Goal: Task Accomplishment & Management: Use online tool/utility

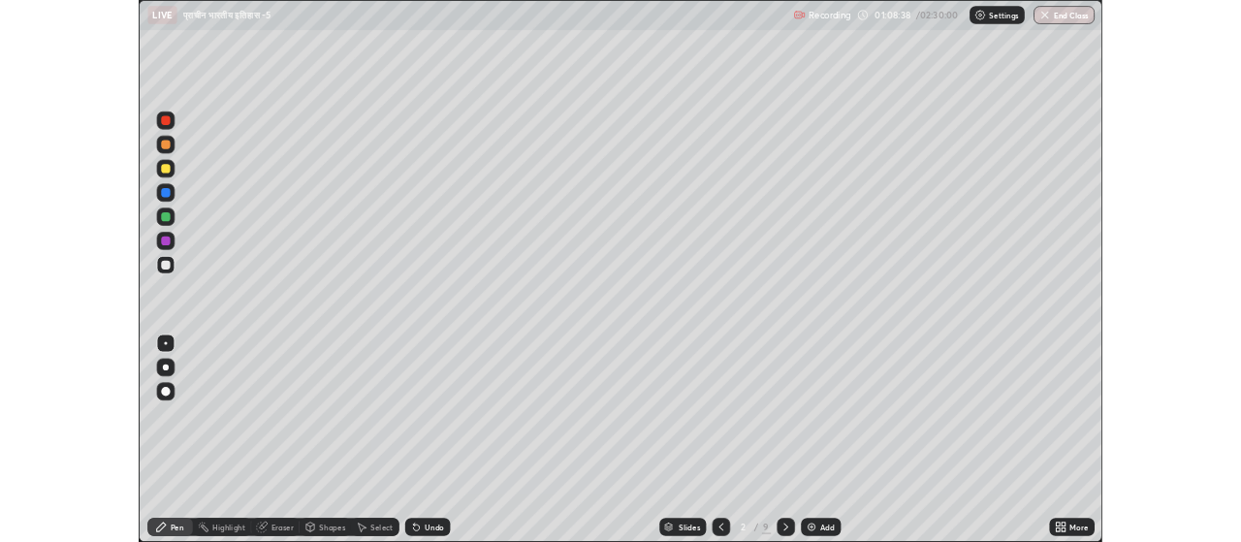
scroll to position [698, 1241]
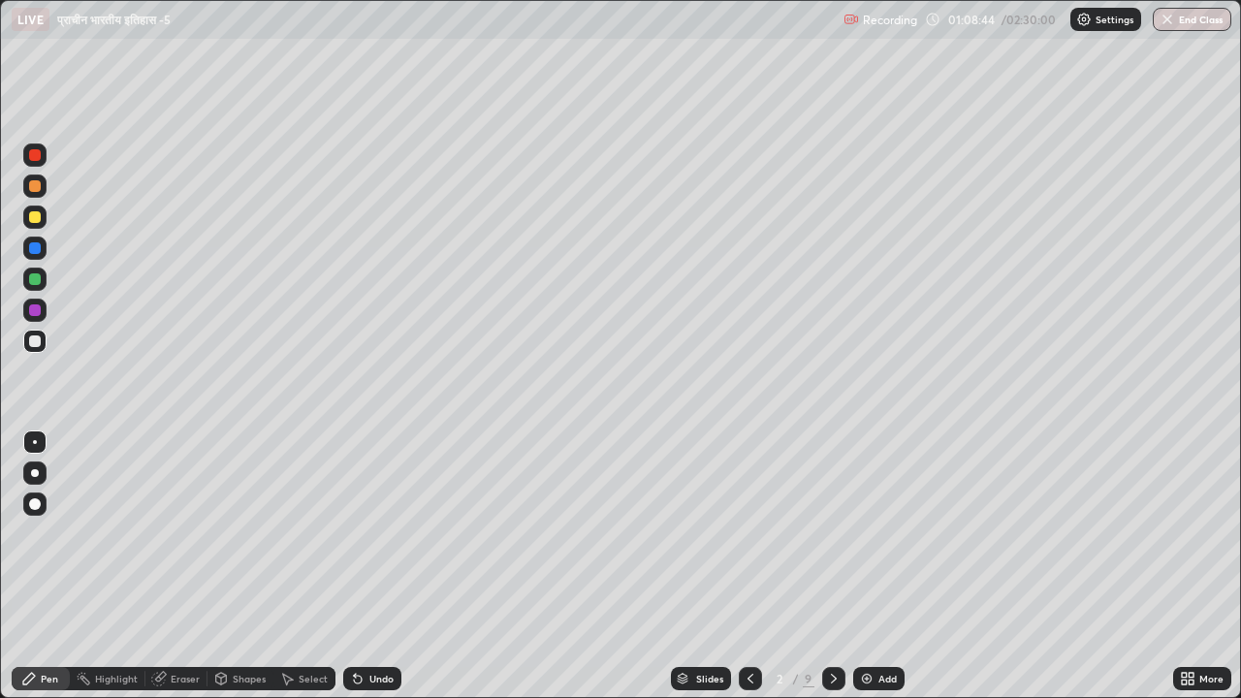
click at [36, 217] on div at bounding box center [35, 217] width 12 height 12
click at [882, 674] on div "Add" at bounding box center [887, 679] width 18 height 10
click at [316, 676] on div "Select" at bounding box center [313, 679] width 29 height 10
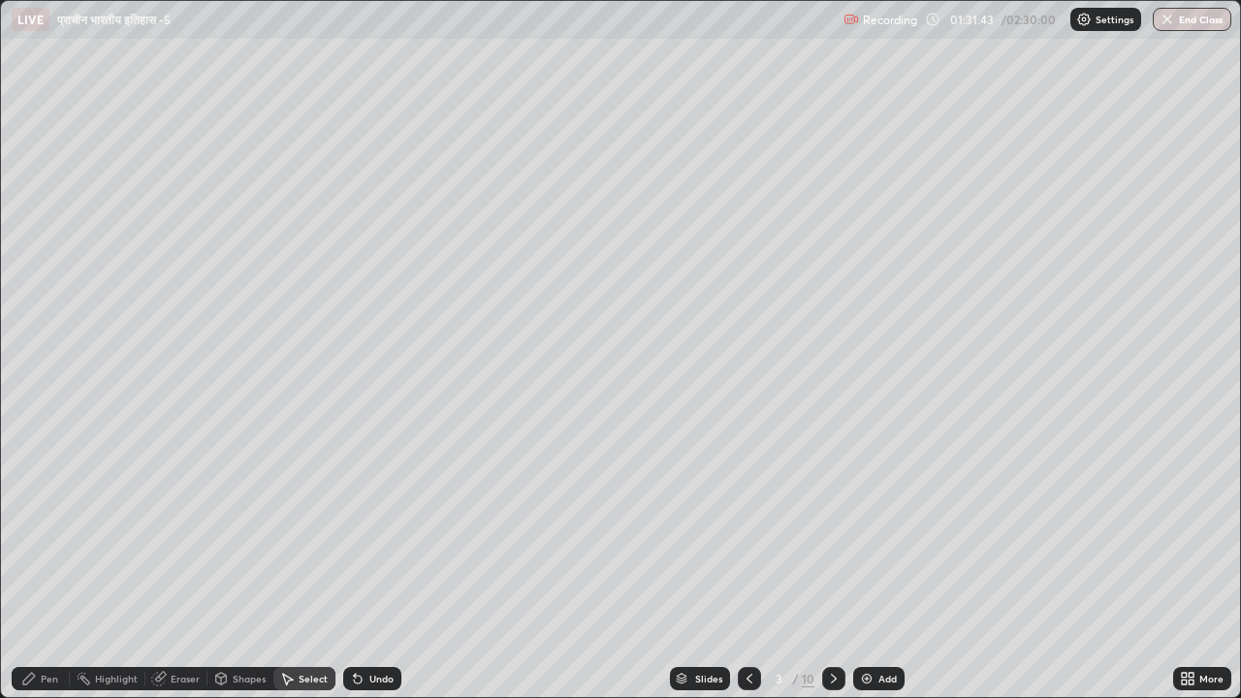
click at [891, 674] on div "Add" at bounding box center [887, 679] width 18 height 10
click at [299, 678] on div "Select" at bounding box center [313, 679] width 29 height 10
click at [370, 683] on div "Undo" at bounding box center [381, 679] width 24 height 10
click at [304, 680] on div "Select" at bounding box center [313, 679] width 29 height 10
click at [51, 677] on div "Pen" at bounding box center [49, 679] width 17 height 10
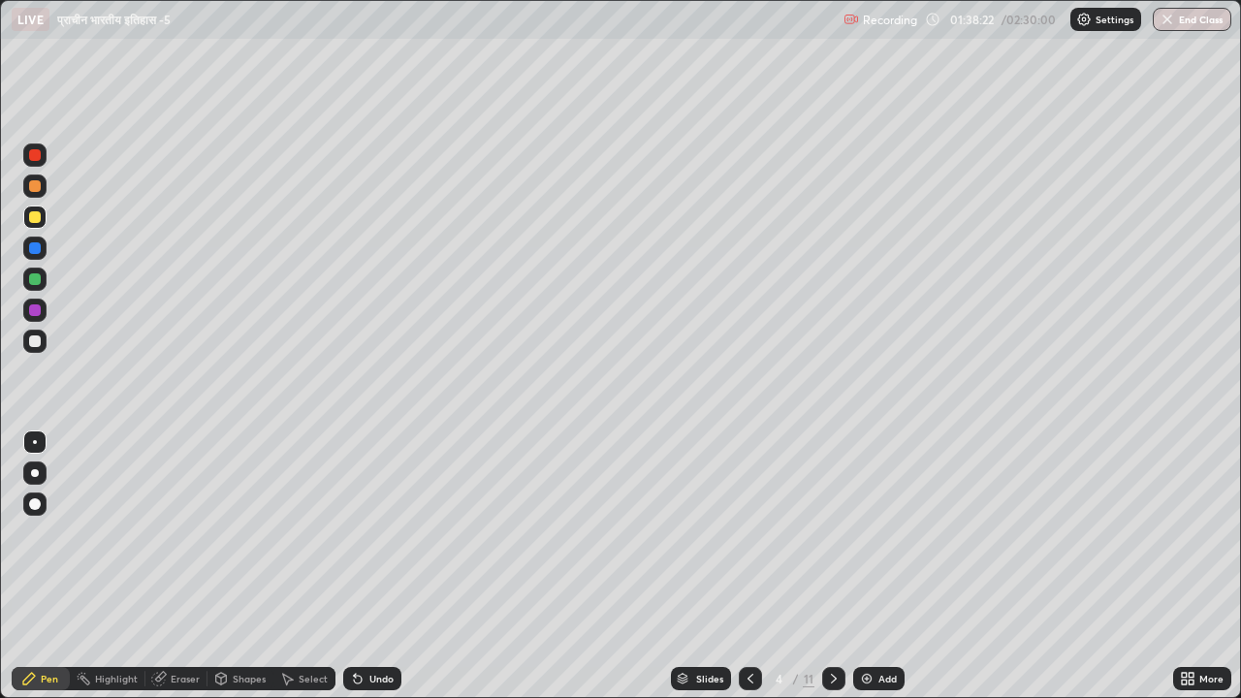
click at [309, 678] on div "Select" at bounding box center [313, 679] width 29 height 10
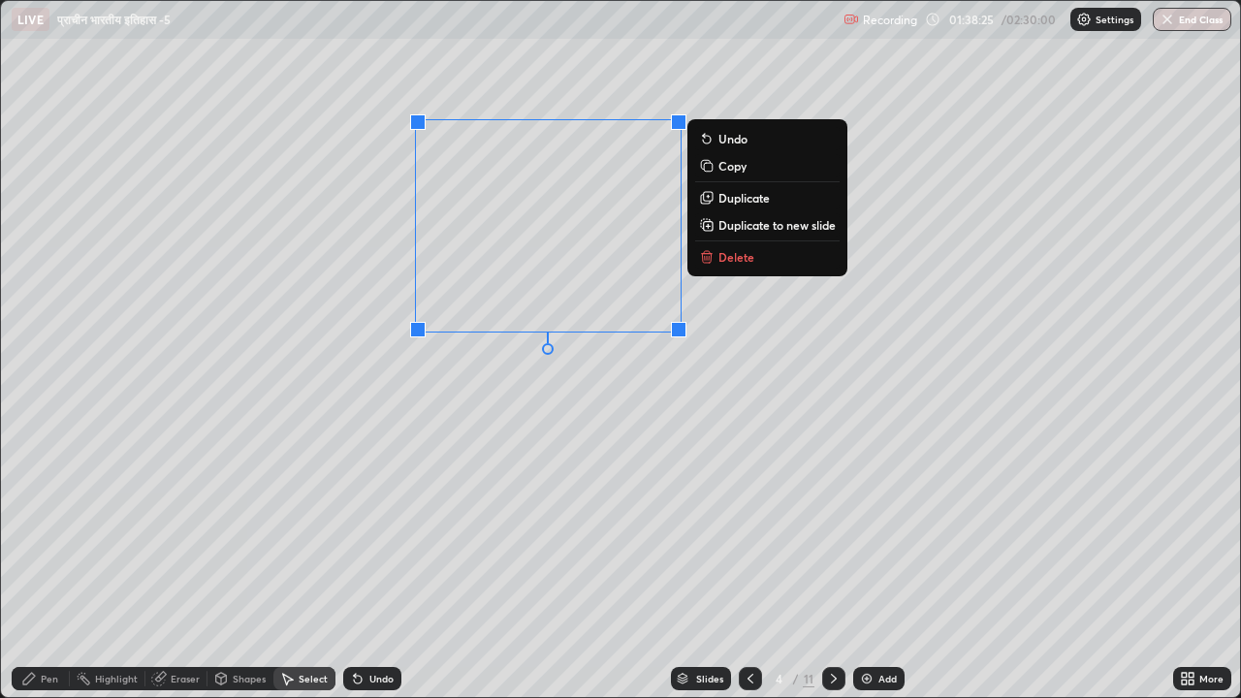
click at [725, 259] on p "Delete" at bounding box center [736, 257] width 36 height 16
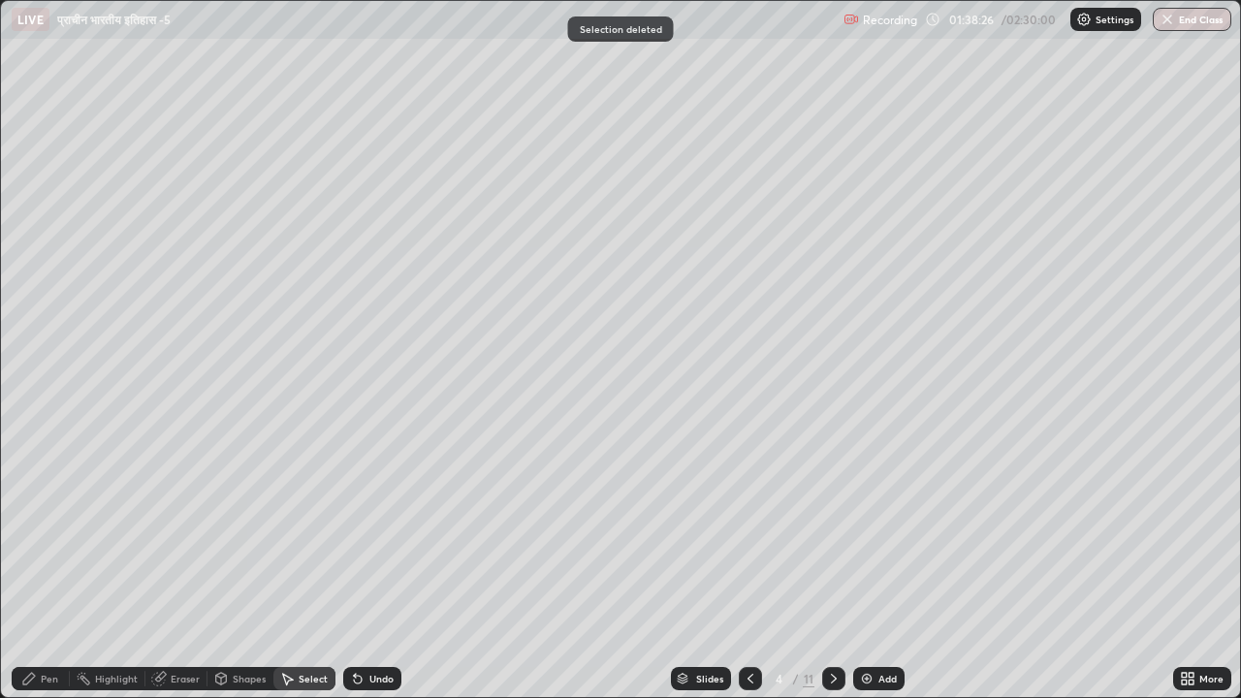
click at [59, 677] on div "Pen" at bounding box center [41, 678] width 58 height 23
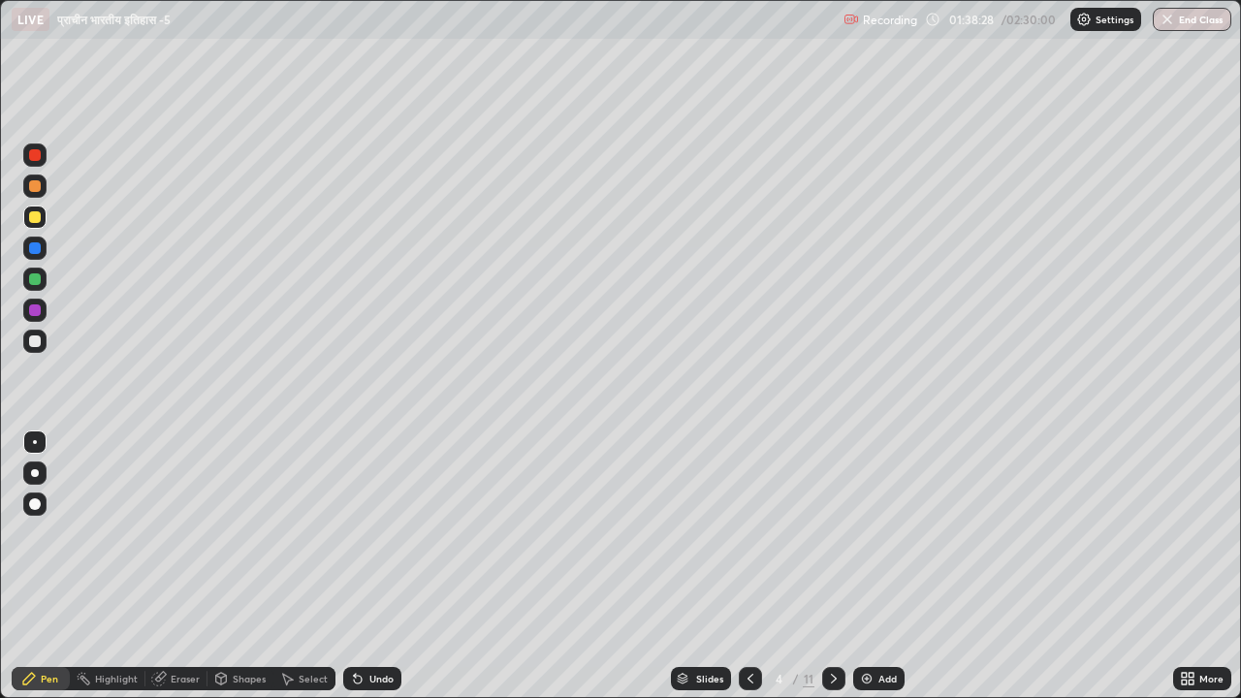
click at [750, 674] on icon at bounding box center [750, 679] width 6 height 10
click at [750, 680] on icon at bounding box center [750, 679] width 16 height 16
click at [895, 678] on div "Add" at bounding box center [887, 679] width 18 height 10
click at [748, 678] on icon at bounding box center [750, 679] width 16 height 16
click at [895, 680] on div "Add" at bounding box center [878, 678] width 51 height 23
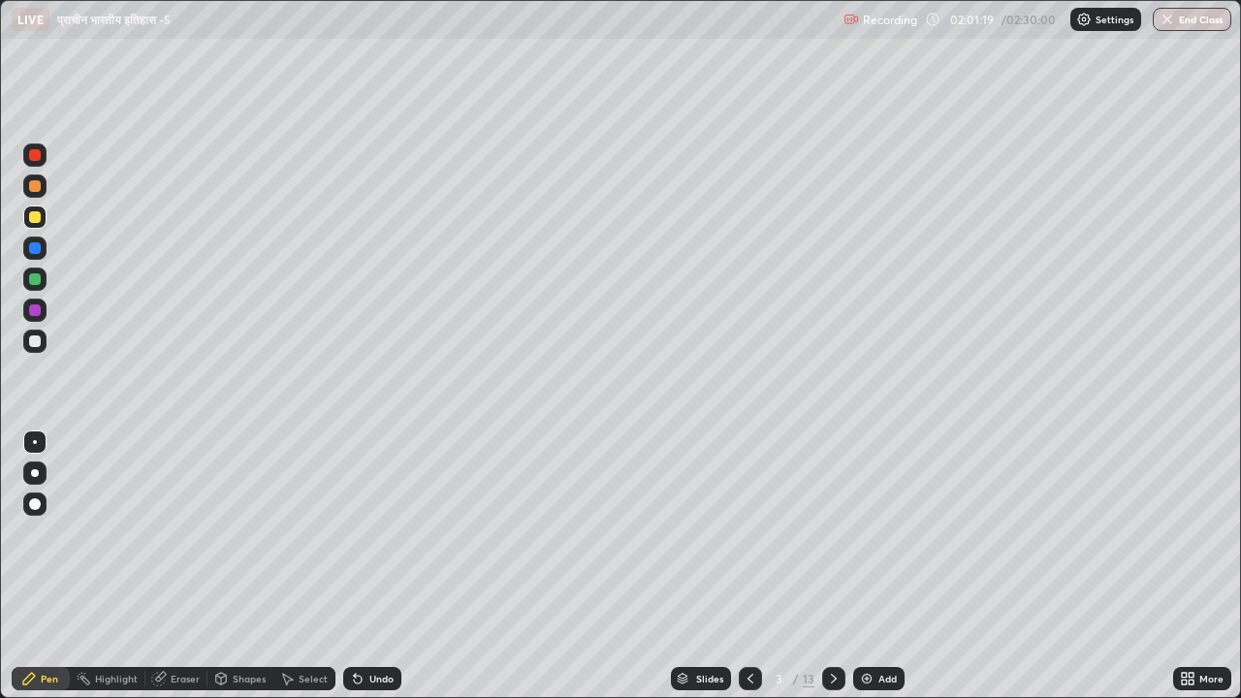
click at [748, 678] on icon at bounding box center [750, 679] width 16 height 16
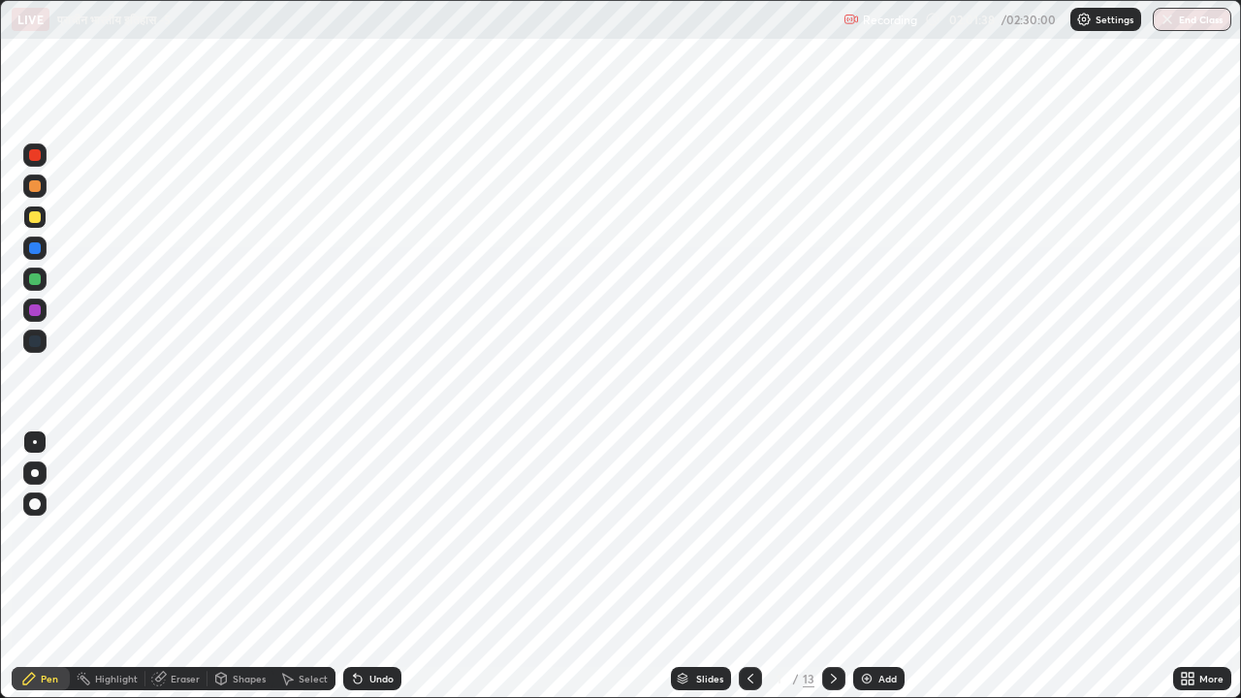
click at [836, 685] on icon at bounding box center [834, 679] width 16 height 16
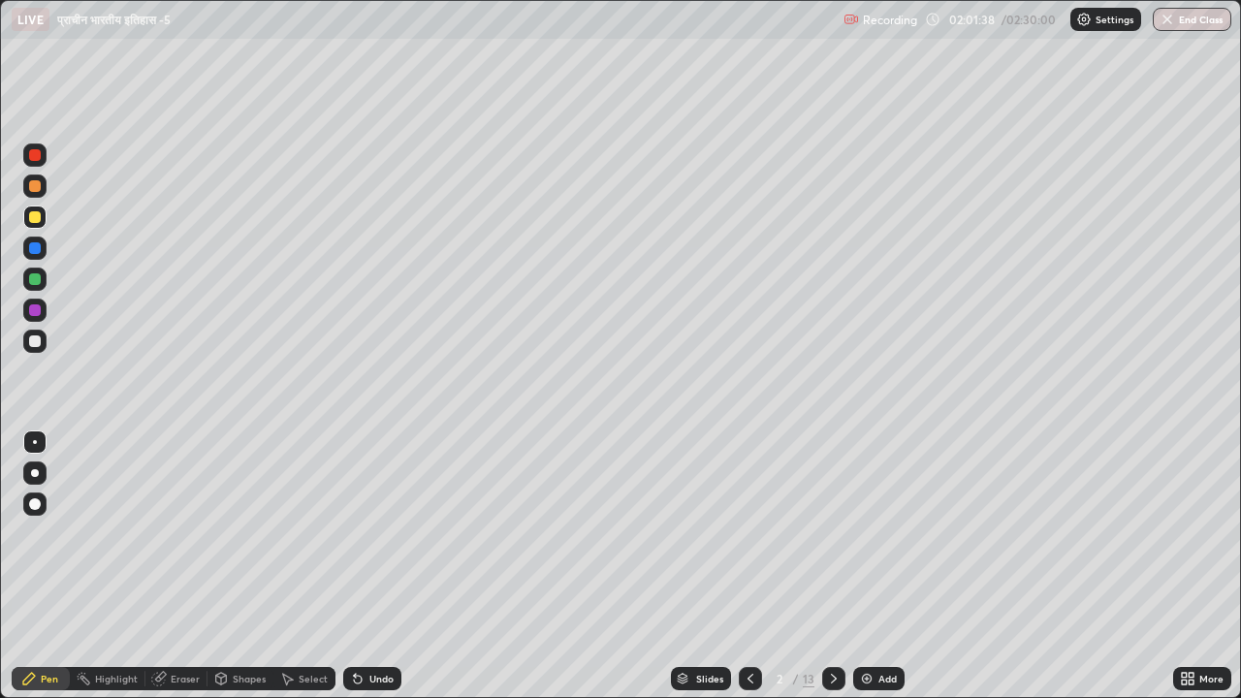
click at [832, 678] on icon at bounding box center [834, 679] width 16 height 16
click at [748, 678] on icon at bounding box center [750, 679] width 16 height 16
click at [896, 671] on div "Add" at bounding box center [878, 678] width 51 height 23
click at [887, 676] on div "Add" at bounding box center [887, 679] width 18 height 10
click at [34, 277] on div at bounding box center [35, 279] width 12 height 12
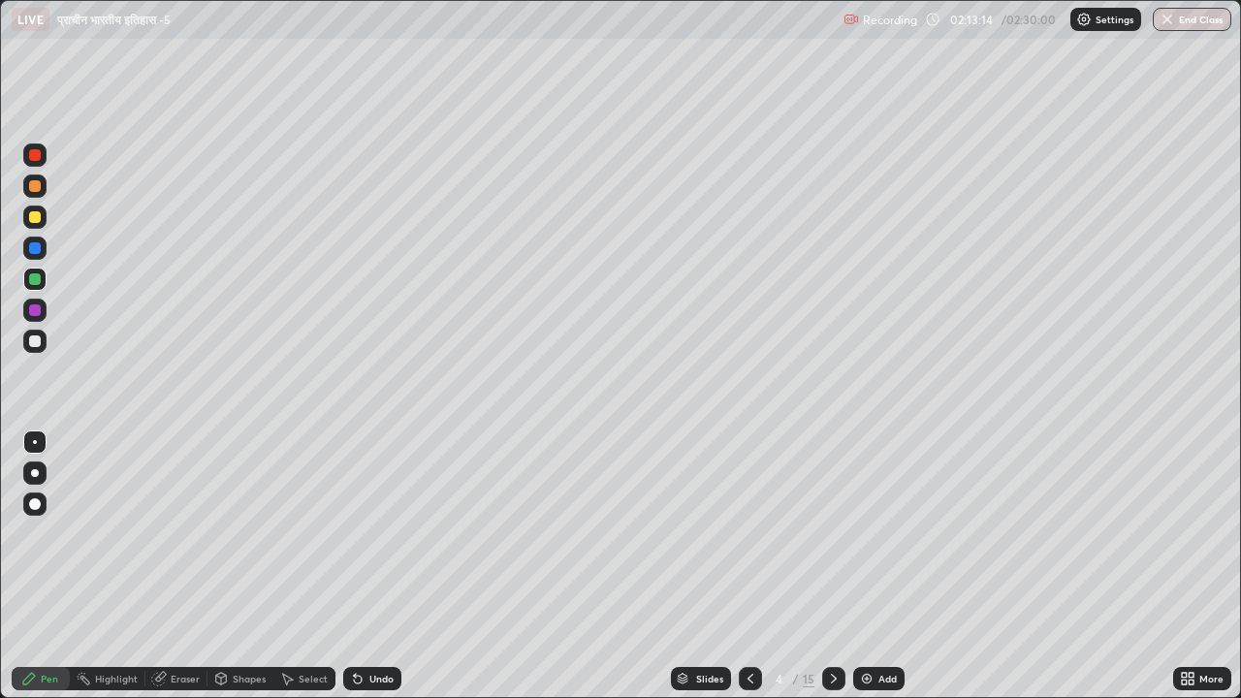
click at [889, 676] on div "Add" at bounding box center [887, 679] width 18 height 10
click at [748, 678] on icon at bounding box center [750, 679] width 16 height 16
click at [1193, 22] on button "End Class" at bounding box center [1191, 19] width 79 height 23
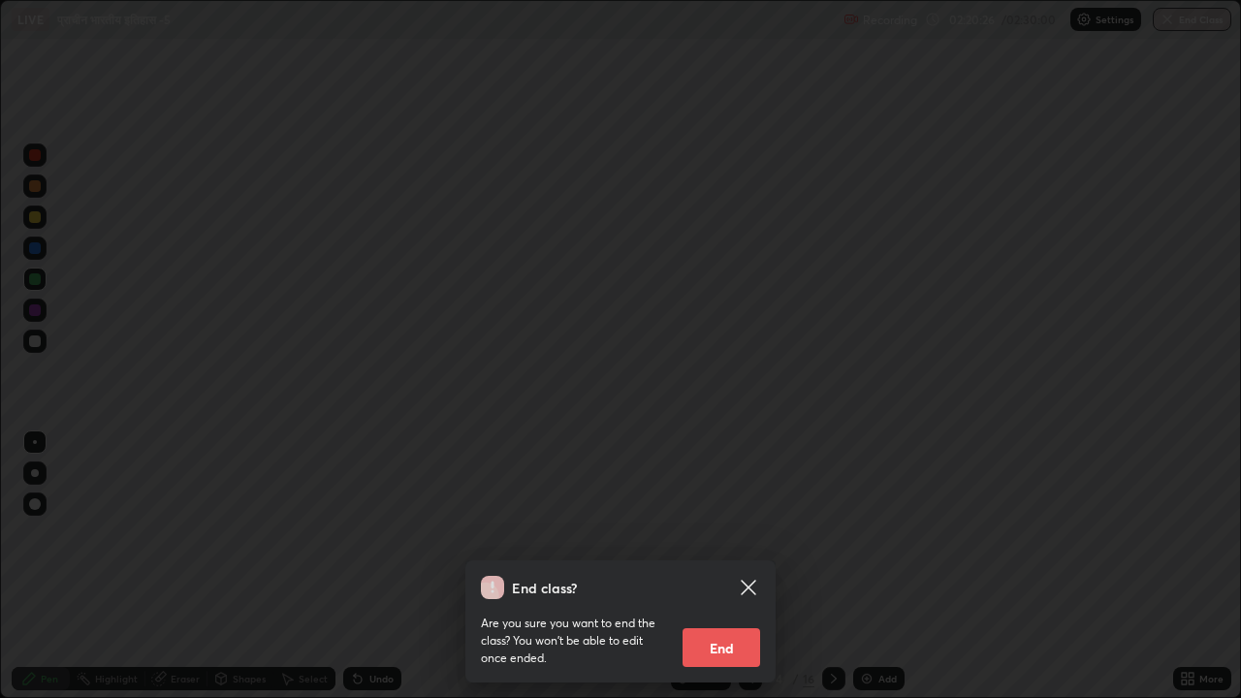
click at [728, 655] on button "End" at bounding box center [721, 647] width 78 height 39
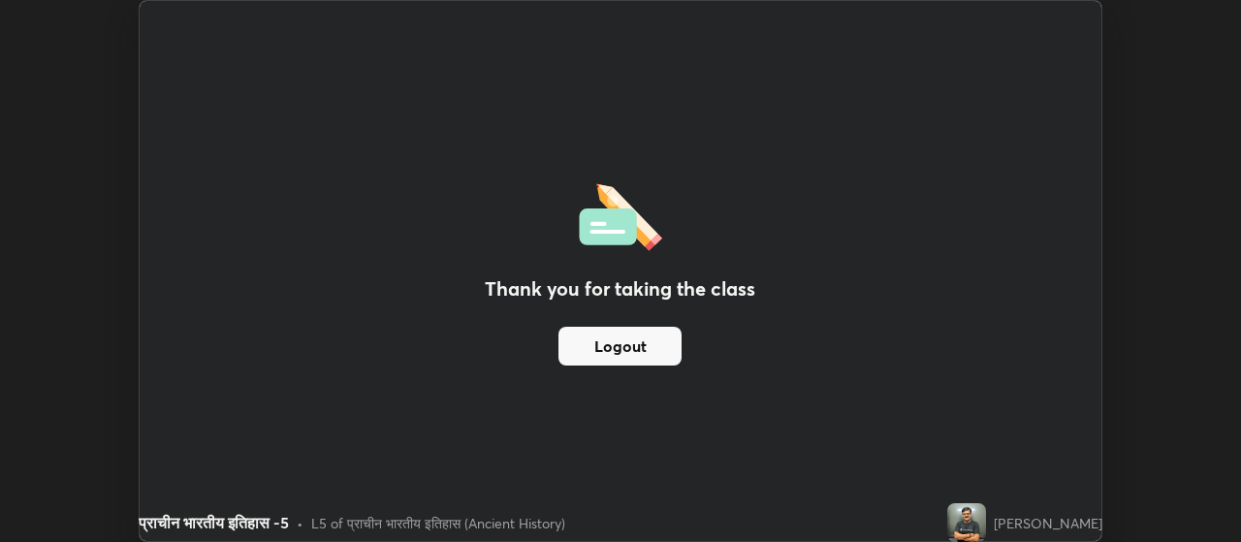
scroll to position [96376, 95677]
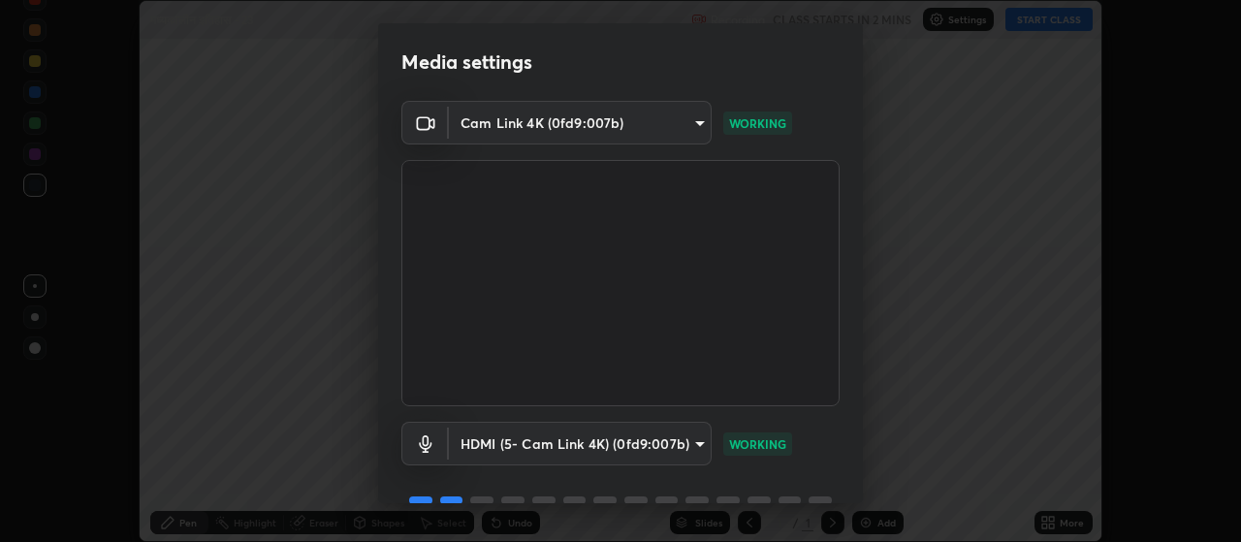
scroll to position [94, 0]
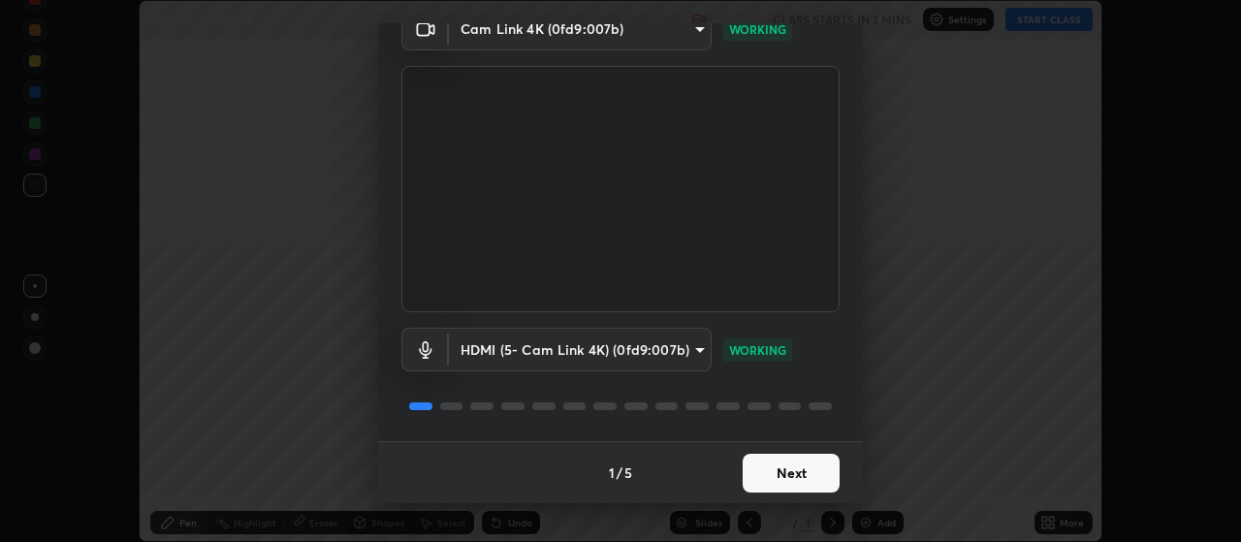
click at [805, 470] on button "Next" at bounding box center [790, 473] width 97 height 39
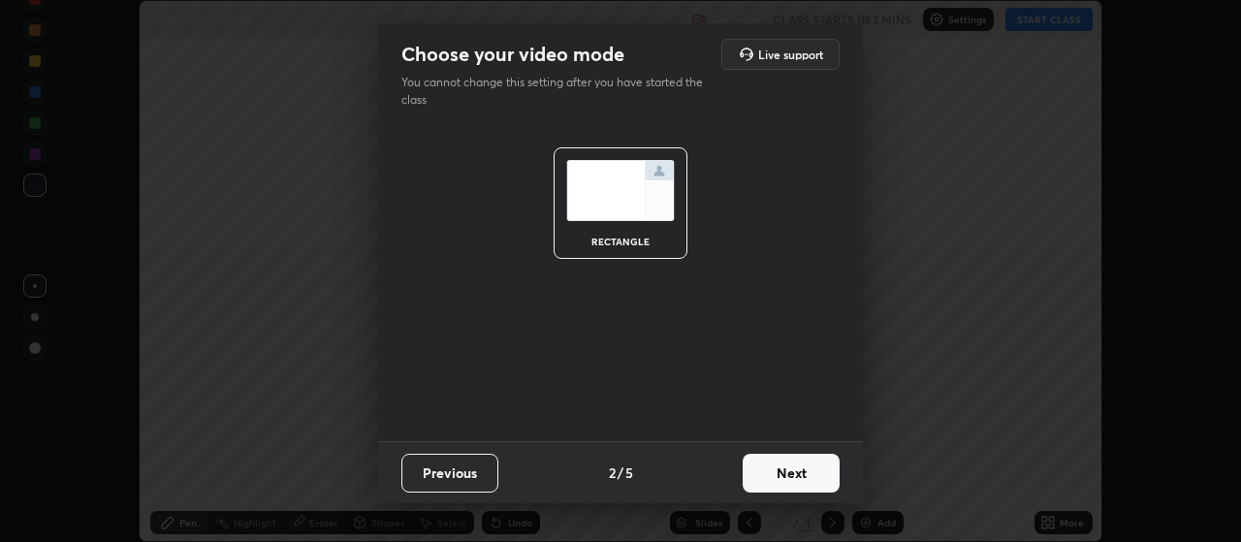
scroll to position [0, 0]
click at [812, 472] on button "Next" at bounding box center [790, 473] width 97 height 39
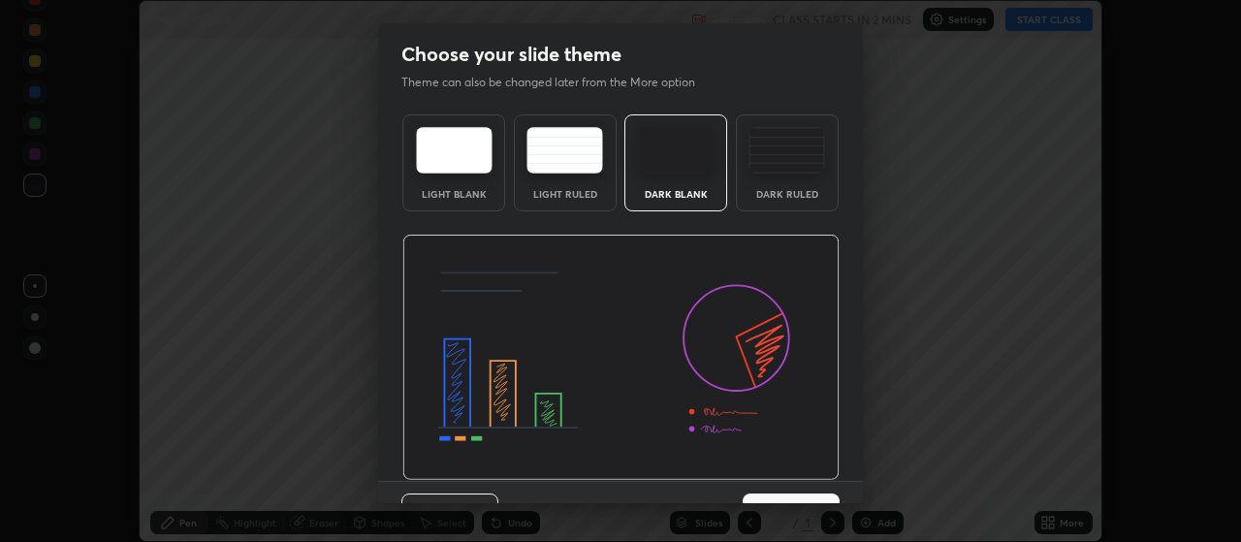
scroll to position [40, 0]
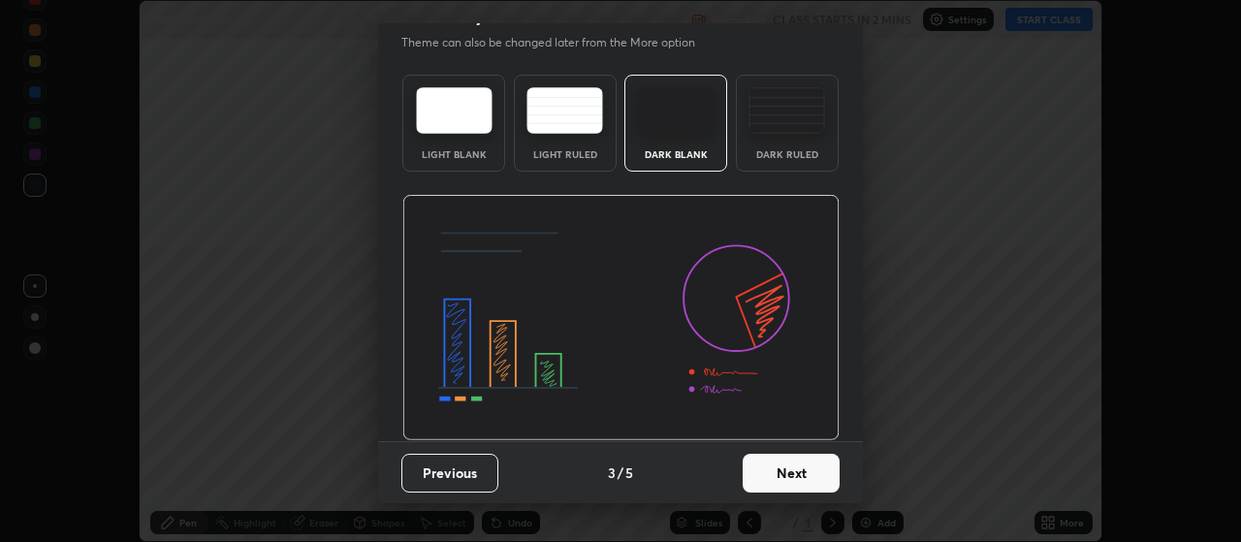
click at [817, 480] on button "Next" at bounding box center [790, 473] width 97 height 39
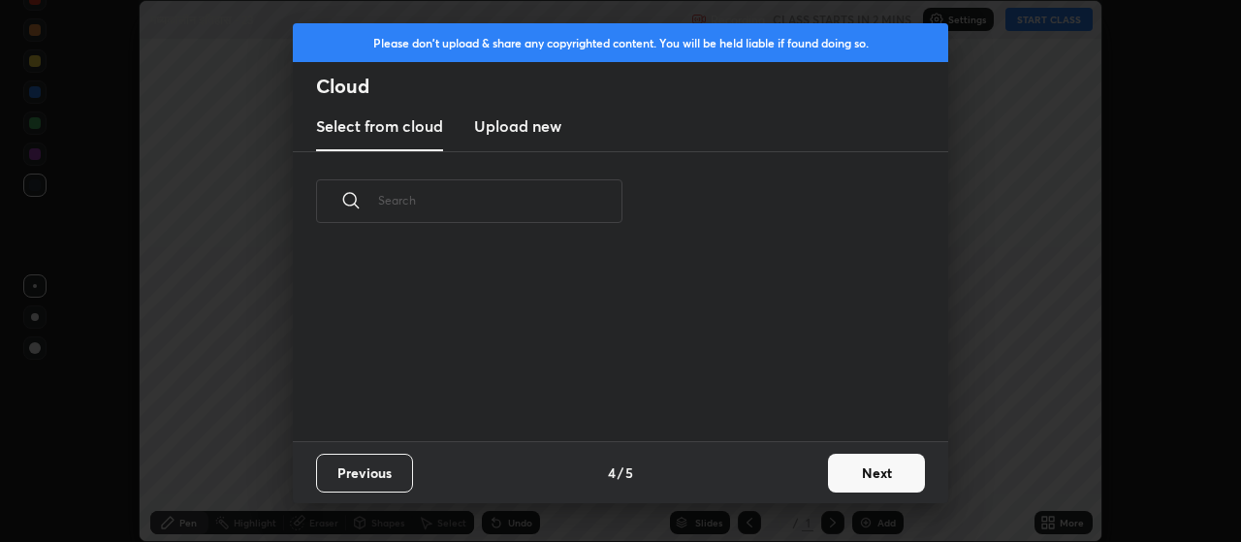
scroll to position [0, 0]
click at [859, 477] on button "Next" at bounding box center [876, 473] width 97 height 39
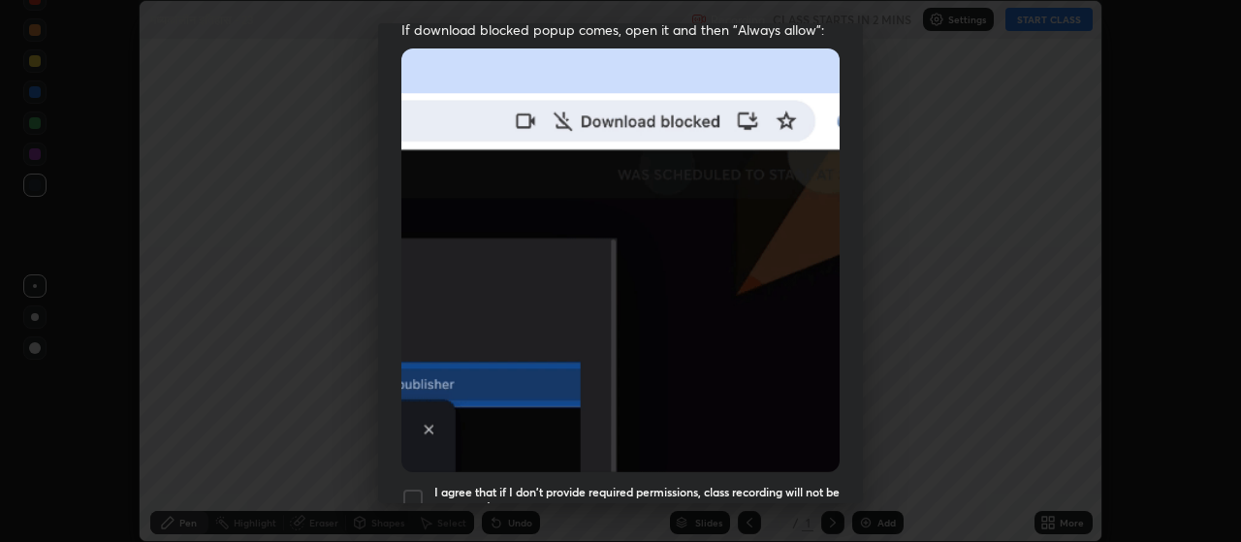
scroll to position [489, 0]
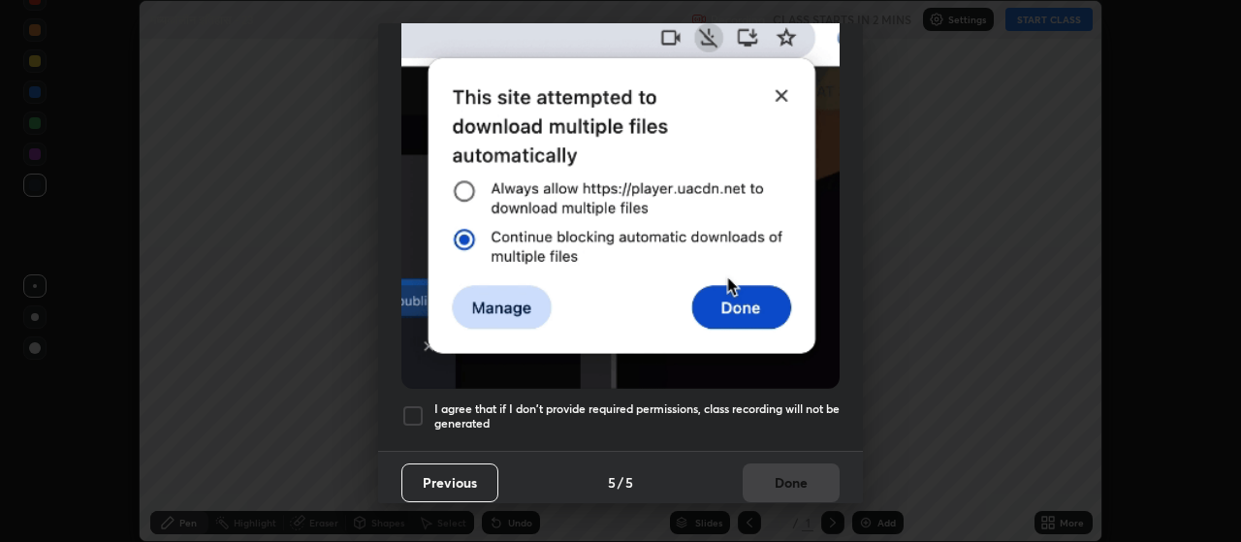
click at [418, 404] on div at bounding box center [412, 415] width 23 height 23
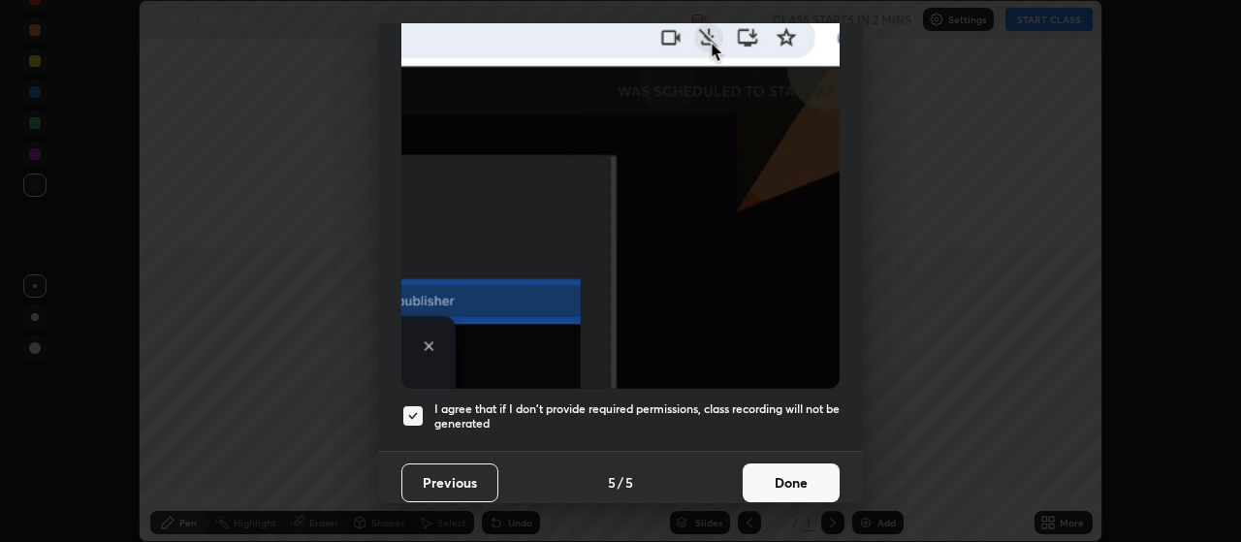
click at [795, 474] on button "Done" at bounding box center [790, 482] width 97 height 39
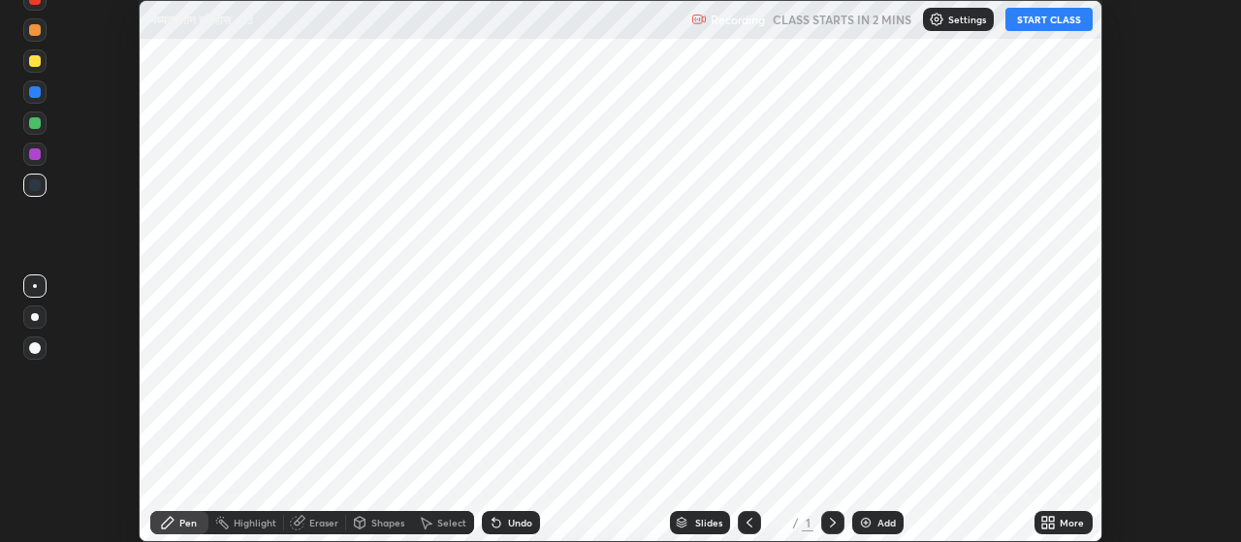
click at [873, 519] on div "Add" at bounding box center [877, 522] width 51 height 23
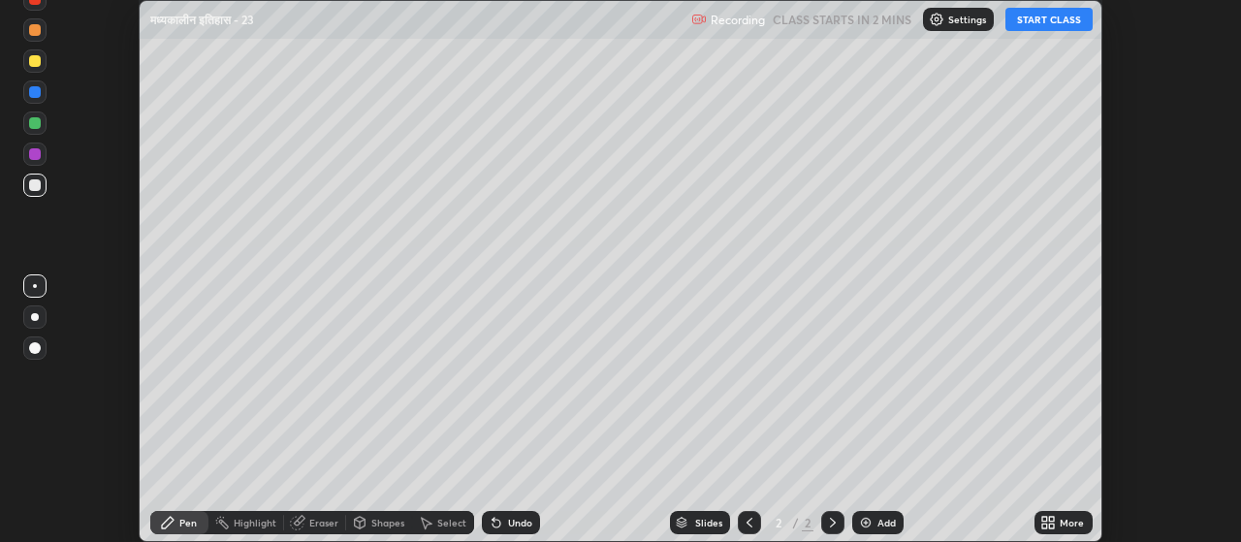
click at [1064, 523] on div "More" at bounding box center [1071, 523] width 24 height 10
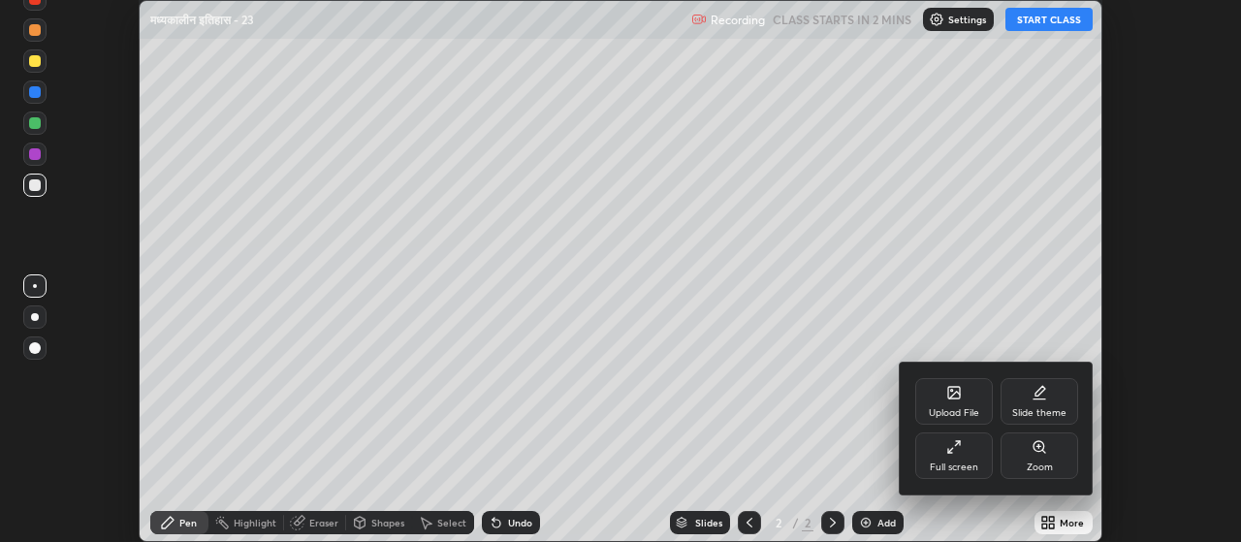
click at [957, 411] on div "Upload File" at bounding box center [953, 413] width 50 height 10
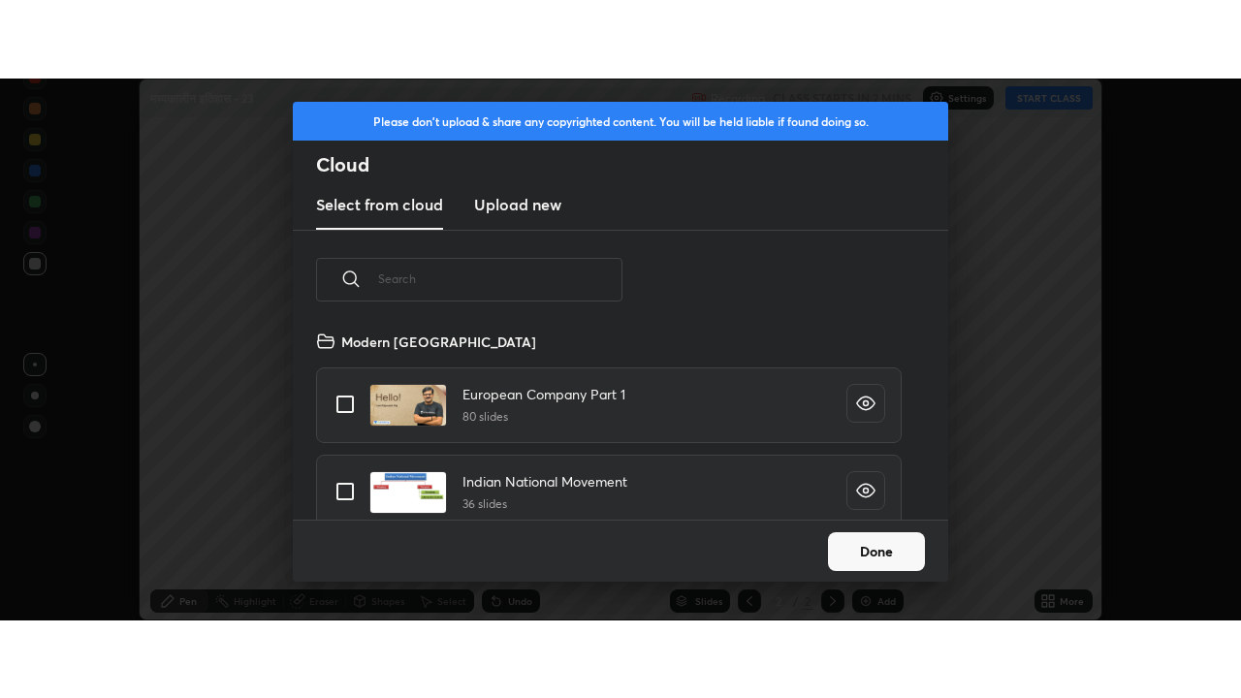
scroll to position [190, 622]
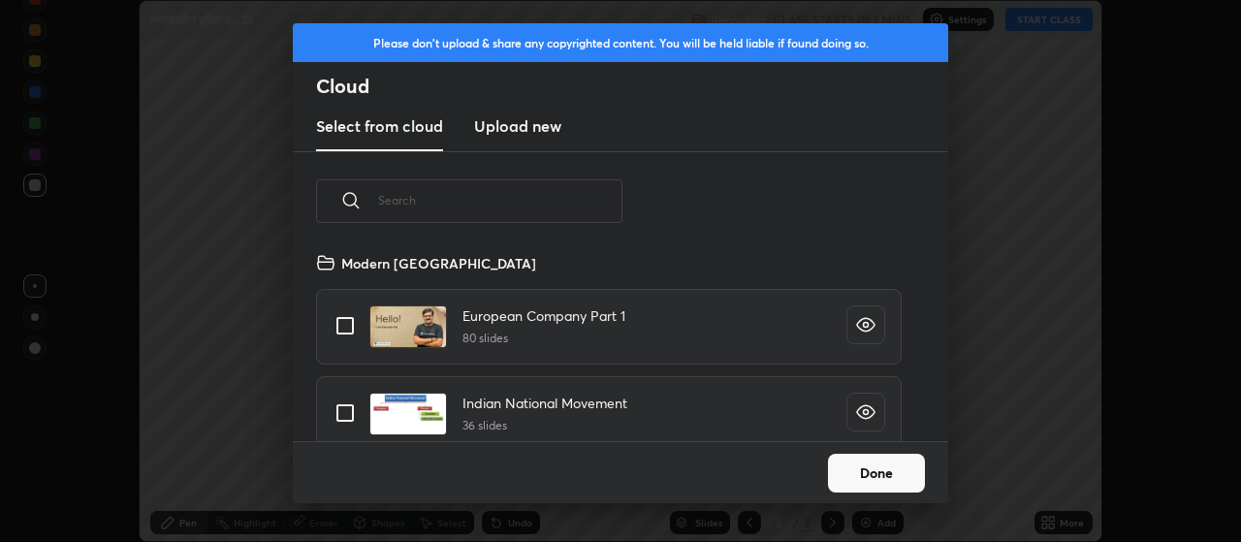
click at [541, 126] on h3 "Upload new" at bounding box center [517, 125] width 87 height 23
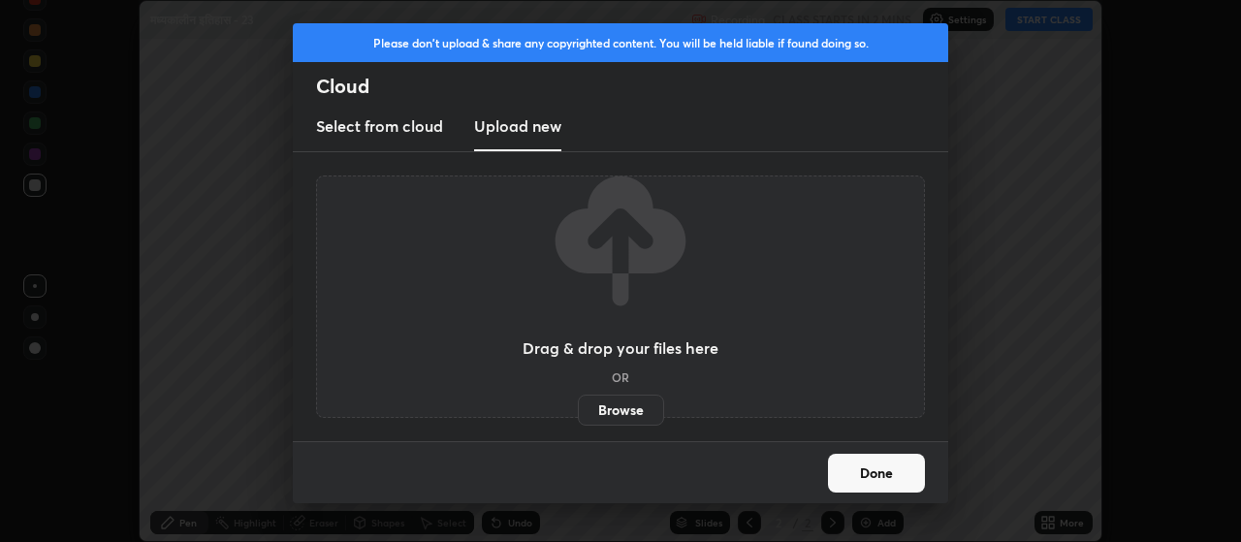
click at [624, 419] on label "Browse" at bounding box center [621, 409] width 86 height 31
click at [578, 419] on input "Browse" at bounding box center [578, 409] width 0 height 31
click at [892, 479] on button "Done" at bounding box center [876, 473] width 97 height 39
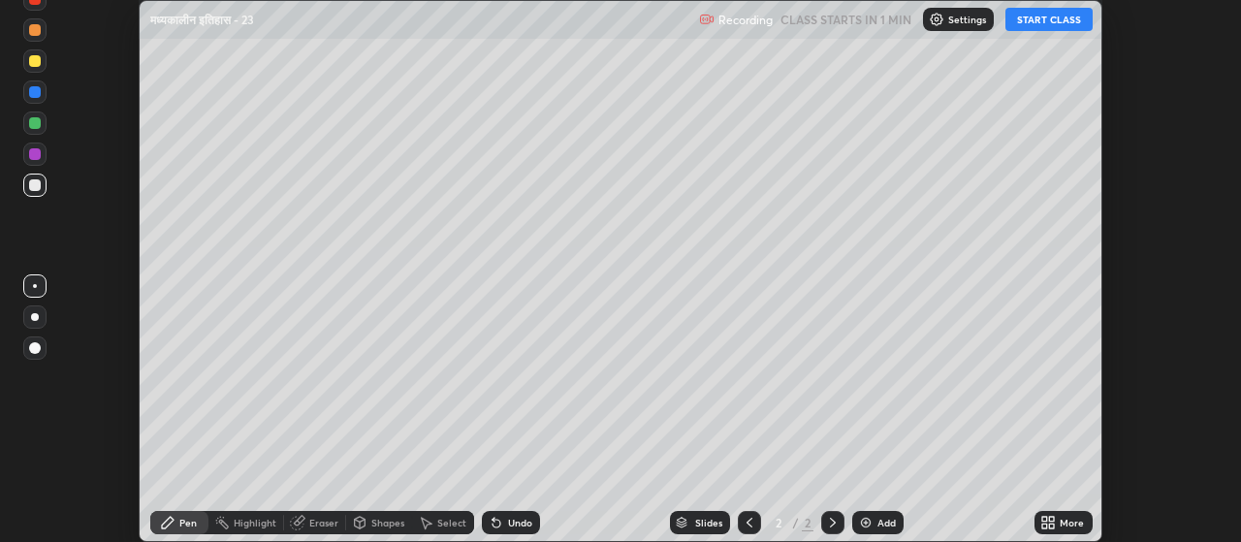
click at [1052, 525] on icon at bounding box center [1052, 525] width 5 height 5
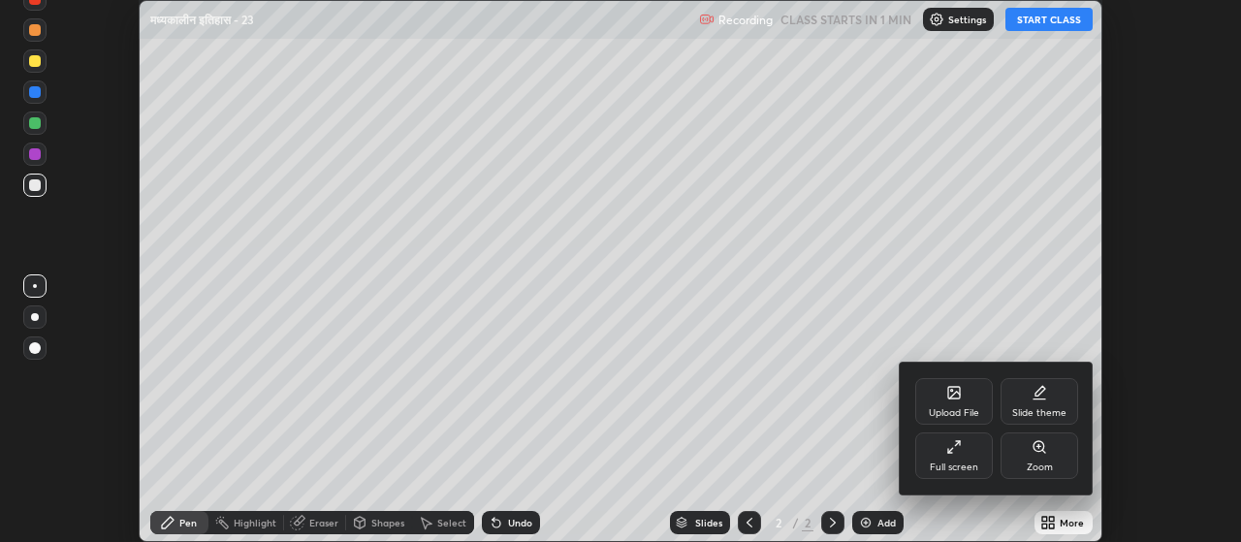
click at [957, 453] on icon at bounding box center [954, 447] width 16 height 16
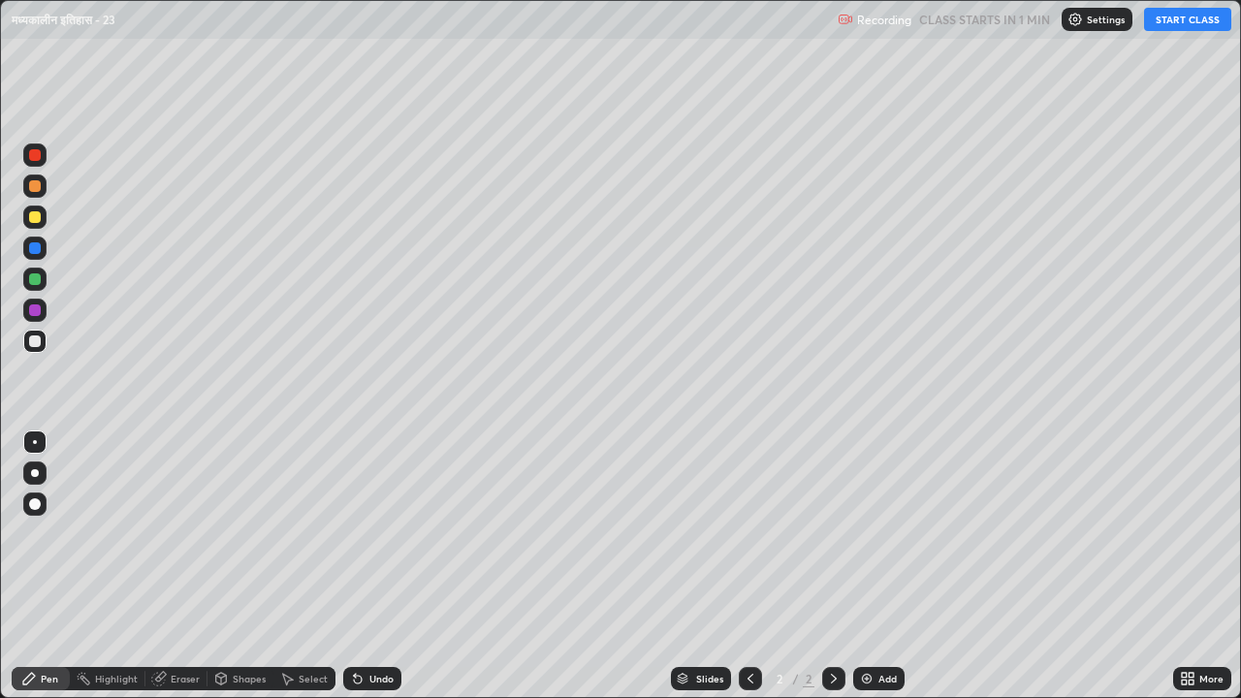
scroll to position [698, 1241]
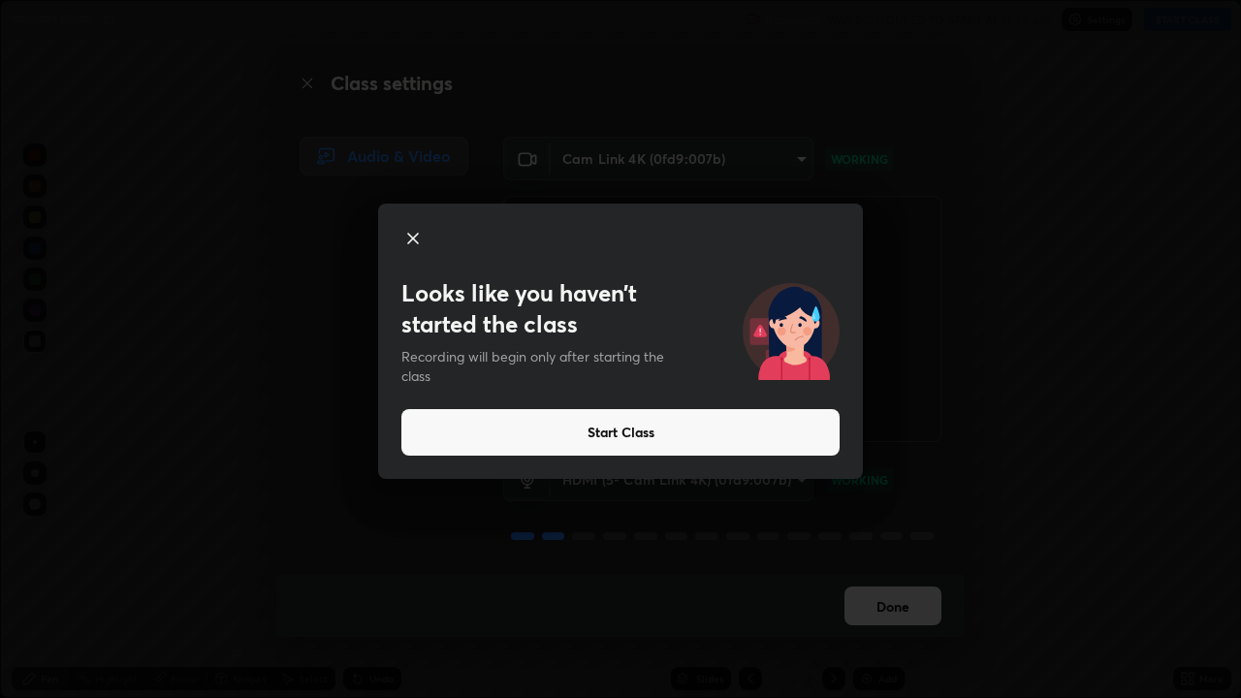
click at [575, 431] on button "Start Class" at bounding box center [620, 432] width 438 height 47
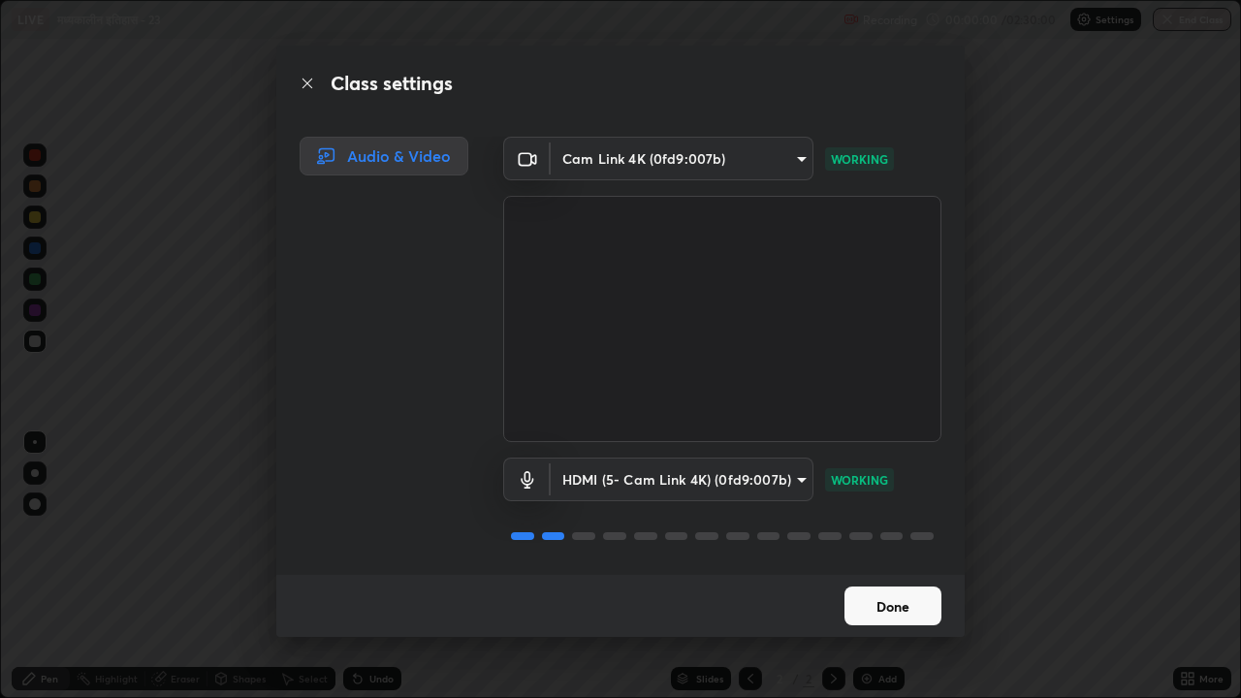
click at [876, 541] on button "Done" at bounding box center [892, 605] width 97 height 39
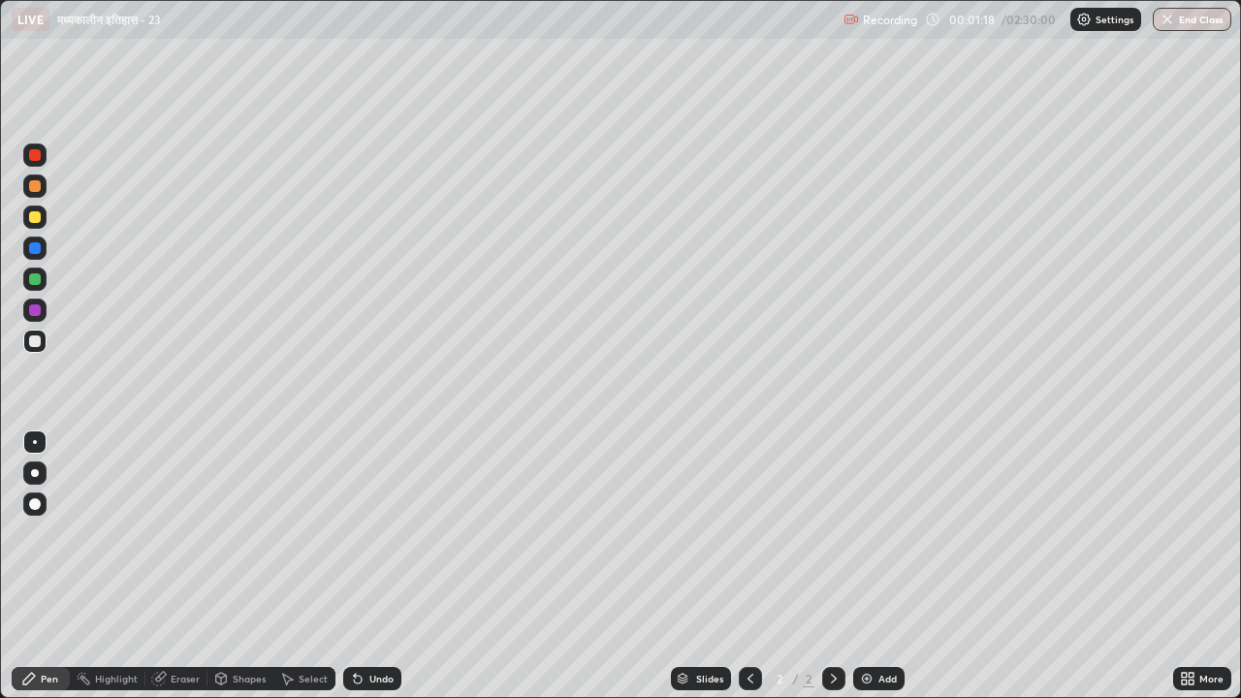
click at [1190, 541] on icon at bounding box center [1190, 681] width 5 height 5
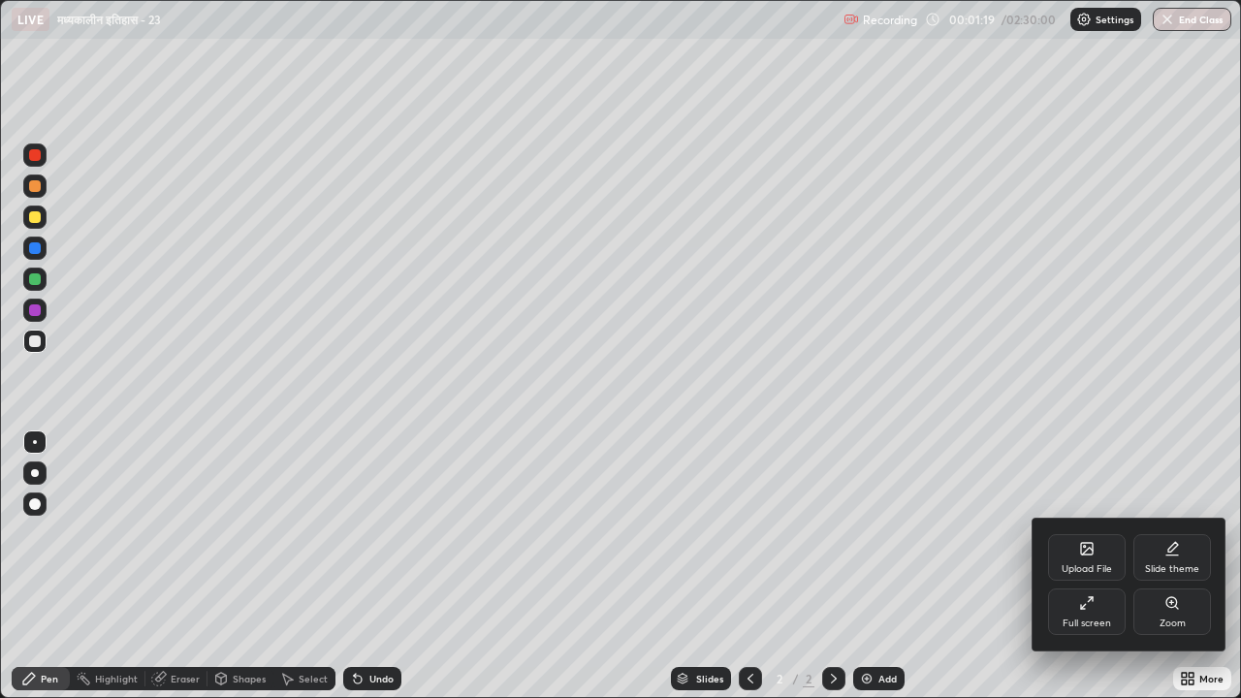
click at [1085, 541] on div "Upload File" at bounding box center [1086, 569] width 50 height 10
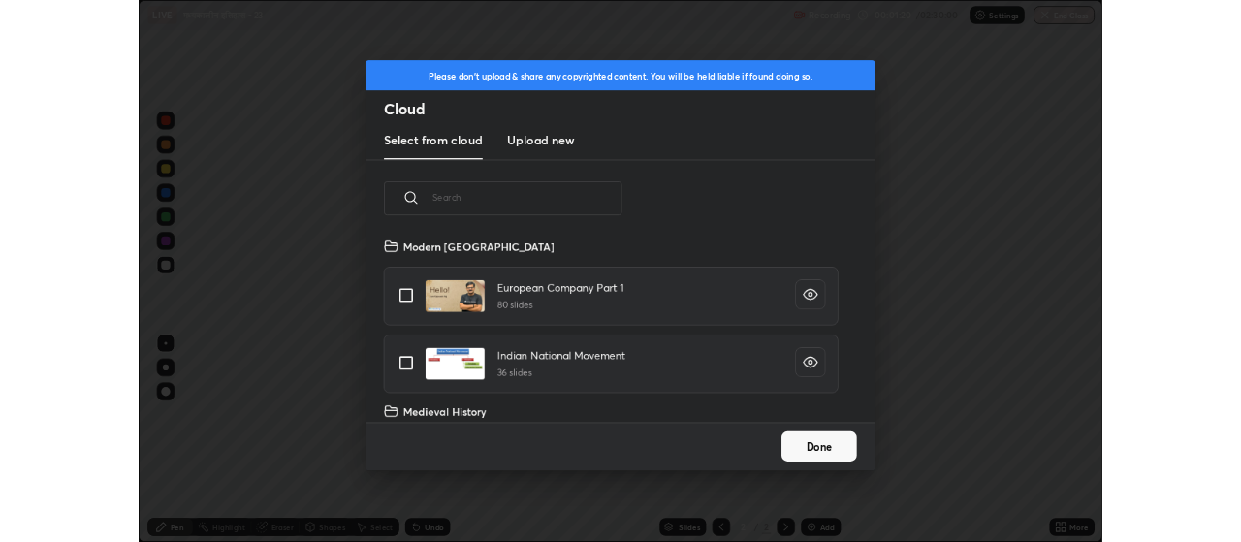
scroll to position [238, 622]
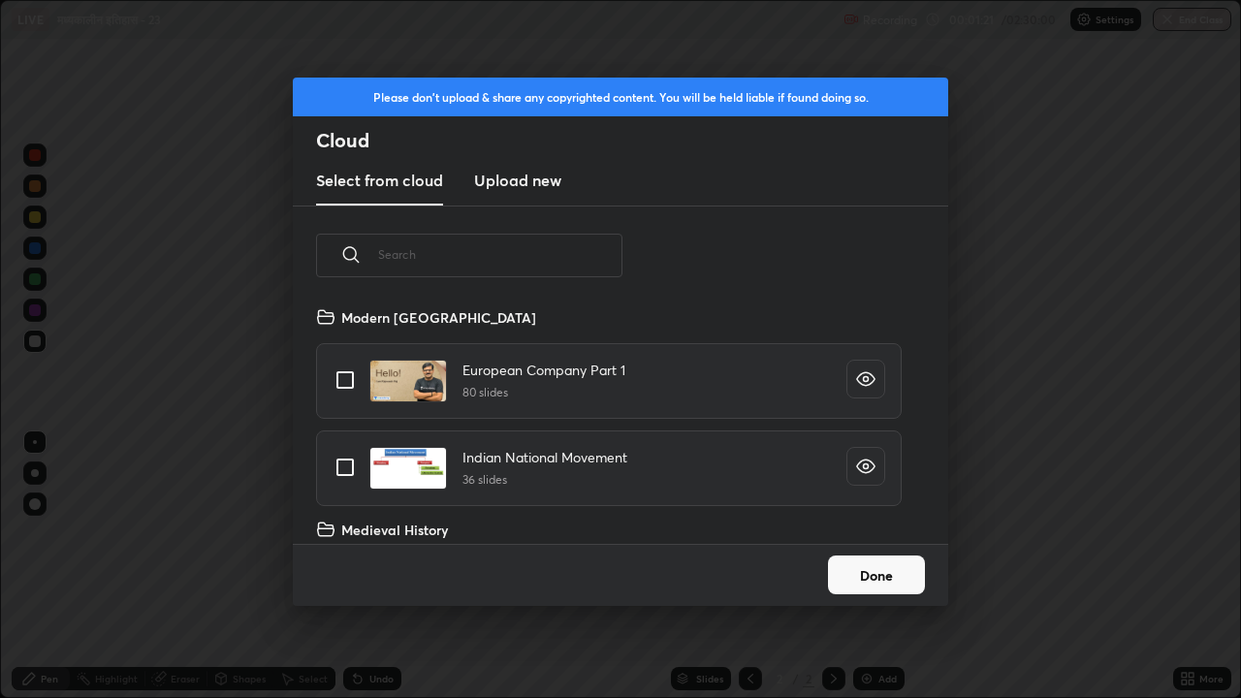
click at [903, 541] on button "Done" at bounding box center [876, 574] width 97 height 39
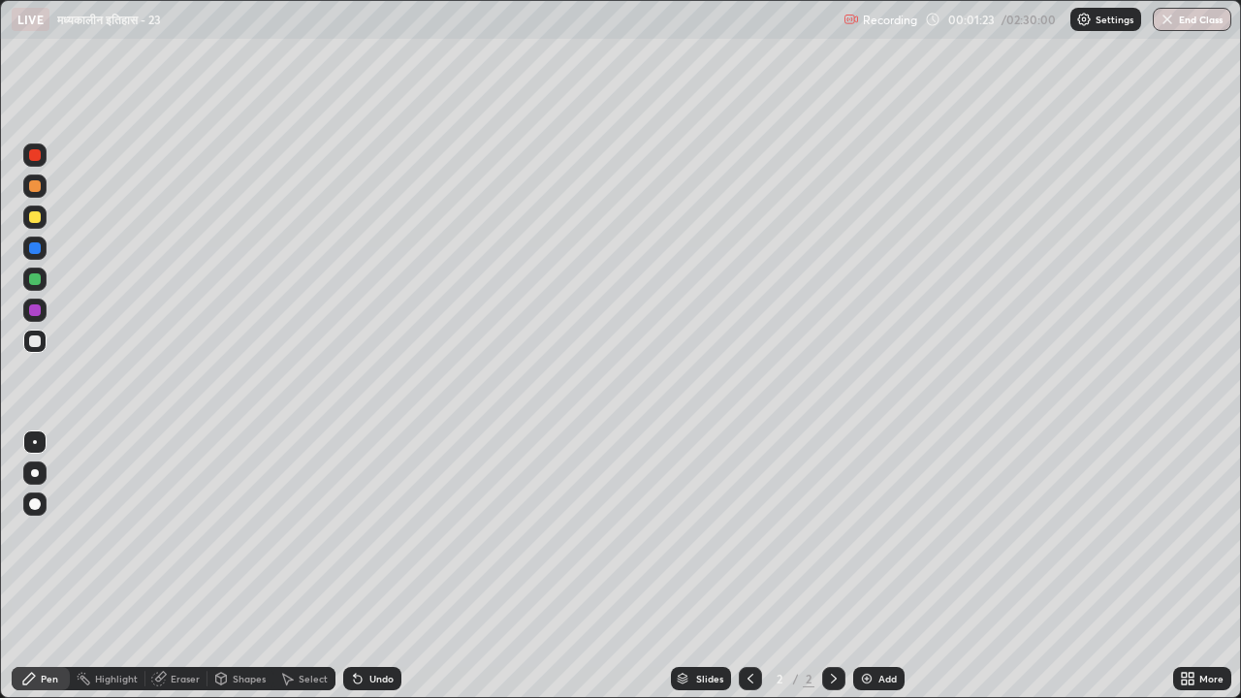
click at [1199, 541] on div "More" at bounding box center [1211, 679] width 24 height 10
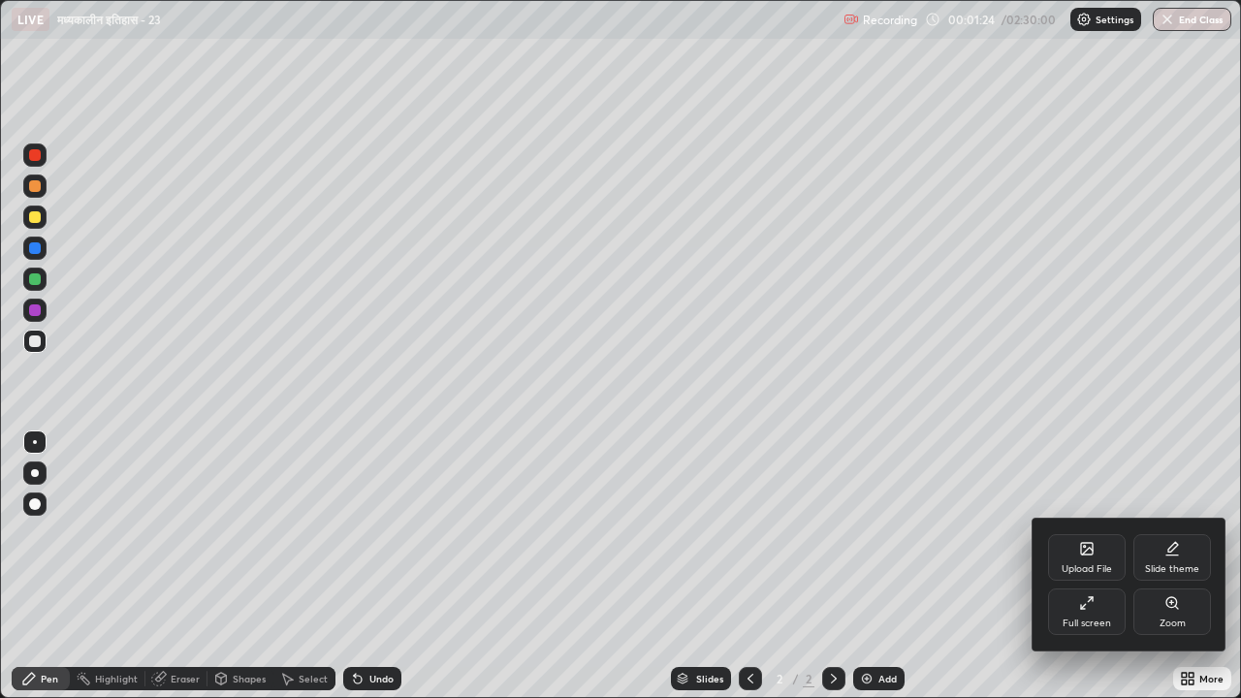
click at [1076, 541] on div "Full screen" at bounding box center [1087, 611] width 78 height 47
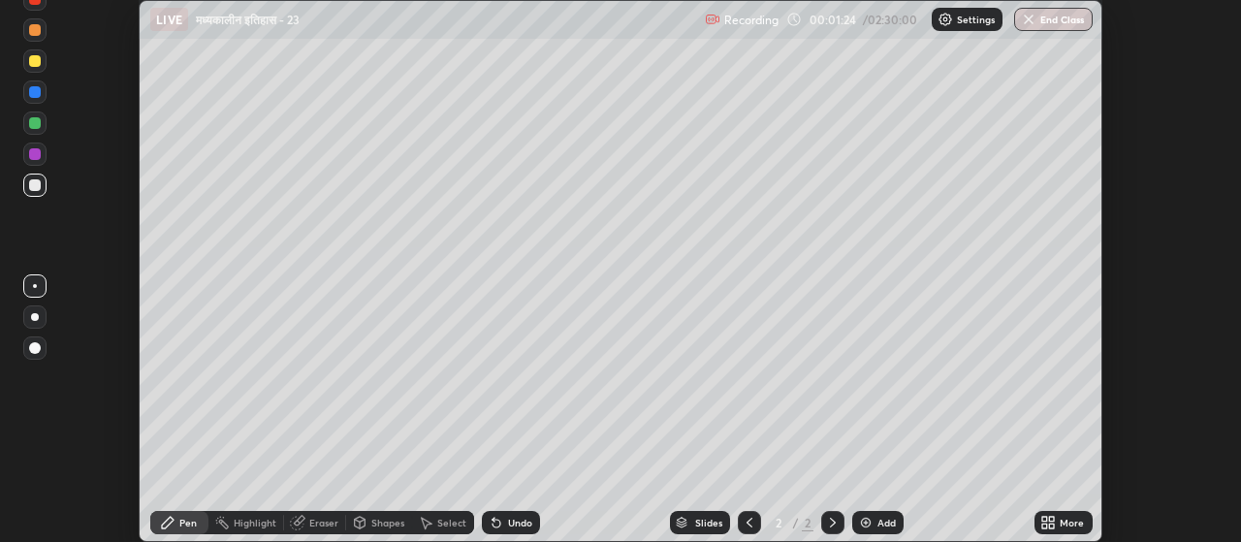
scroll to position [96376, 95677]
click at [1052, 519] on icon at bounding box center [1052, 519] width 5 height 5
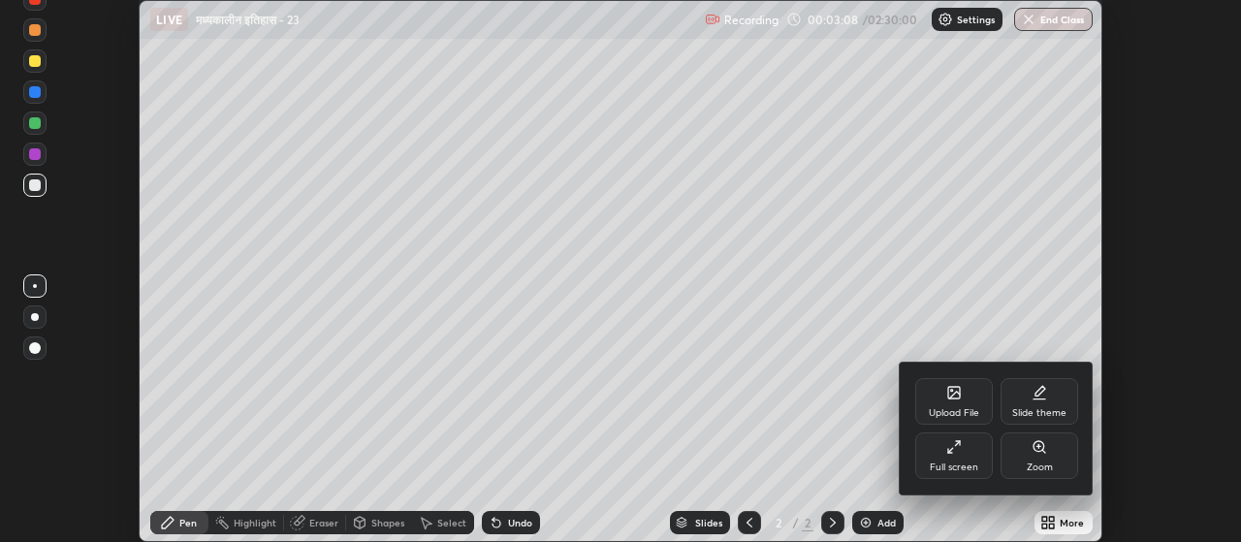
click at [958, 408] on div "Upload File" at bounding box center [953, 413] width 50 height 10
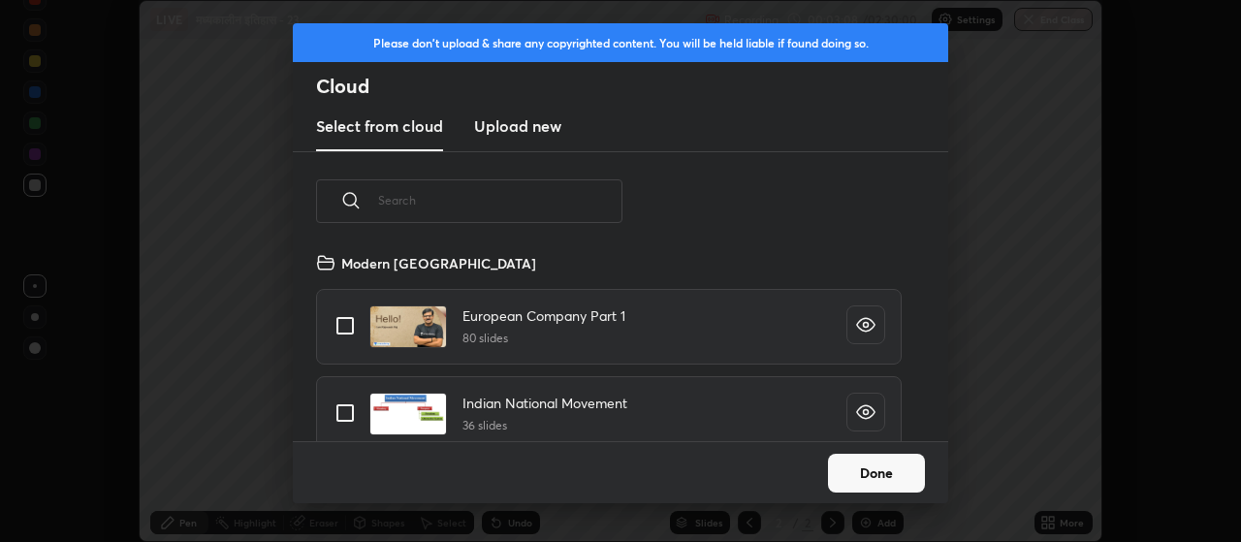
scroll to position [7, 11]
click at [543, 126] on h3 "Upload new" at bounding box center [517, 125] width 87 height 23
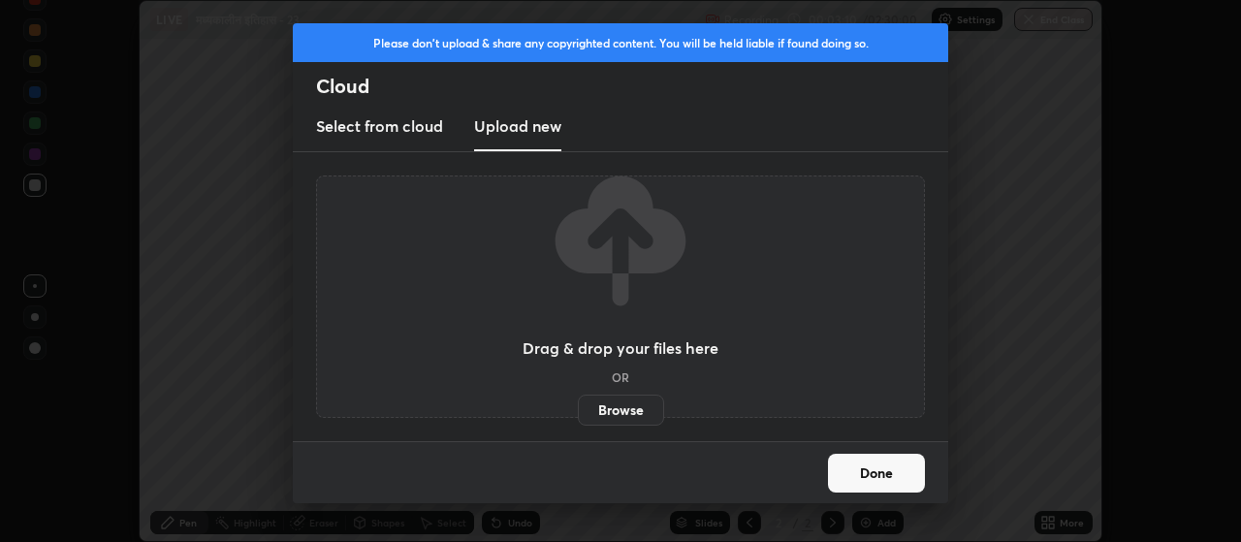
click at [605, 395] on label "Browse" at bounding box center [621, 409] width 86 height 31
click at [578, 395] on input "Browse" at bounding box center [578, 409] width 0 height 31
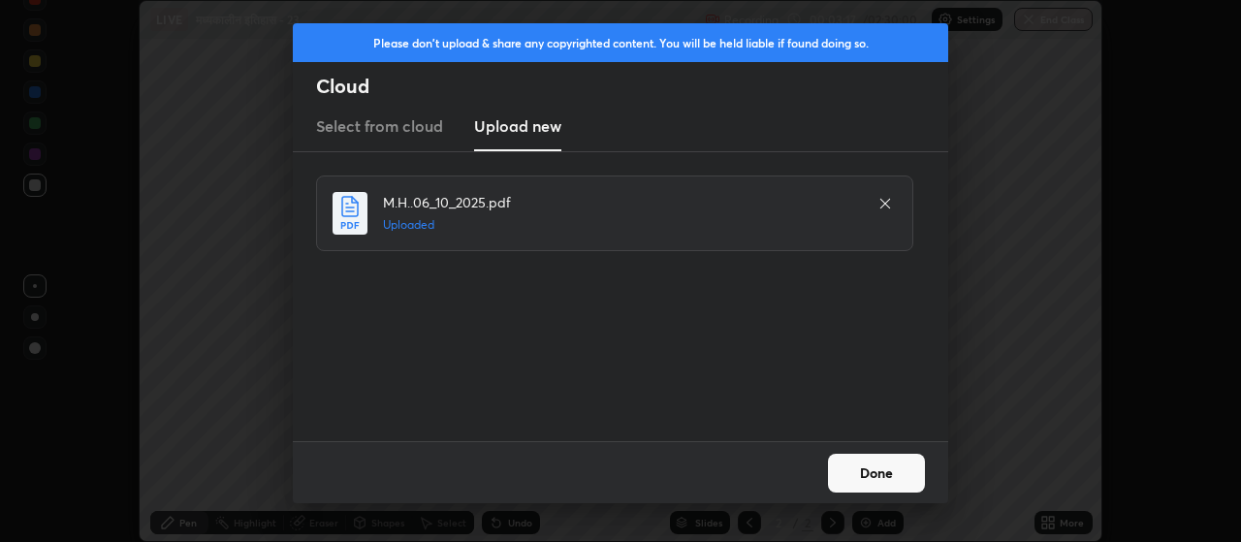
click at [881, 468] on button "Done" at bounding box center [876, 473] width 97 height 39
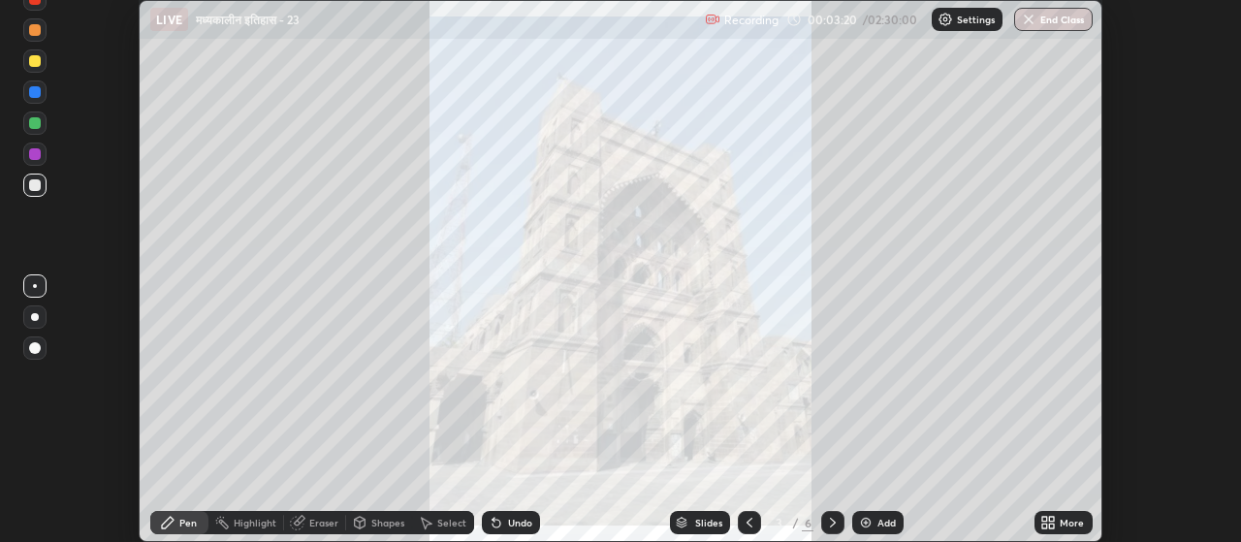
click at [885, 522] on div "Add" at bounding box center [886, 523] width 18 height 10
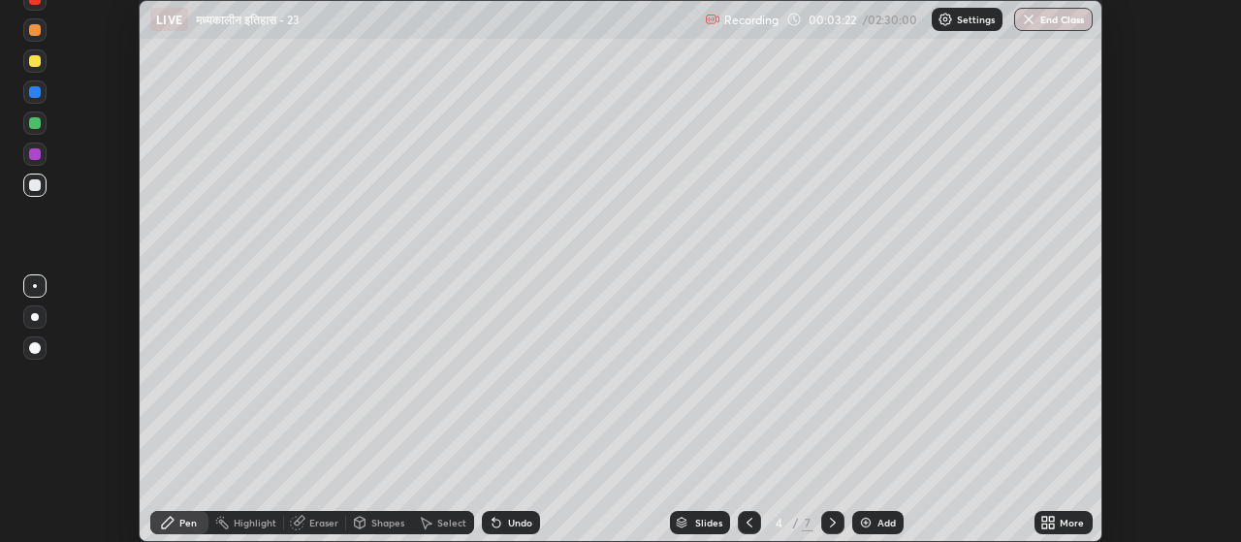
click at [747, 521] on icon at bounding box center [749, 523] width 16 height 16
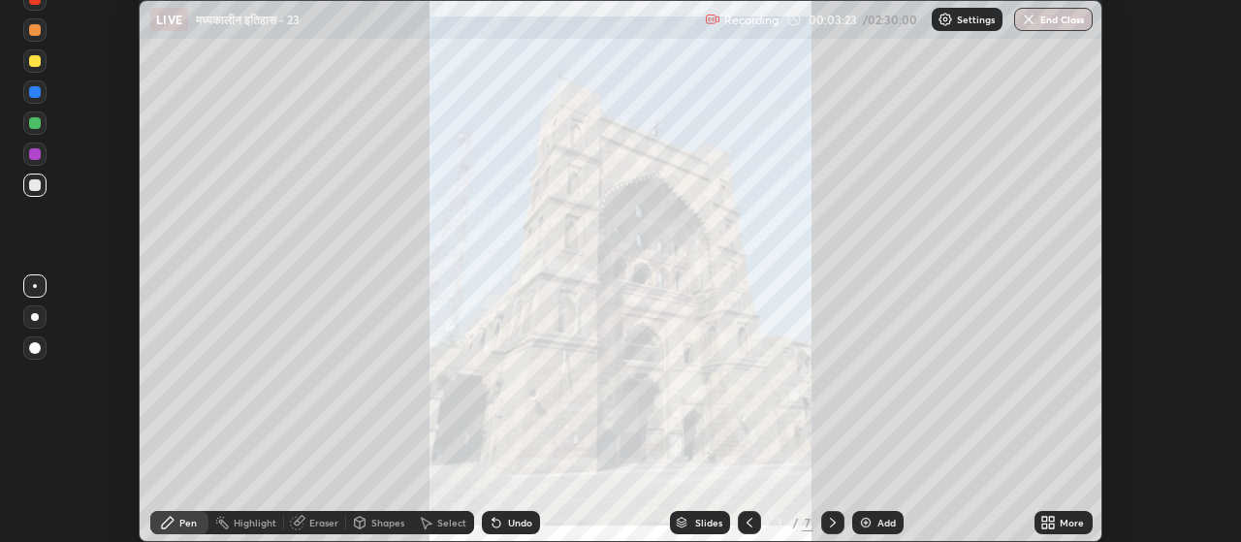
click at [1052, 519] on icon at bounding box center [1052, 519] width 5 height 5
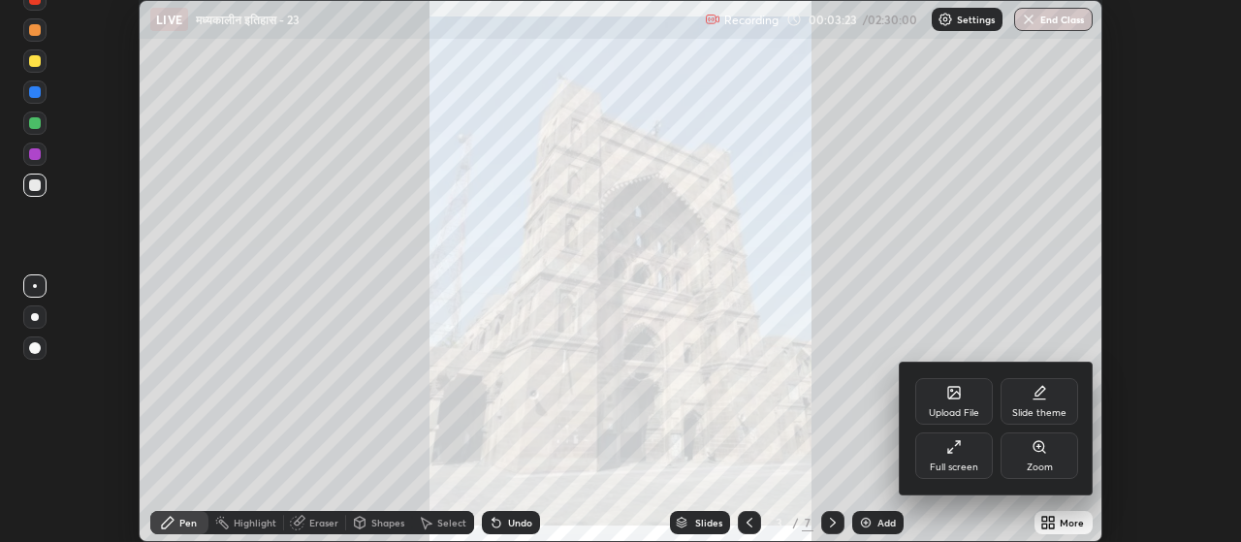
click at [956, 405] on div "Upload File" at bounding box center [954, 401] width 78 height 47
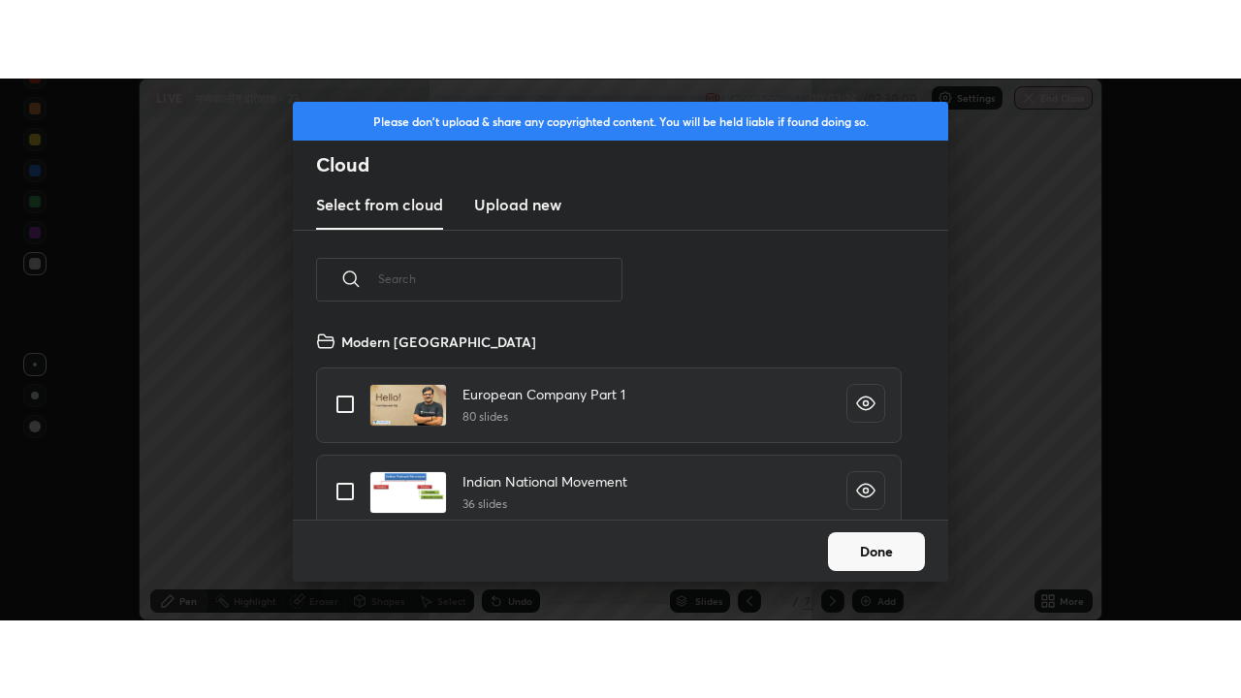
scroll to position [190, 622]
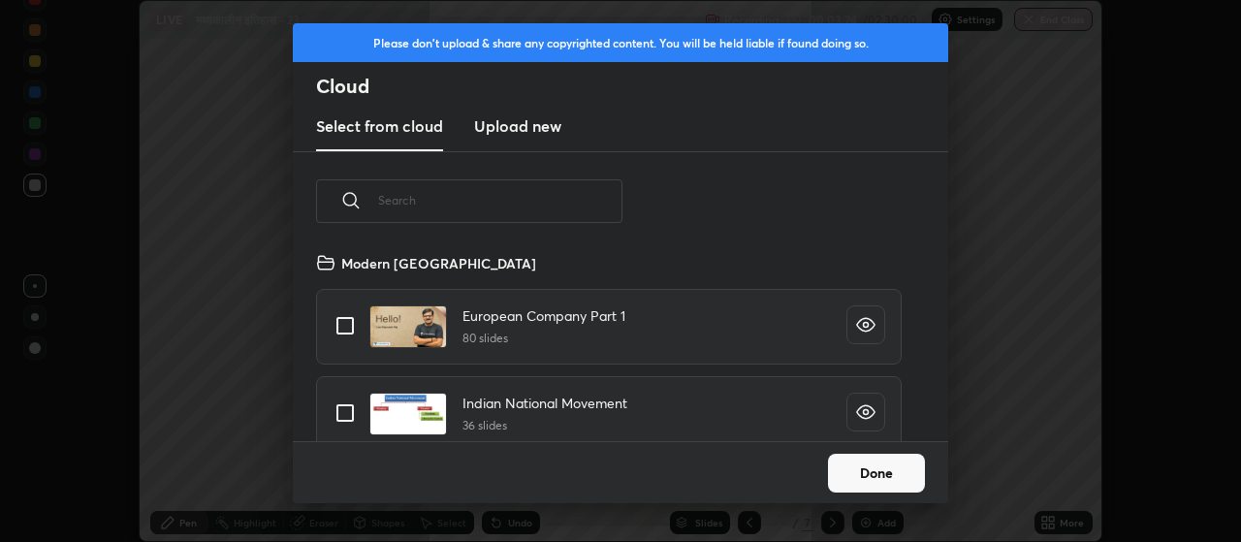
click at [525, 129] on h3 "Upload new" at bounding box center [517, 125] width 87 height 23
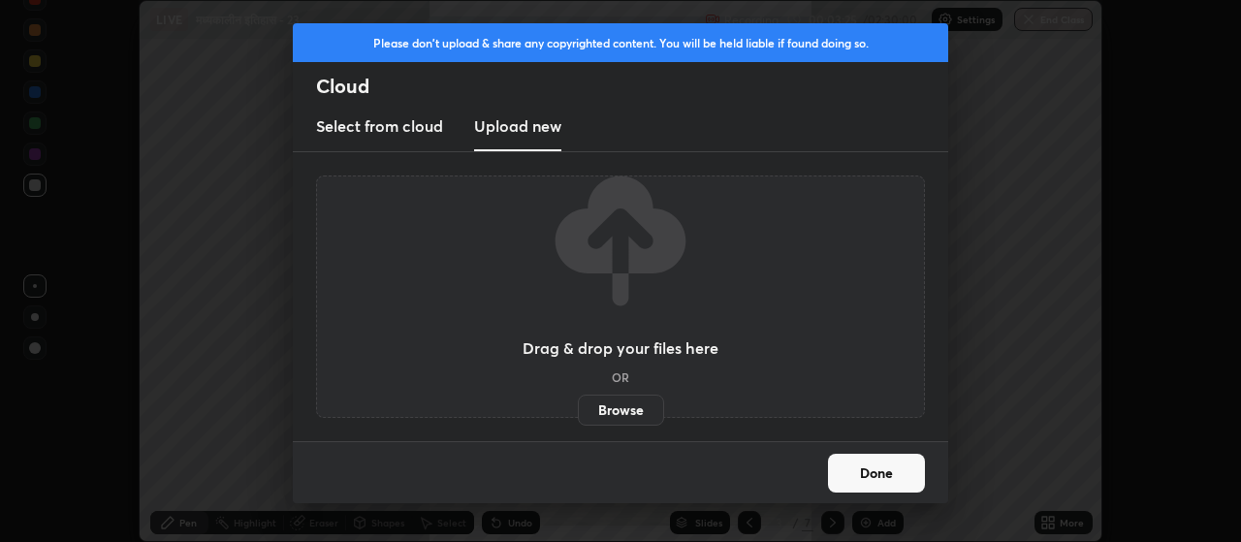
click at [614, 407] on label "Browse" at bounding box center [621, 409] width 86 height 31
click at [578, 407] on input "Browse" at bounding box center [578, 409] width 0 height 31
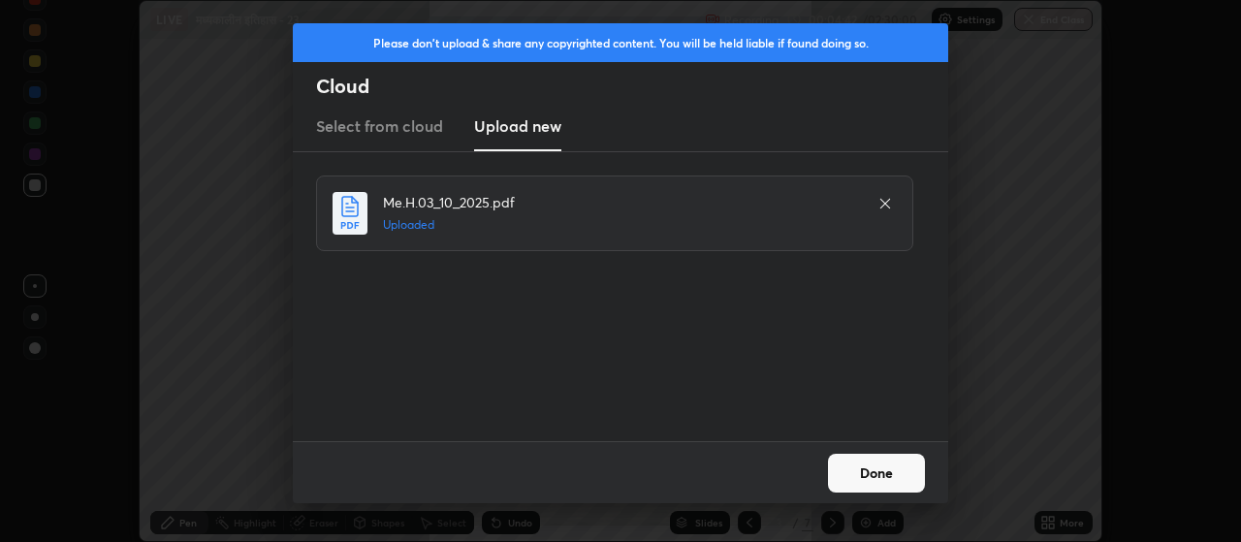
click at [897, 470] on button "Done" at bounding box center [876, 473] width 97 height 39
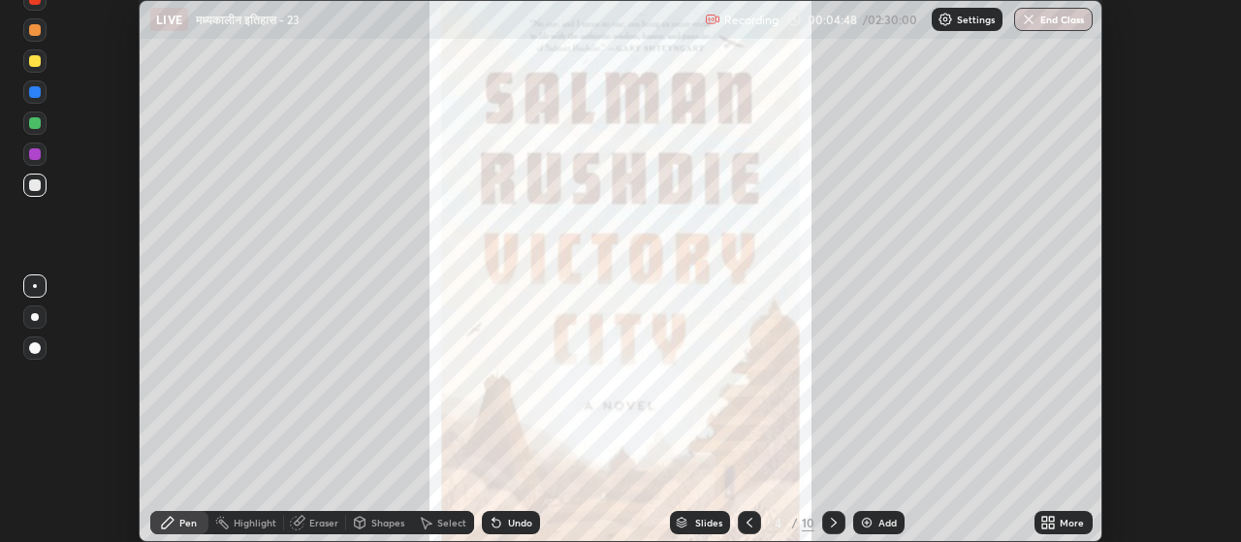
click at [1054, 523] on icon at bounding box center [1052, 525] width 5 height 5
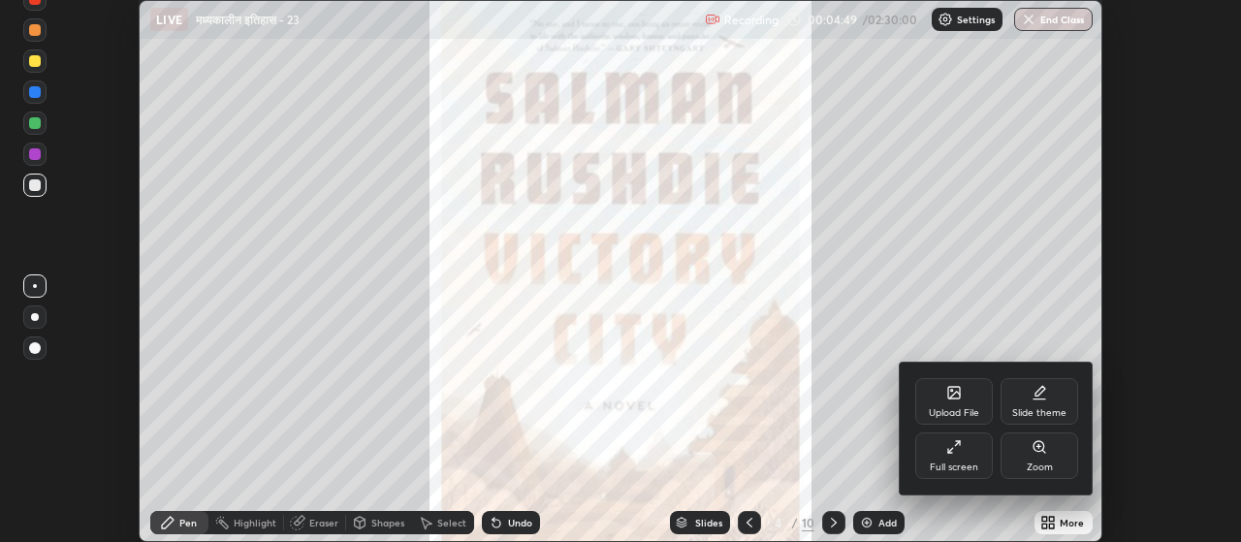
click at [959, 446] on icon at bounding box center [954, 447] width 16 height 16
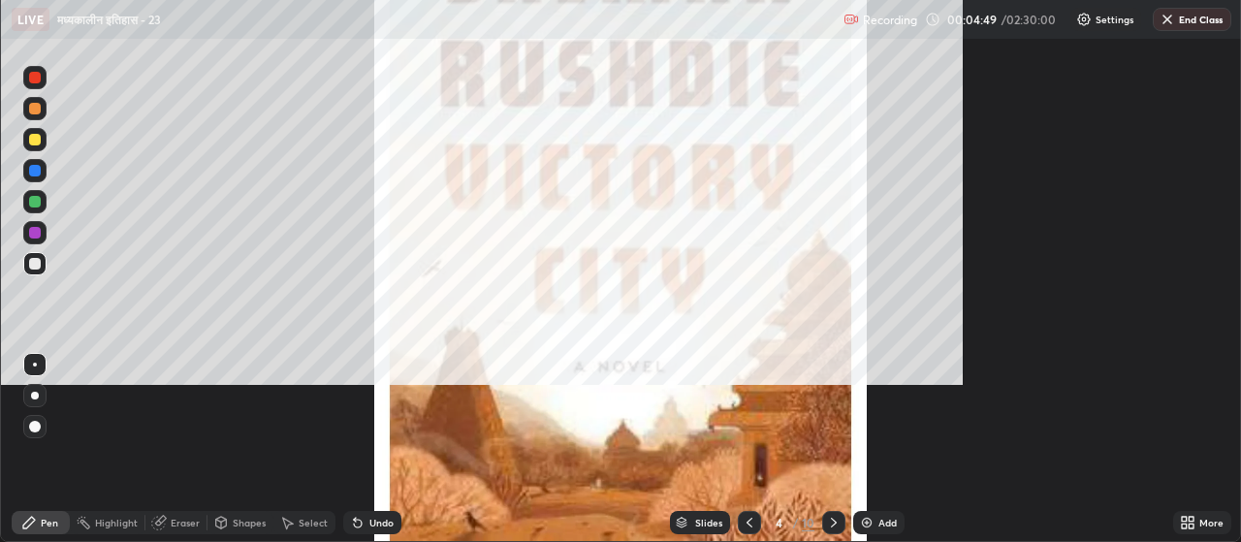
scroll to position [698, 1241]
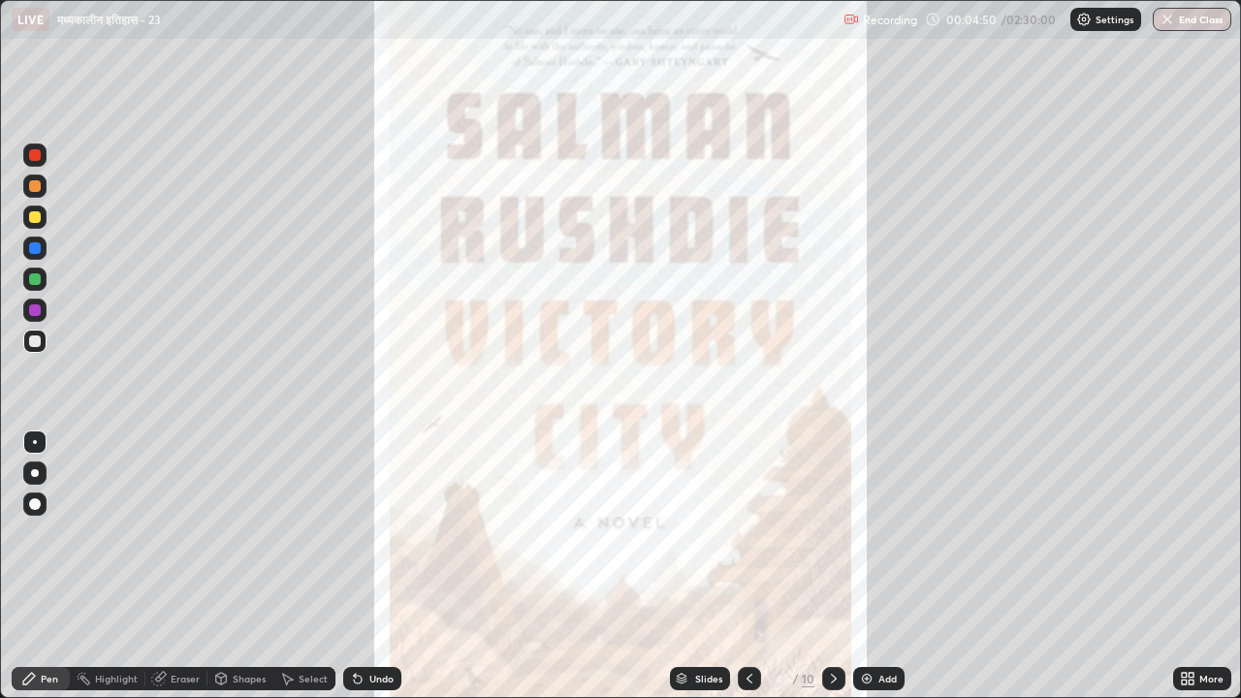
click at [840, 541] on div at bounding box center [833, 678] width 23 height 39
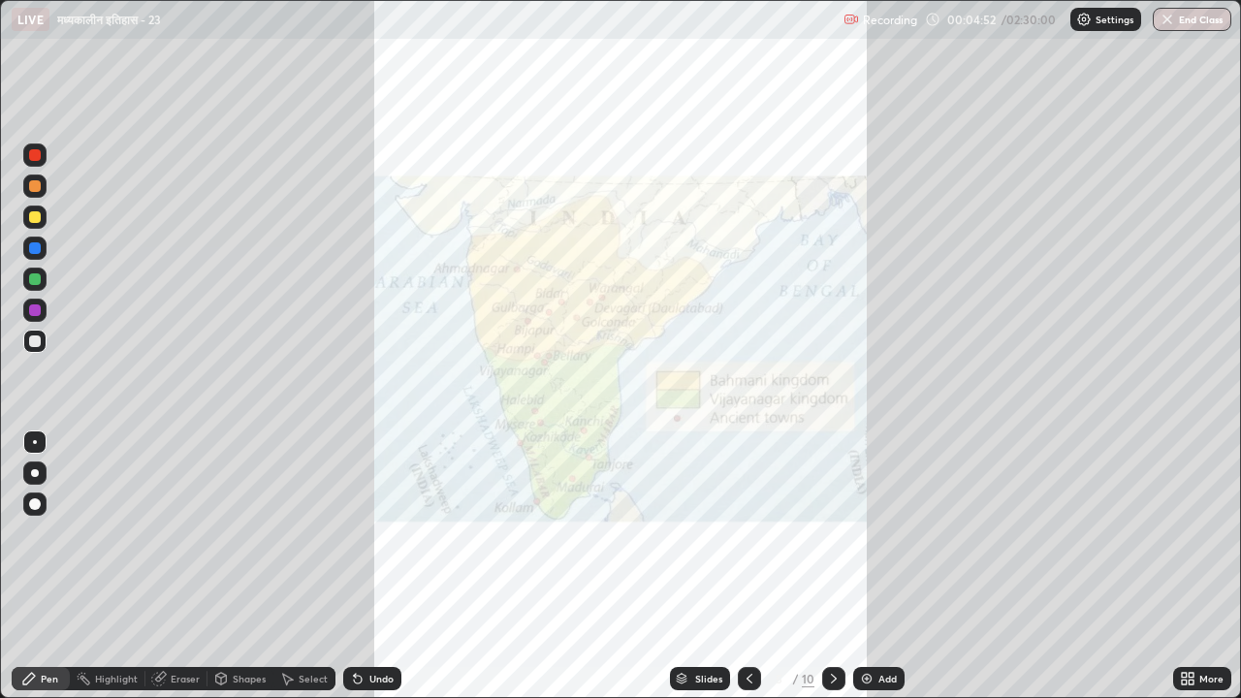
click at [833, 541] on icon at bounding box center [834, 679] width 16 height 16
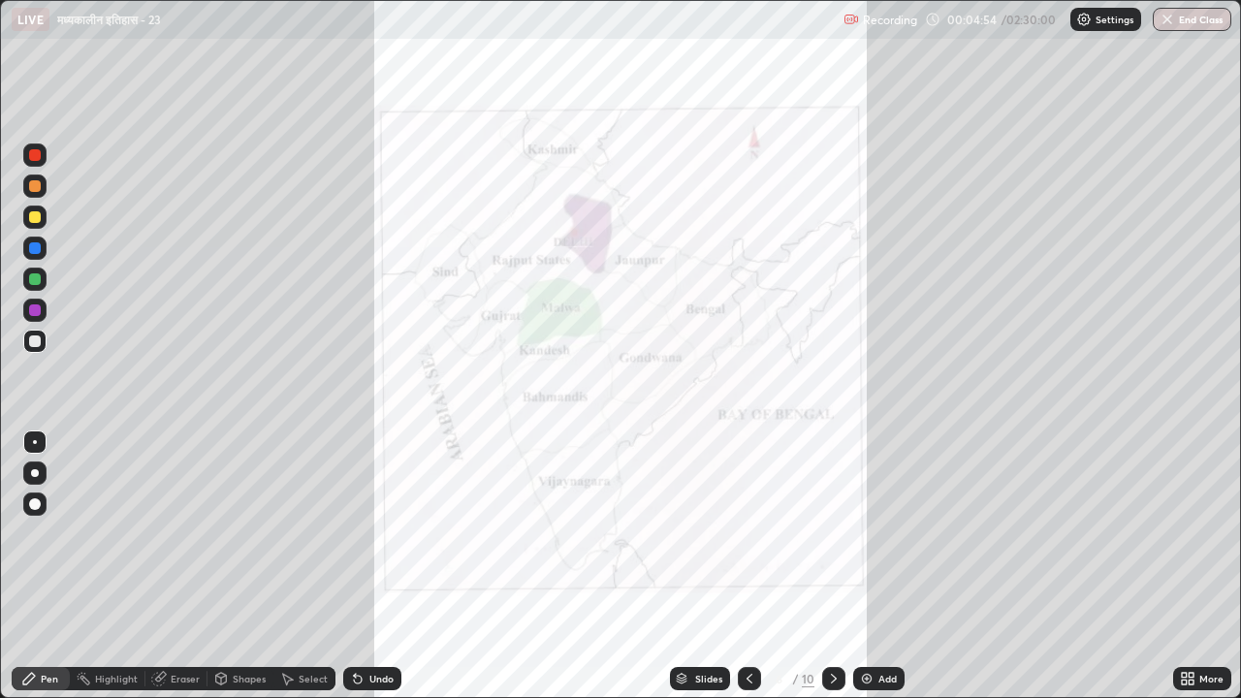
click at [830, 541] on icon at bounding box center [834, 679] width 16 height 16
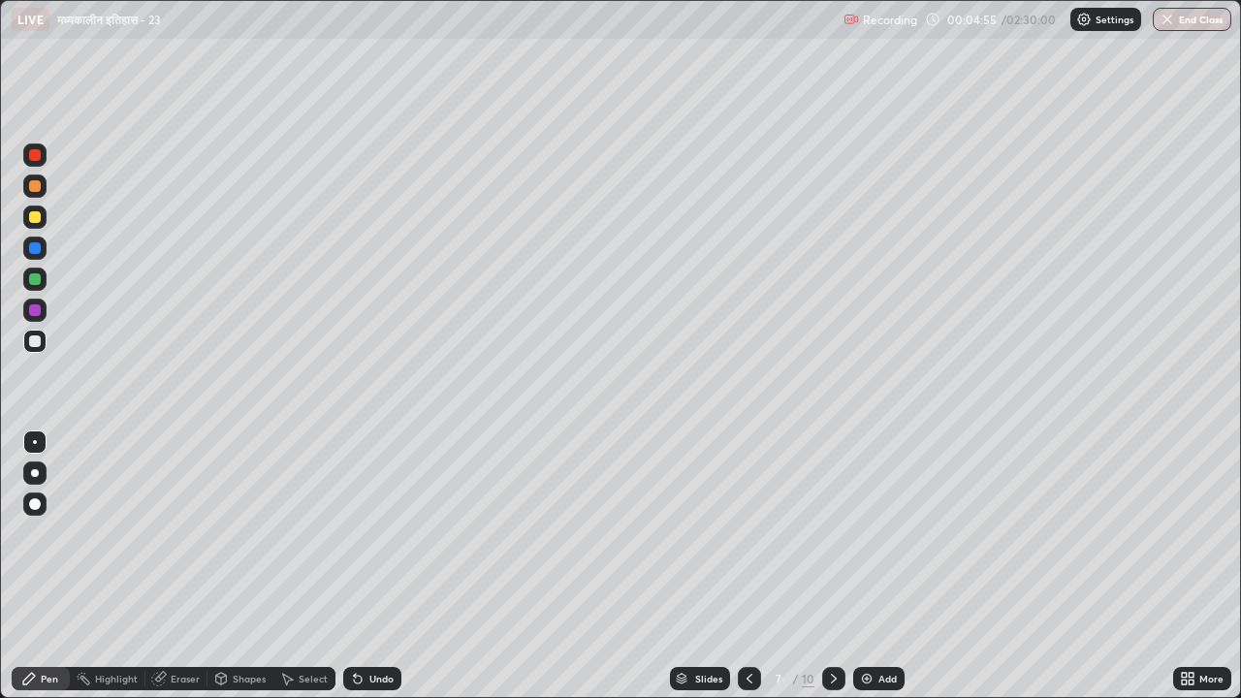
click at [832, 541] on icon at bounding box center [834, 679] width 16 height 16
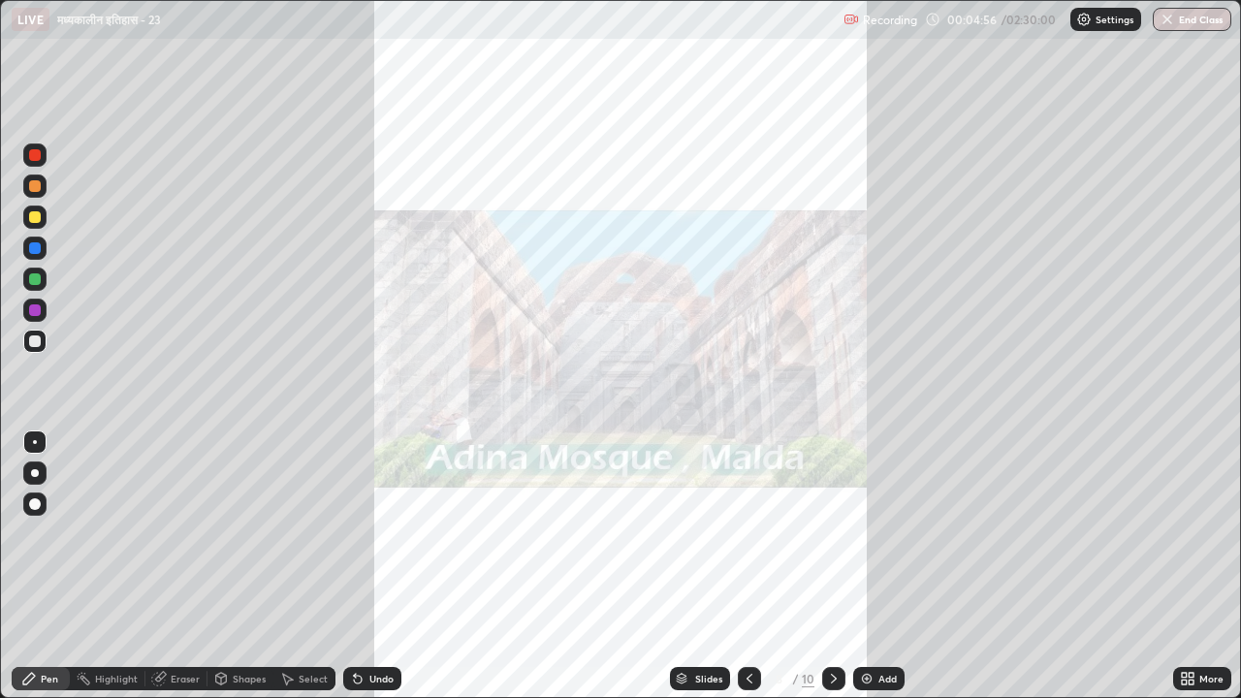
click at [832, 541] on div at bounding box center [833, 678] width 23 height 23
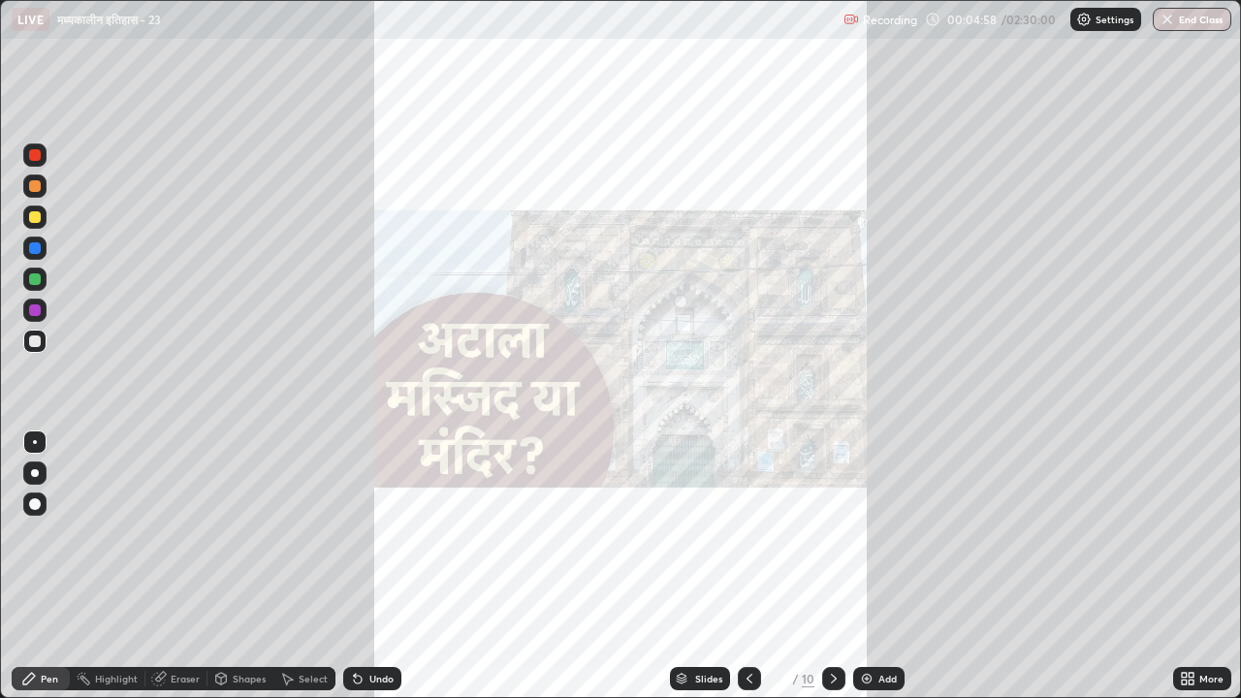
click at [834, 541] on icon at bounding box center [834, 679] width 16 height 16
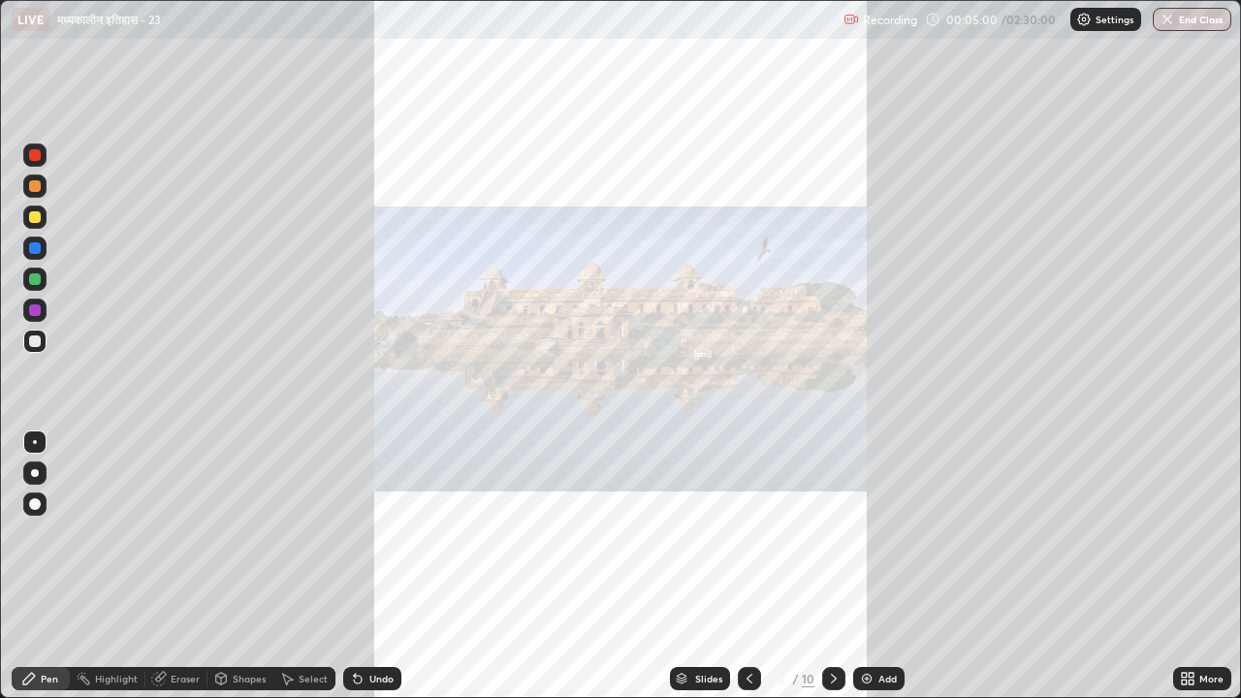
click at [832, 541] on icon at bounding box center [834, 679] width 16 height 16
click at [834, 541] on icon at bounding box center [834, 679] width 16 height 16
click at [750, 541] on icon at bounding box center [749, 679] width 16 height 16
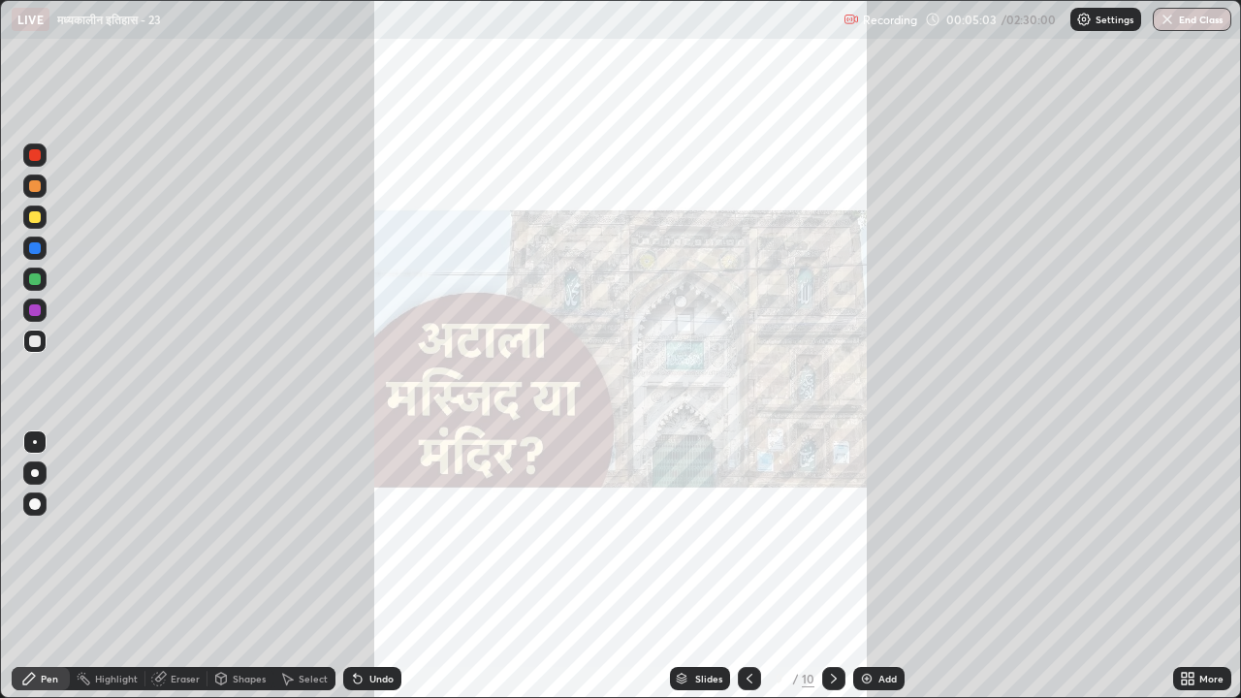
click at [750, 541] on icon at bounding box center [749, 679] width 16 height 16
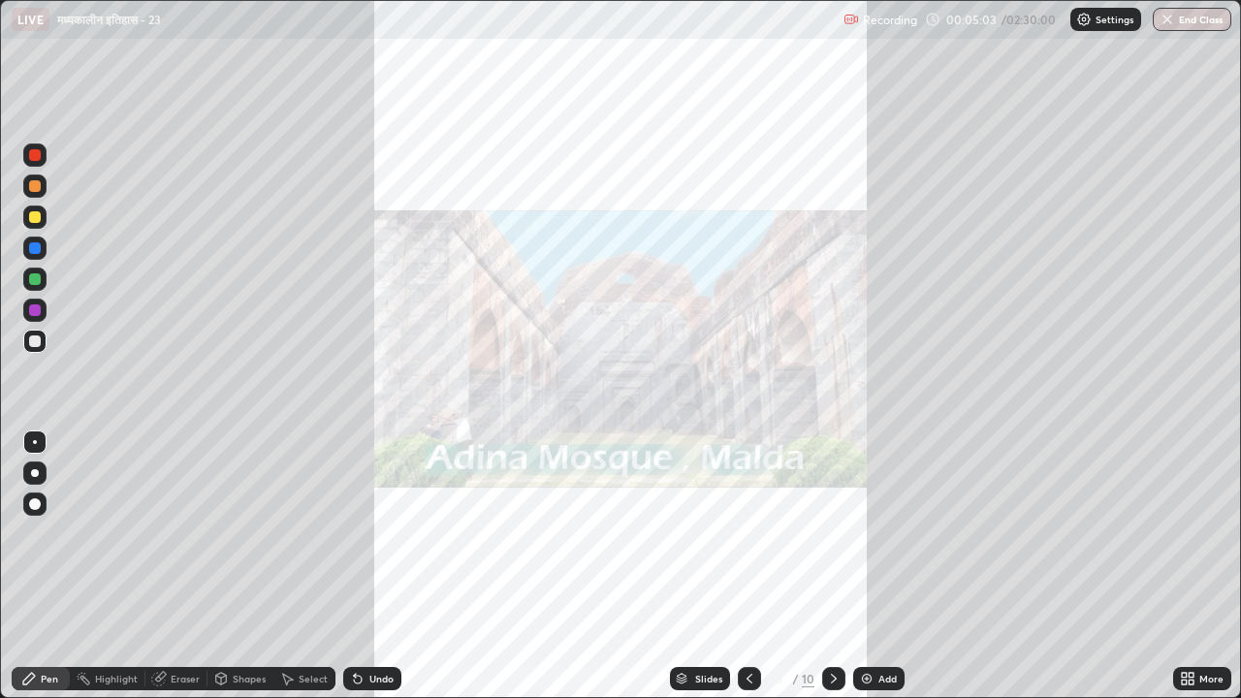
click at [748, 541] on icon at bounding box center [749, 679] width 16 height 16
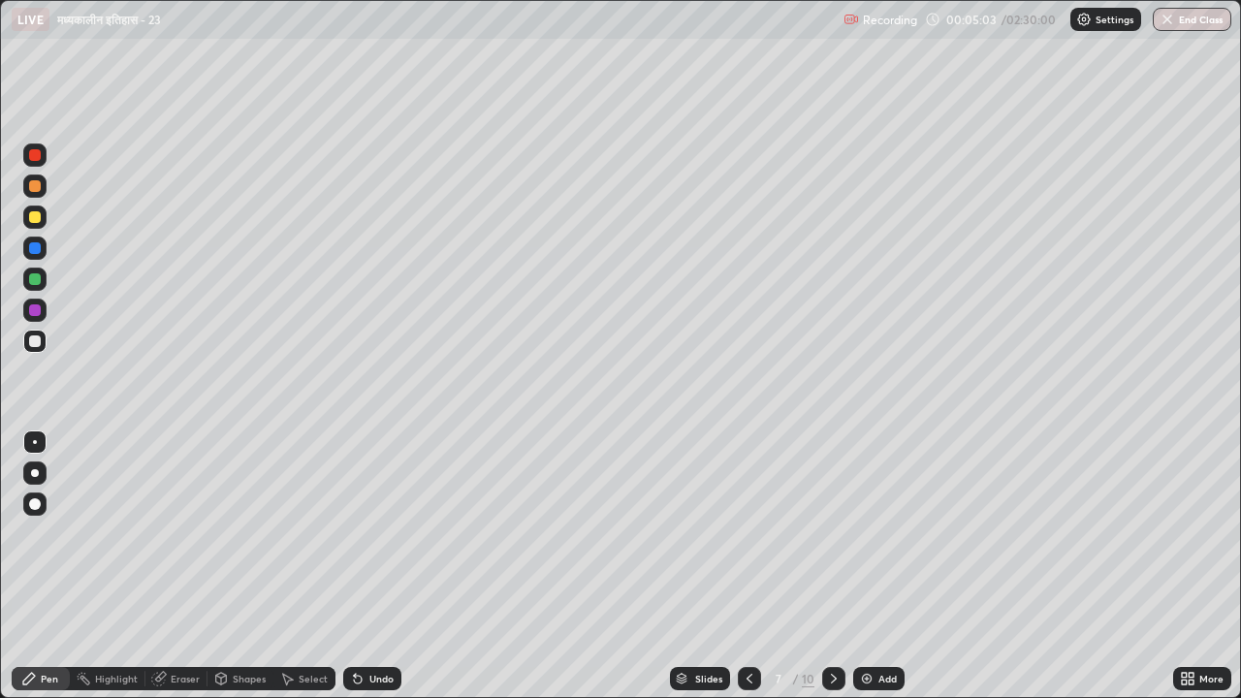
click at [748, 541] on icon at bounding box center [749, 679] width 16 height 16
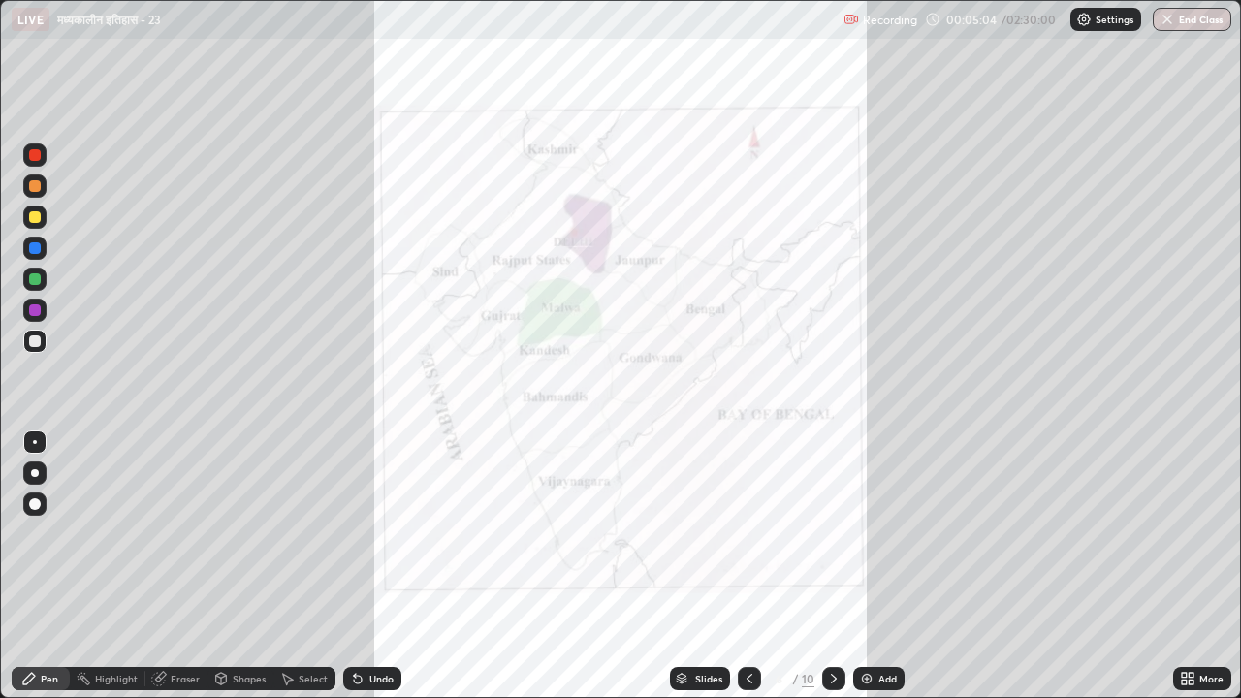
click at [751, 541] on div at bounding box center [749, 678] width 23 height 23
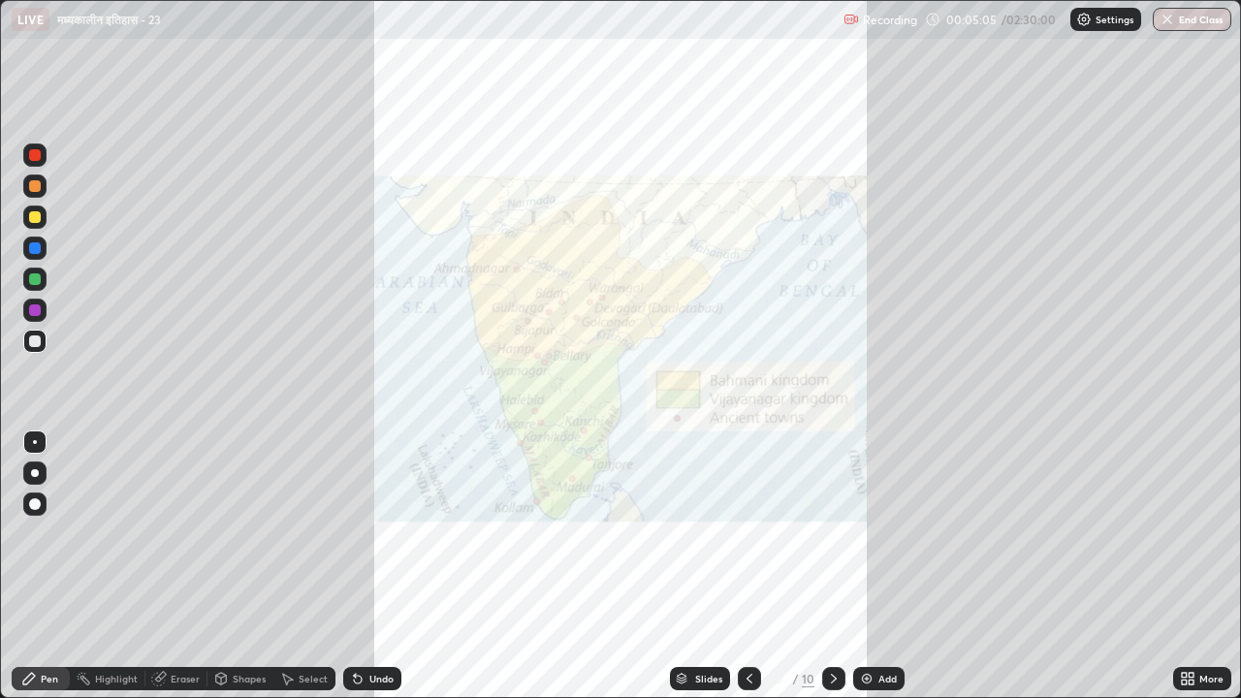
click at [750, 541] on icon at bounding box center [749, 679] width 16 height 16
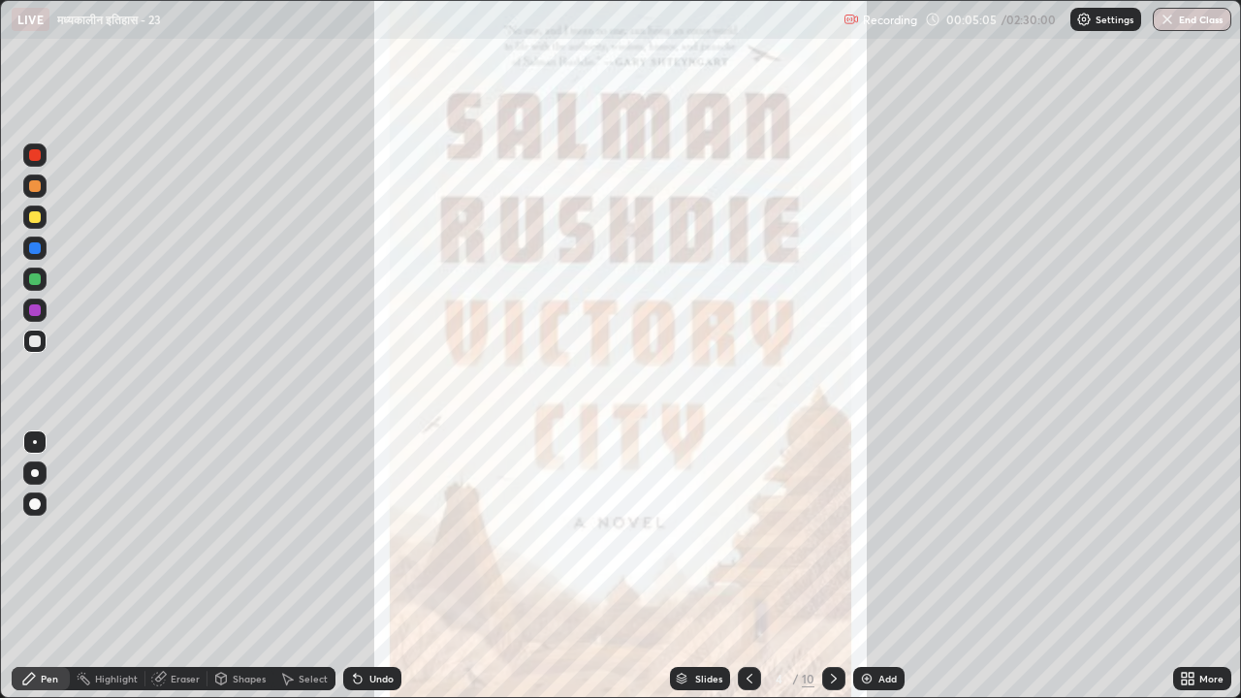
click at [750, 541] on icon at bounding box center [749, 679] width 6 height 10
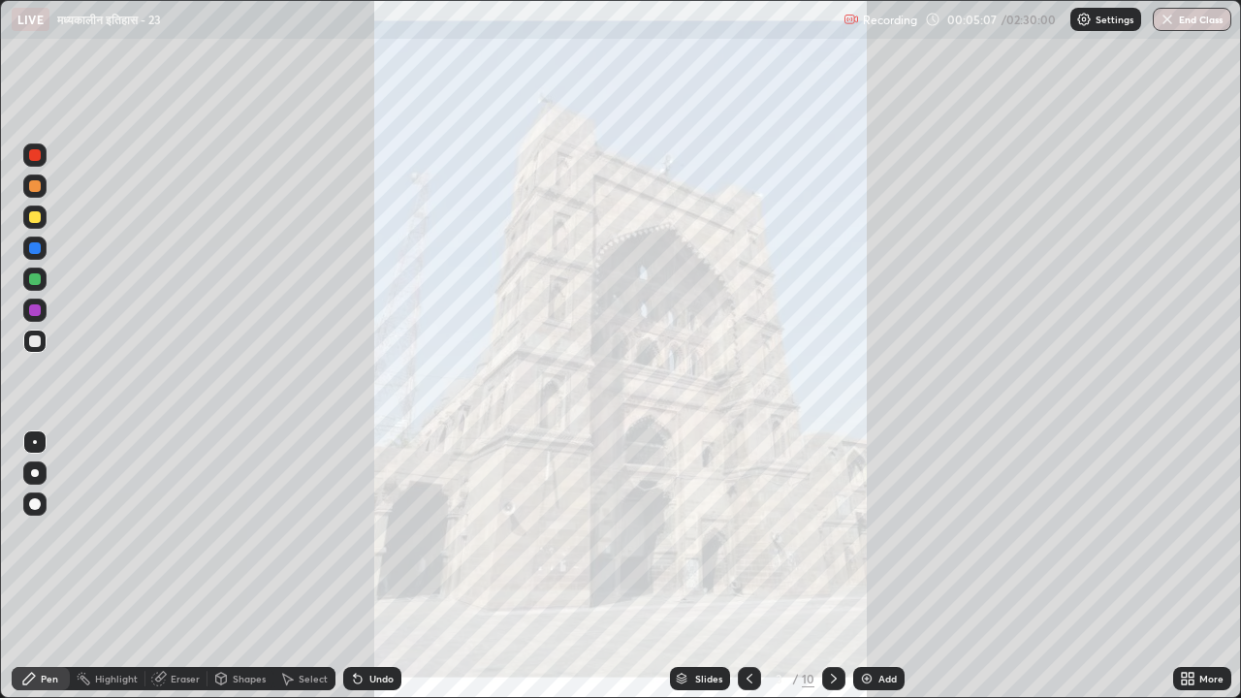
click at [750, 541] on icon at bounding box center [749, 679] width 6 height 10
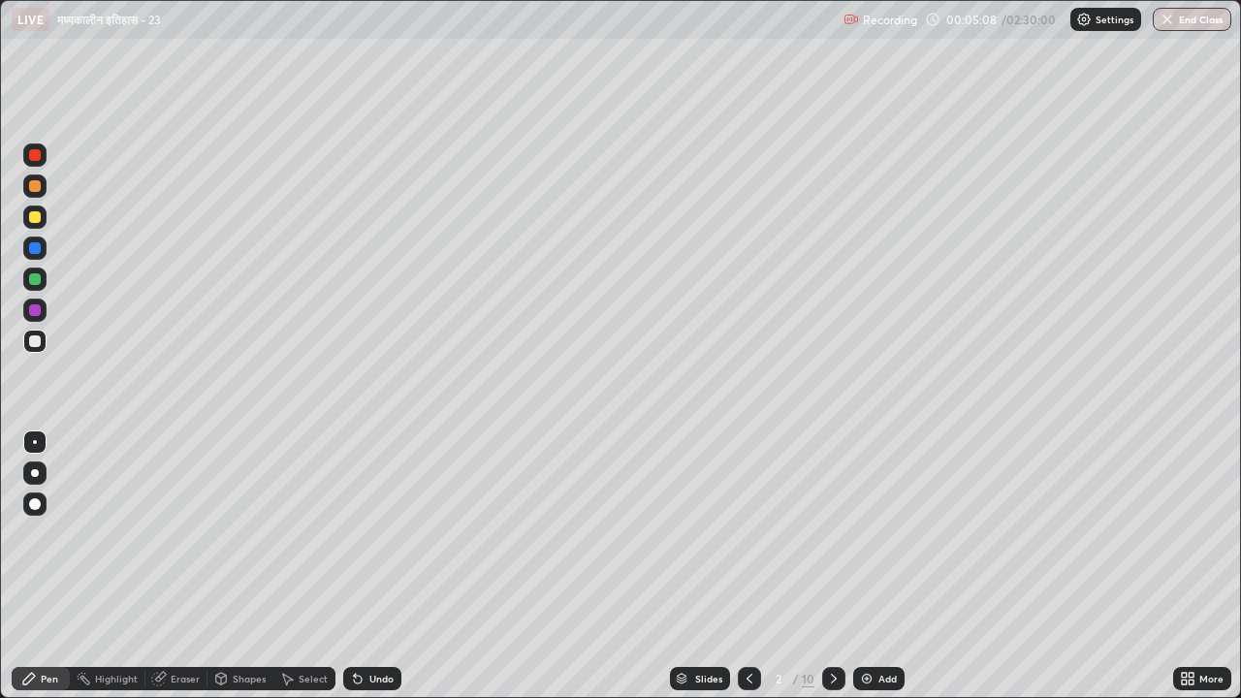
click at [749, 541] on icon at bounding box center [749, 679] width 16 height 16
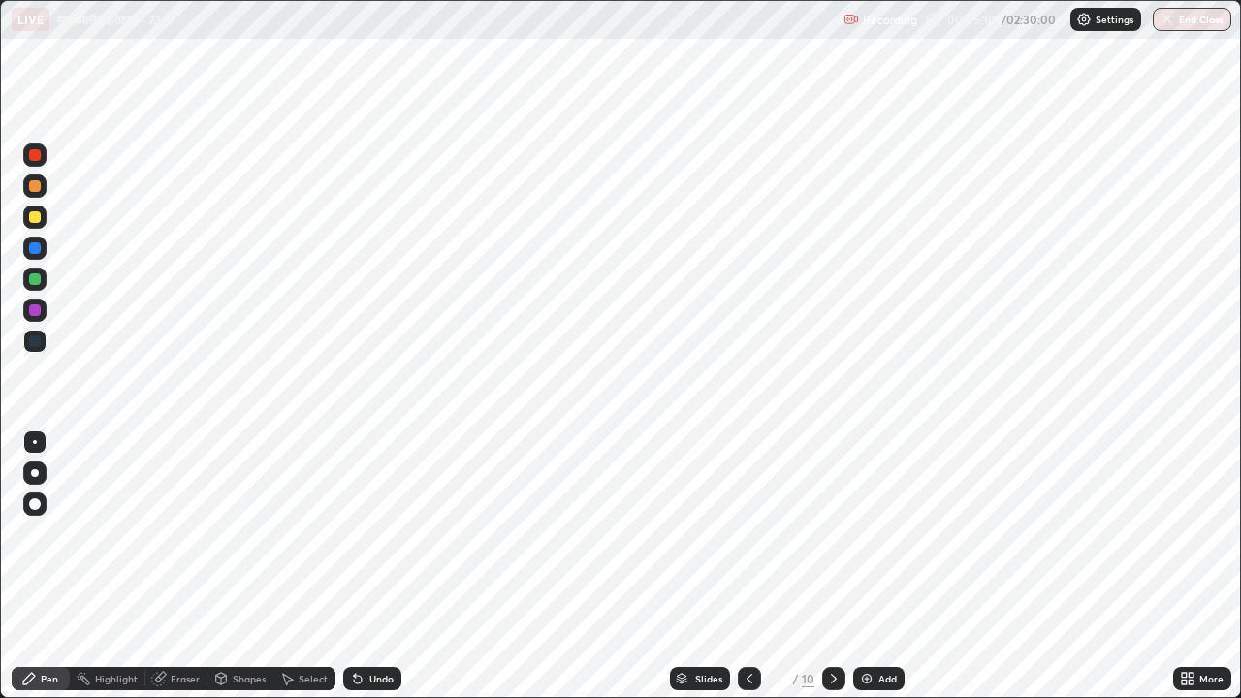
click at [834, 541] on icon at bounding box center [834, 679] width 16 height 16
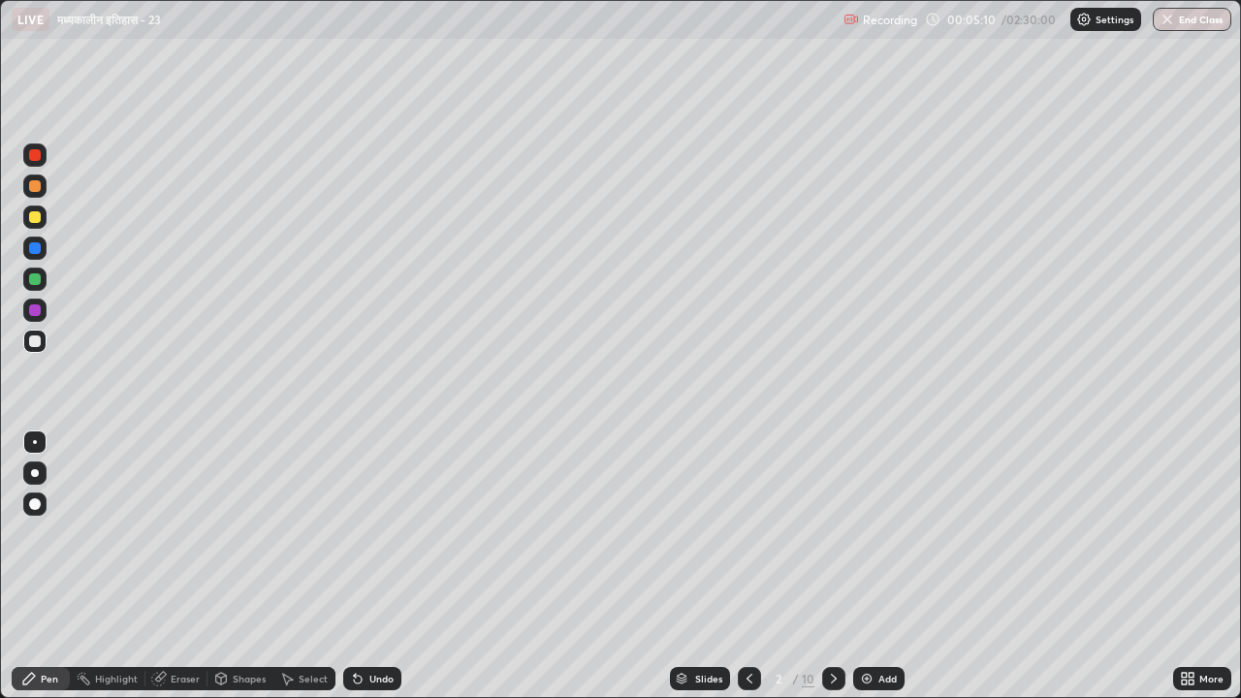
click at [831, 541] on icon at bounding box center [834, 679] width 16 height 16
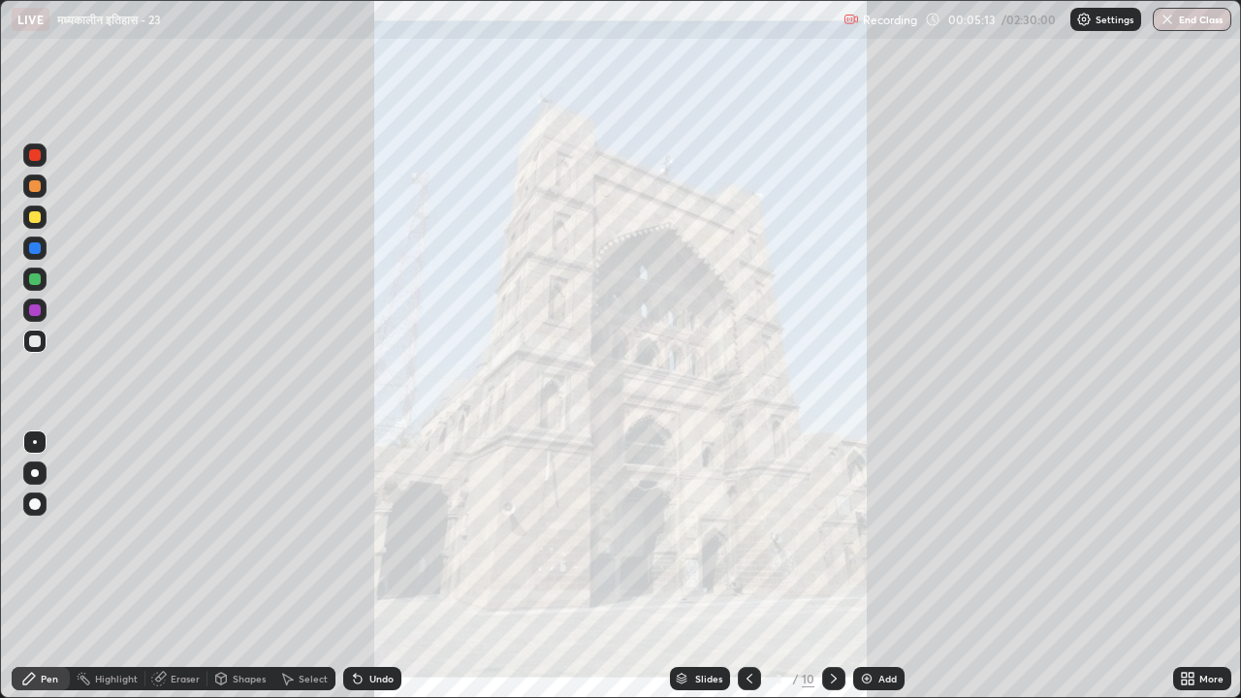
click at [1209, 541] on div "More" at bounding box center [1211, 679] width 24 height 10
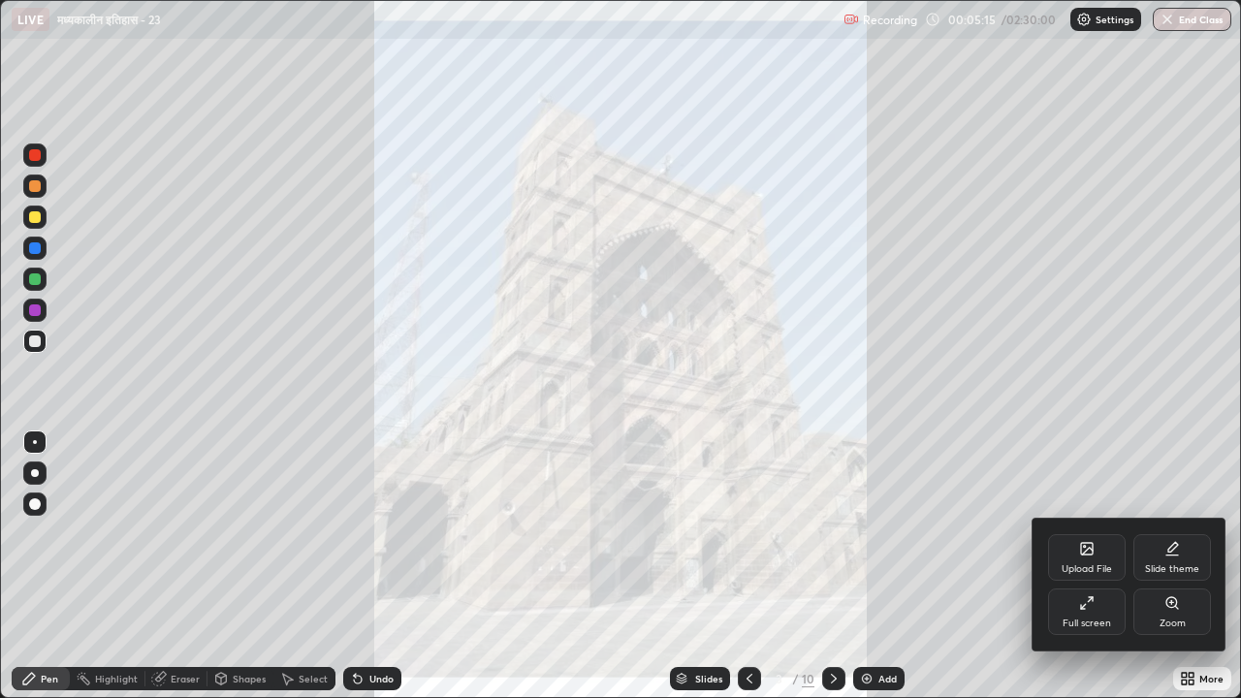
click at [1100, 541] on div "Full screen" at bounding box center [1086, 623] width 48 height 10
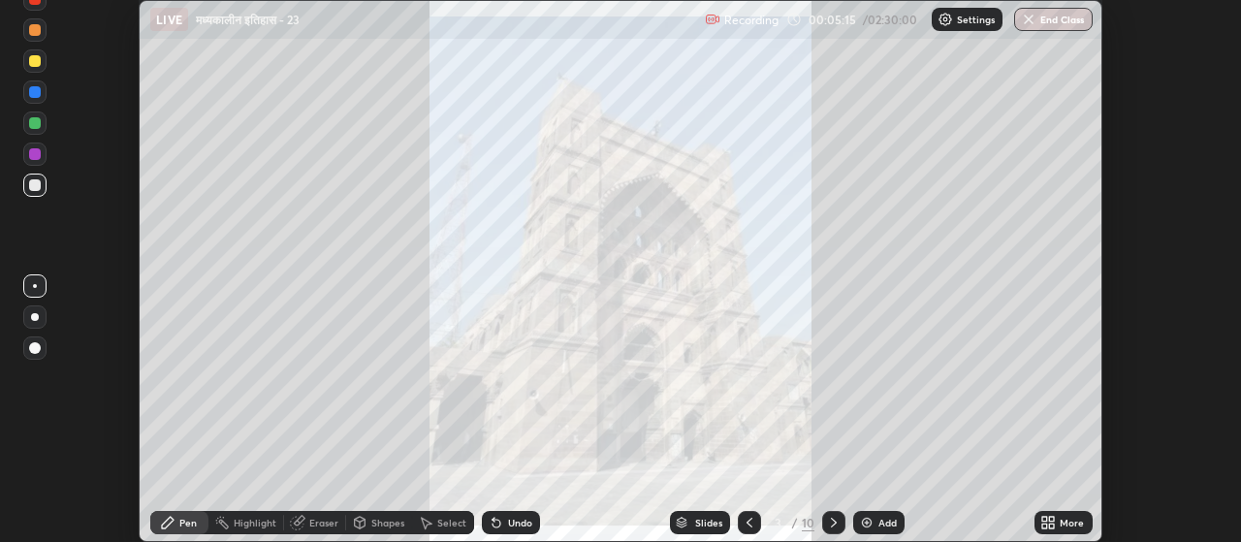
scroll to position [96376, 95677]
click at [1060, 528] on div "More" at bounding box center [1063, 522] width 58 height 23
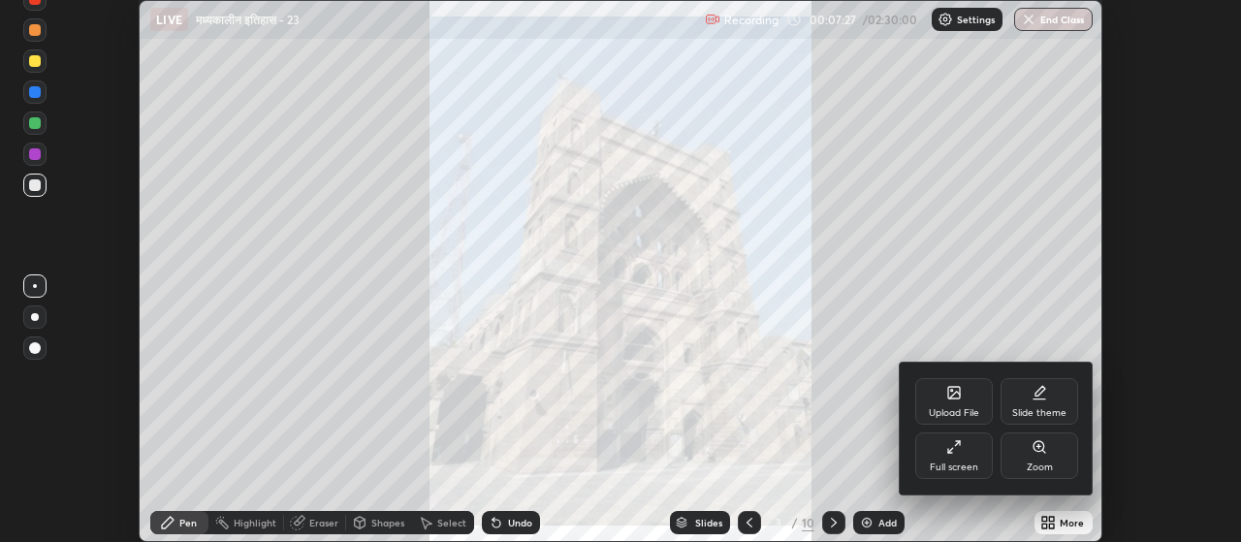
click at [959, 400] on div "Upload File" at bounding box center [954, 401] width 78 height 47
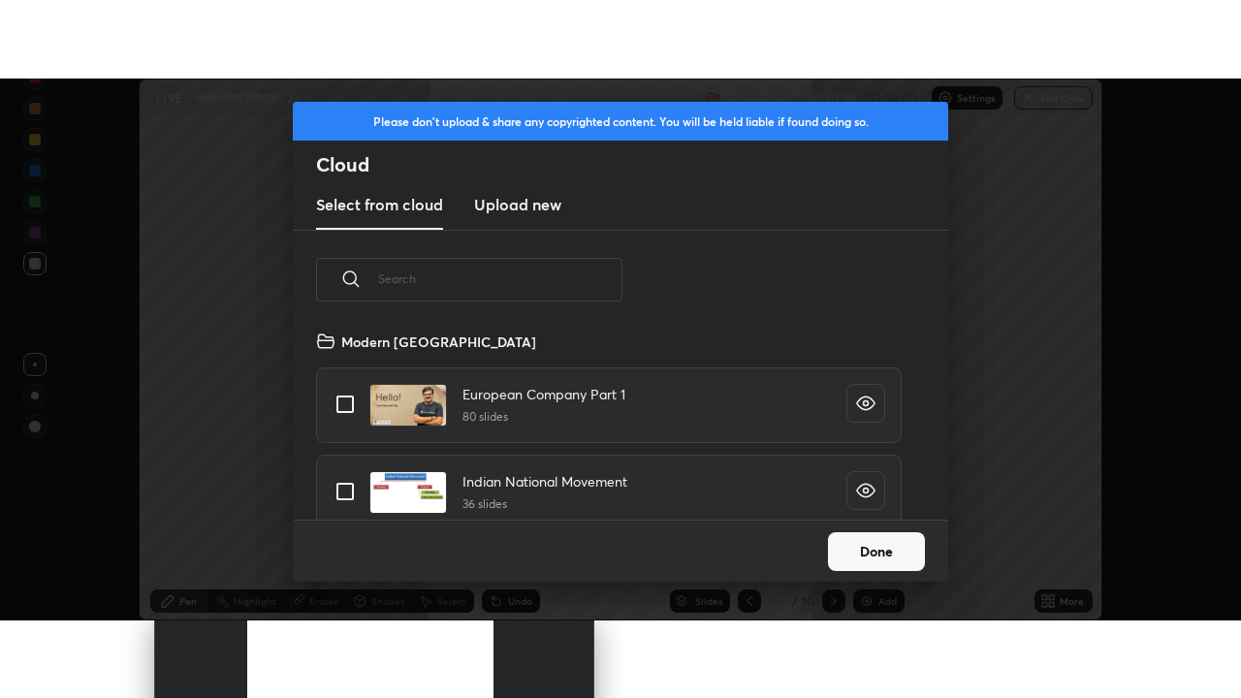
scroll to position [190, 622]
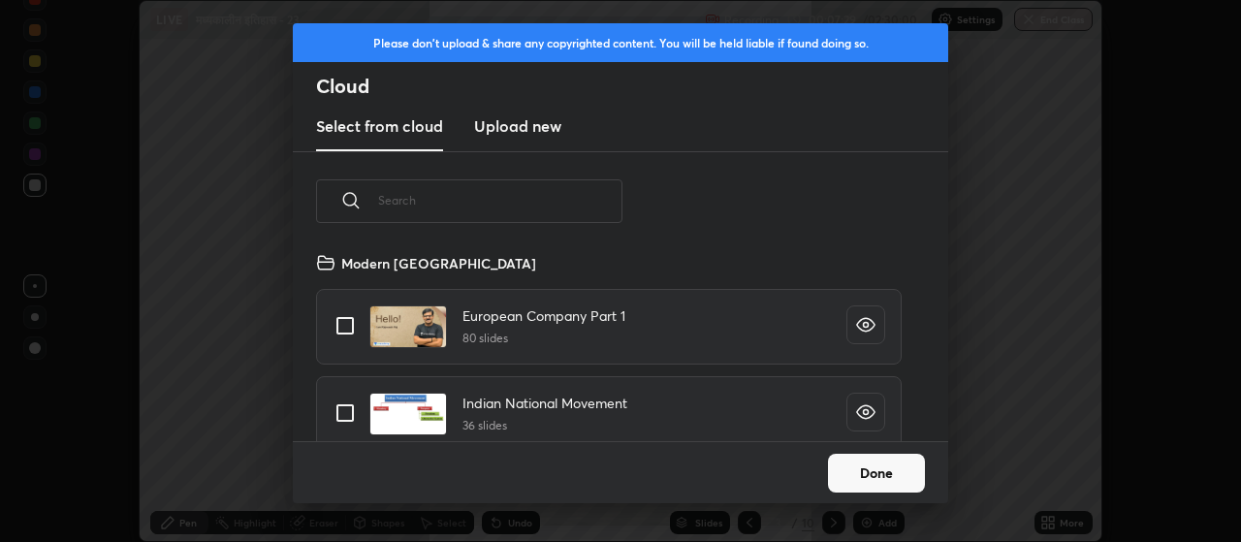
click at [526, 123] on h3 "Upload new" at bounding box center [517, 125] width 87 height 23
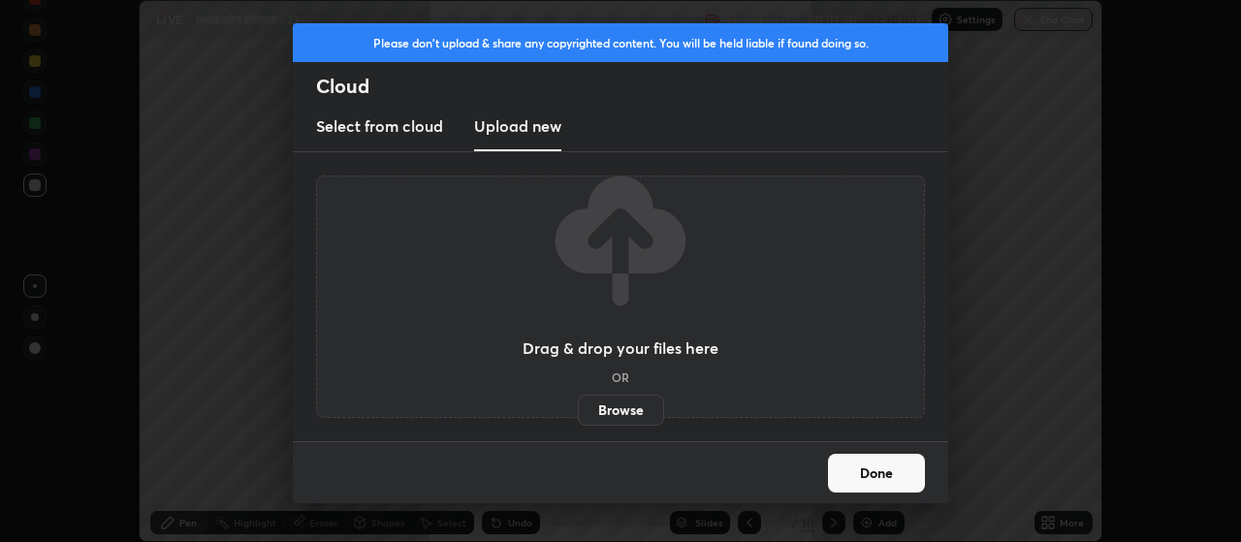
click at [607, 411] on label "Browse" at bounding box center [621, 409] width 86 height 31
click at [578, 411] on input "Browse" at bounding box center [578, 409] width 0 height 31
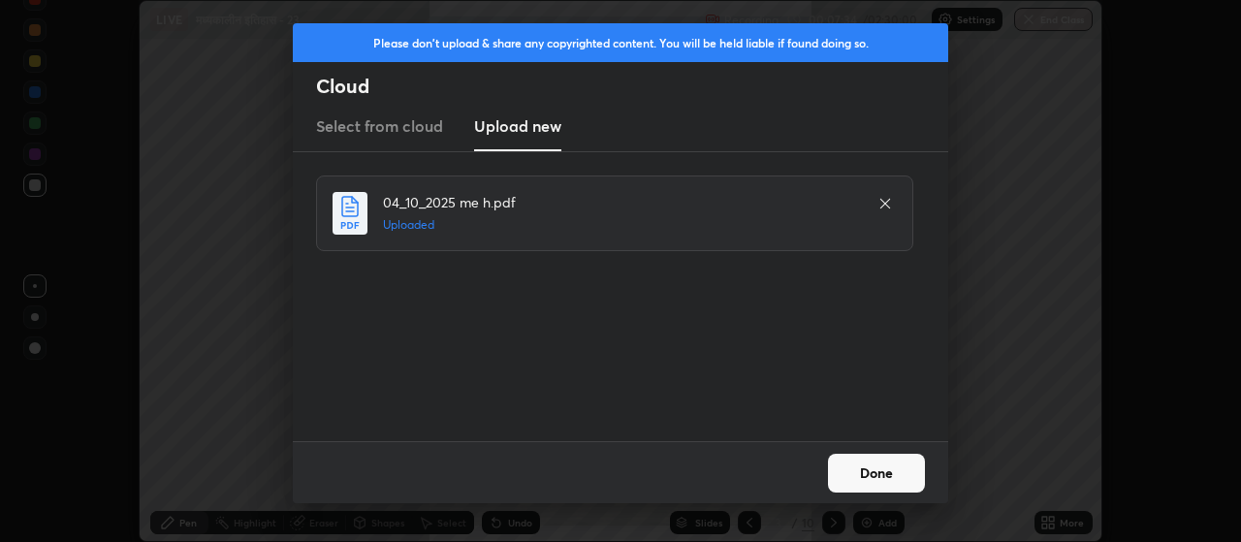
click at [881, 476] on button "Done" at bounding box center [876, 473] width 97 height 39
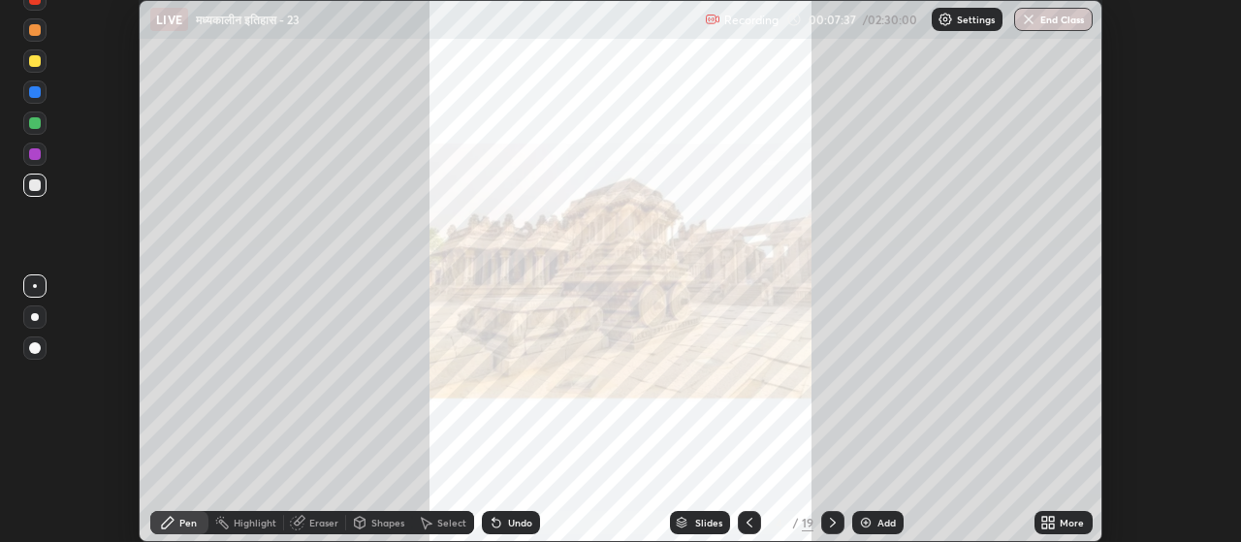
click at [1052, 525] on icon at bounding box center [1052, 525] width 5 height 5
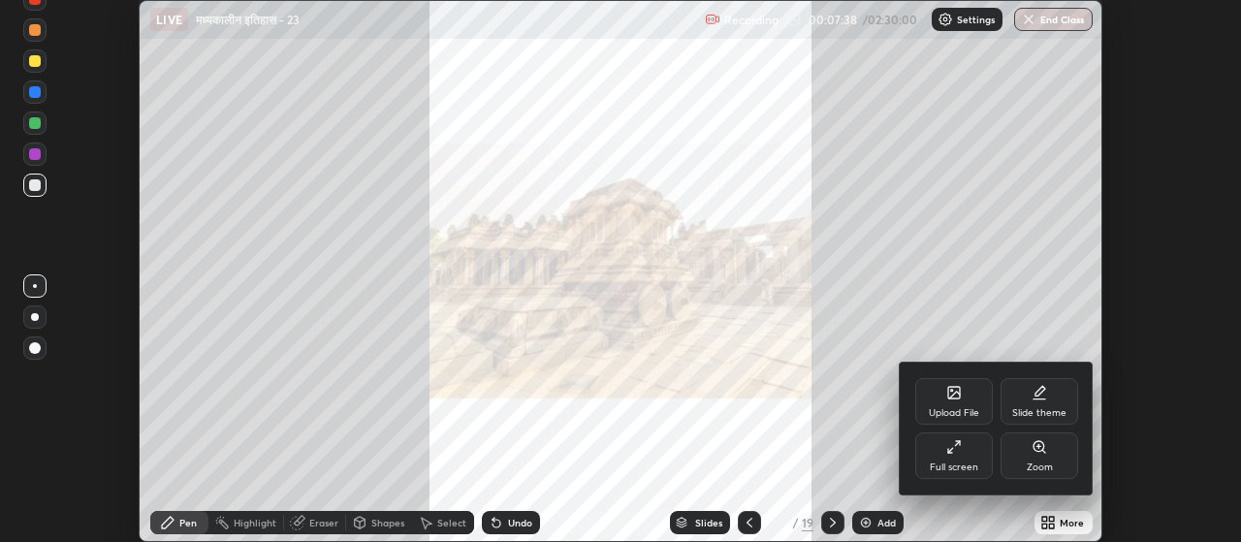
click at [965, 457] on div "Full screen" at bounding box center [954, 455] width 78 height 47
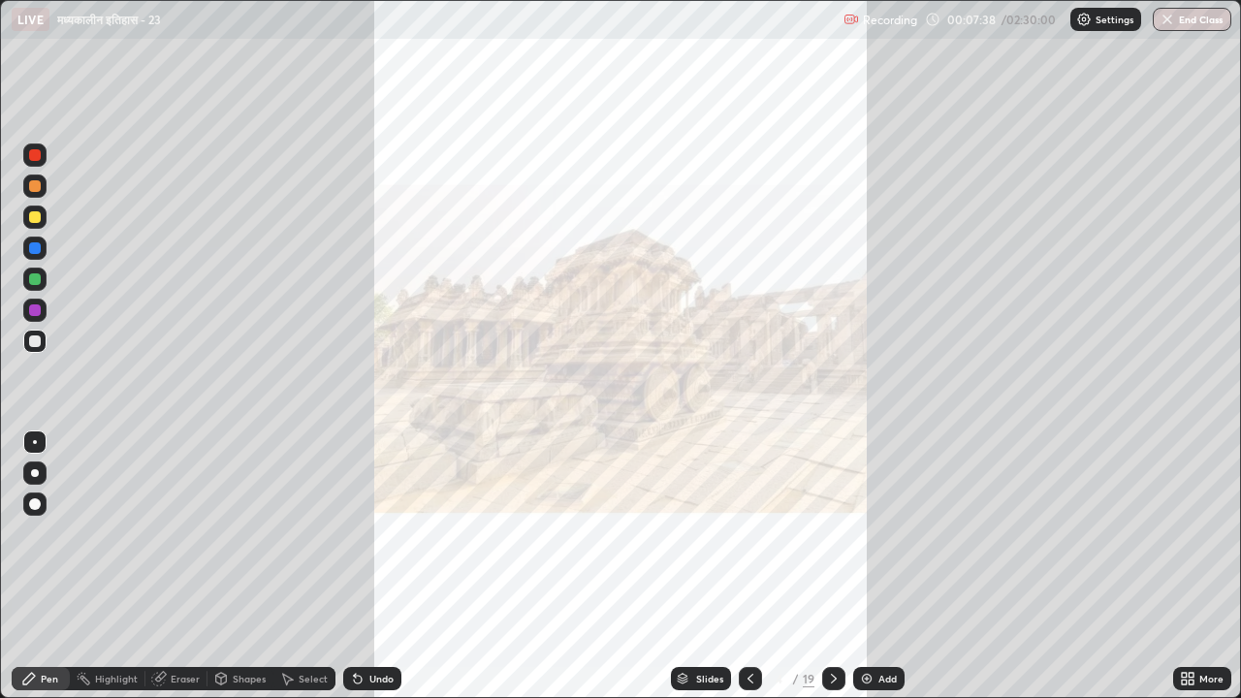
scroll to position [698, 1241]
click at [750, 541] on icon at bounding box center [750, 679] width 16 height 16
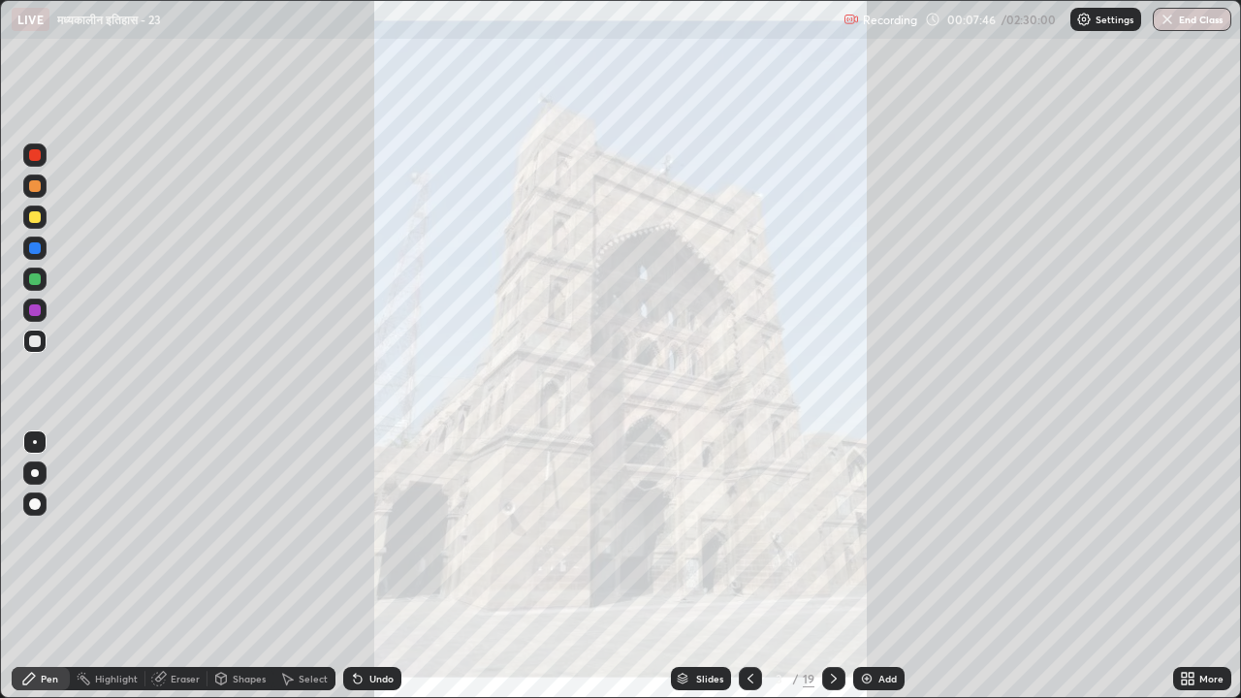
click at [758, 541] on div at bounding box center [750, 678] width 23 height 39
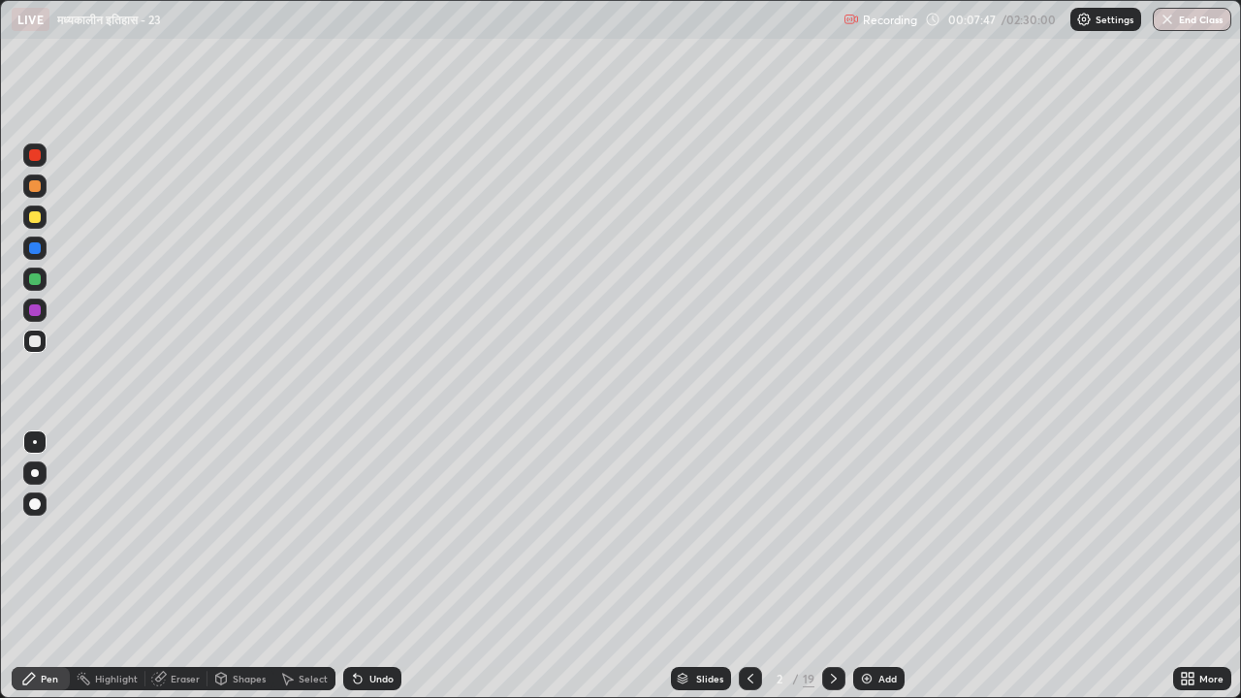
click at [831, 541] on icon at bounding box center [834, 679] width 16 height 16
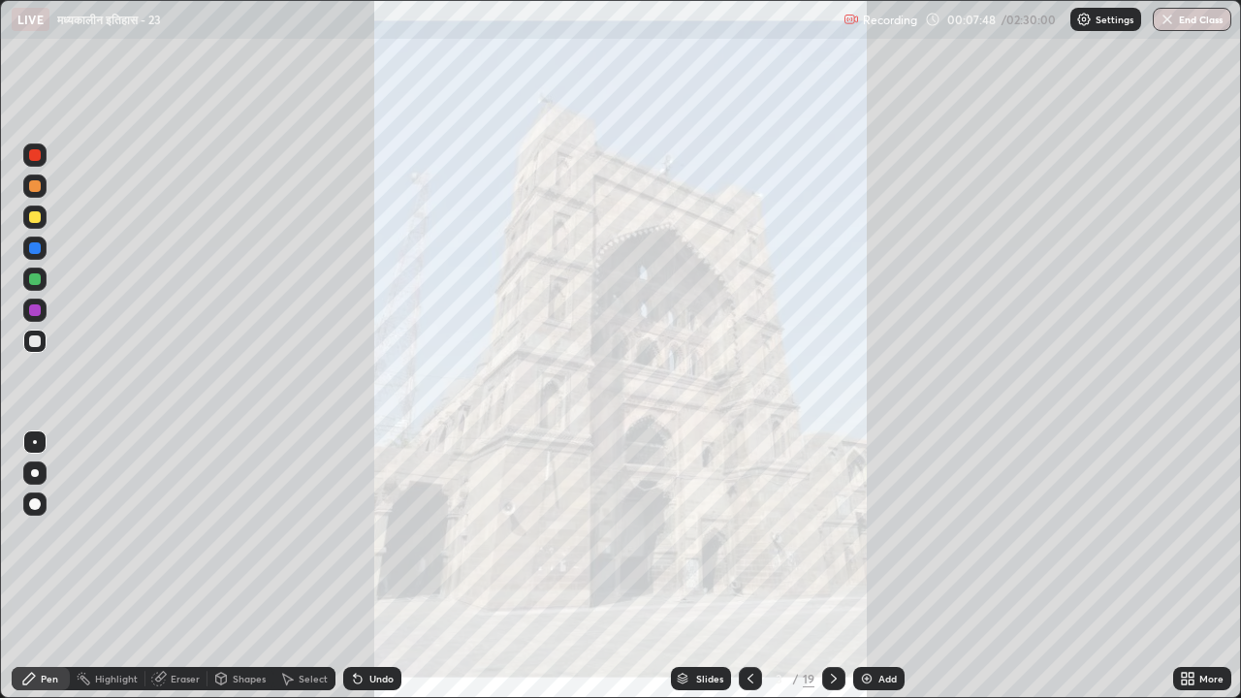
click at [832, 541] on icon at bounding box center [834, 679] width 16 height 16
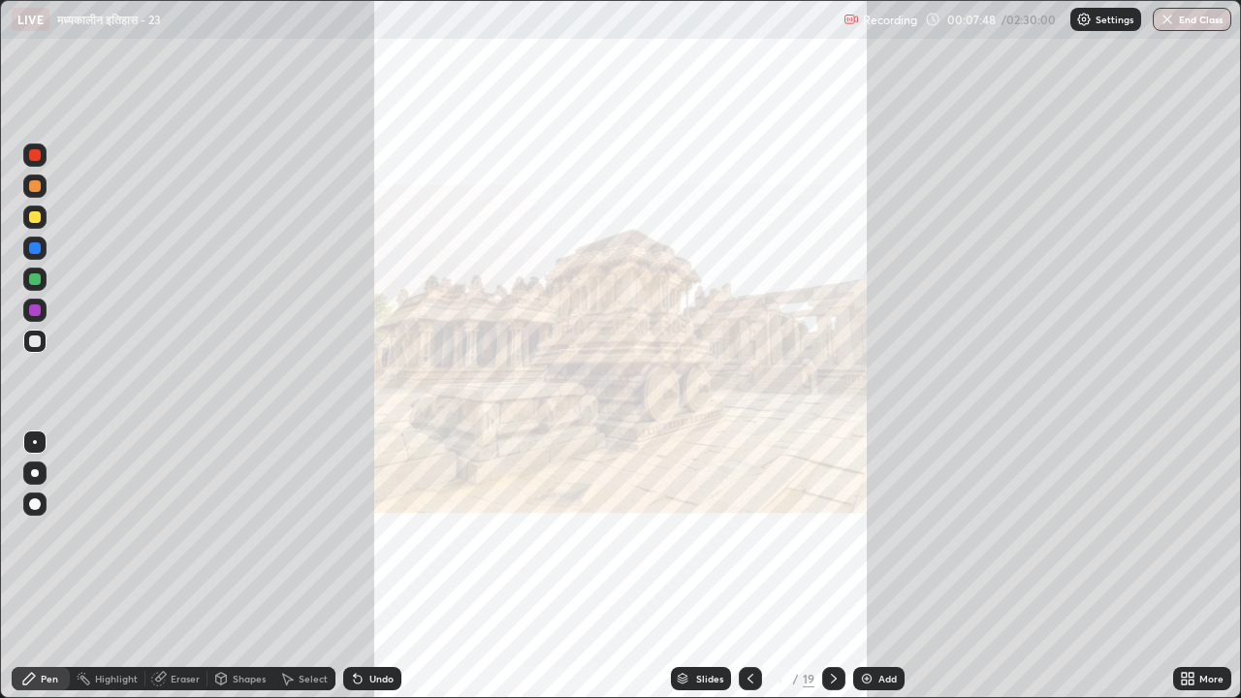
click at [832, 541] on icon at bounding box center [834, 679] width 16 height 16
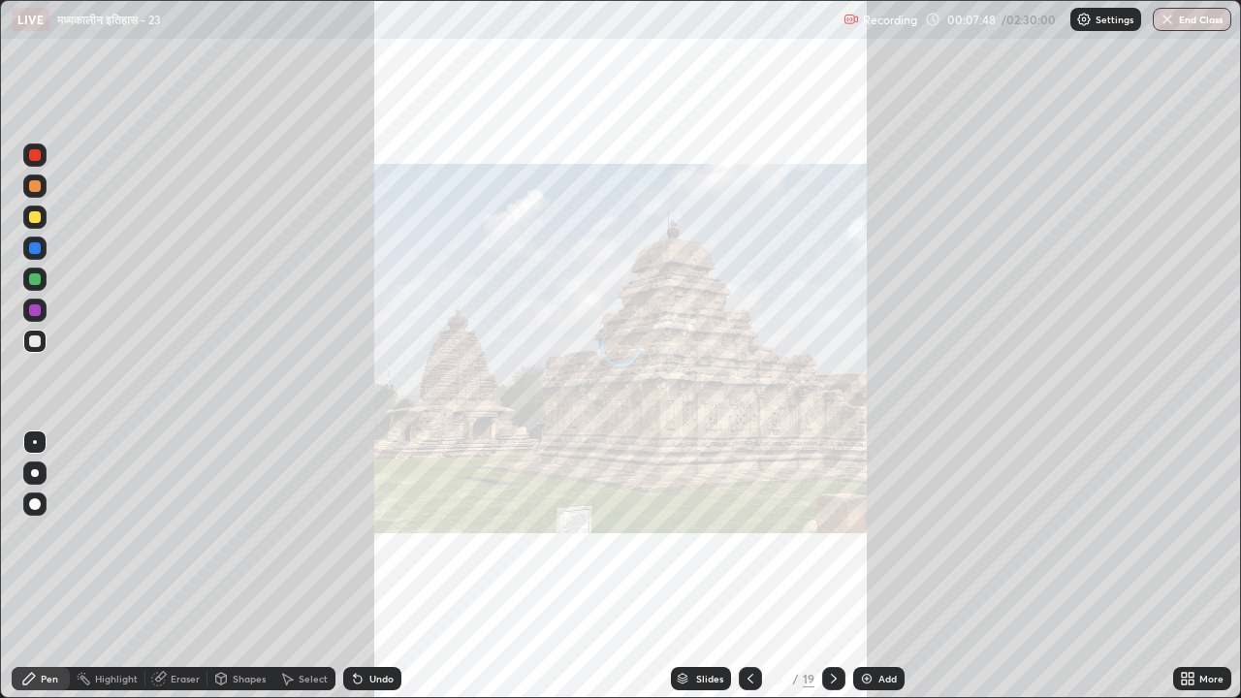
click at [832, 541] on icon at bounding box center [834, 679] width 16 height 16
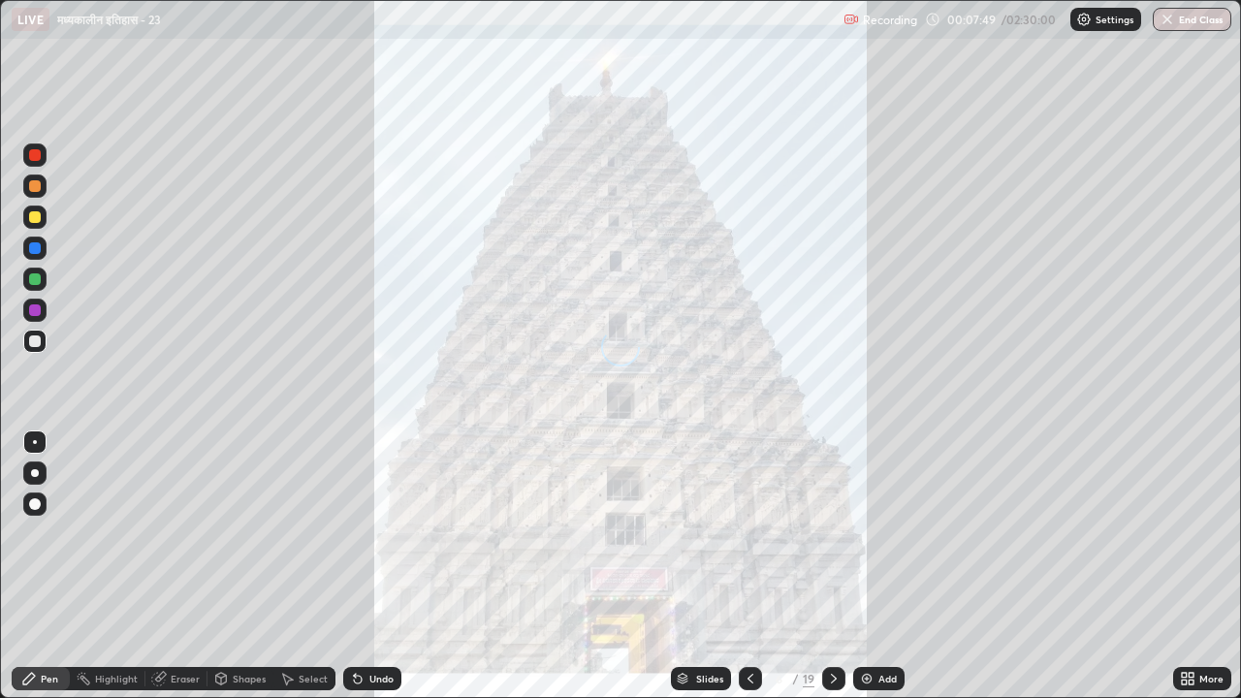
click at [836, 541] on icon at bounding box center [834, 679] width 16 height 16
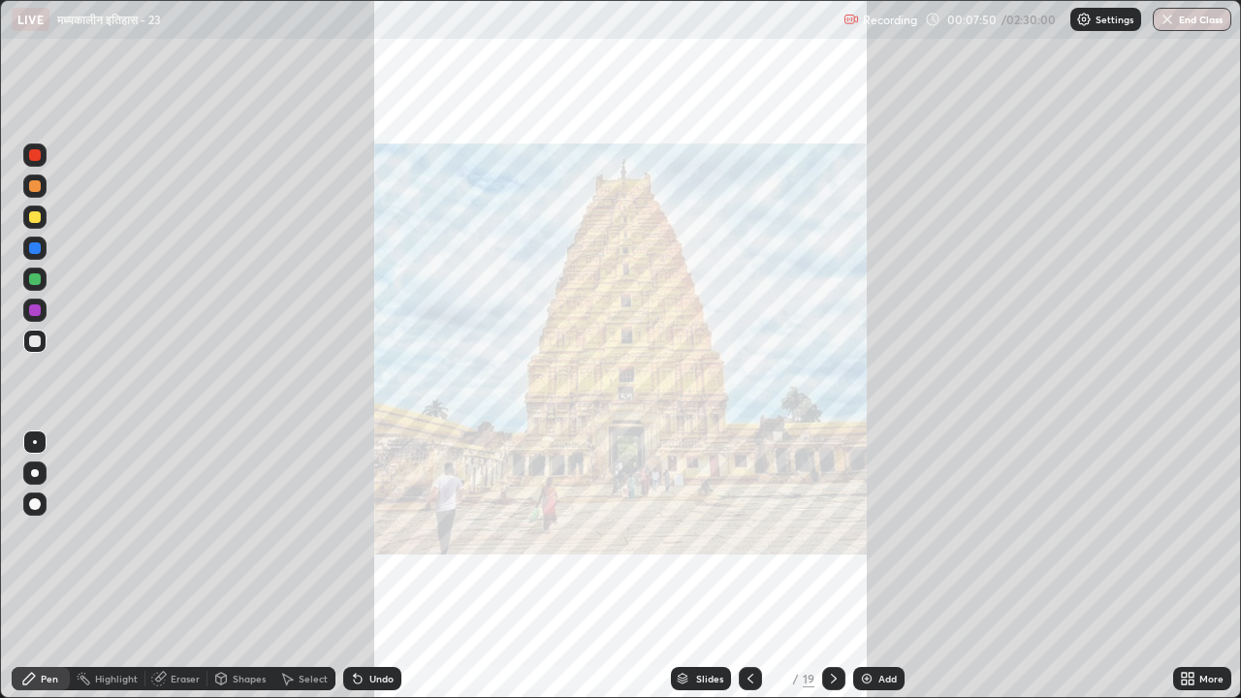
click at [712, 541] on div "Slides" at bounding box center [709, 679] width 27 height 10
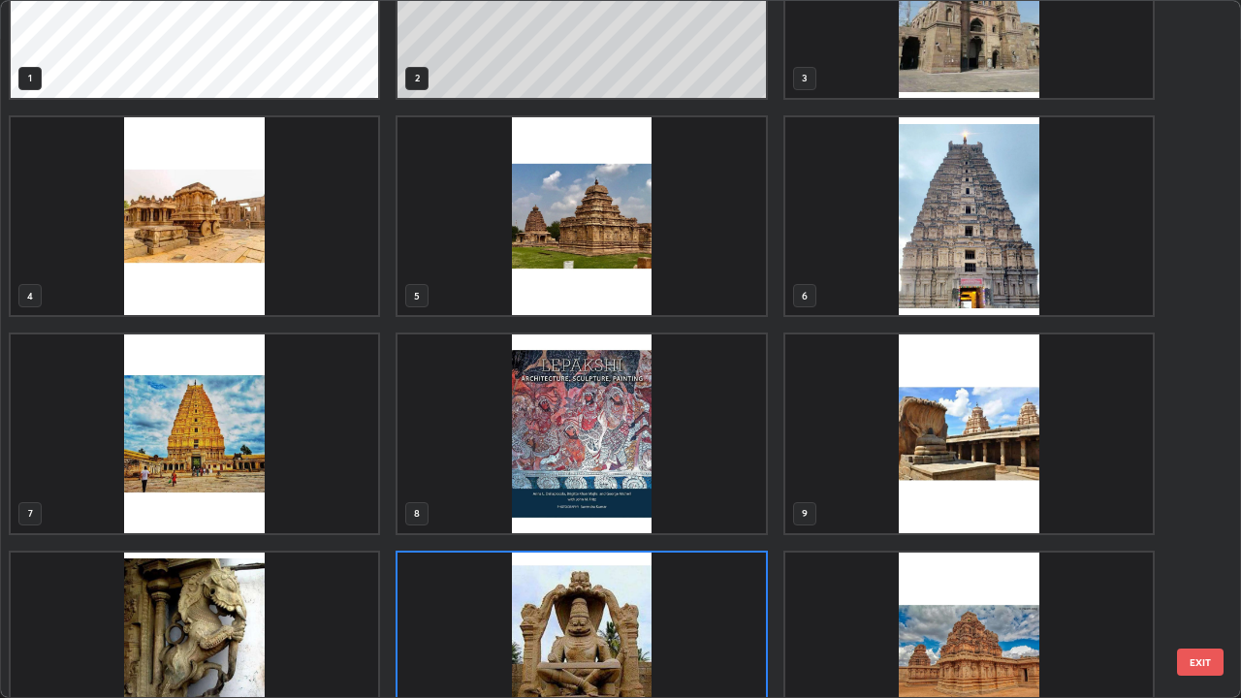
scroll to position [0, 0]
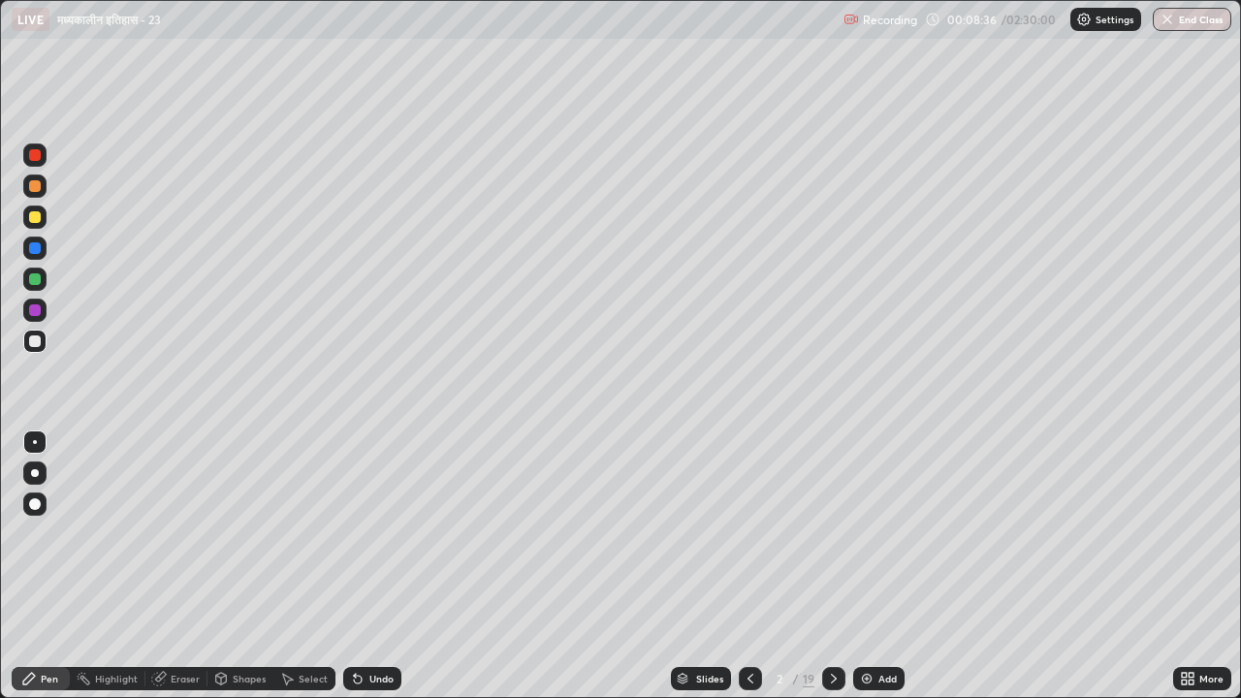
click at [707, 541] on div "Slides" at bounding box center [709, 679] width 27 height 10
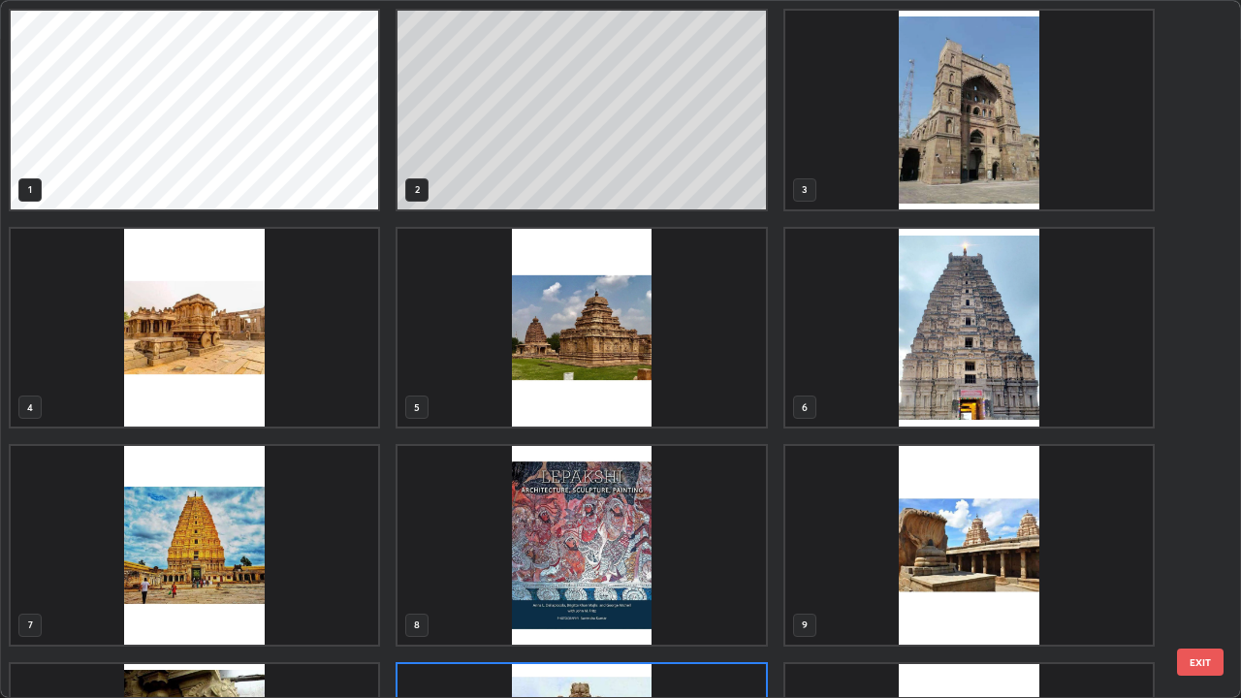
scroll to position [690, 1229]
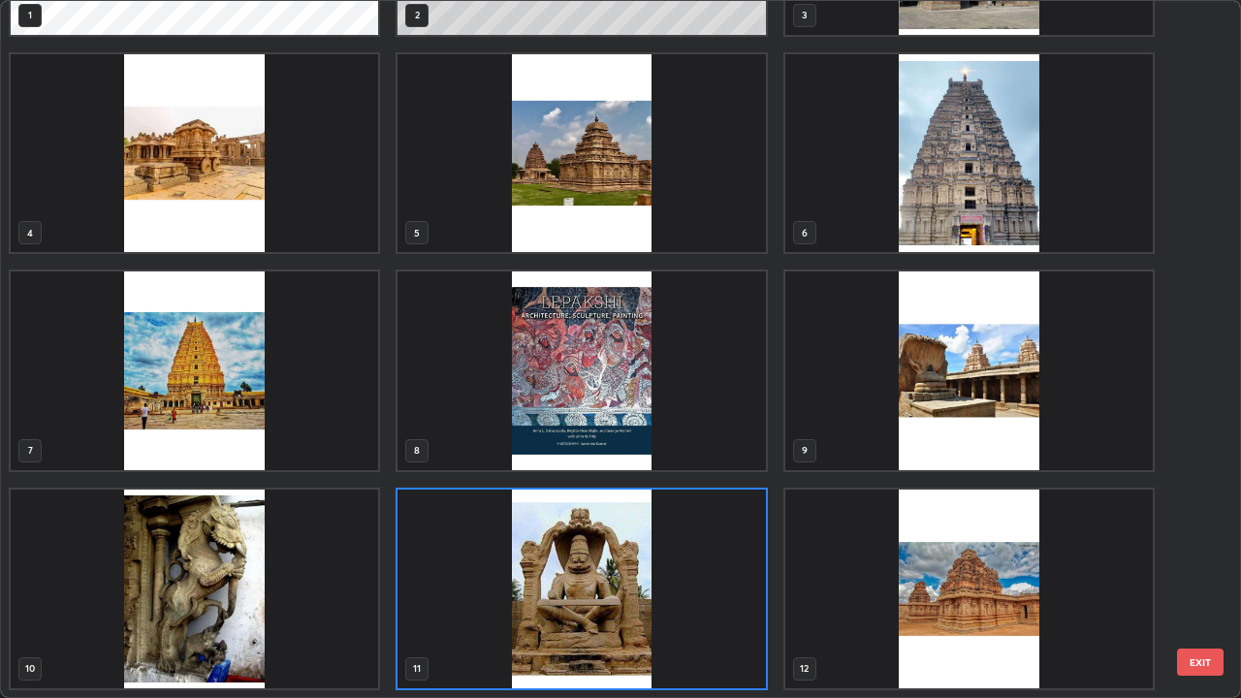
click at [961, 373] on img "grid" at bounding box center [968, 370] width 367 height 199
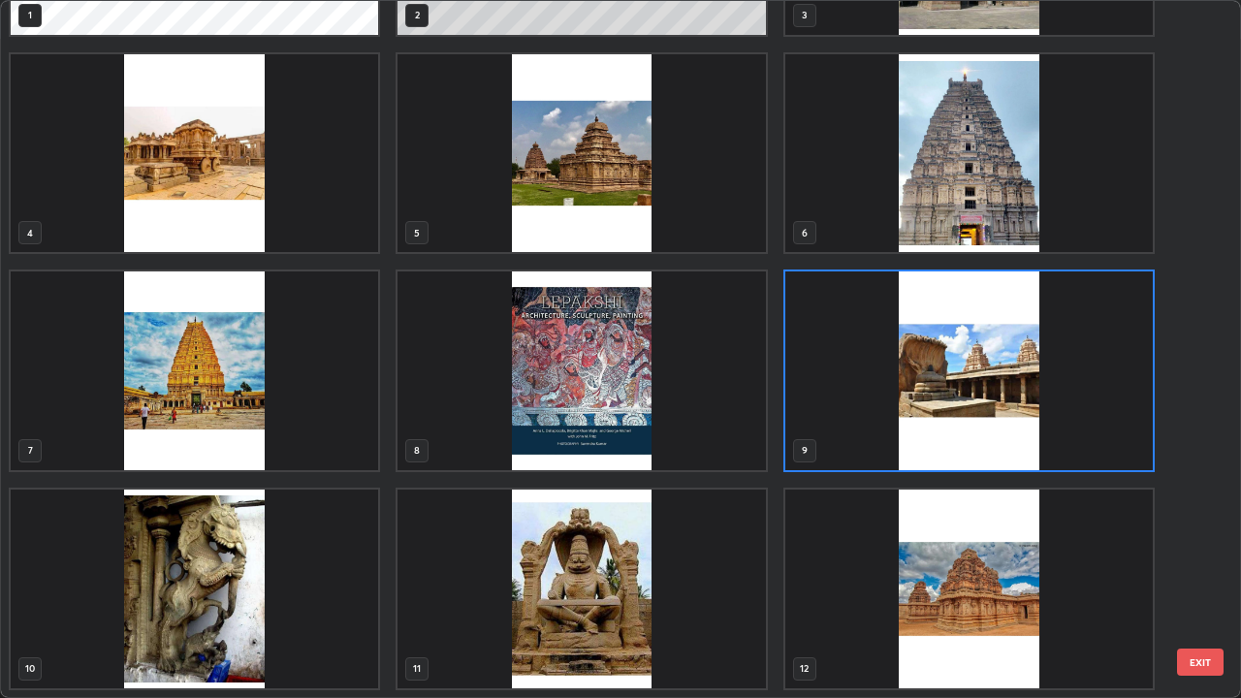
click at [960, 386] on img "grid" at bounding box center [968, 370] width 367 height 199
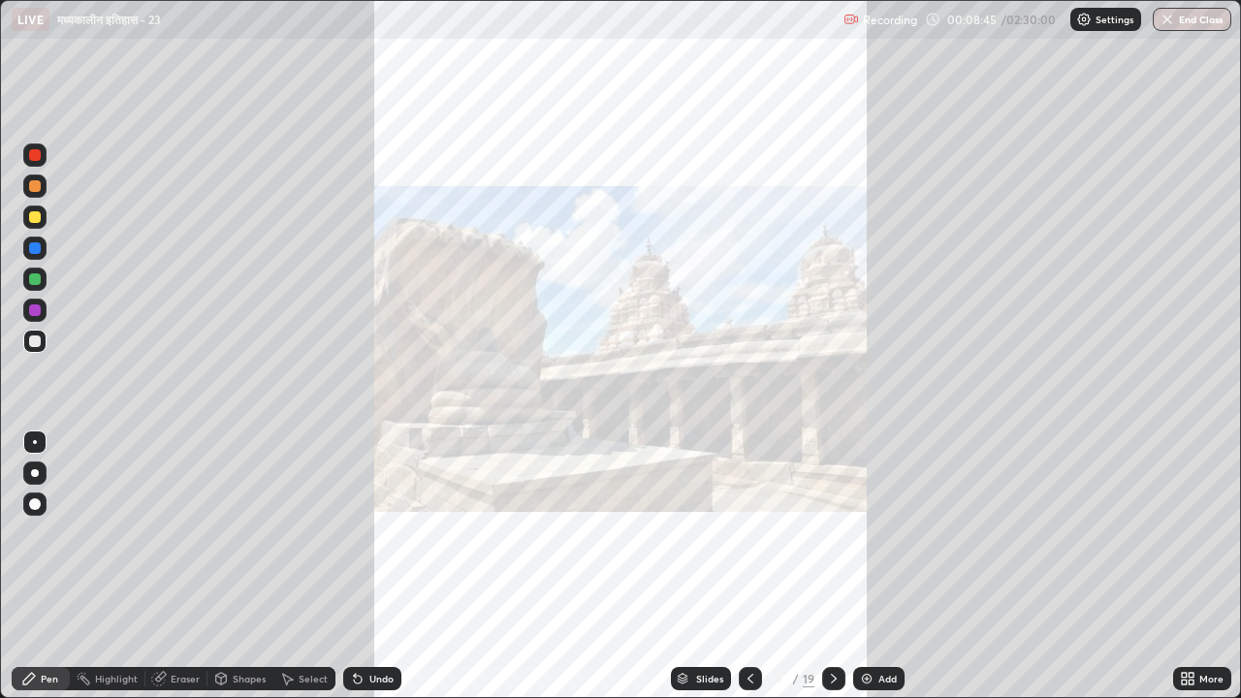
click at [957, 384] on img "grid" at bounding box center [968, 370] width 367 height 199
click at [748, 541] on icon at bounding box center [750, 679] width 16 height 16
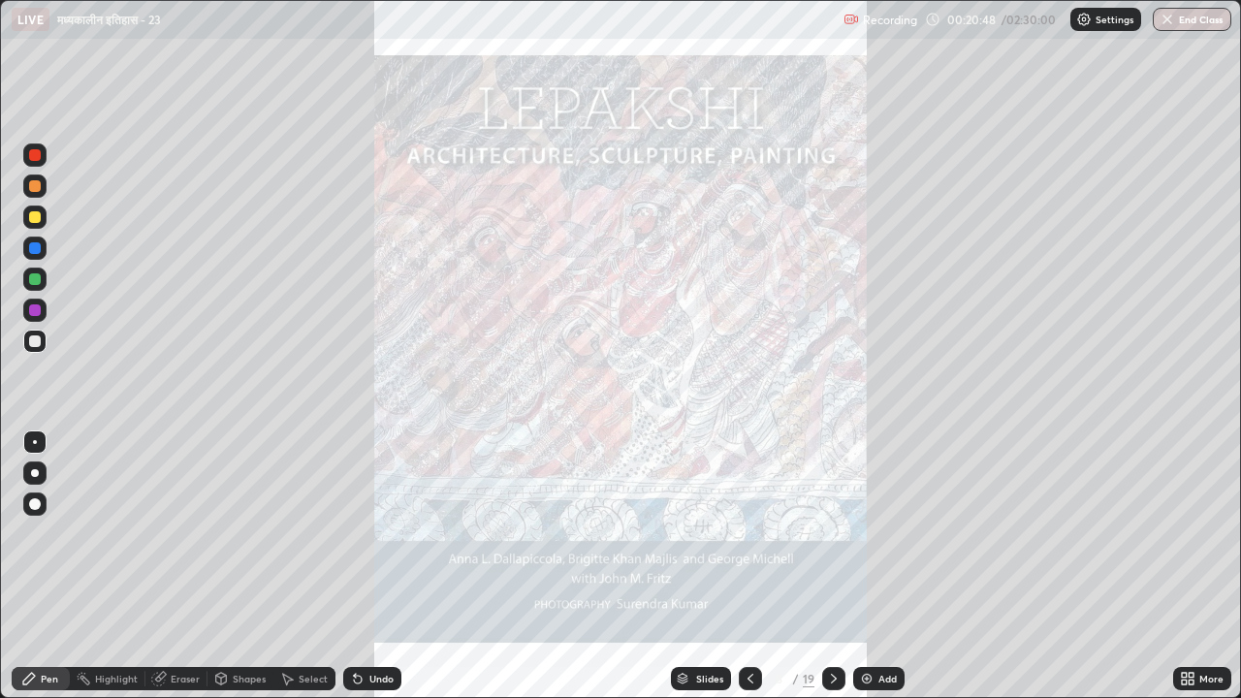
click at [750, 541] on icon at bounding box center [750, 679] width 16 height 16
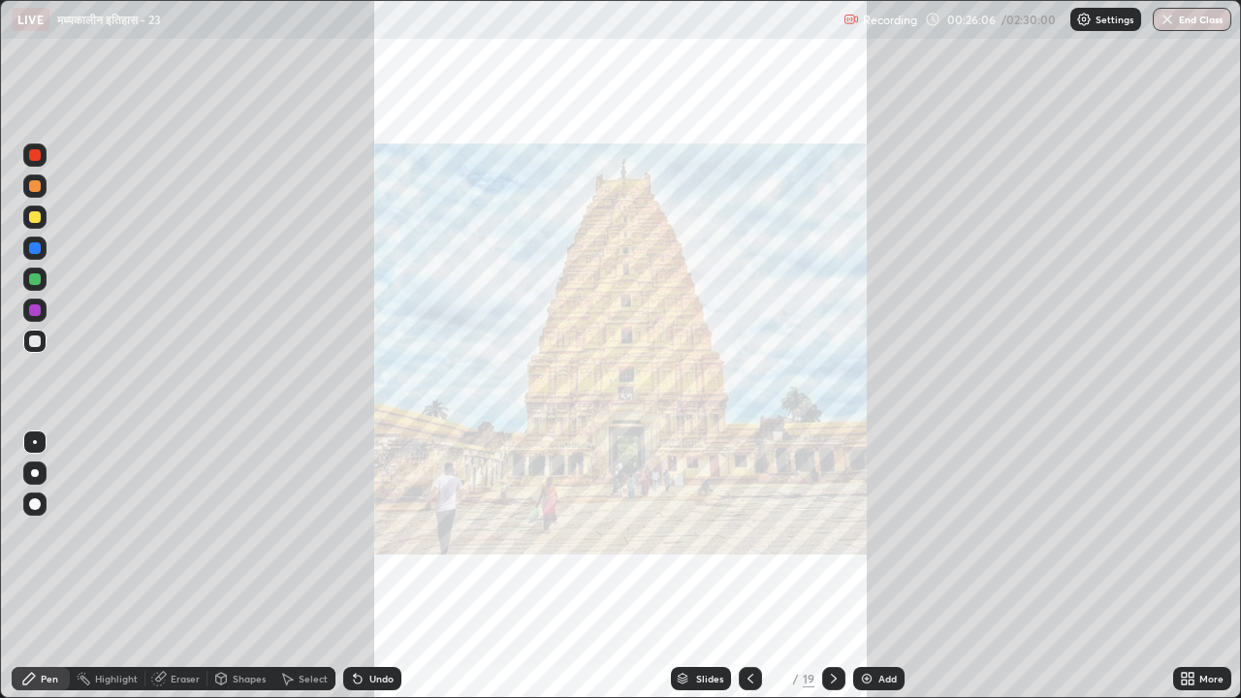
click at [833, 541] on icon at bounding box center [834, 679] width 6 height 10
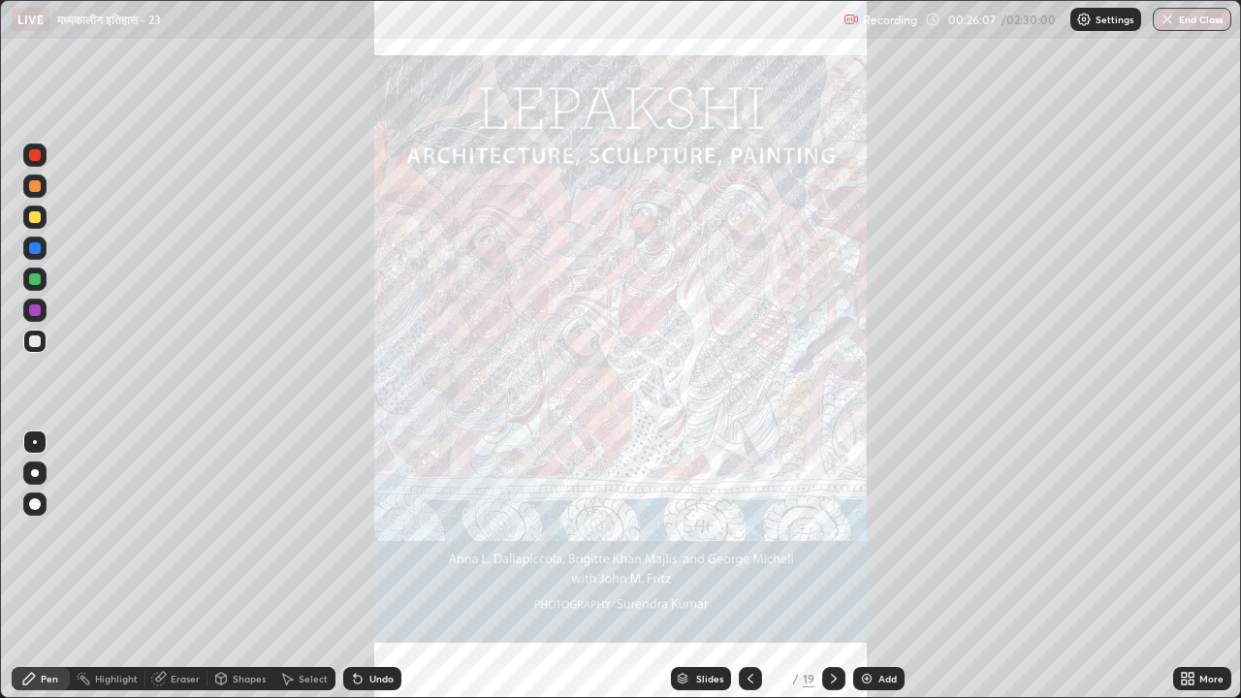
click at [833, 541] on icon at bounding box center [834, 679] width 16 height 16
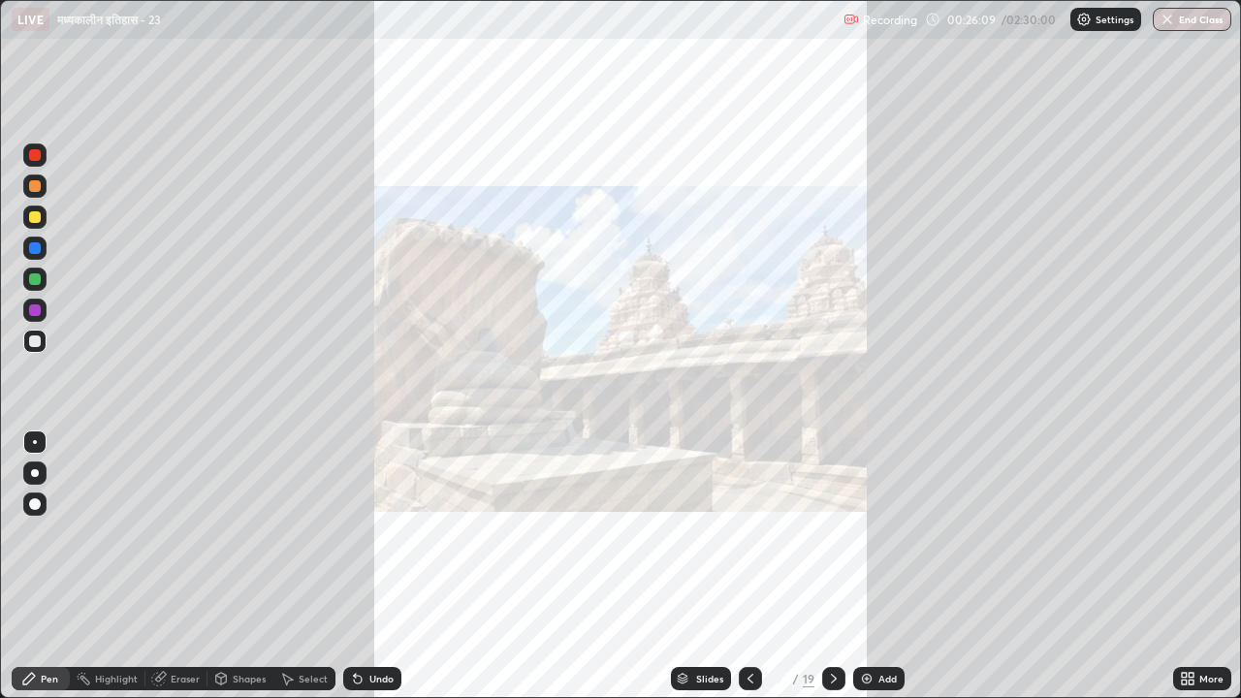
click at [831, 541] on icon at bounding box center [834, 679] width 16 height 16
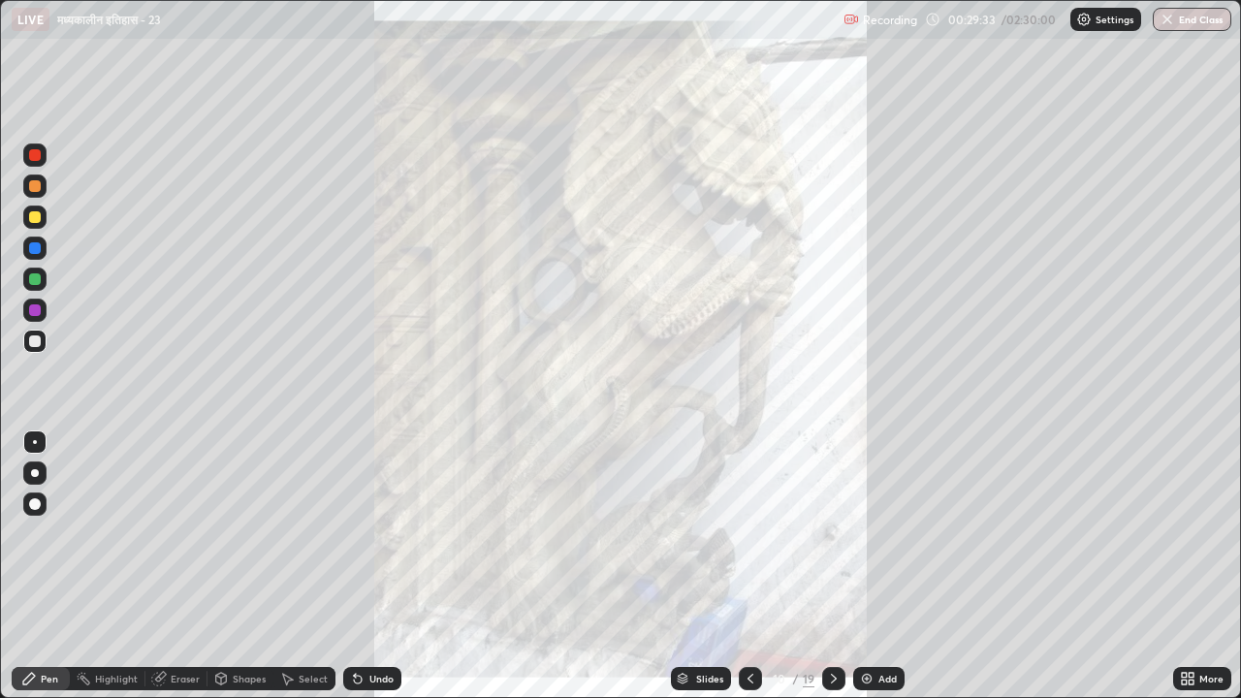
click at [832, 541] on icon at bounding box center [834, 679] width 16 height 16
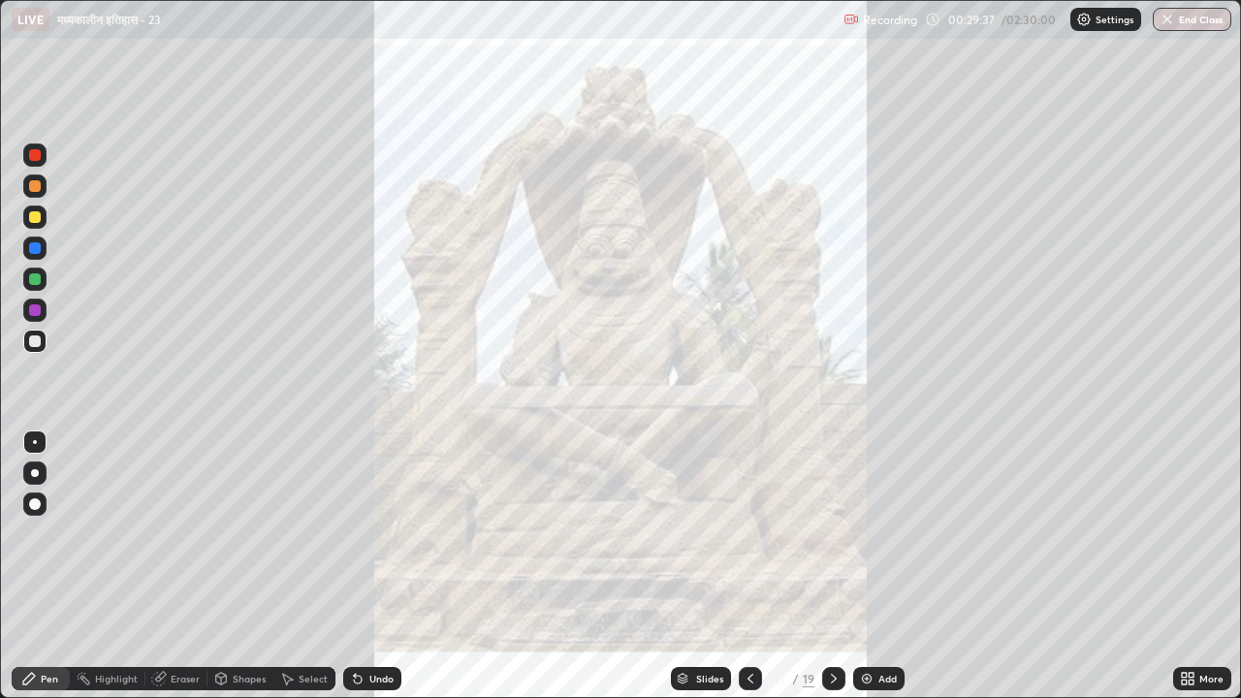
click at [832, 541] on icon at bounding box center [834, 679] width 16 height 16
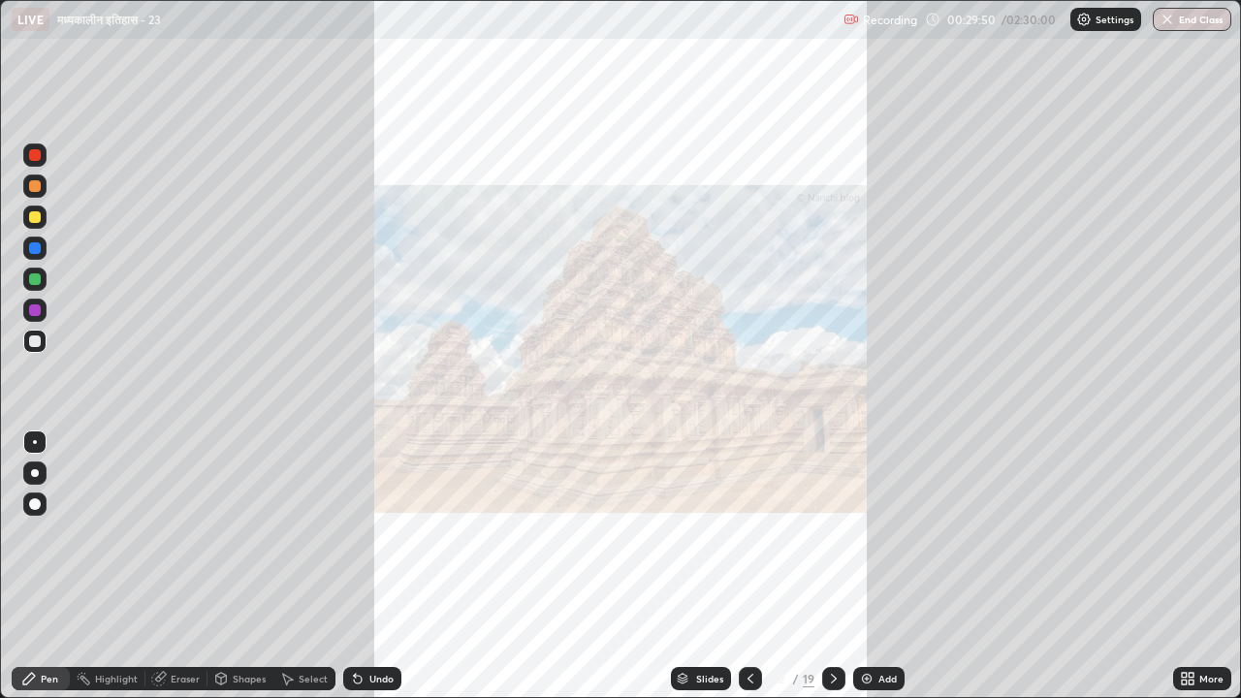
click at [834, 541] on icon at bounding box center [834, 679] width 16 height 16
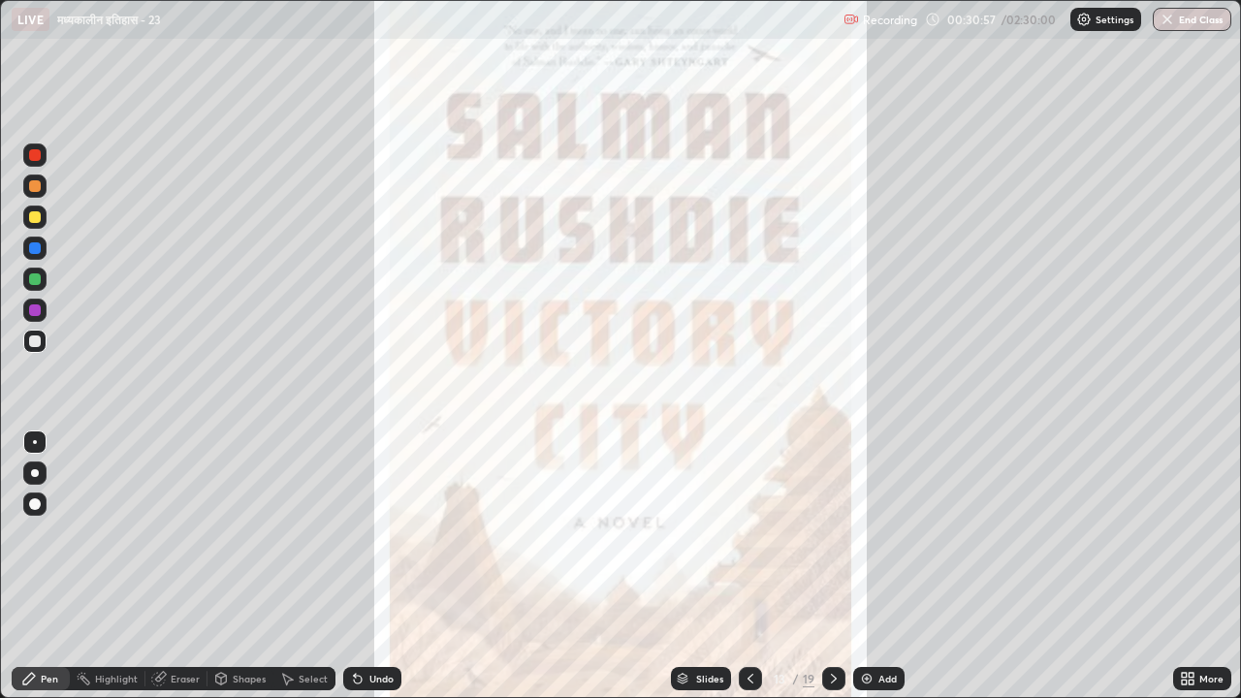
click at [832, 541] on icon at bounding box center [834, 679] width 16 height 16
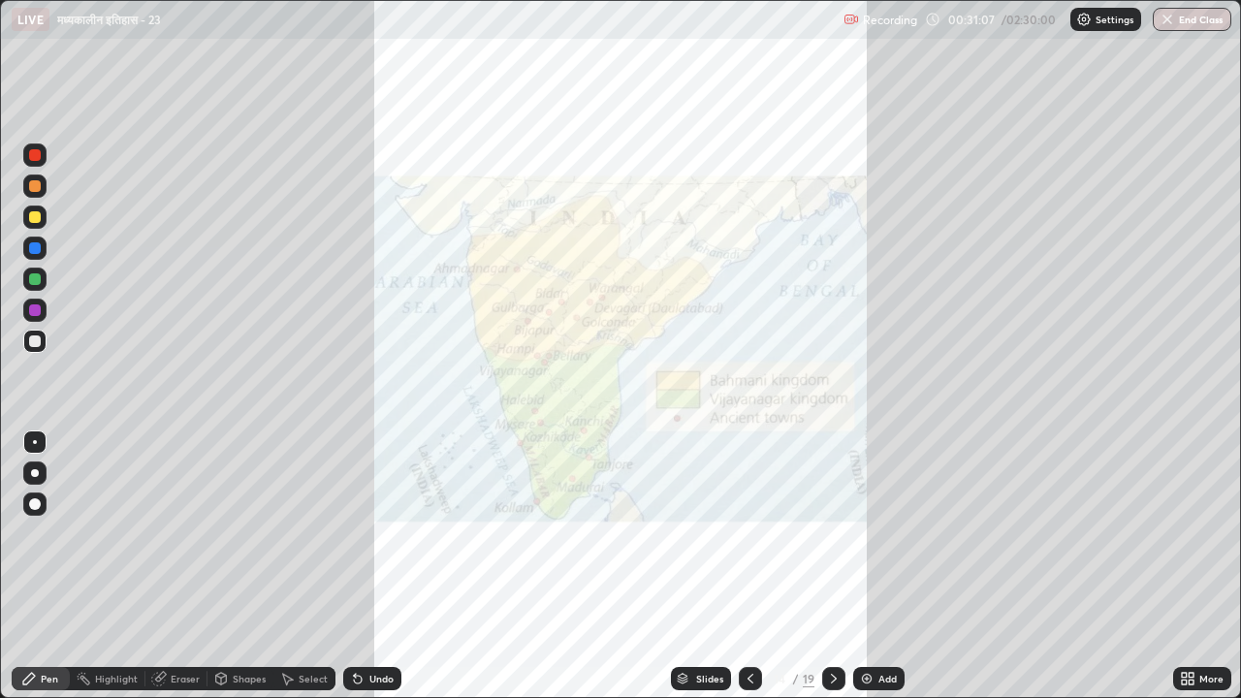
click at [886, 541] on div "Add" at bounding box center [887, 679] width 18 height 10
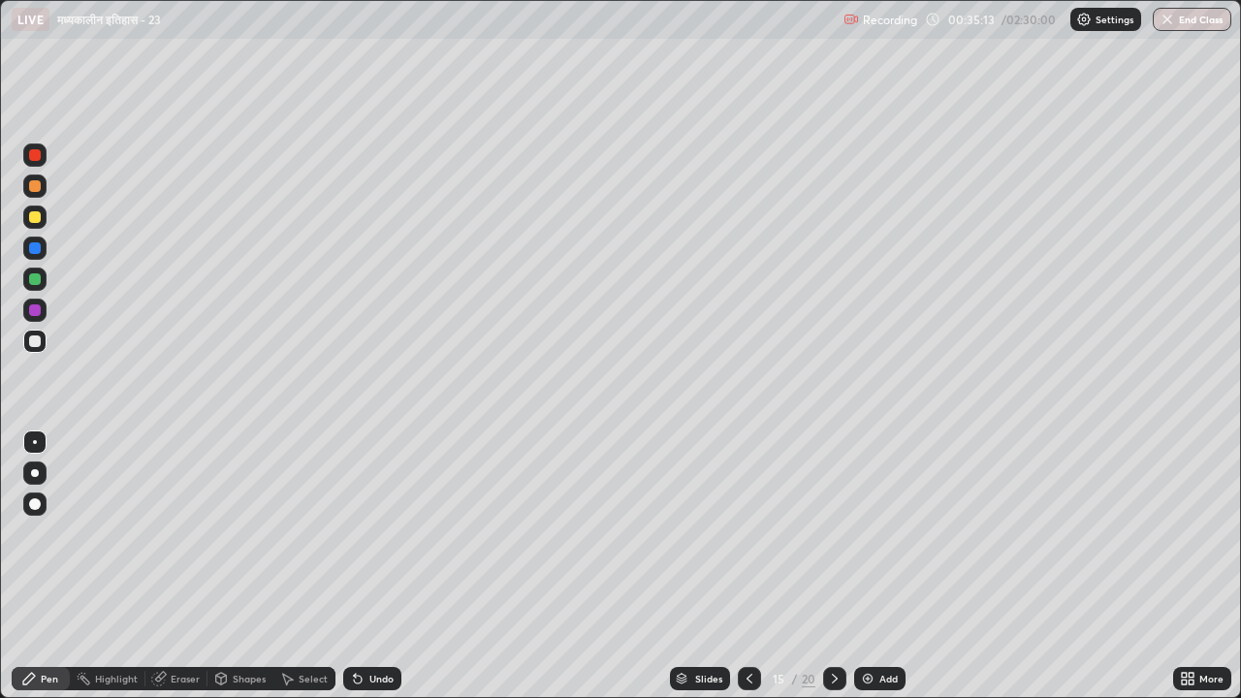
click at [189, 541] on div "Eraser" at bounding box center [185, 679] width 29 height 10
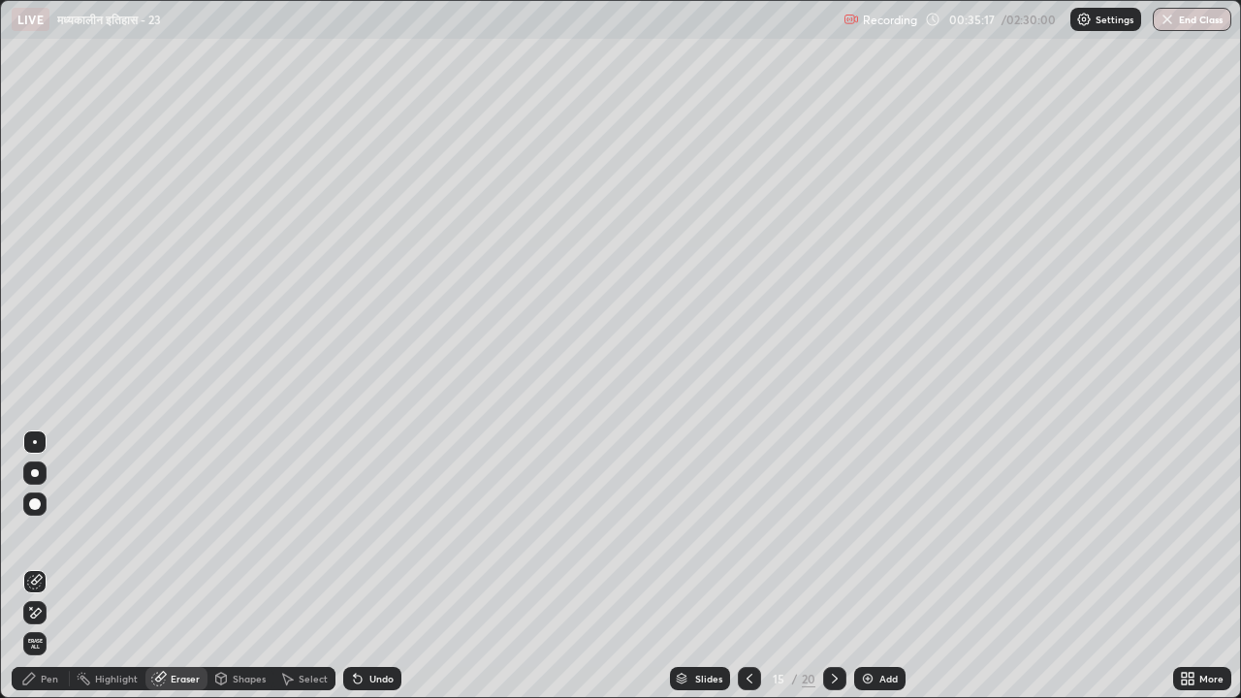
click at [52, 541] on div "Pen" at bounding box center [49, 679] width 17 height 10
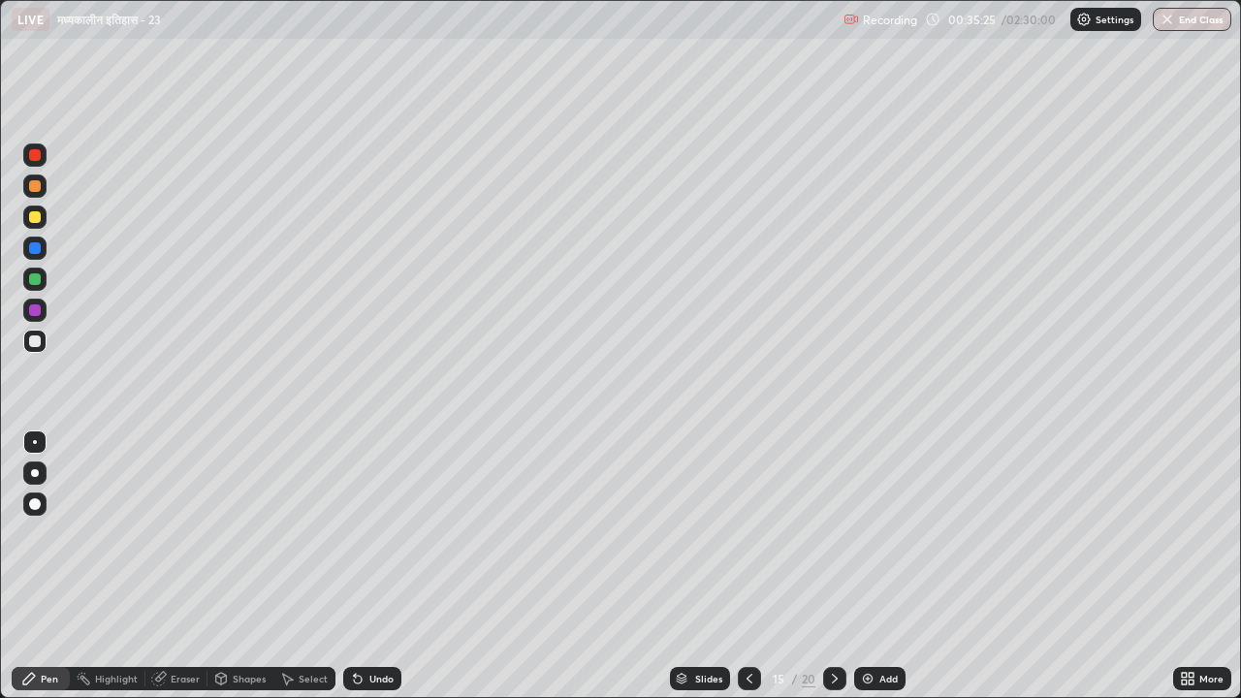
click at [186, 541] on div "Eraser" at bounding box center [185, 679] width 29 height 10
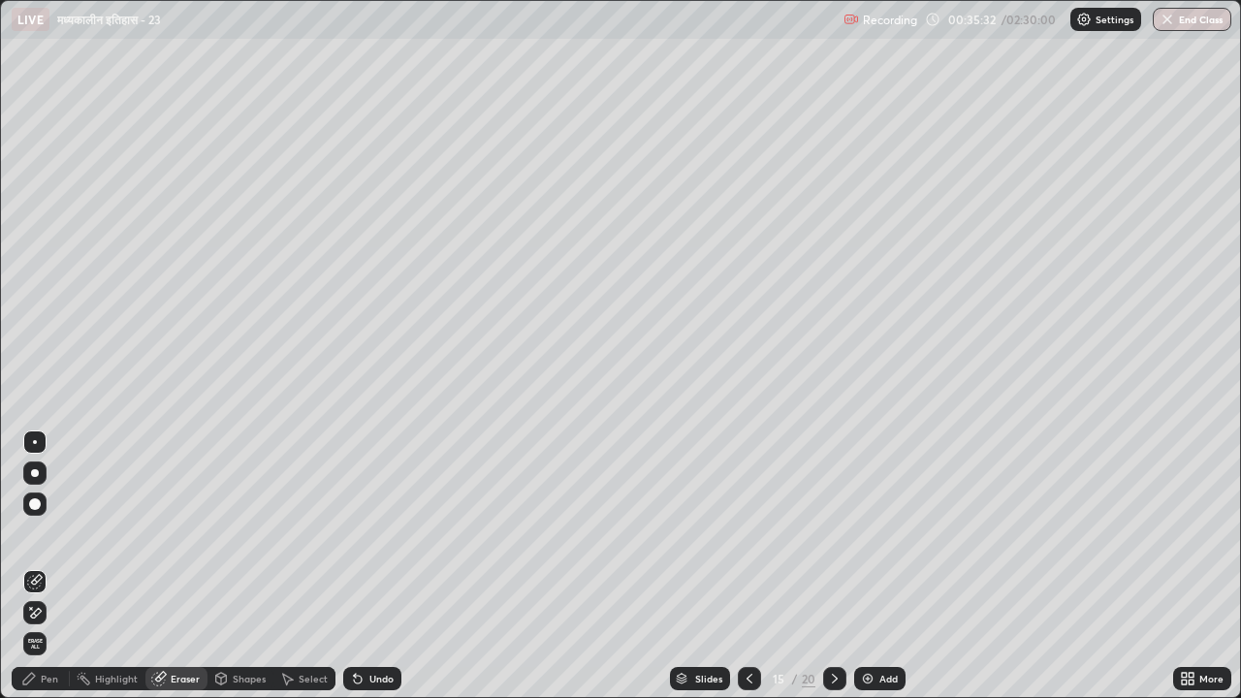
click at [50, 541] on div "Pen" at bounding box center [49, 679] width 17 height 10
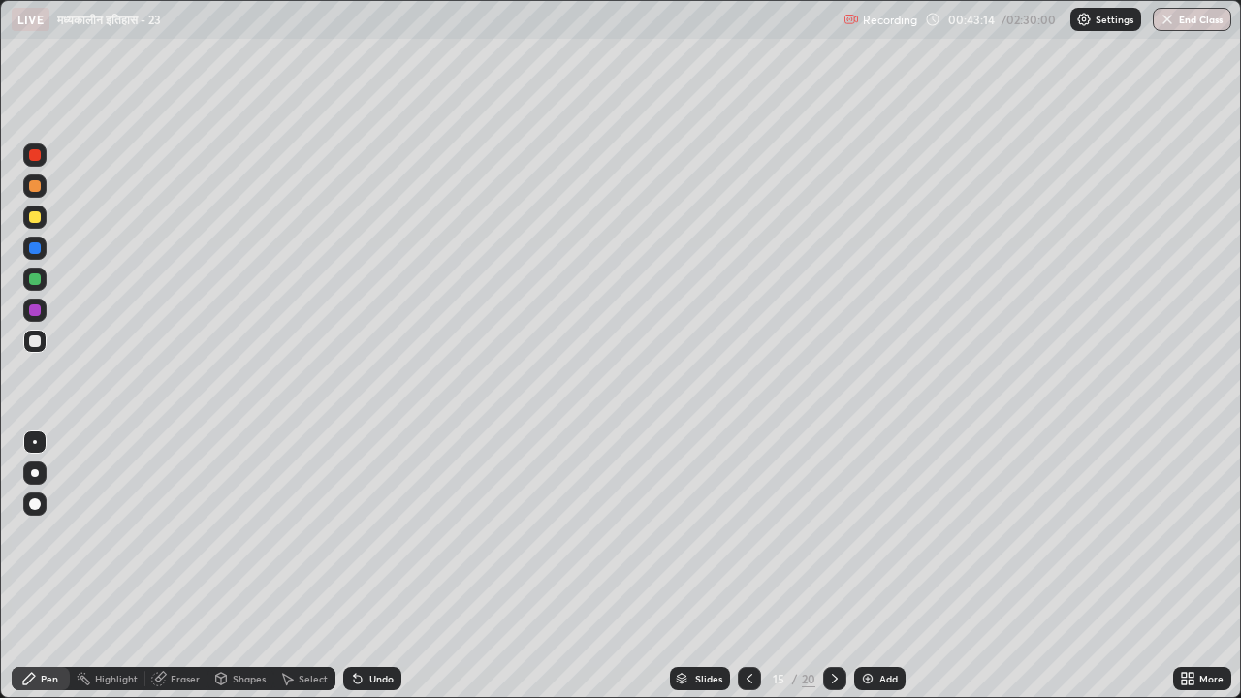
click at [187, 541] on div "Eraser" at bounding box center [185, 679] width 29 height 10
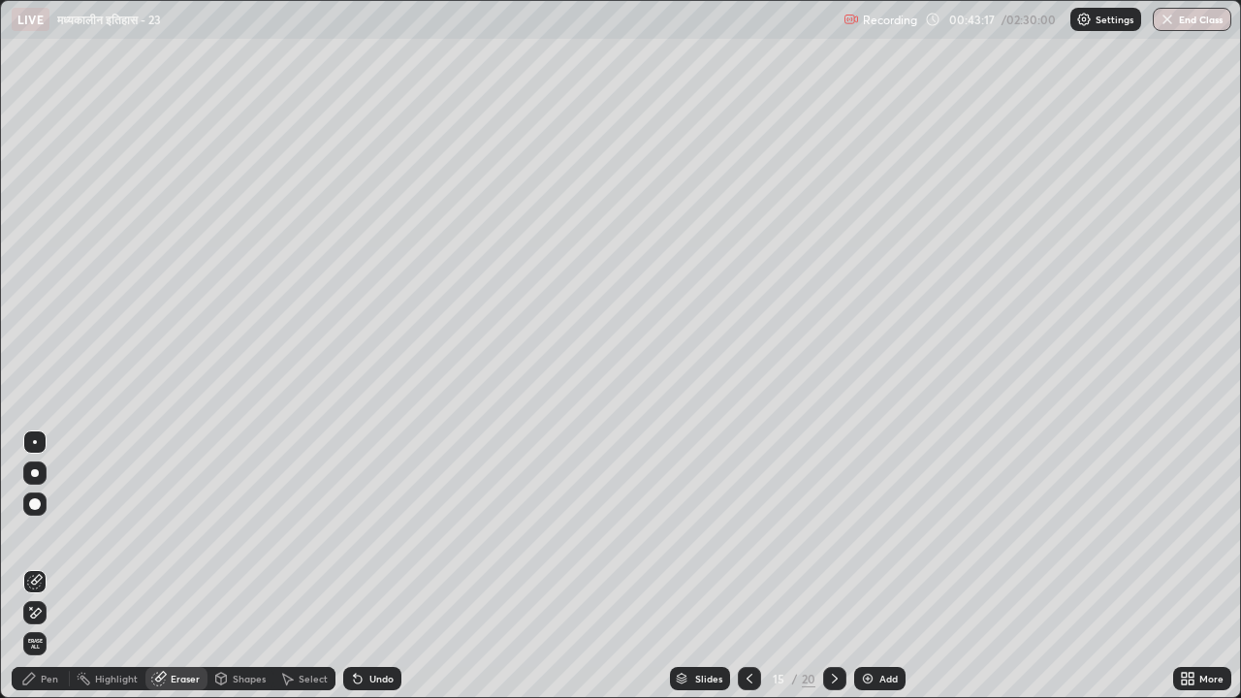
click at [52, 541] on div "Pen" at bounding box center [49, 679] width 17 height 10
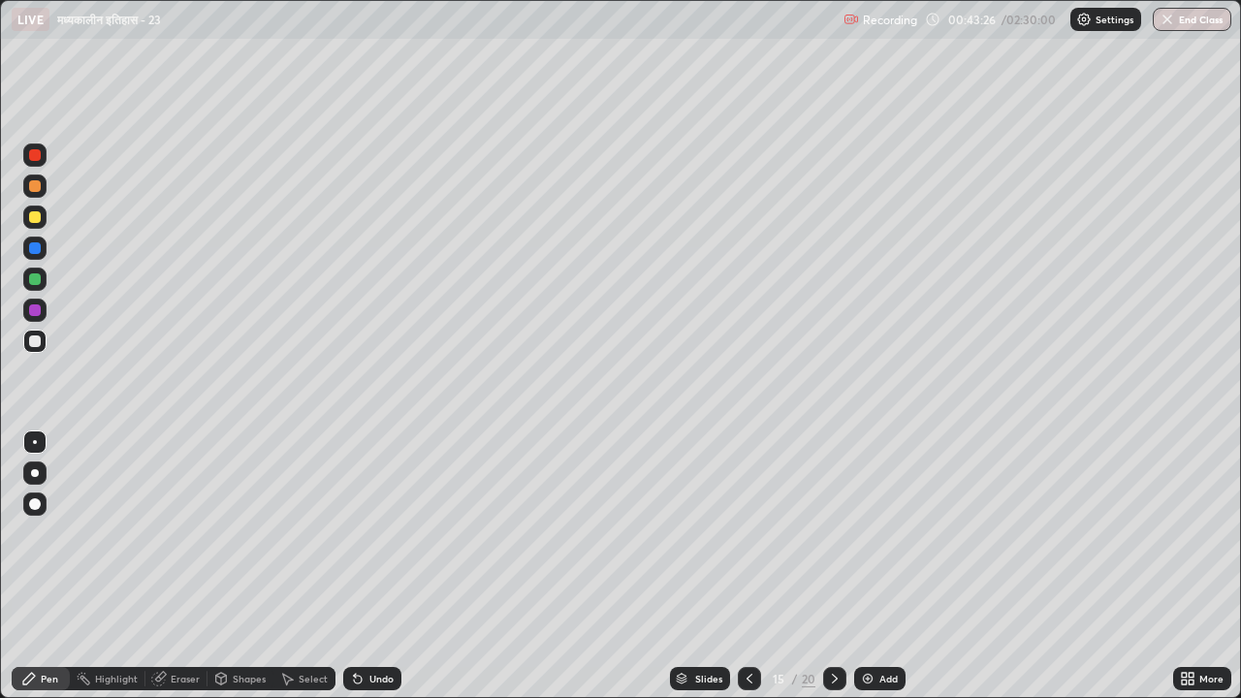
click at [889, 541] on div "Add" at bounding box center [879, 678] width 51 height 23
click at [35, 473] on div at bounding box center [35, 473] width 8 height 8
click at [888, 541] on div "Add" at bounding box center [878, 678] width 51 height 23
click at [705, 541] on div "Slides" at bounding box center [709, 679] width 27 height 10
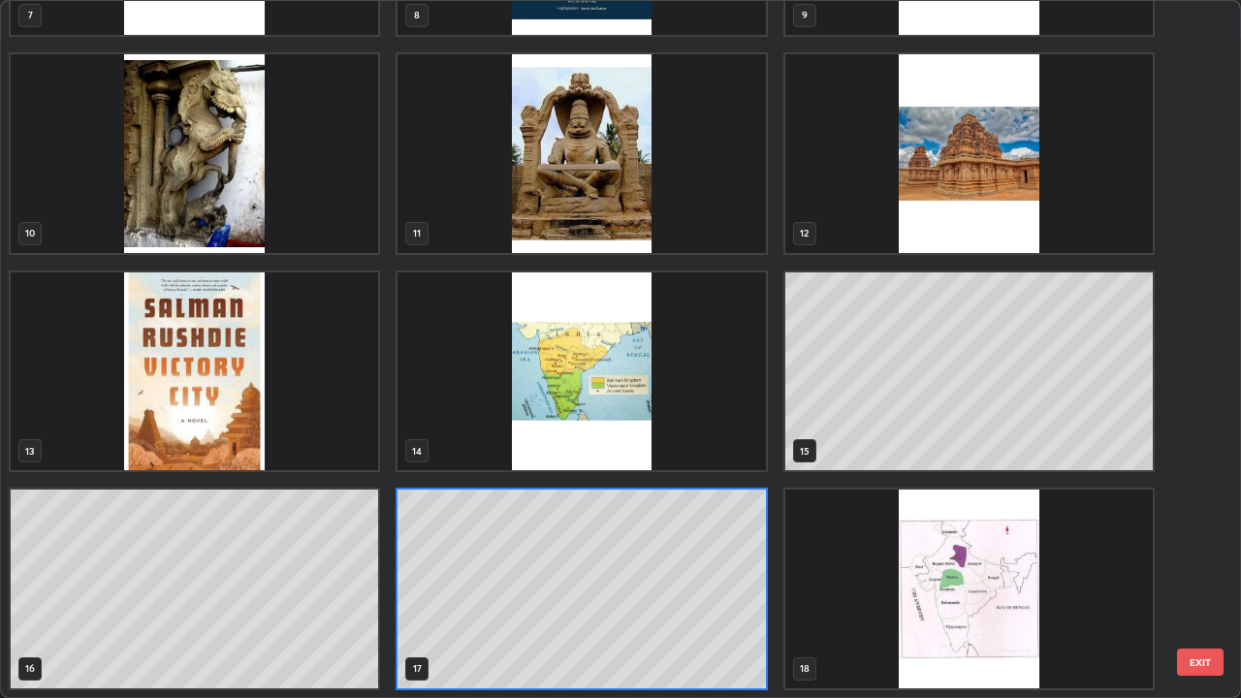
click at [615, 378] on img "grid" at bounding box center [580, 371] width 367 height 199
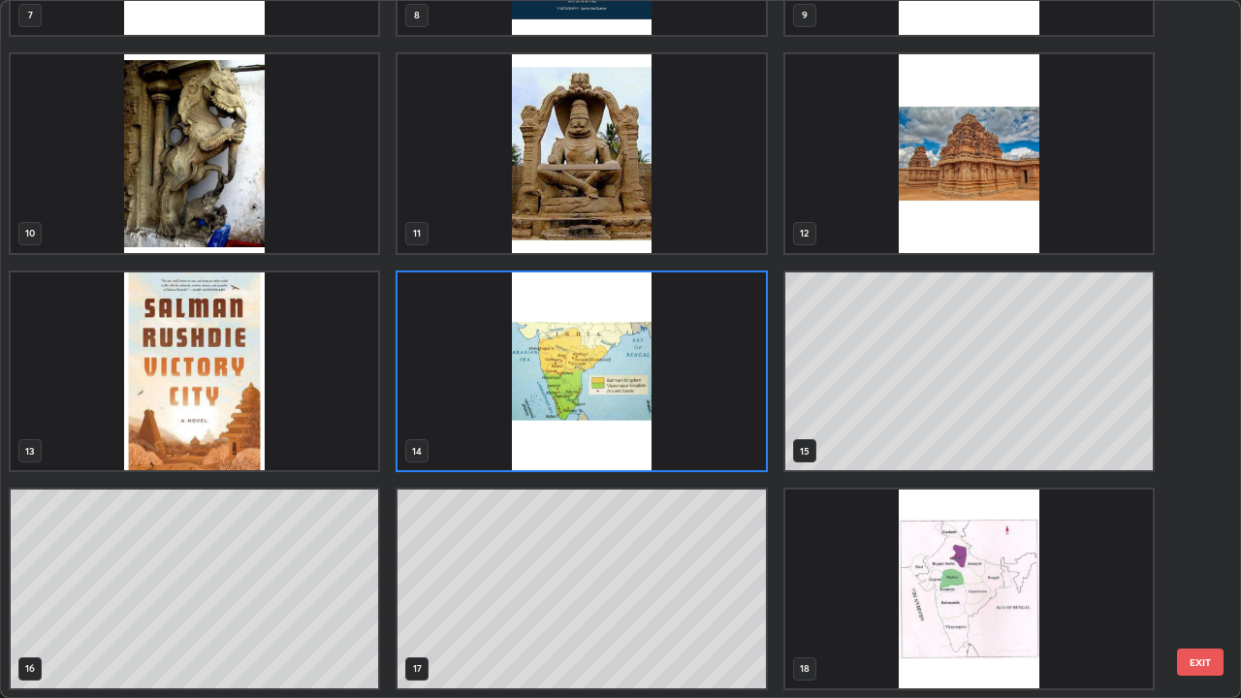
click at [611, 375] on img "grid" at bounding box center [580, 371] width 367 height 199
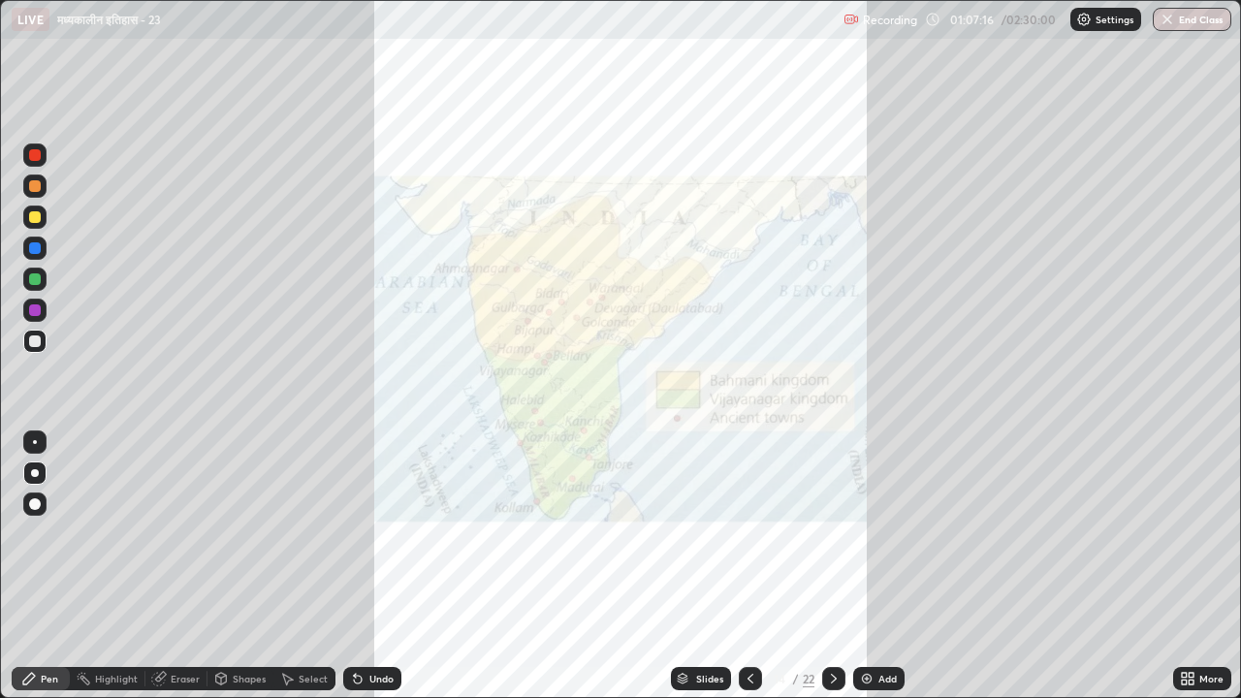
click at [35, 250] on div at bounding box center [35, 248] width 12 height 12
click at [747, 541] on icon at bounding box center [750, 679] width 16 height 16
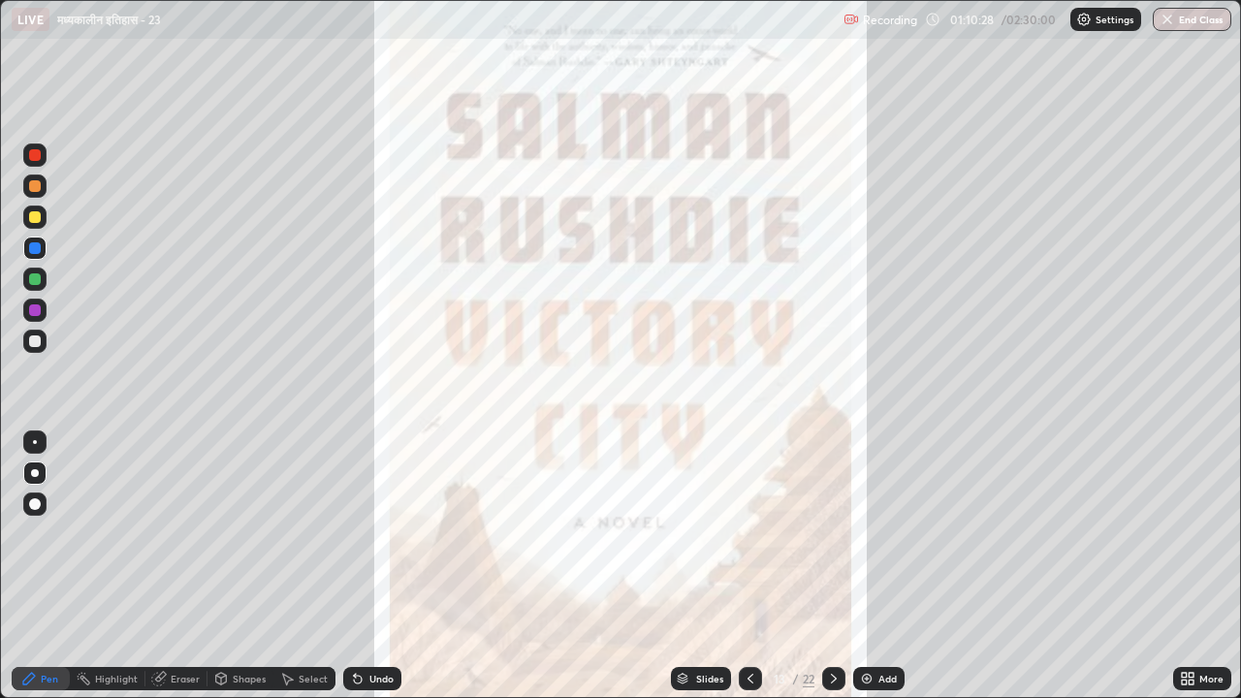
click at [708, 541] on div "Slides" at bounding box center [709, 679] width 27 height 10
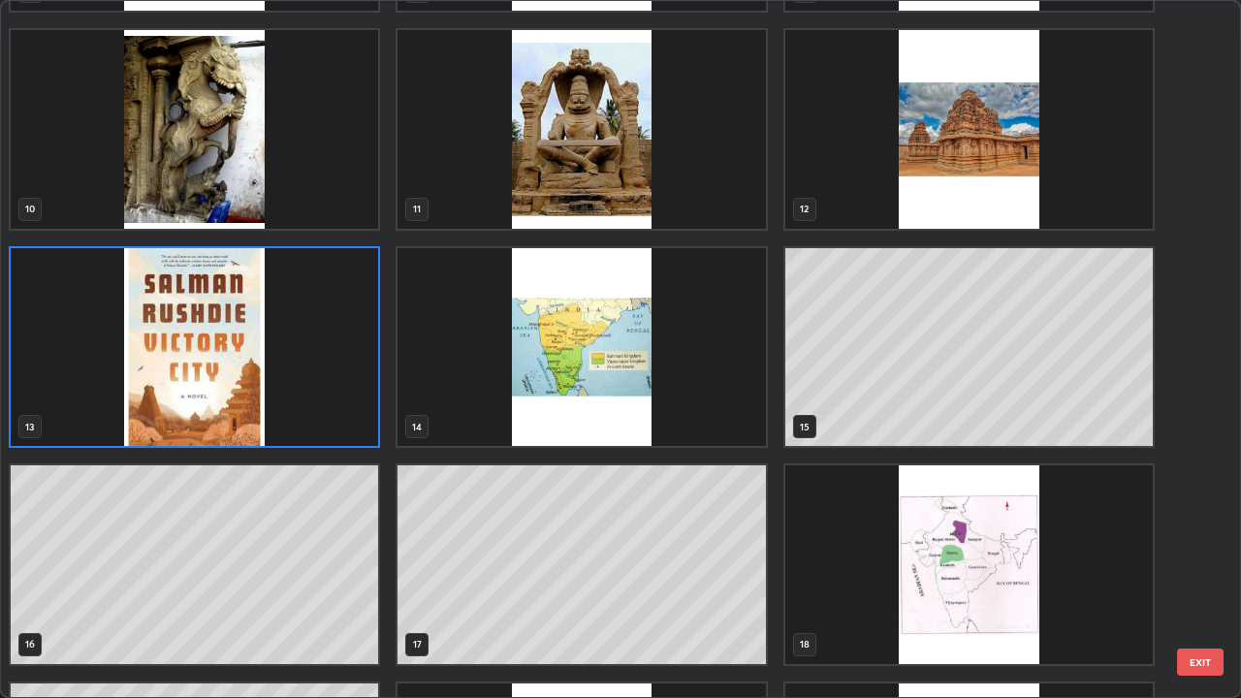
scroll to position [656, 0]
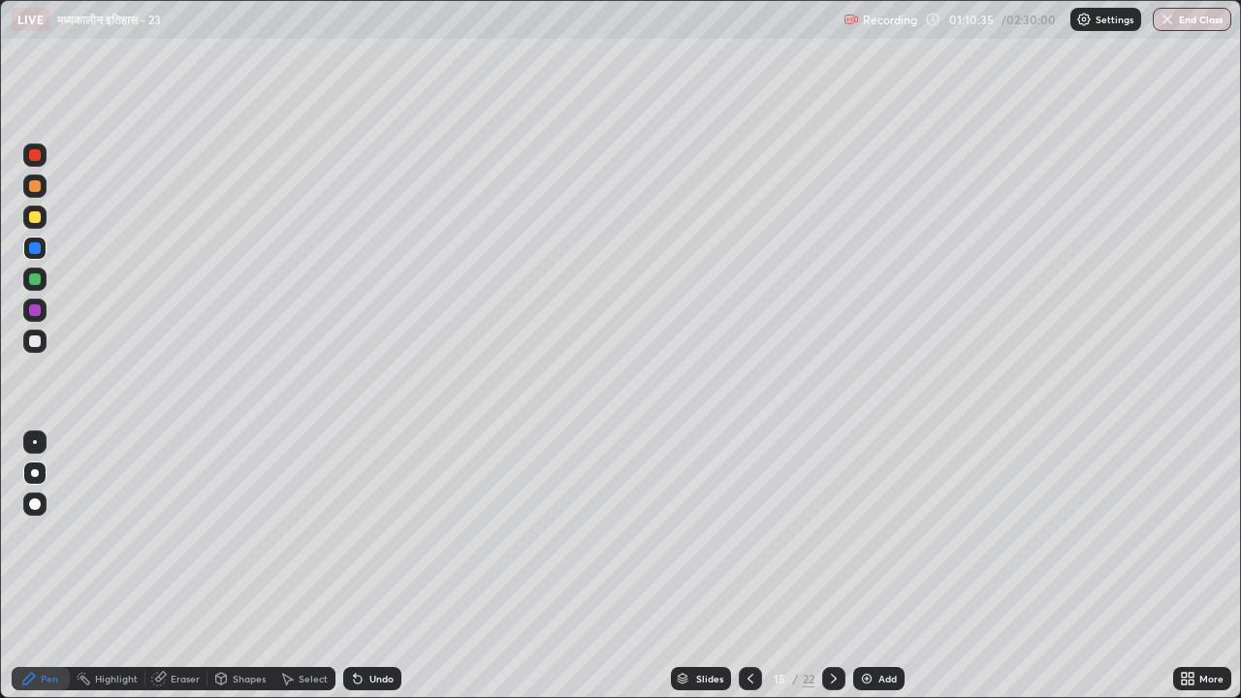
click at [832, 541] on icon at bounding box center [834, 679] width 16 height 16
click at [885, 541] on div "Add" at bounding box center [887, 679] width 18 height 10
click at [36, 279] on div at bounding box center [35, 279] width 12 height 12
click at [30, 217] on div at bounding box center [35, 217] width 12 height 12
click at [889, 541] on div "Add" at bounding box center [878, 678] width 51 height 23
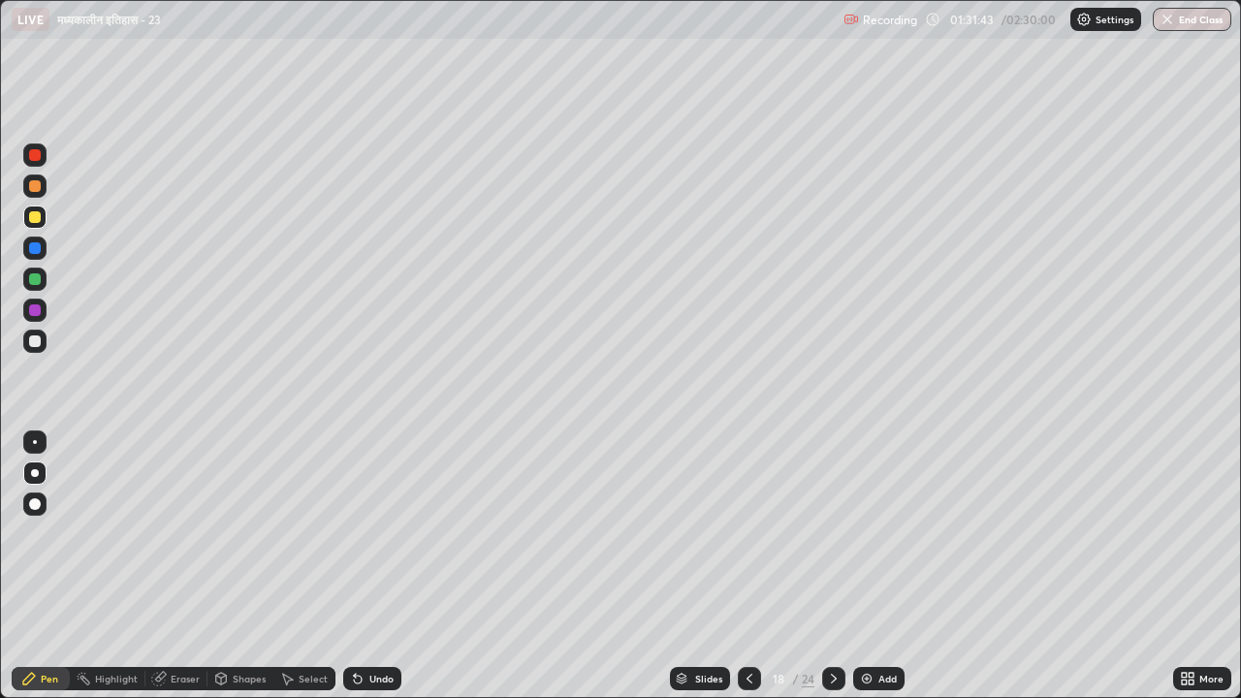
click at [702, 541] on div "Slides" at bounding box center [708, 679] width 27 height 10
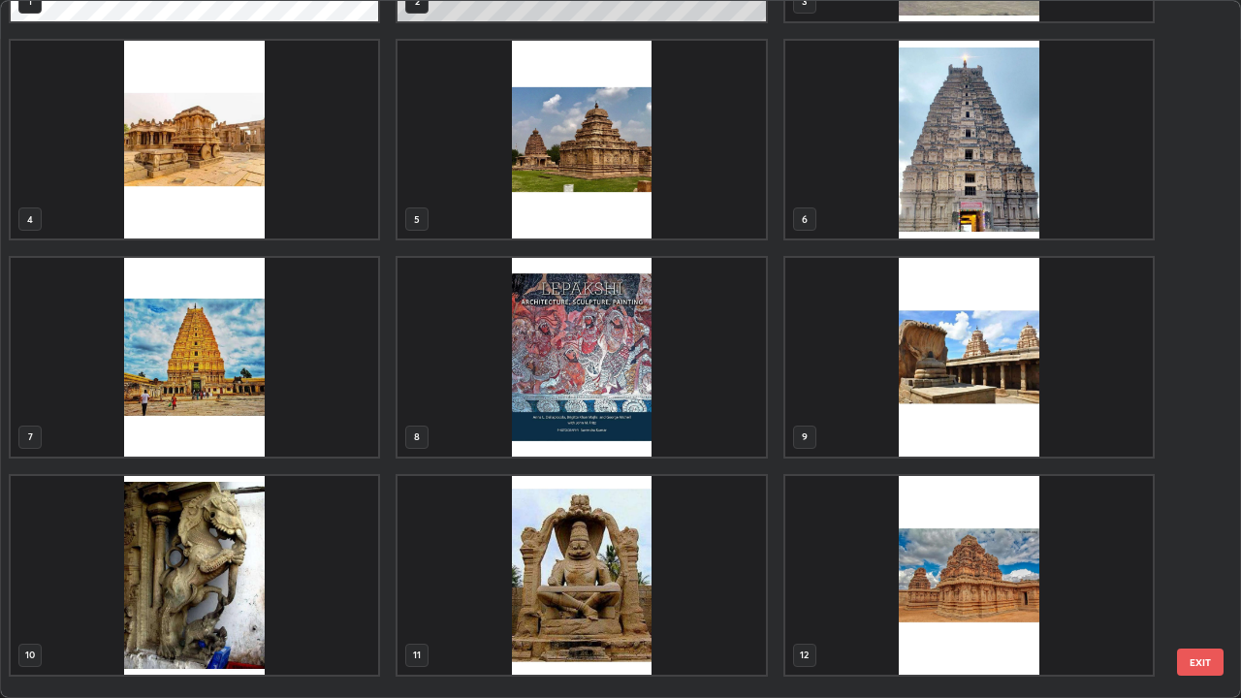
scroll to position [0, 0]
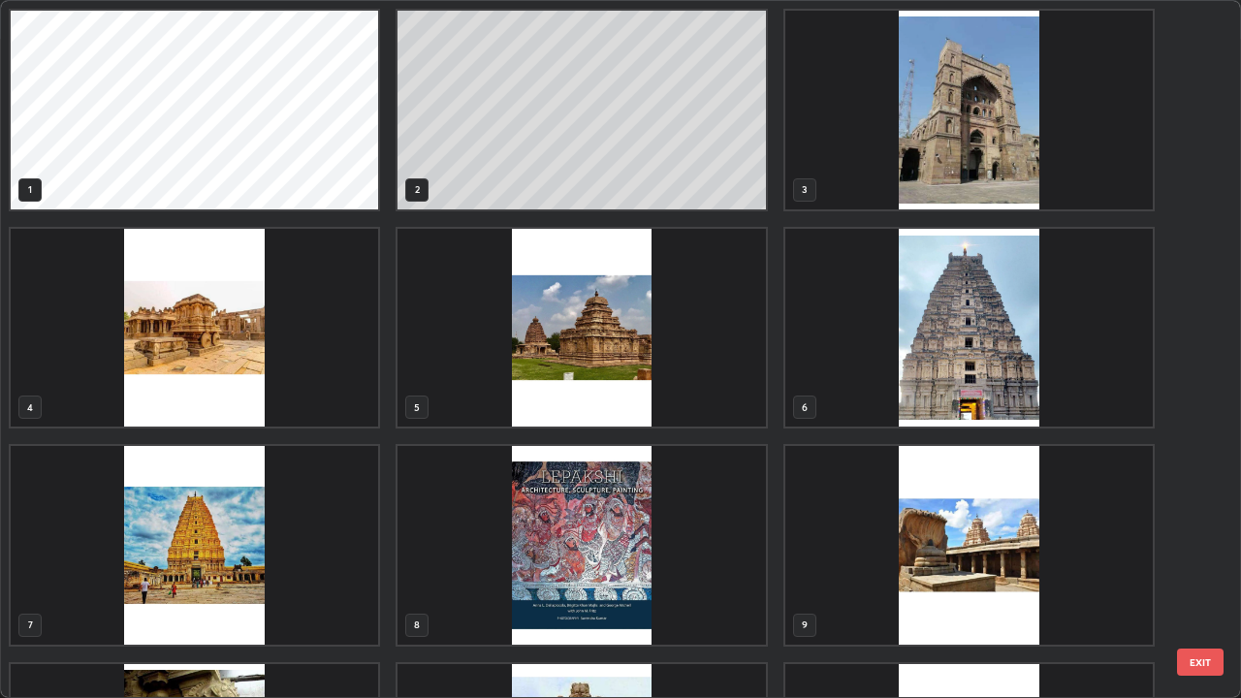
click at [982, 151] on img "grid" at bounding box center [968, 110] width 367 height 199
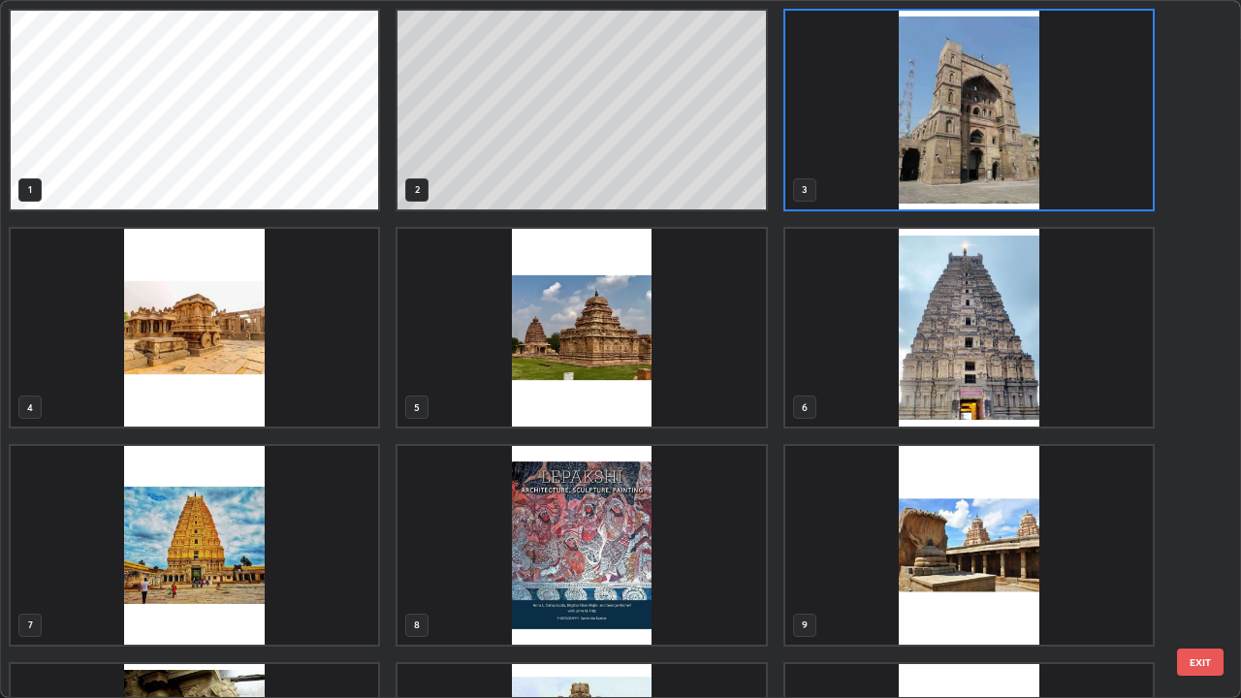
click at [984, 151] on img "grid" at bounding box center [968, 110] width 367 height 199
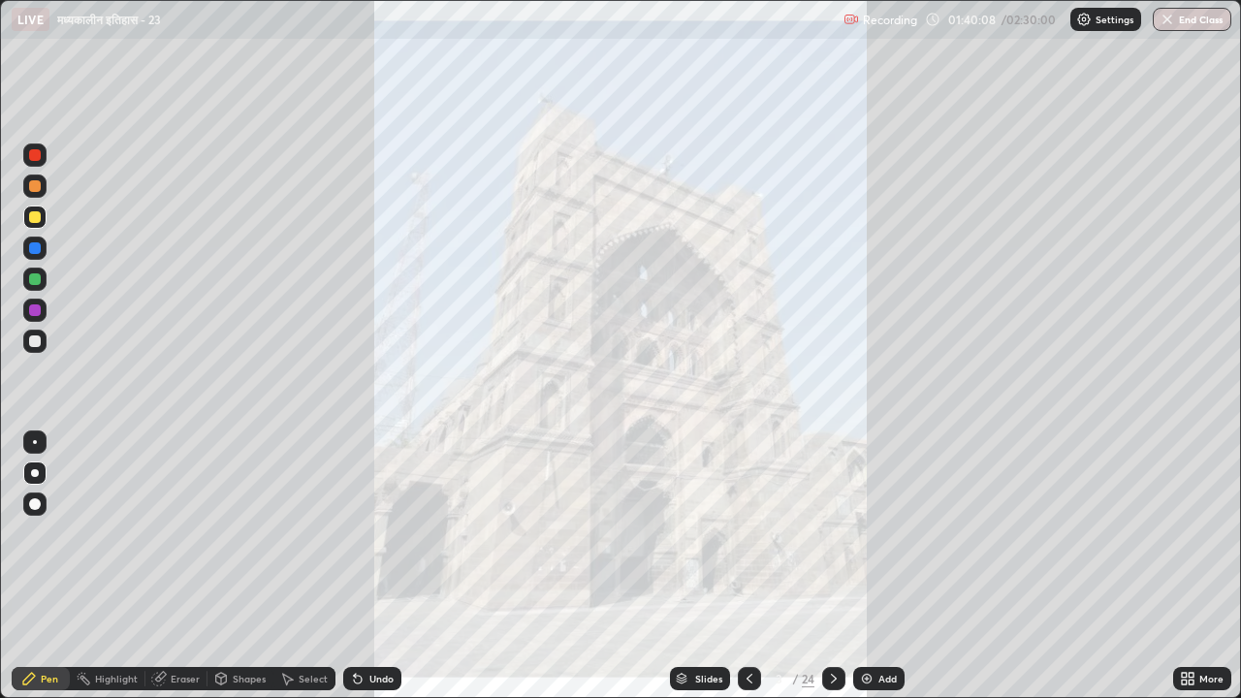
click at [187, 541] on div "Eraser" at bounding box center [185, 679] width 29 height 10
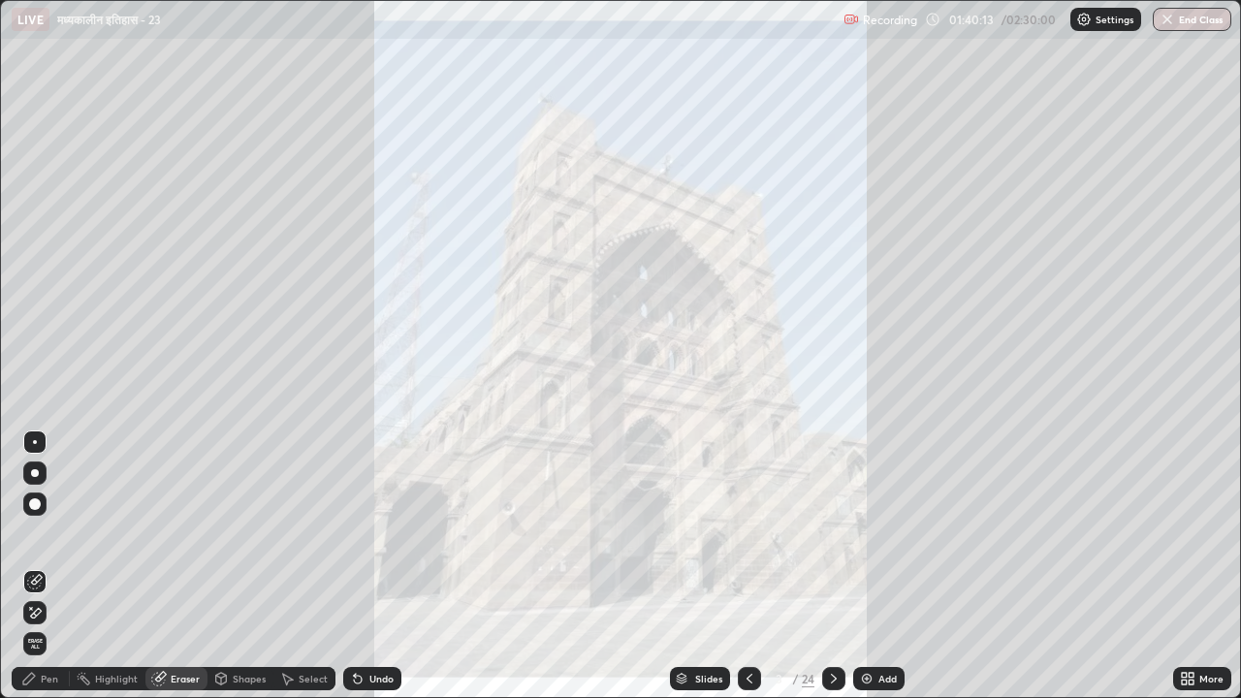
click at [57, 541] on div "Pen" at bounding box center [49, 679] width 17 height 10
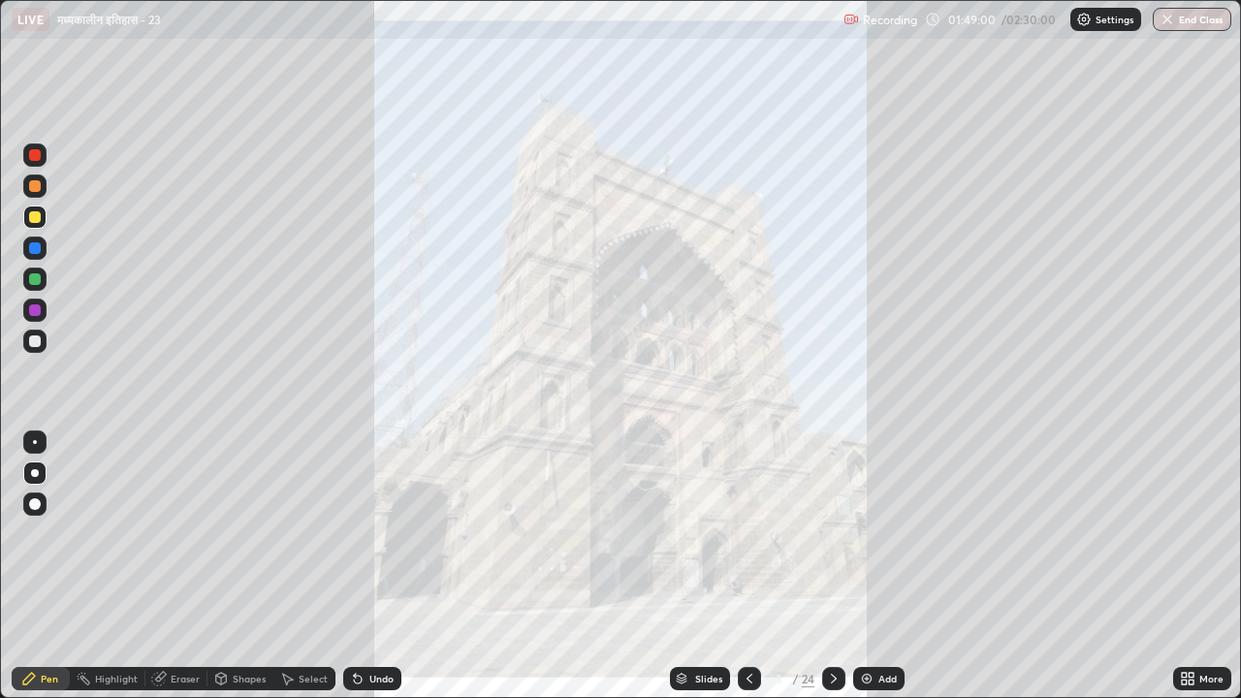
click at [832, 541] on icon at bounding box center [834, 679] width 16 height 16
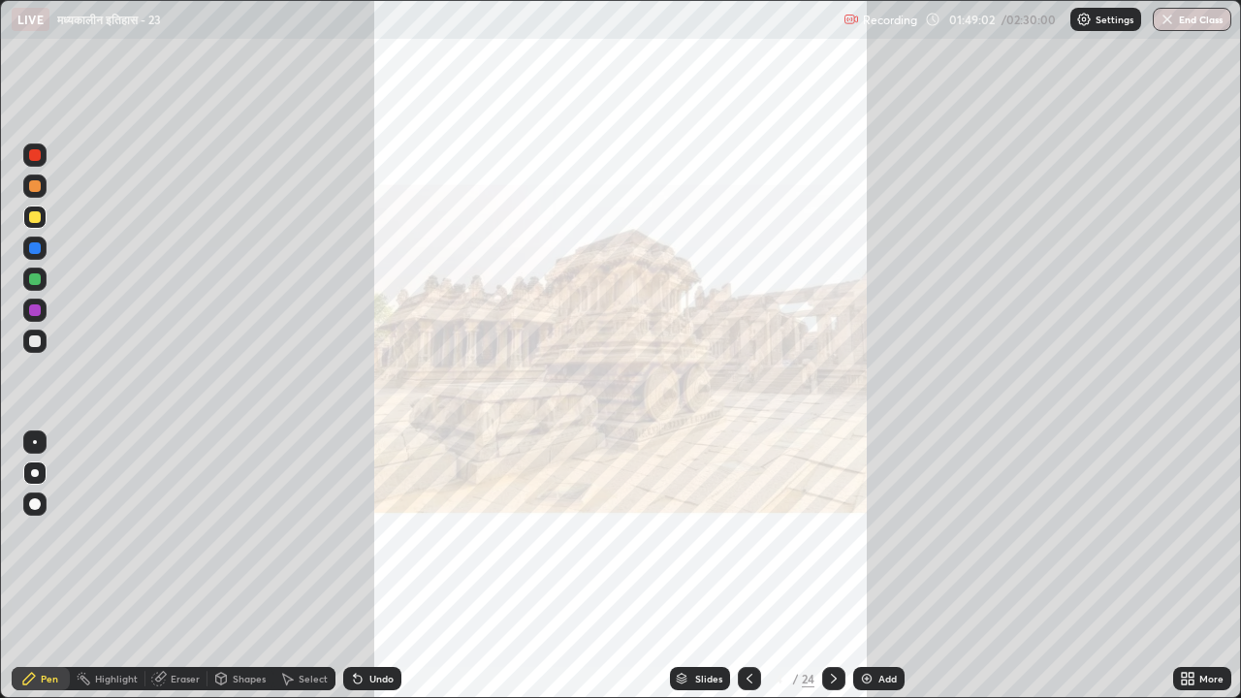
click at [832, 541] on icon at bounding box center [834, 679] width 16 height 16
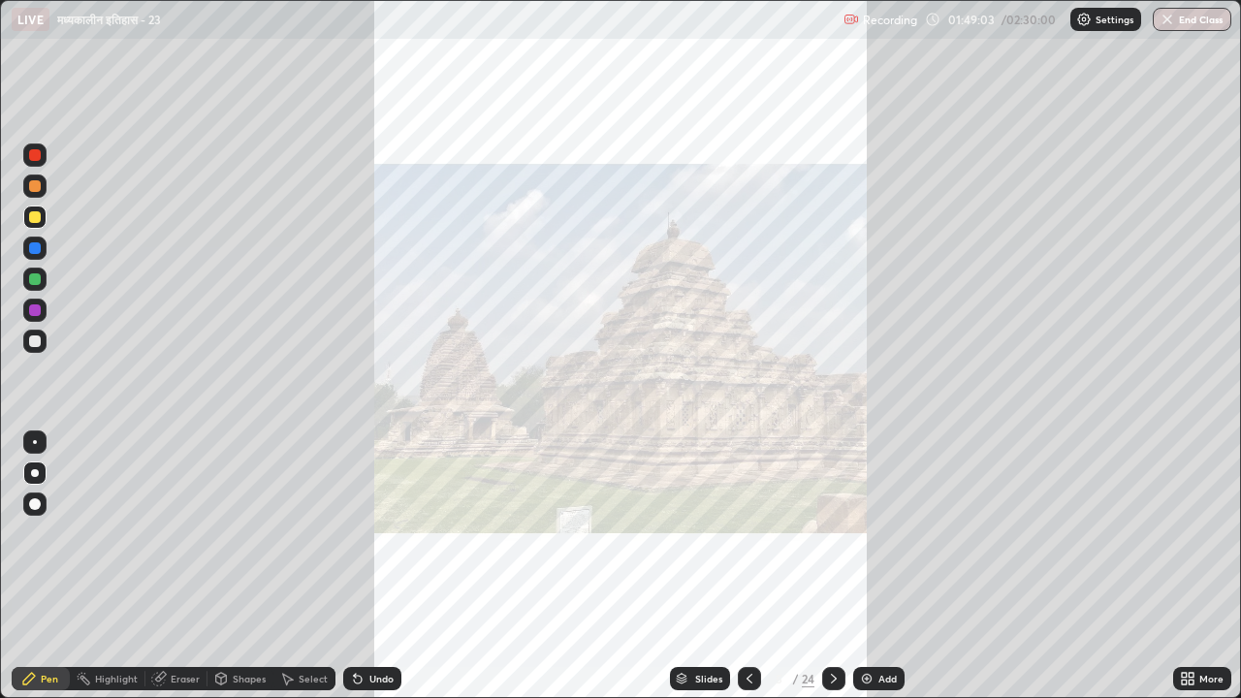
click at [832, 541] on icon at bounding box center [834, 679] width 6 height 10
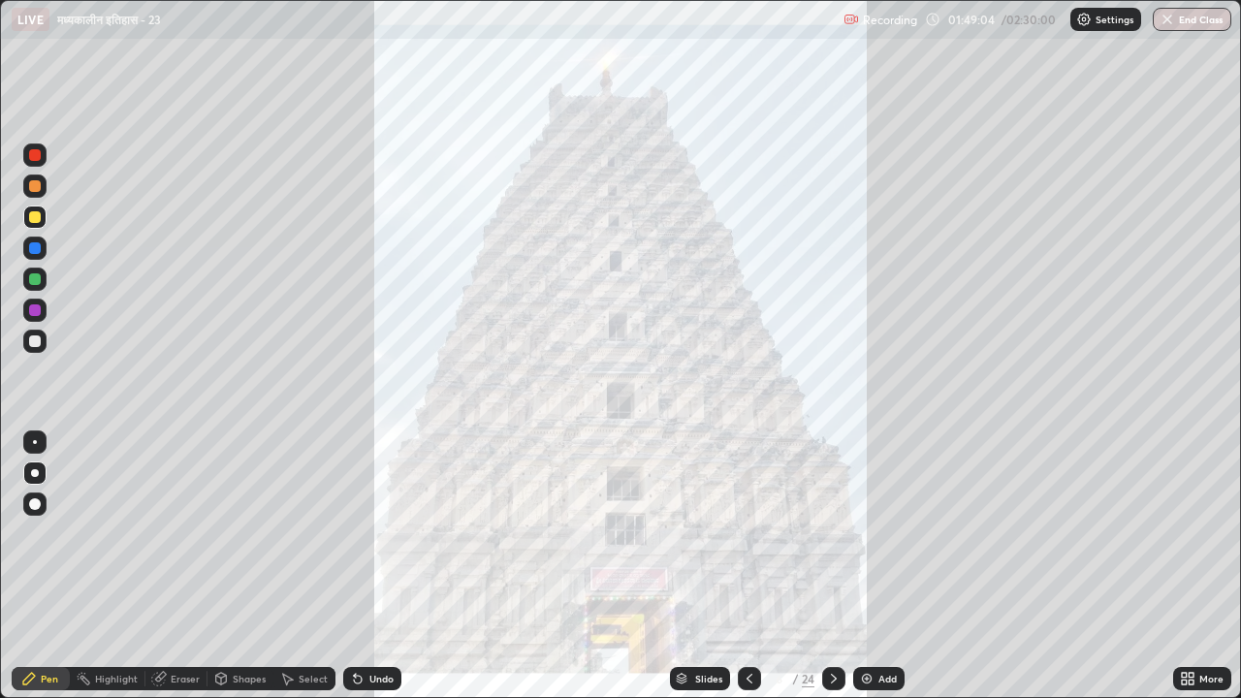
click at [833, 541] on icon at bounding box center [834, 679] width 16 height 16
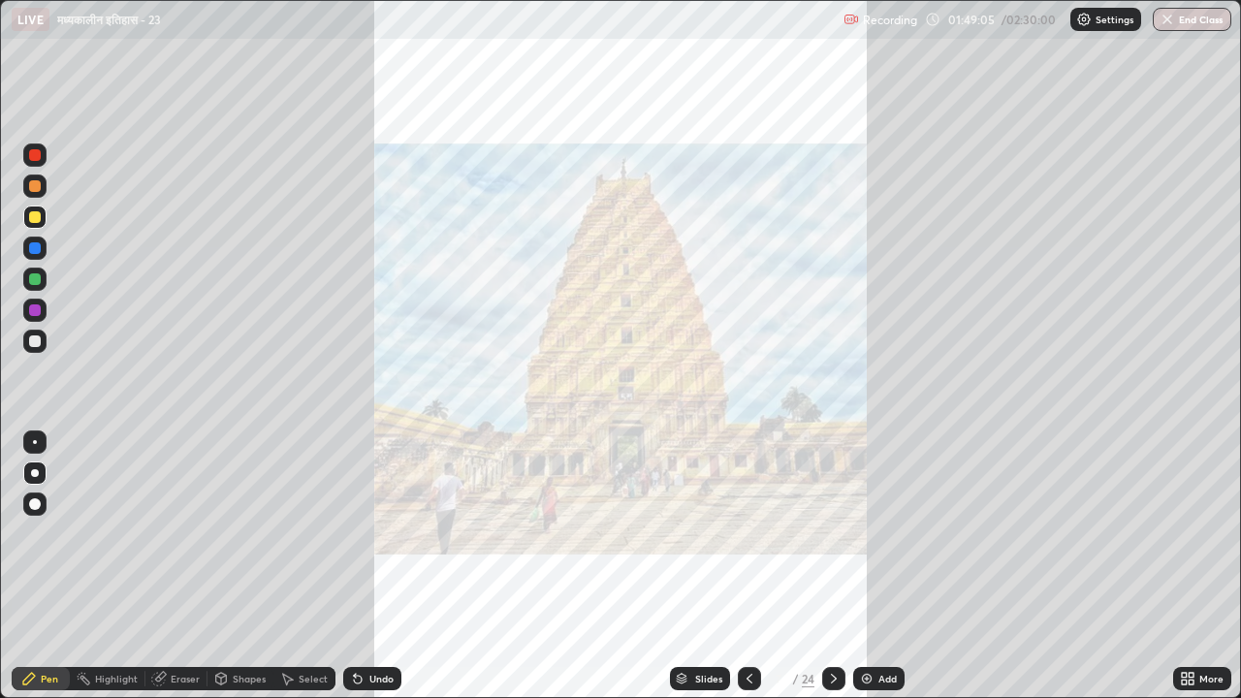
click at [833, 541] on icon at bounding box center [834, 679] width 16 height 16
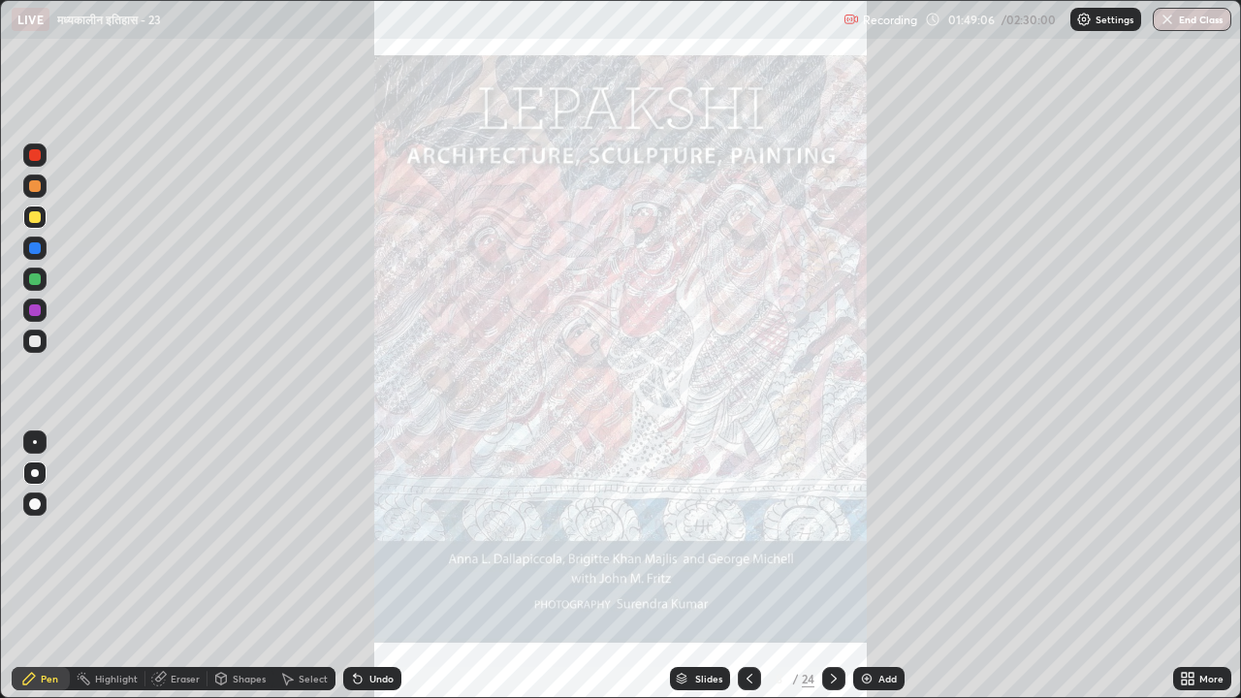
click at [832, 541] on icon at bounding box center [834, 679] width 16 height 16
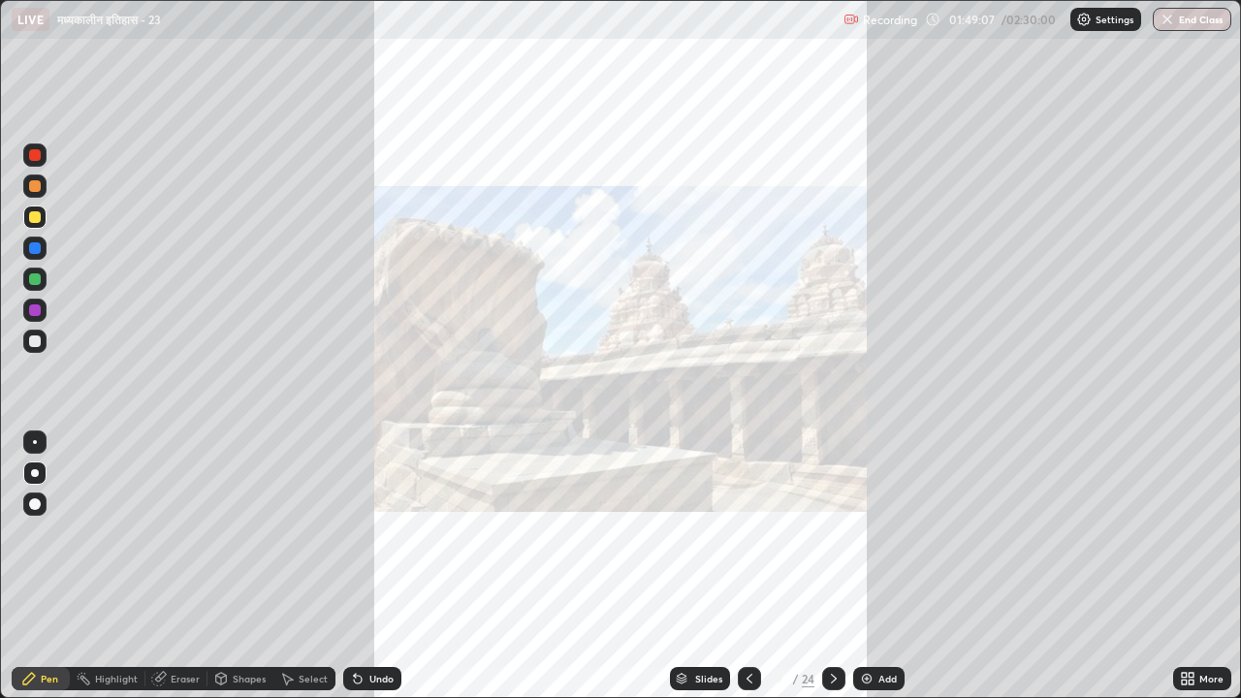
click at [831, 541] on icon at bounding box center [834, 679] width 16 height 16
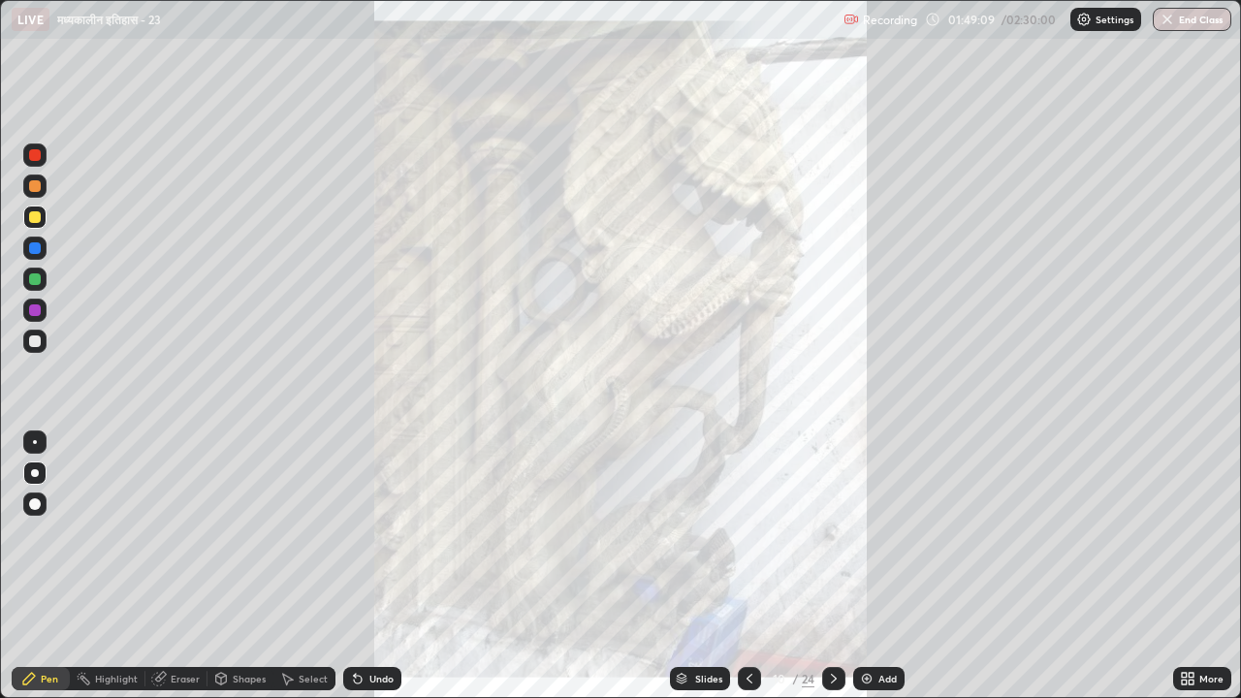
click at [832, 541] on icon at bounding box center [834, 679] width 16 height 16
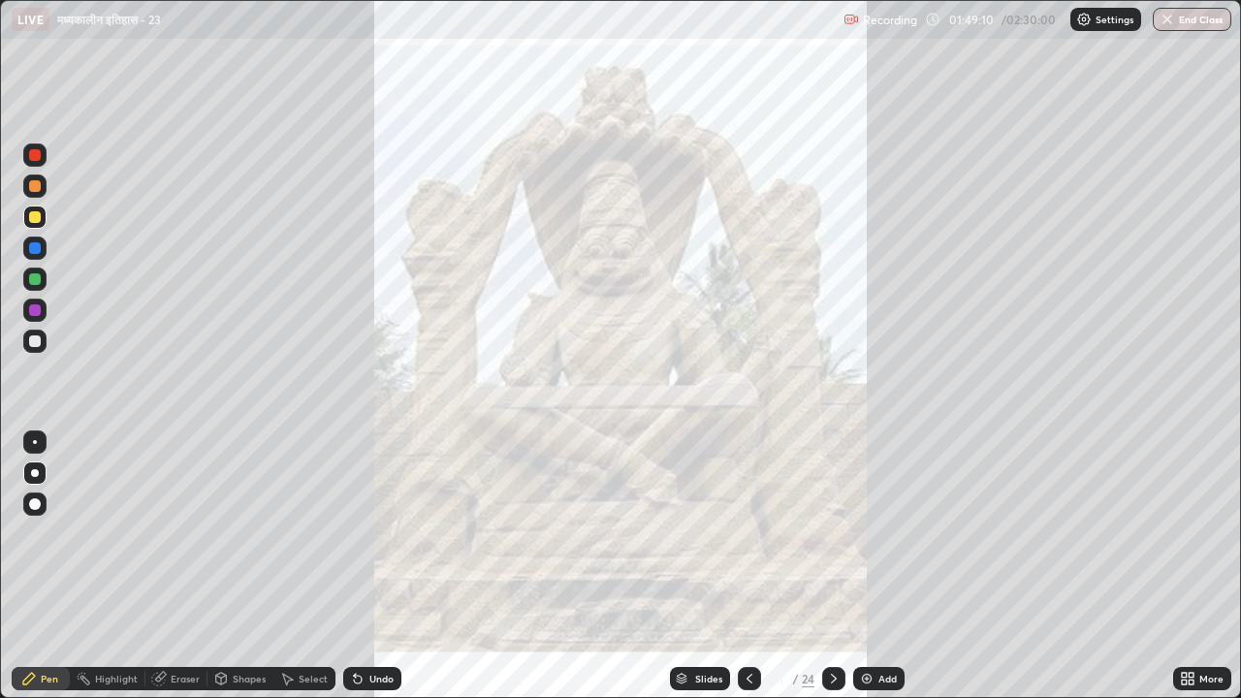
click at [833, 541] on icon at bounding box center [834, 679] width 16 height 16
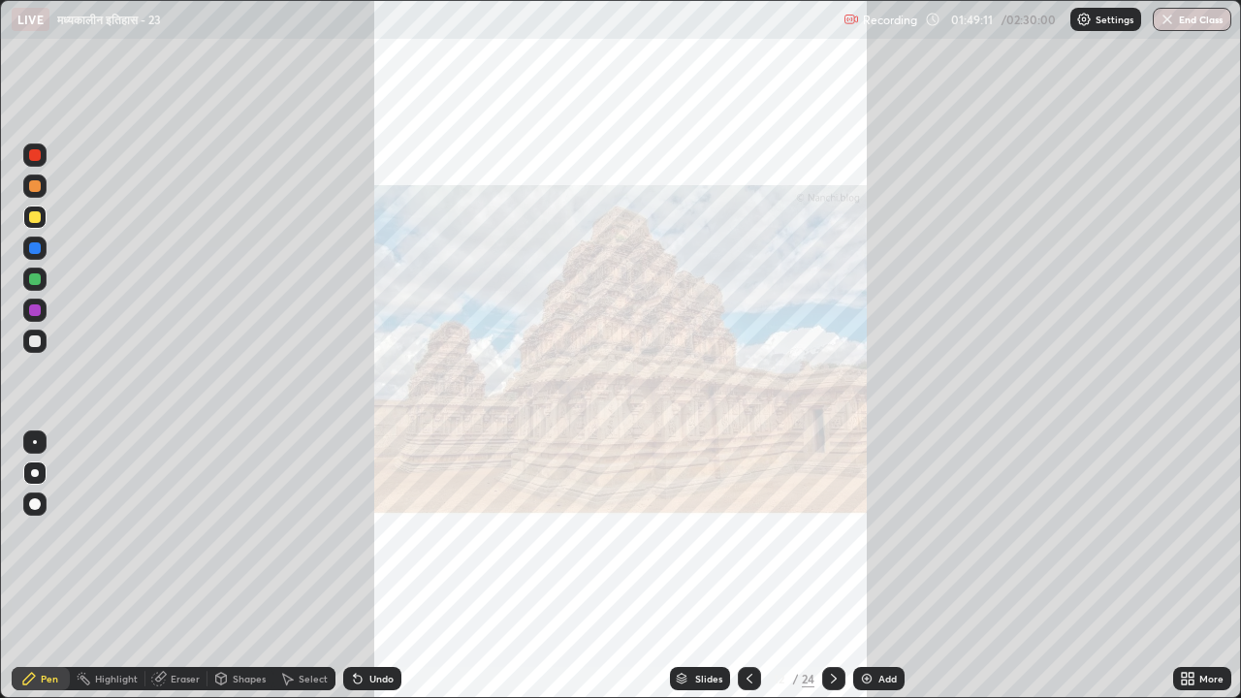
click at [830, 541] on icon at bounding box center [834, 679] width 16 height 16
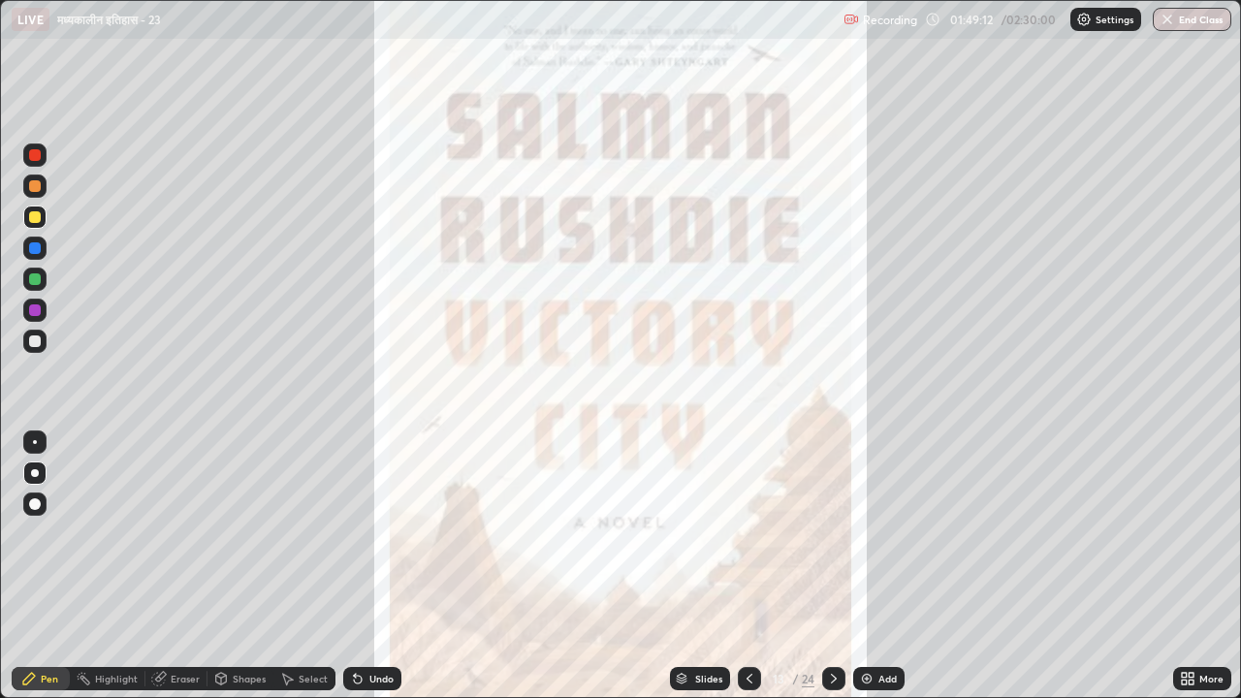
click at [833, 541] on icon at bounding box center [834, 679] width 16 height 16
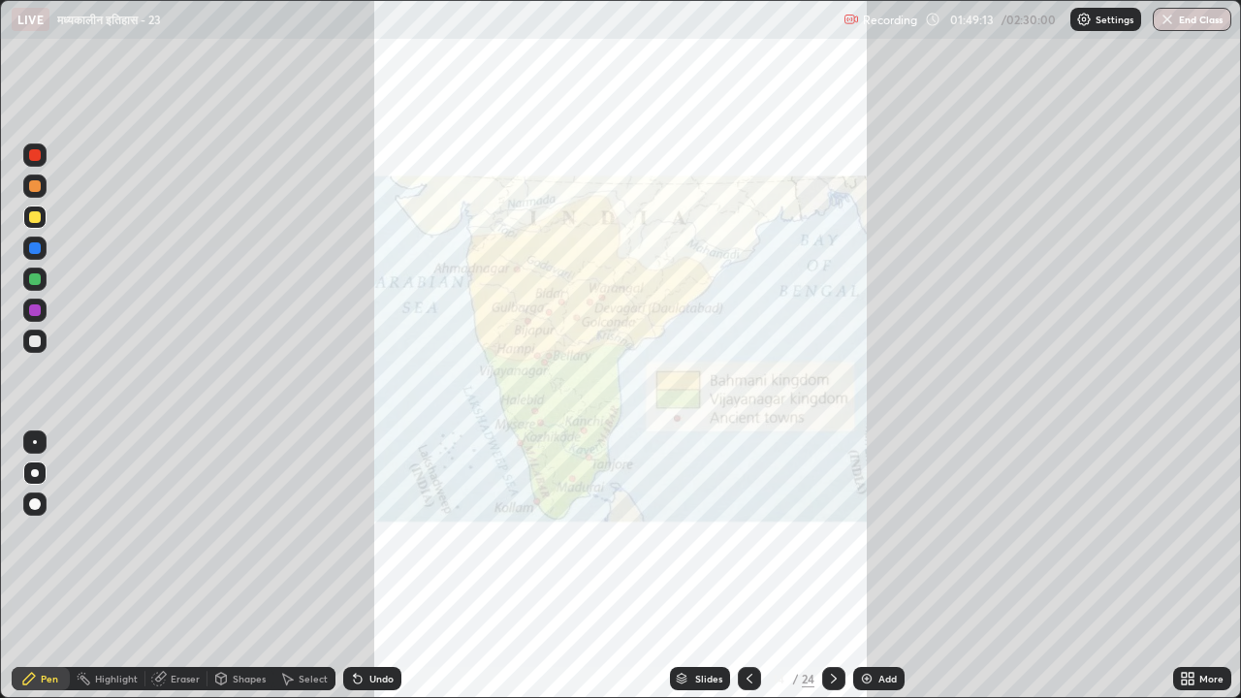
click at [833, 541] on icon at bounding box center [834, 679] width 16 height 16
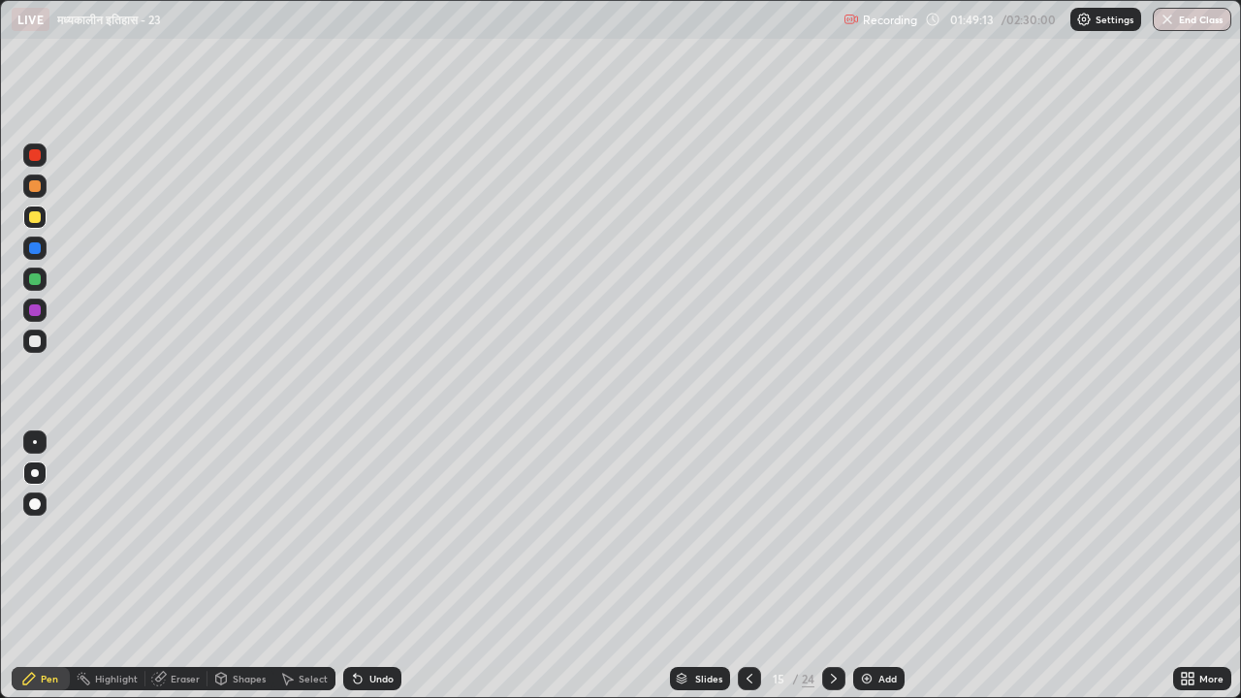
click at [833, 541] on icon at bounding box center [834, 679] width 16 height 16
click at [833, 541] on icon at bounding box center [834, 679] width 6 height 10
click at [833, 541] on icon at bounding box center [834, 679] width 16 height 16
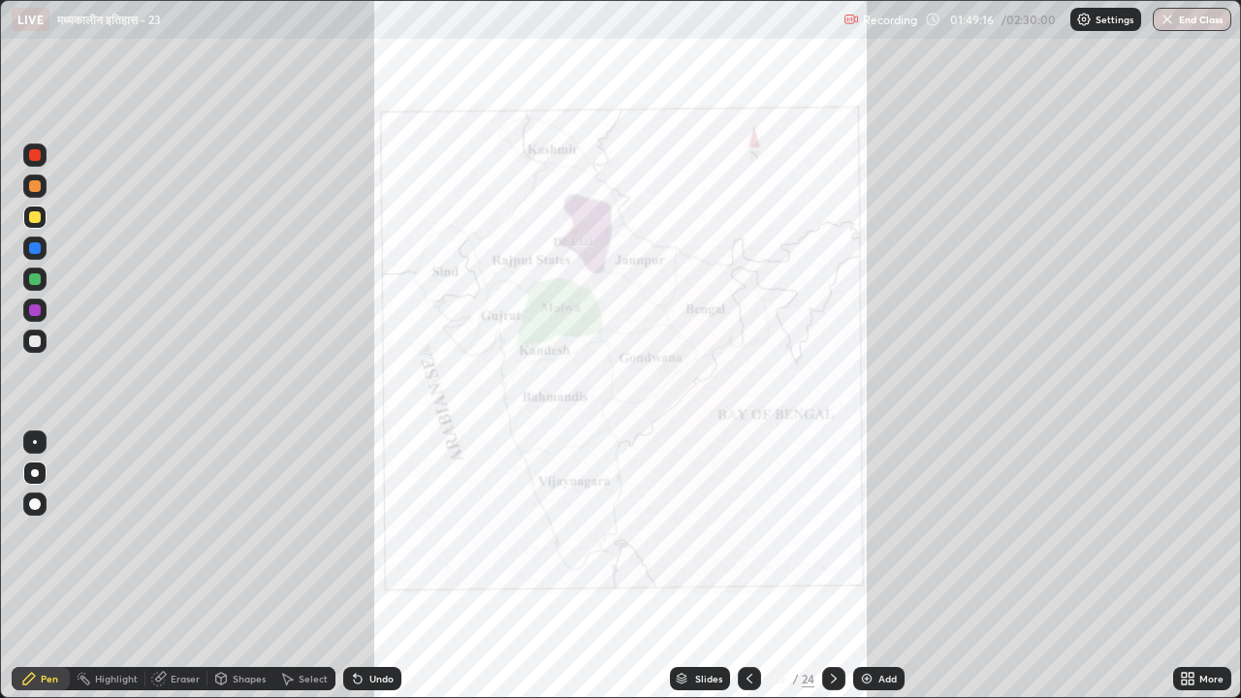
click at [833, 541] on icon at bounding box center [834, 679] width 16 height 16
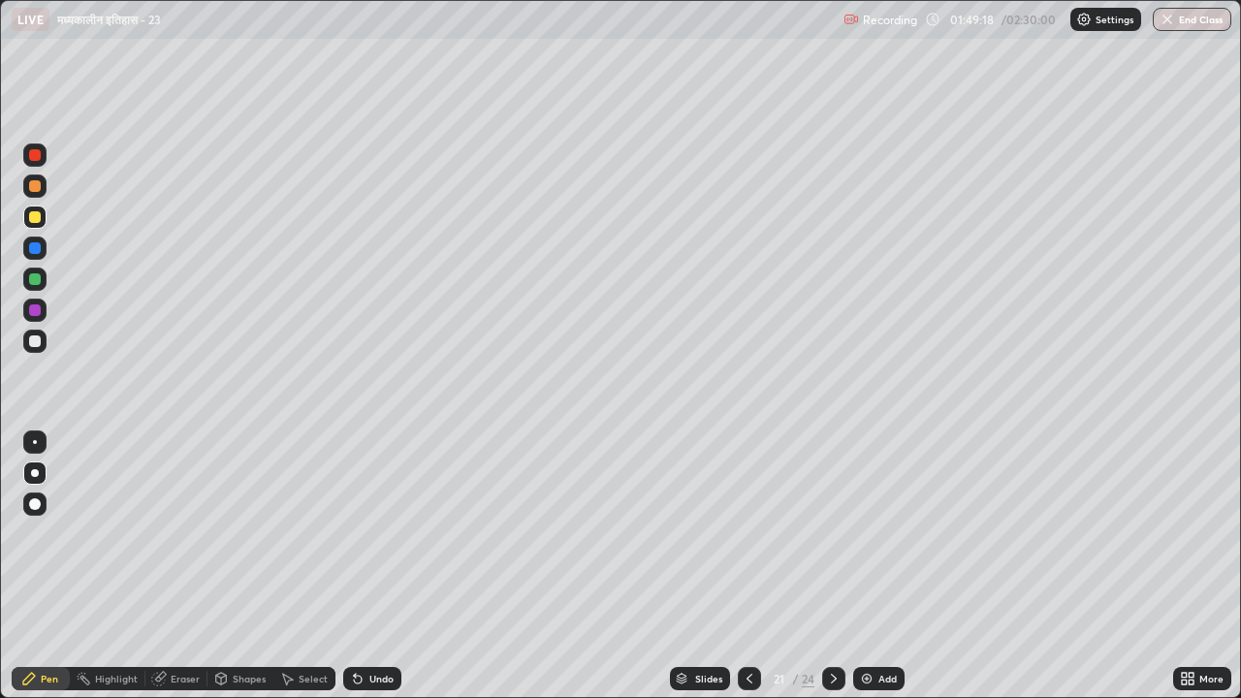
click at [832, 541] on icon at bounding box center [834, 679] width 16 height 16
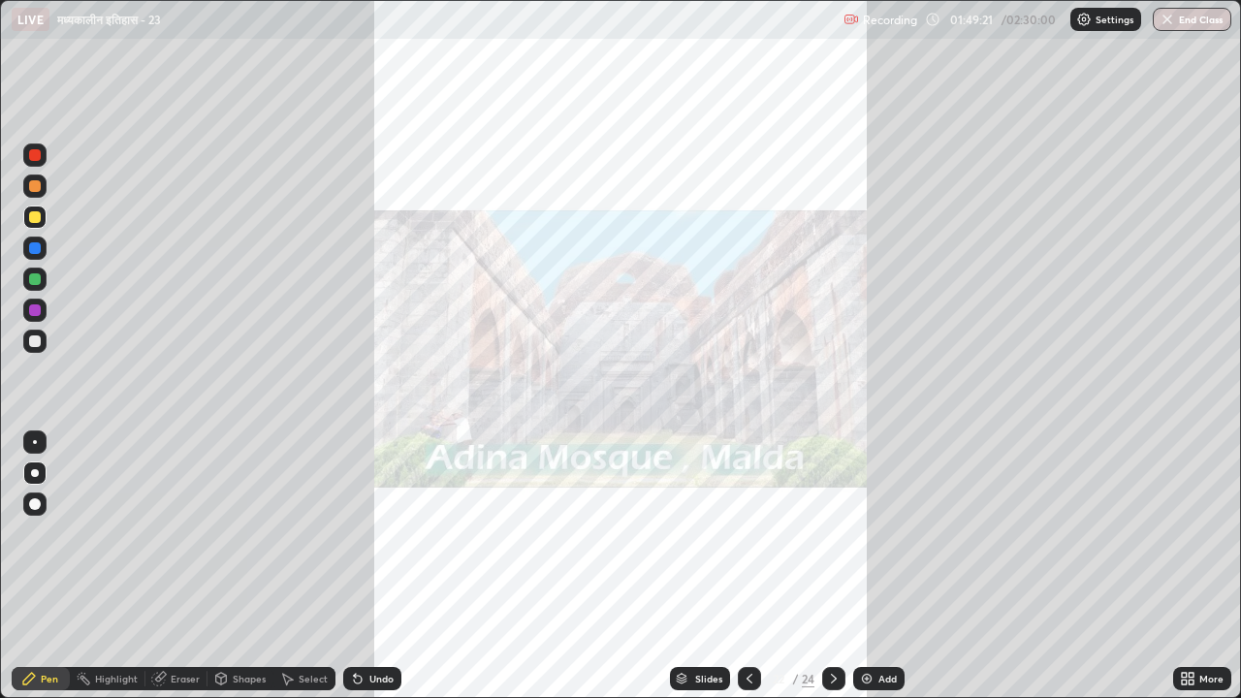
click at [747, 541] on icon at bounding box center [749, 679] width 16 height 16
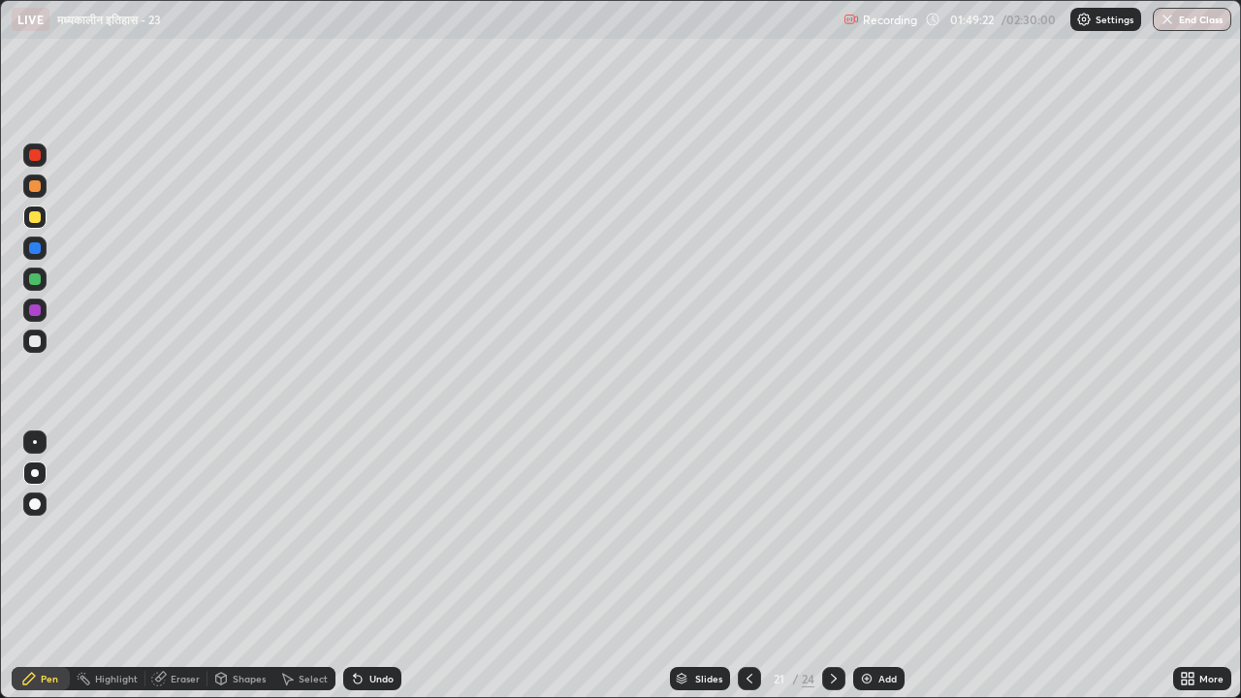
click at [749, 541] on icon at bounding box center [749, 679] width 16 height 16
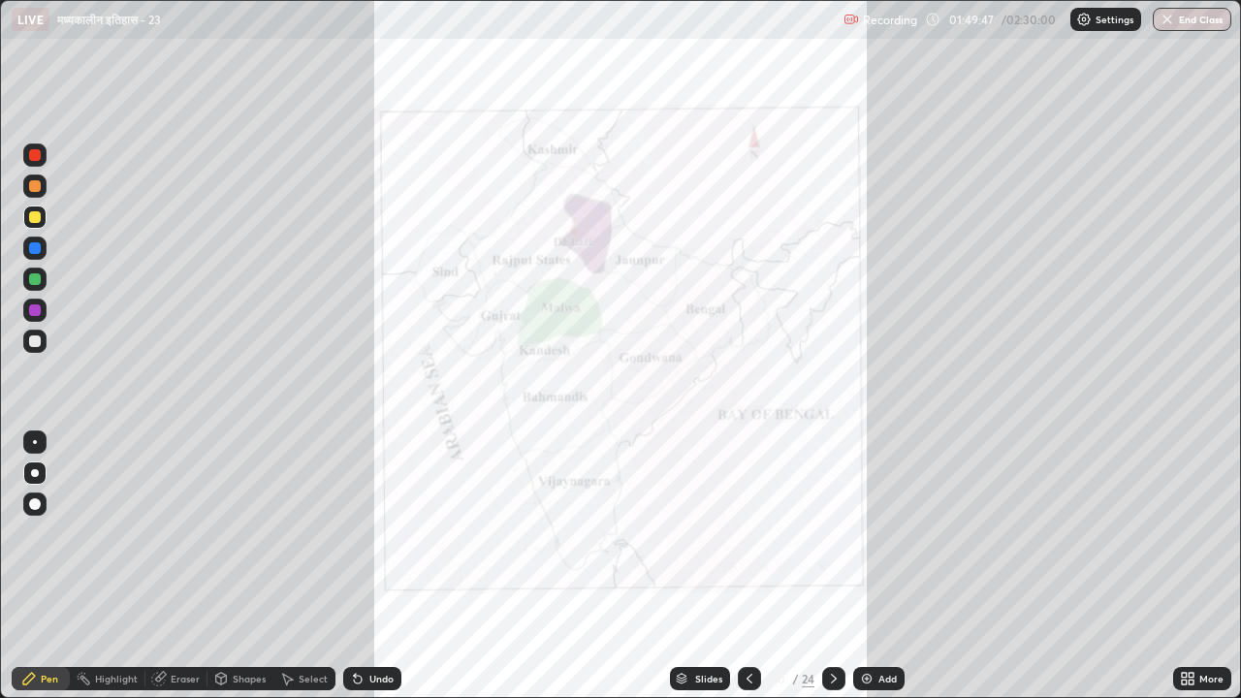
click at [38, 308] on div at bounding box center [35, 310] width 12 height 12
click at [885, 541] on div "Add" at bounding box center [887, 679] width 18 height 10
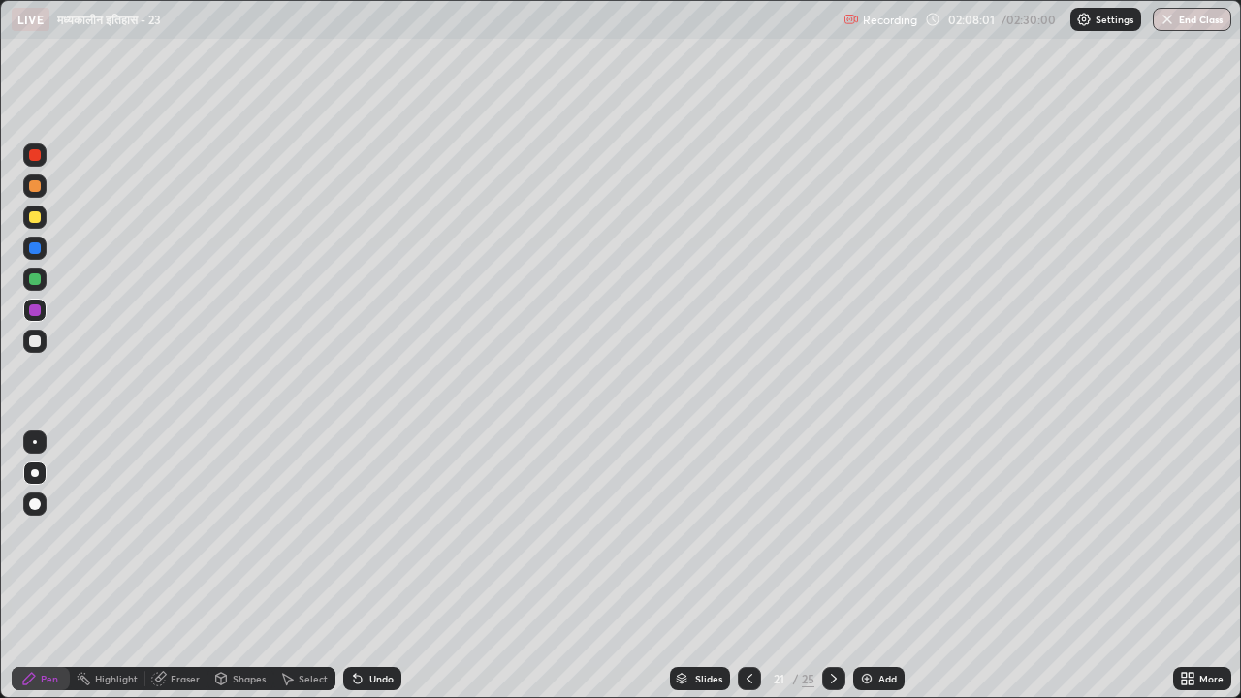
click at [707, 541] on div "Slides" at bounding box center [708, 679] width 27 height 10
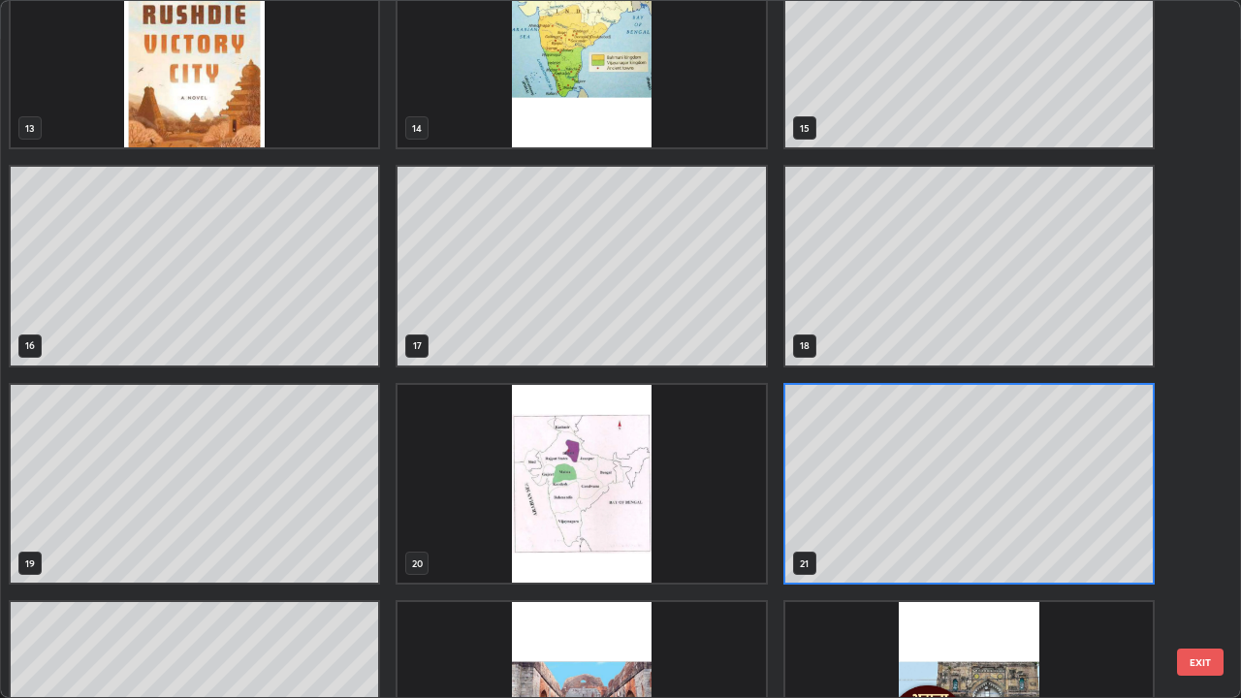
scroll to position [1079, 0]
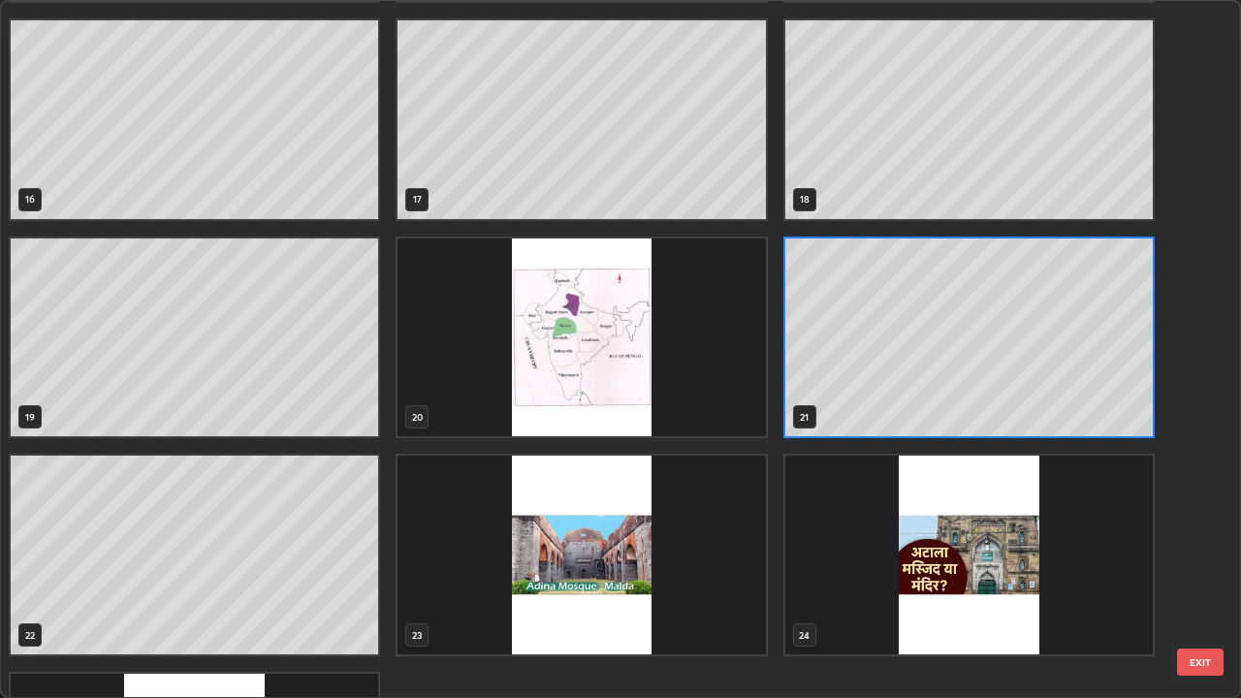
click at [601, 541] on img "grid" at bounding box center [580, 555] width 367 height 199
click at [592, 537] on img "grid" at bounding box center [580, 555] width 367 height 199
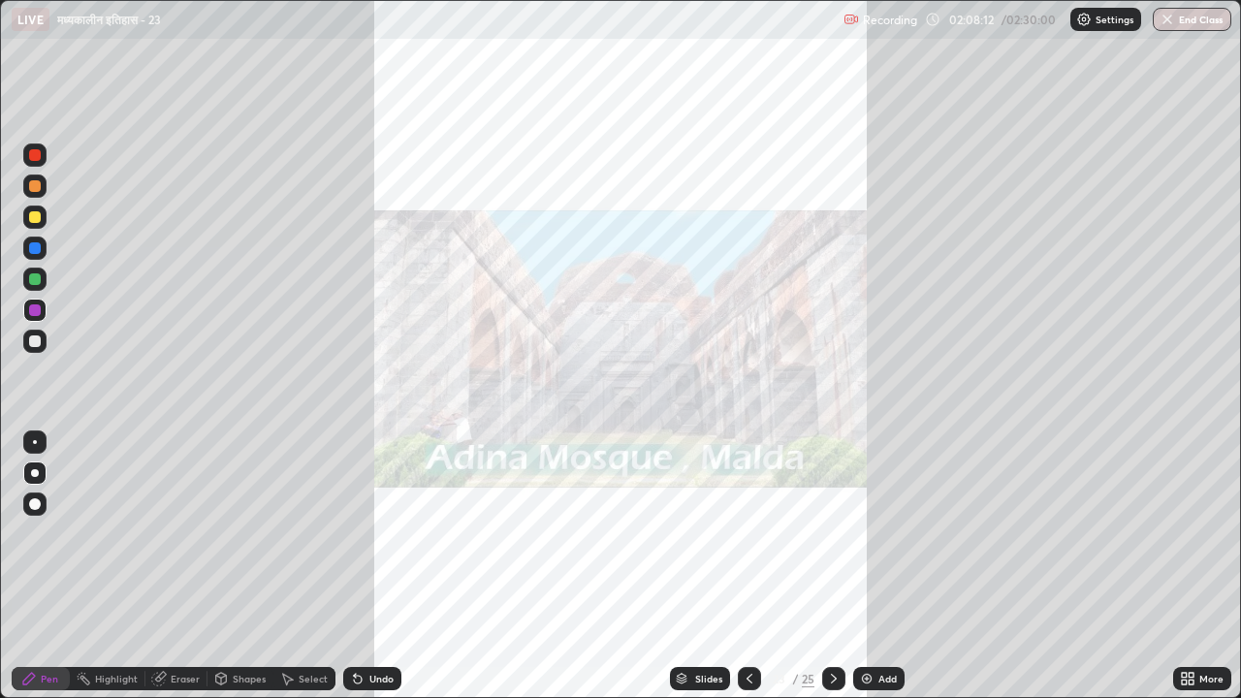
click at [749, 541] on icon at bounding box center [749, 679] width 16 height 16
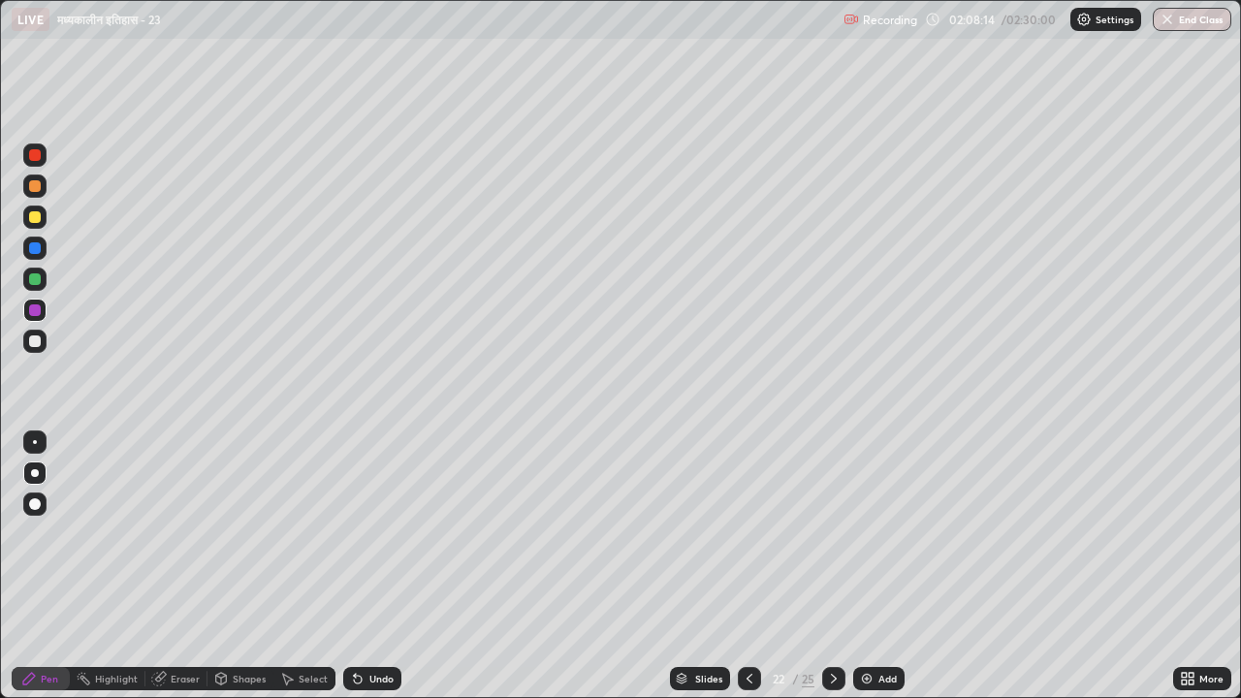
click at [832, 541] on icon at bounding box center [834, 679] width 16 height 16
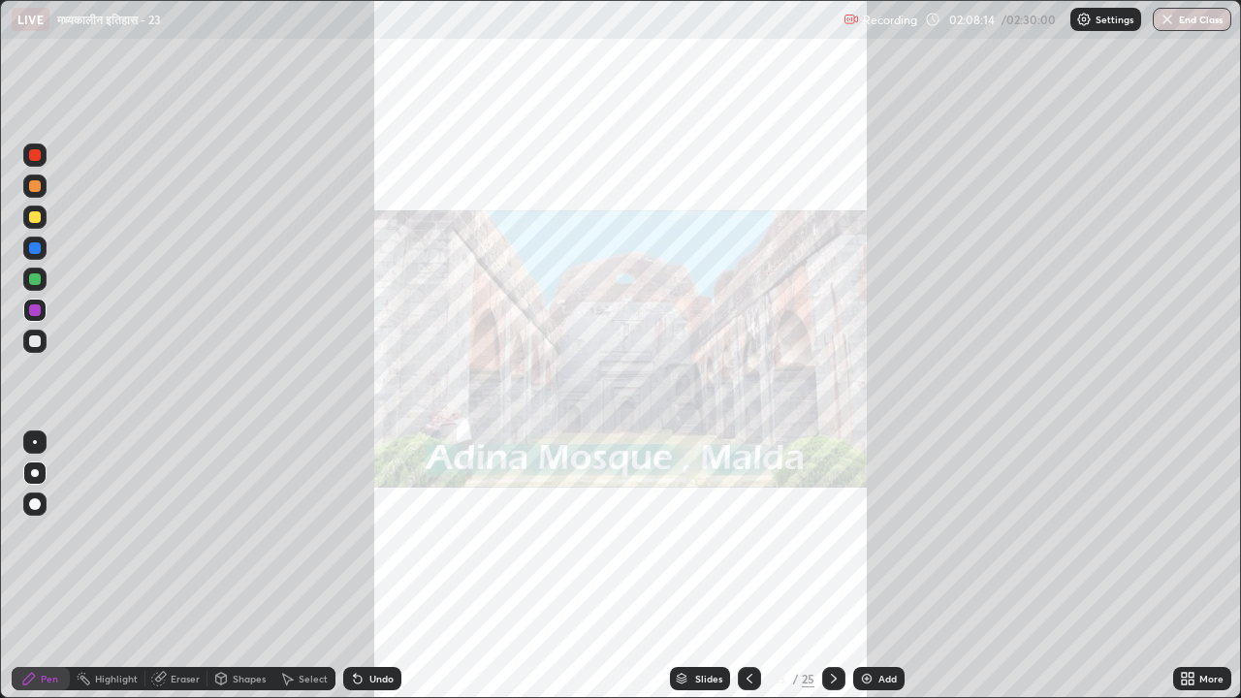
click at [832, 541] on icon at bounding box center [834, 679] width 16 height 16
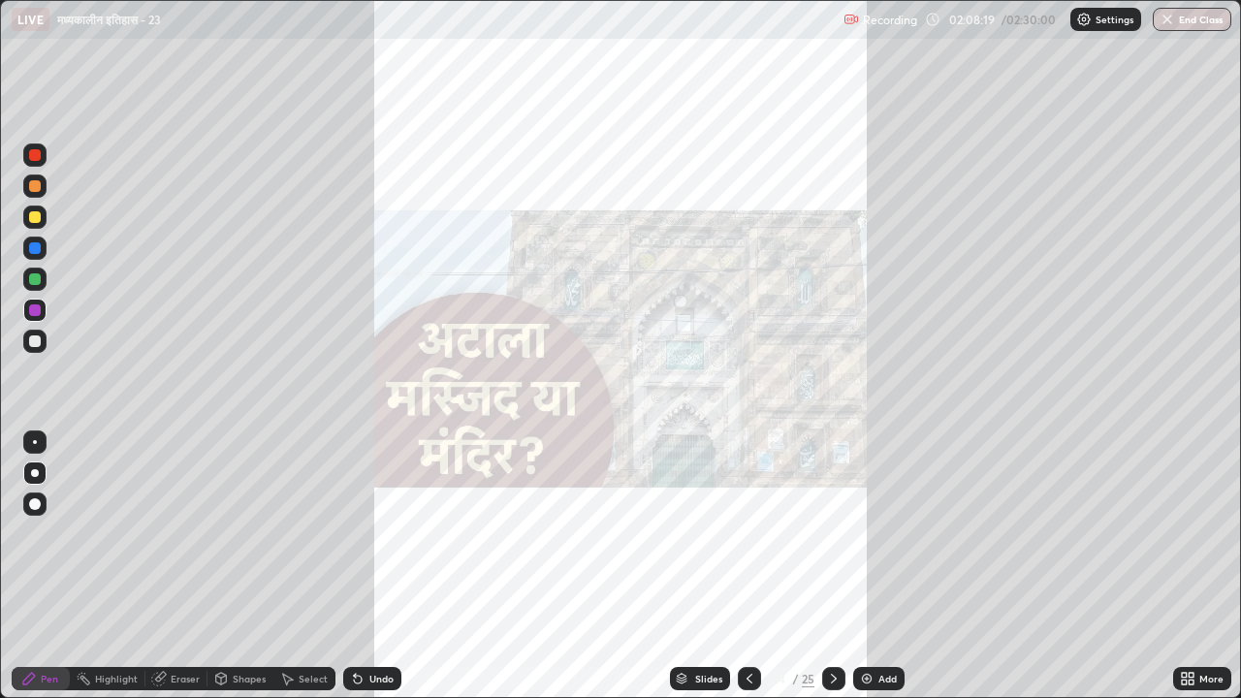
click at [744, 541] on icon at bounding box center [749, 679] width 16 height 16
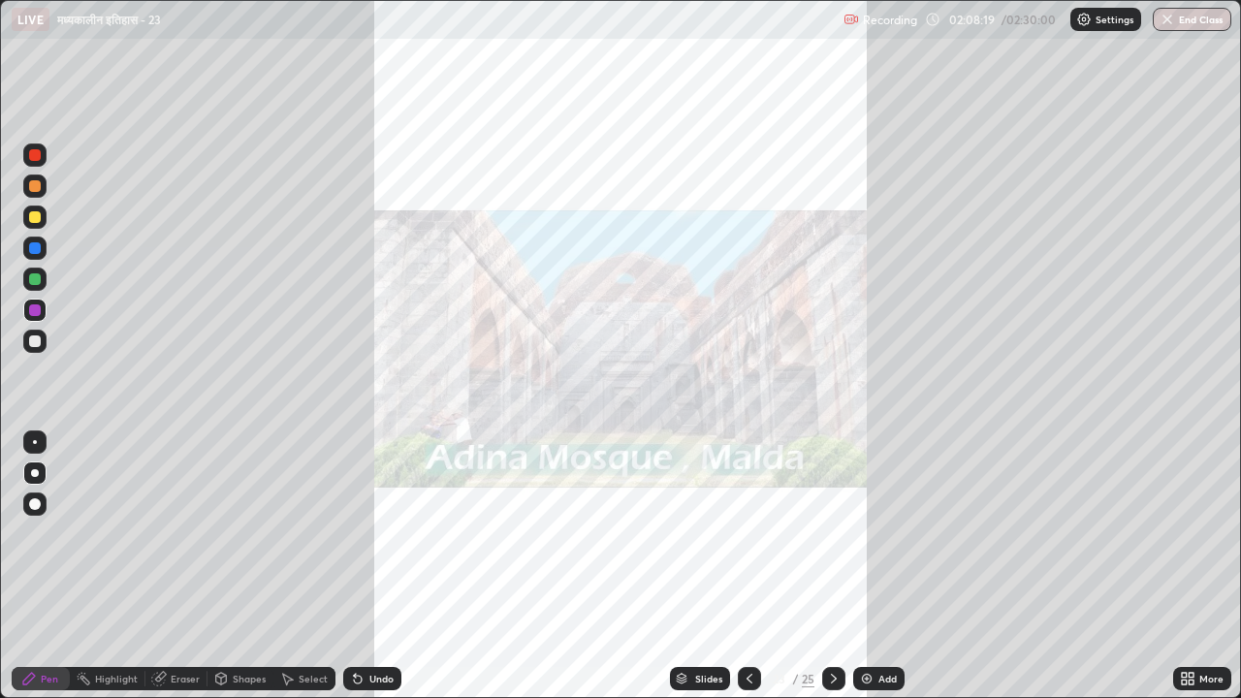
click at [747, 541] on icon at bounding box center [749, 679] width 16 height 16
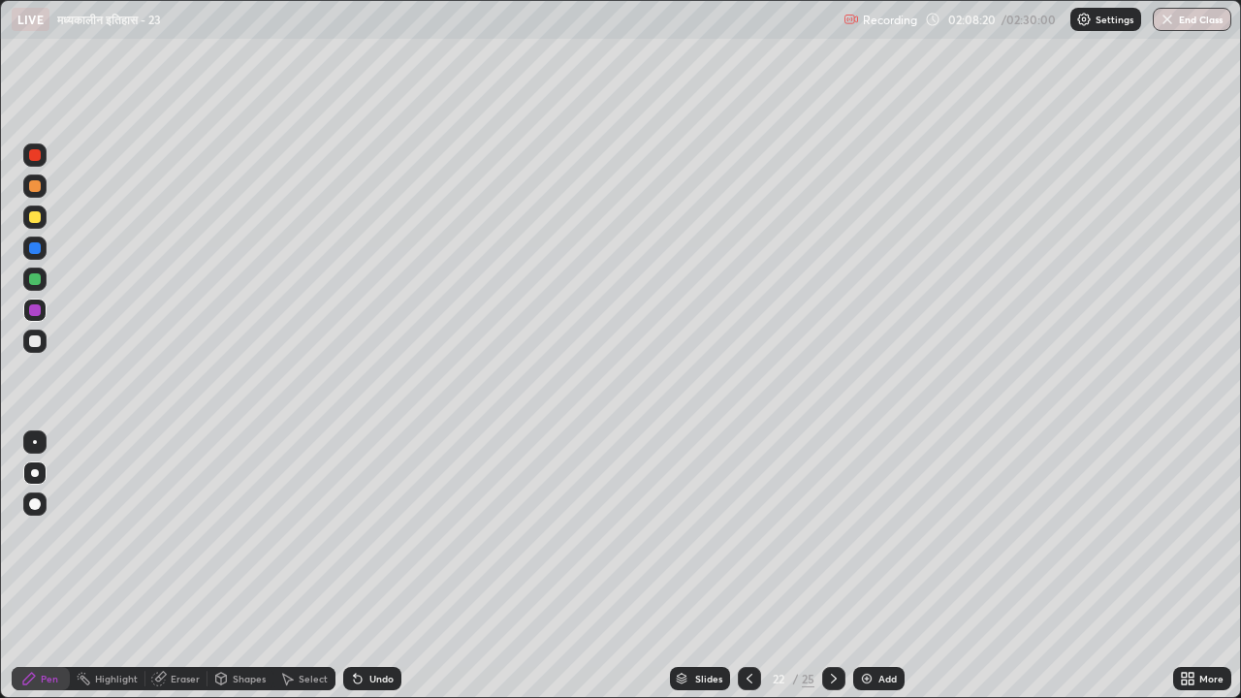
click at [756, 541] on div at bounding box center [749, 678] width 23 height 23
click at [750, 541] on icon at bounding box center [749, 679] width 16 height 16
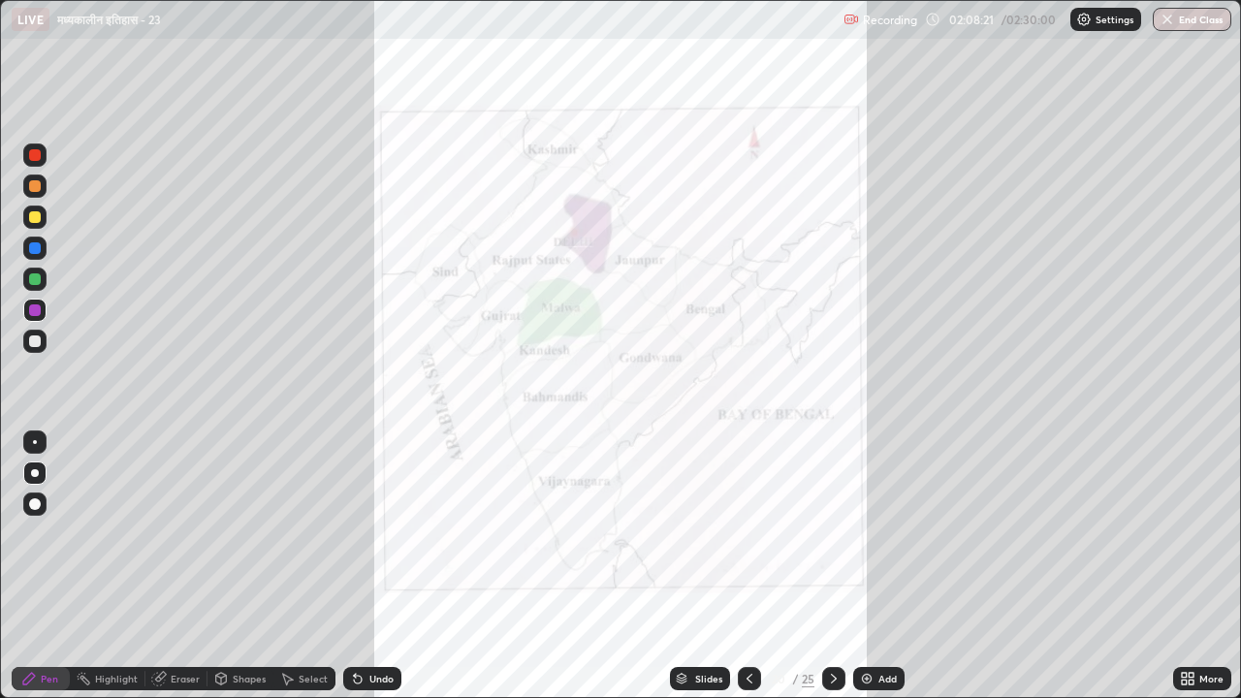
click at [747, 541] on icon at bounding box center [749, 679] width 6 height 10
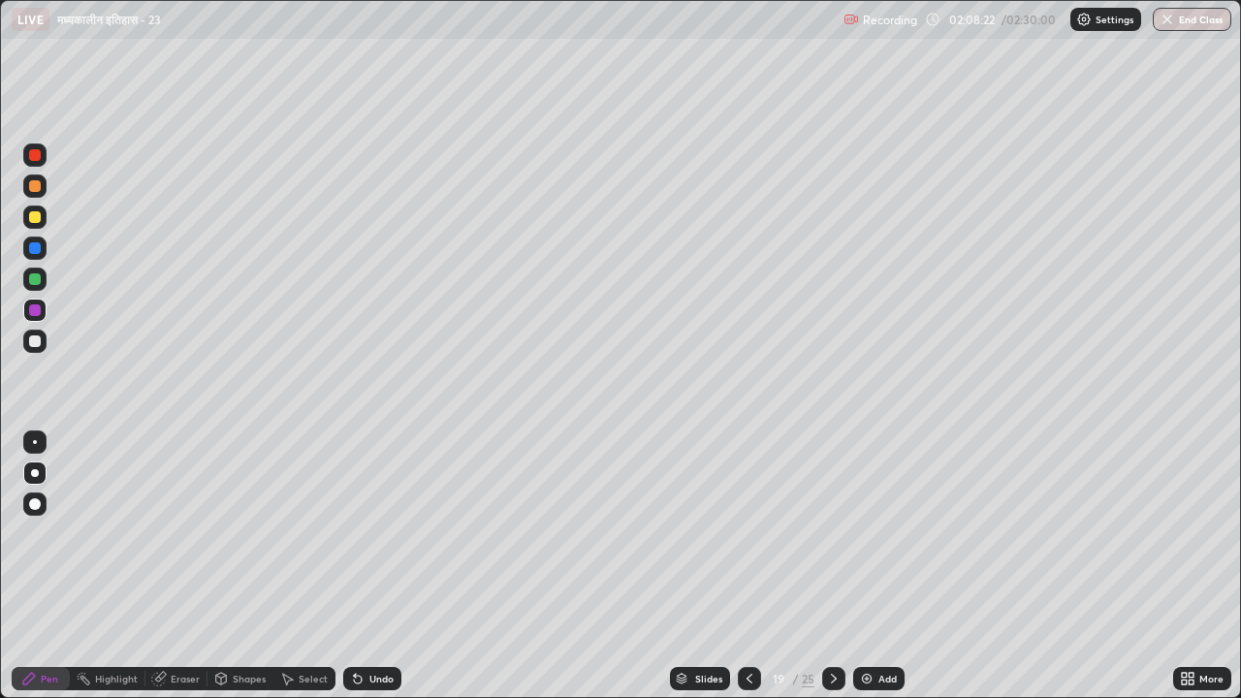
click at [708, 541] on div "Slides" at bounding box center [708, 679] width 27 height 10
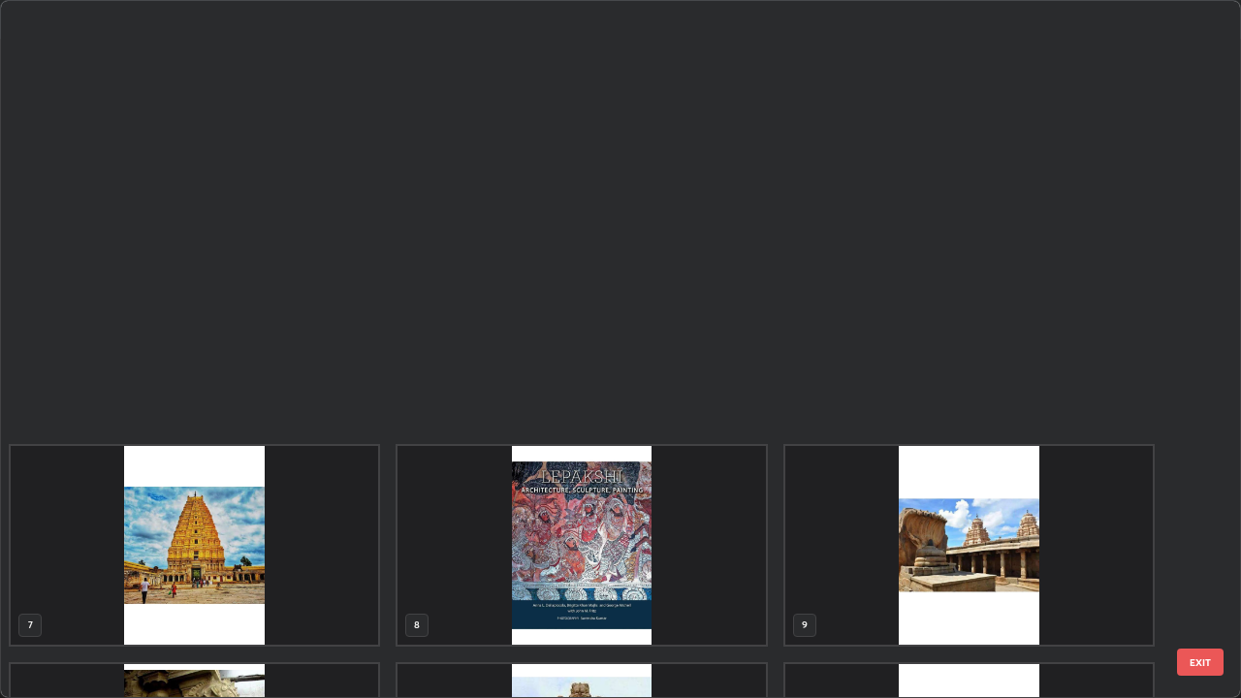
scroll to position [690, 1229]
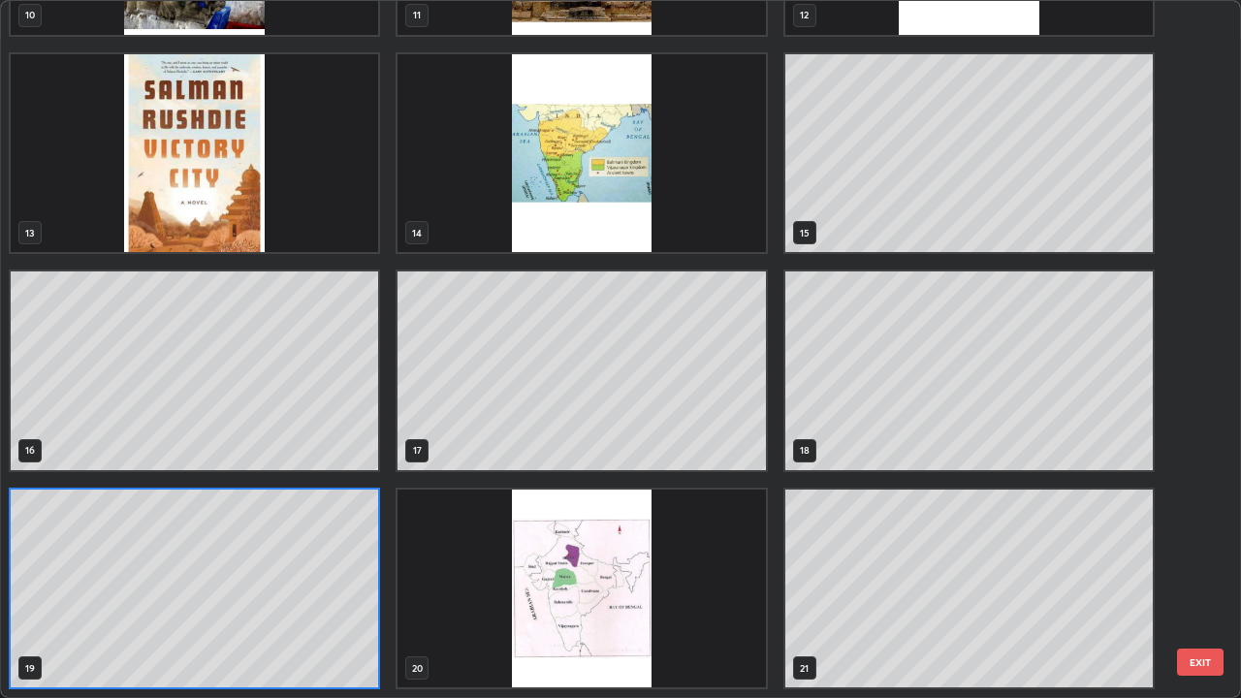
click at [688, 541] on img "grid" at bounding box center [580, 588] width 367 height 199
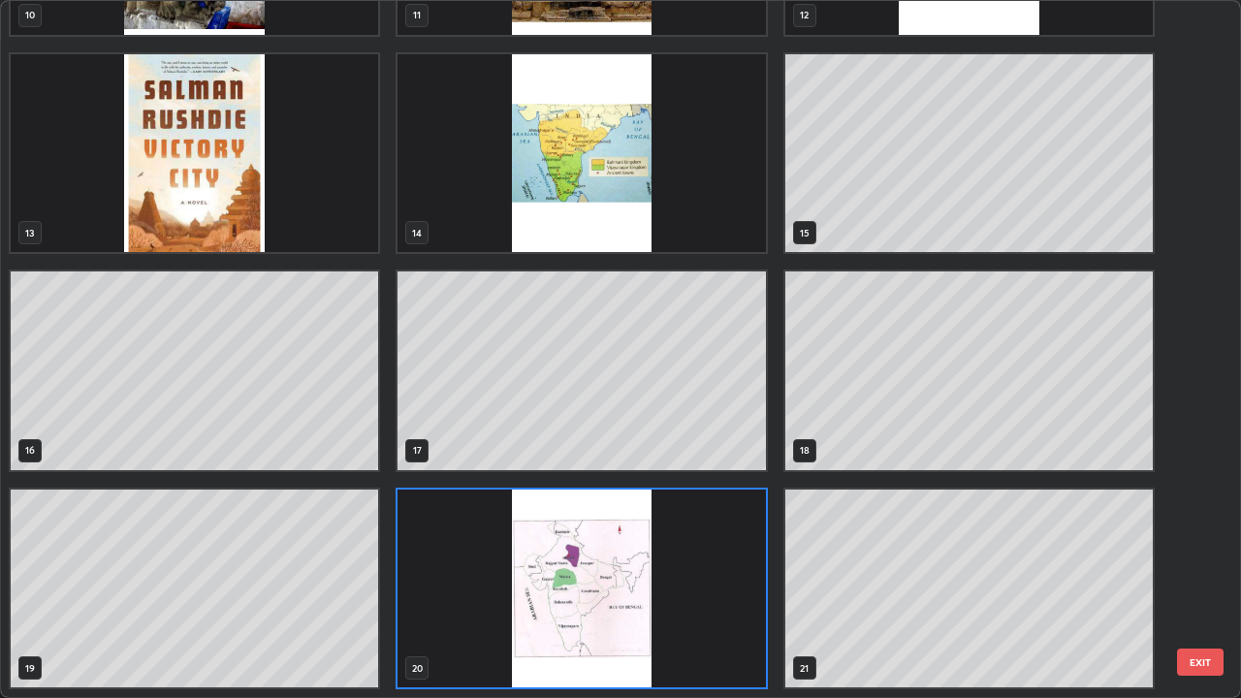
click at [687, 541] on img "grid" at bounding box center [580, 588] width 367 height 199
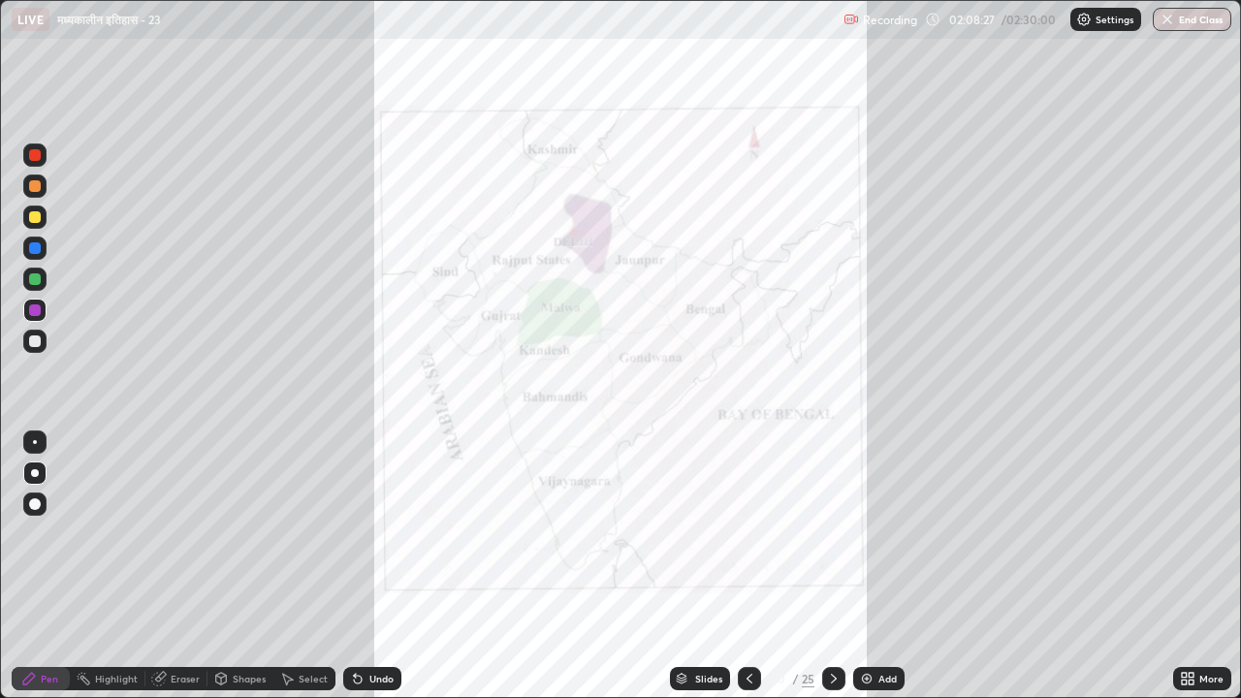
scroll to position [0, 0]
click at [839, 541] on div at bounding box center [833, 678] width 23 height 23
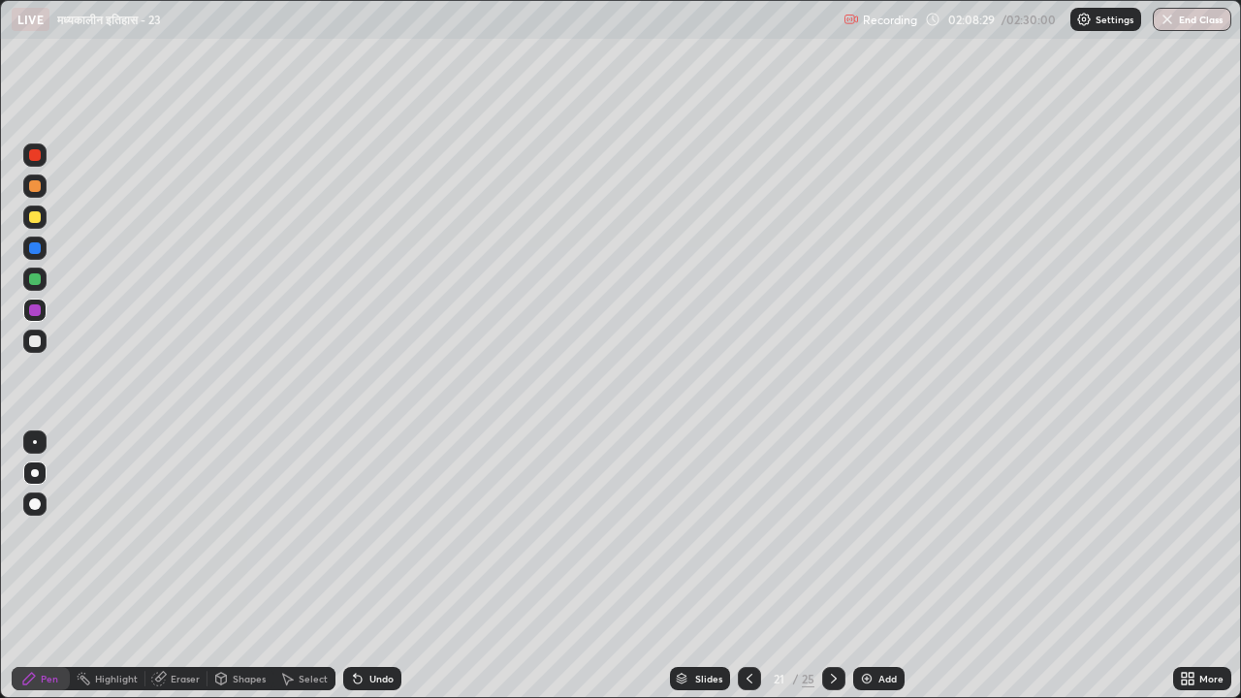
click at [832, 541] on icon at bounding box center [834, 679] width 16 height 16
click at [839, 541] on div at bounding box center [833, 678] width 23 height 23
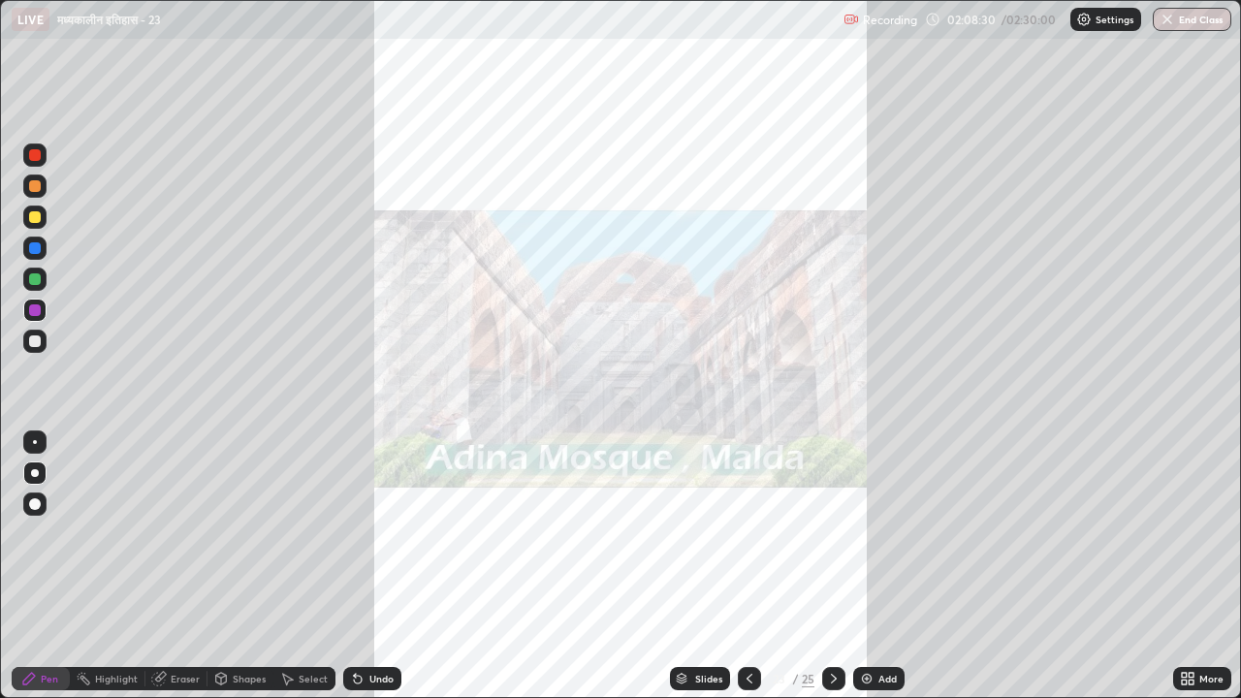
click at [840, 541] on div at bounding box center [833, 678] width 23 height 23
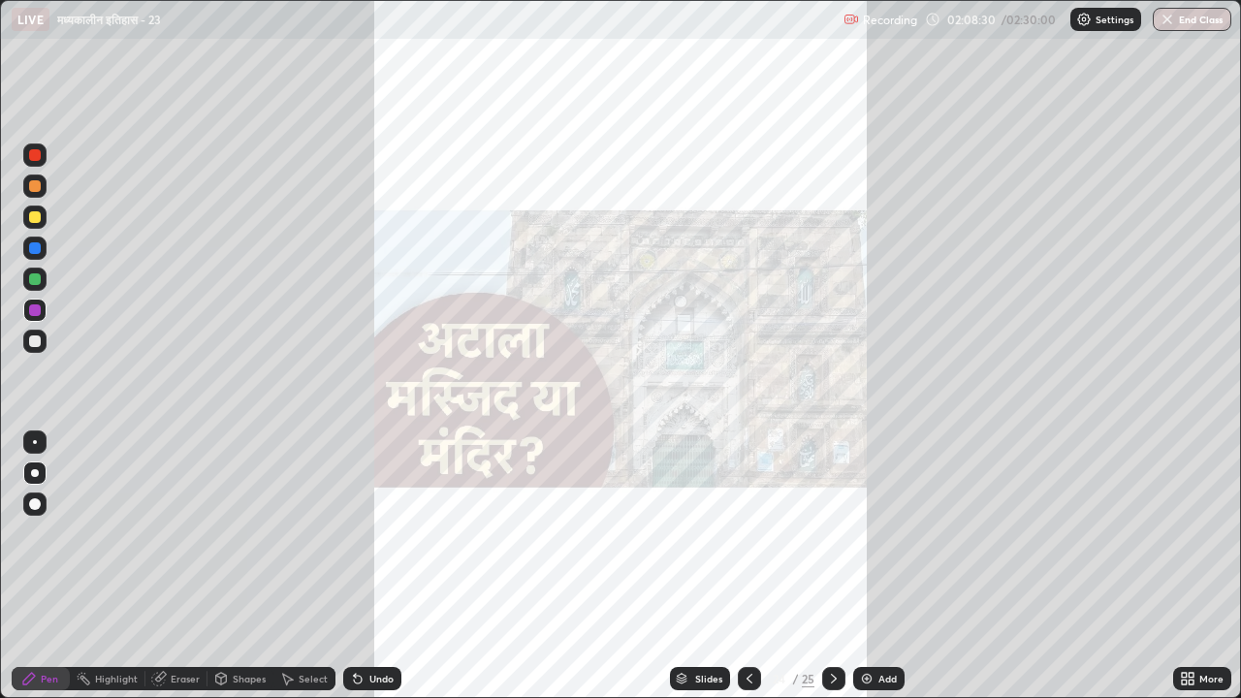
click at [842, 541] on div at bounding box center [833, 678] width 23 height 39
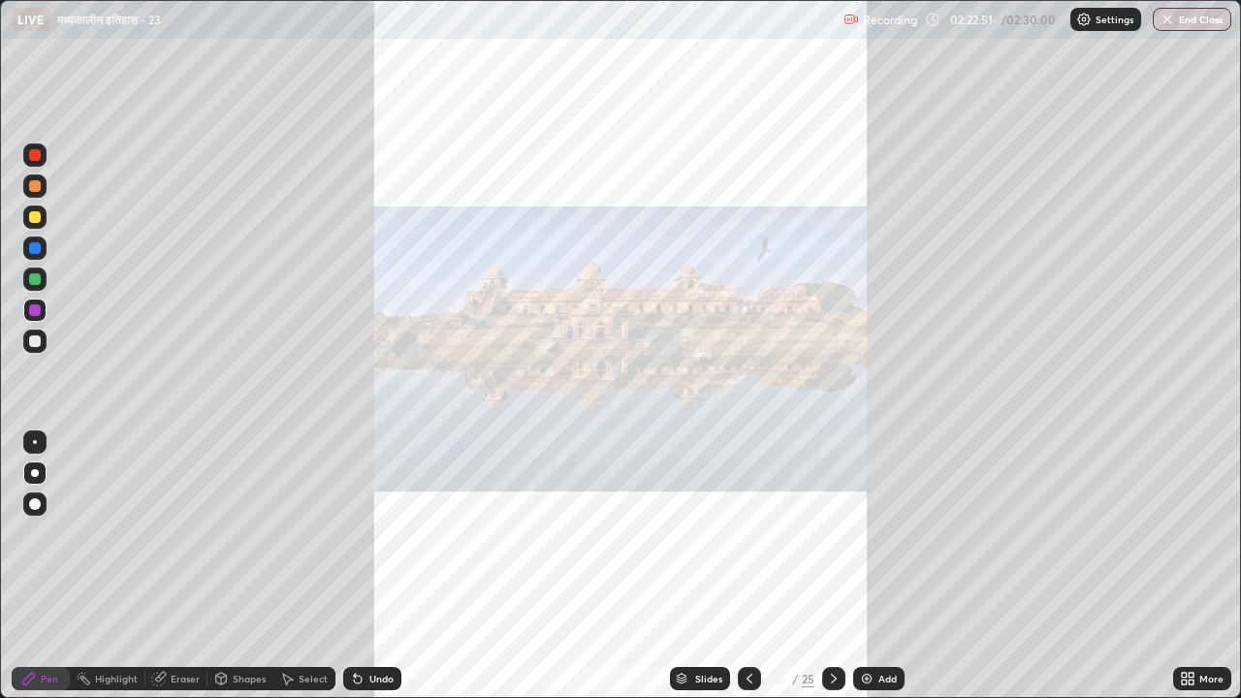
click at [833, 541] on icon at bounding box center [834, 679] width 6 height 10
click at [832, 541] on icon at bounding box center [834, 679] width 16 height 16
click at [747, 541] on icon at bounding box center [749, 679] width 6 height 10
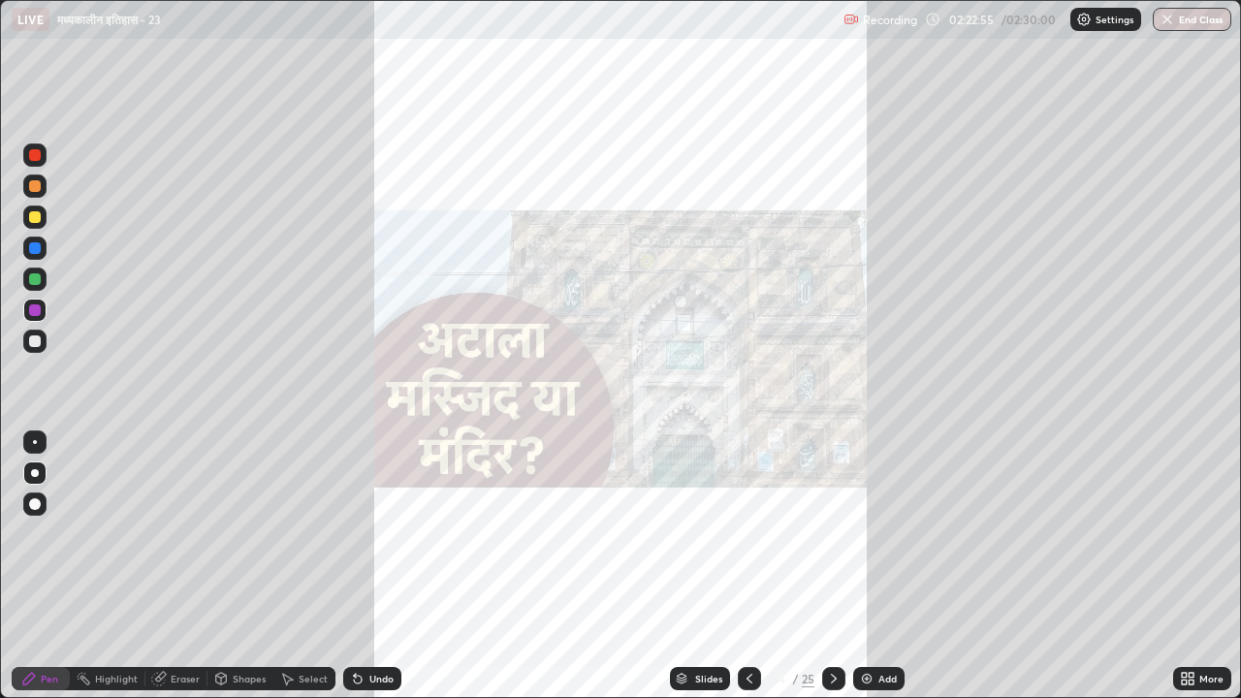
click at [751, 541] on icon at bounding box center [749, 679] width 16 height 16
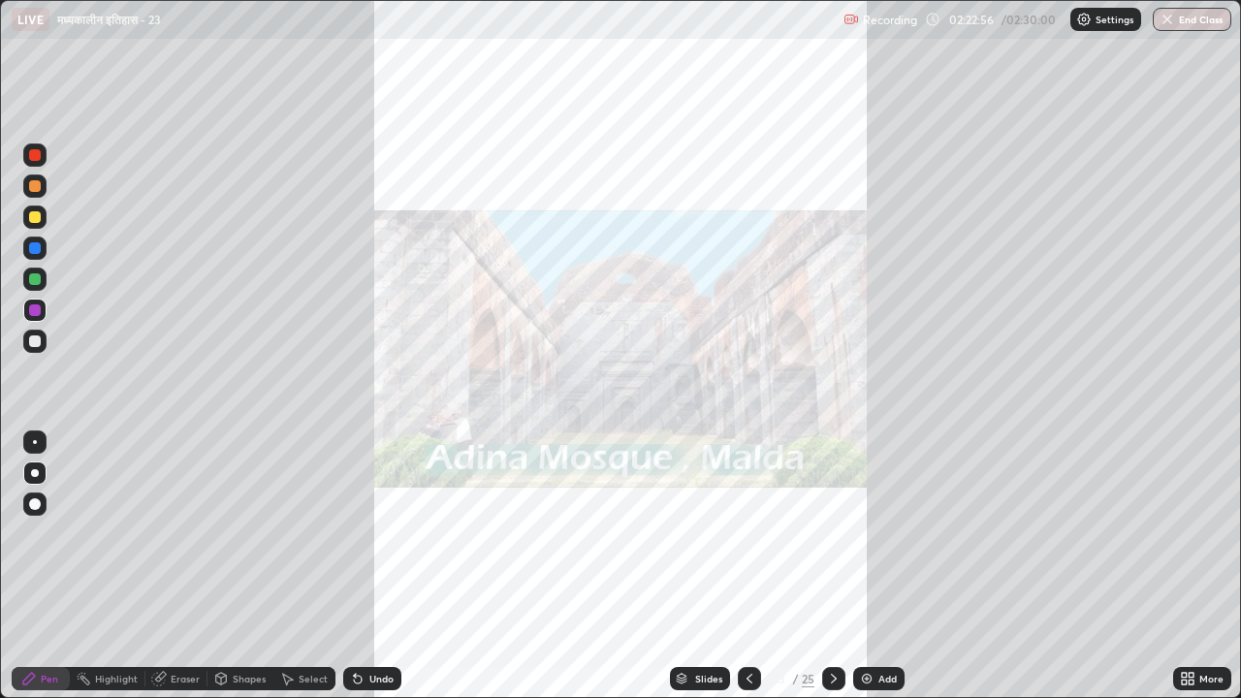
click at [747, 541] on icon at bounding box center [749, 679] width 16 height 16
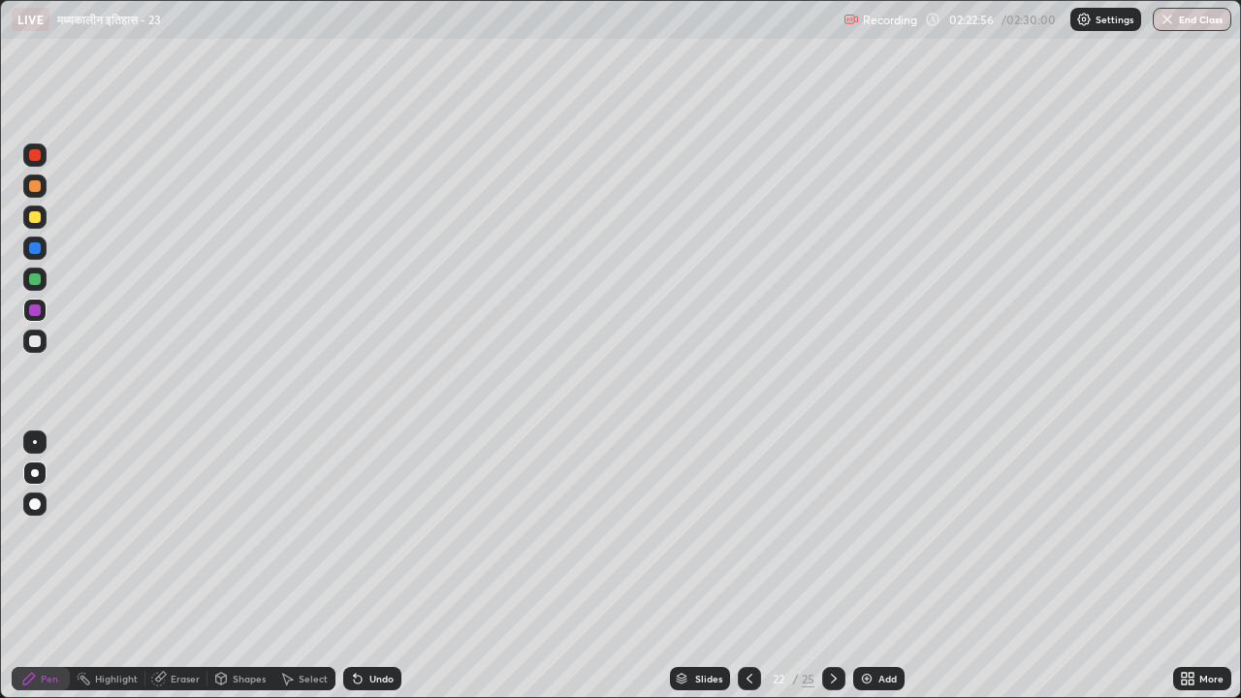
click at [747, 541] on icon at bounding box center [749, 679] width 16 height 16
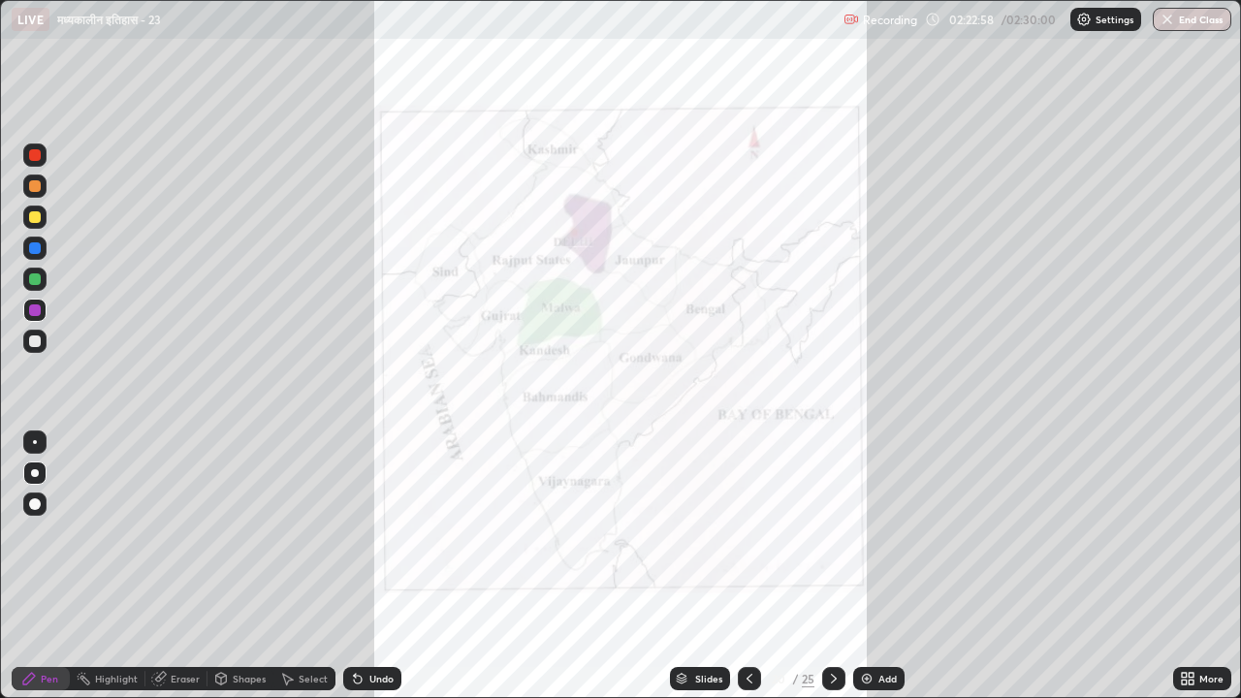
click at [747, 541] on icon at bounding box center [749, 679] width 16 height 16
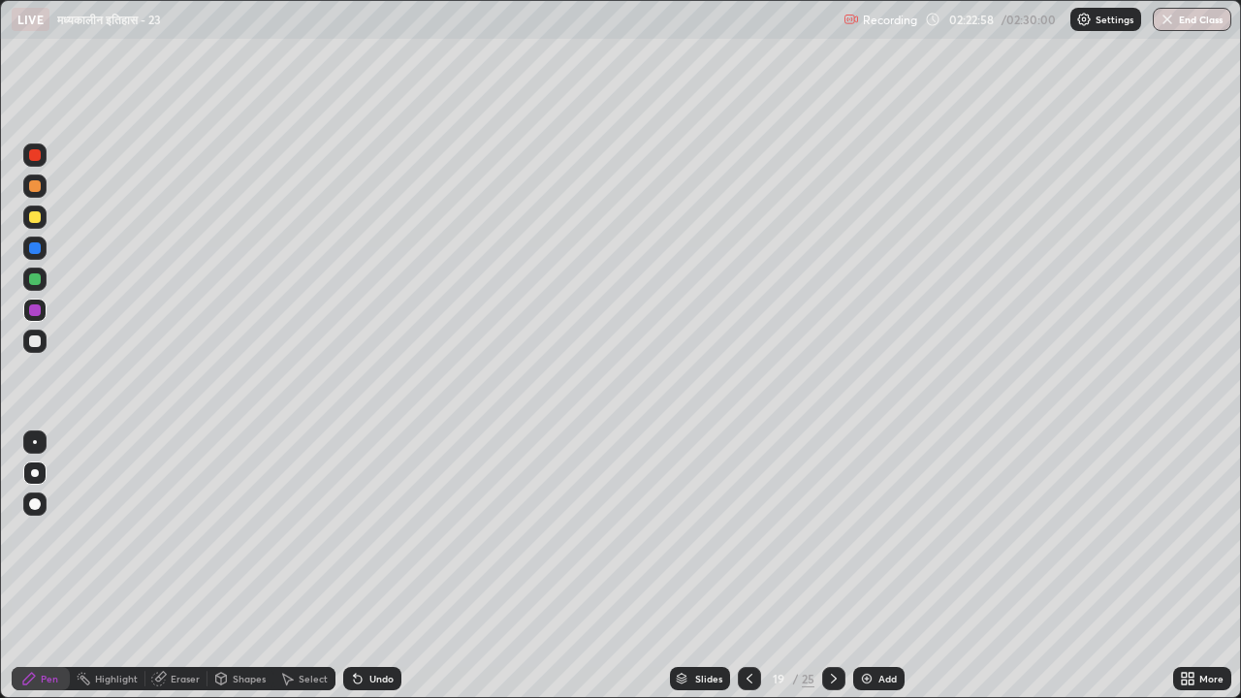
click at [746, 541] on icon at bounding box center [749, 679] width 6 height 10
click at [747, 541] on icon at bounding box center [749, 679] width 16 height 16
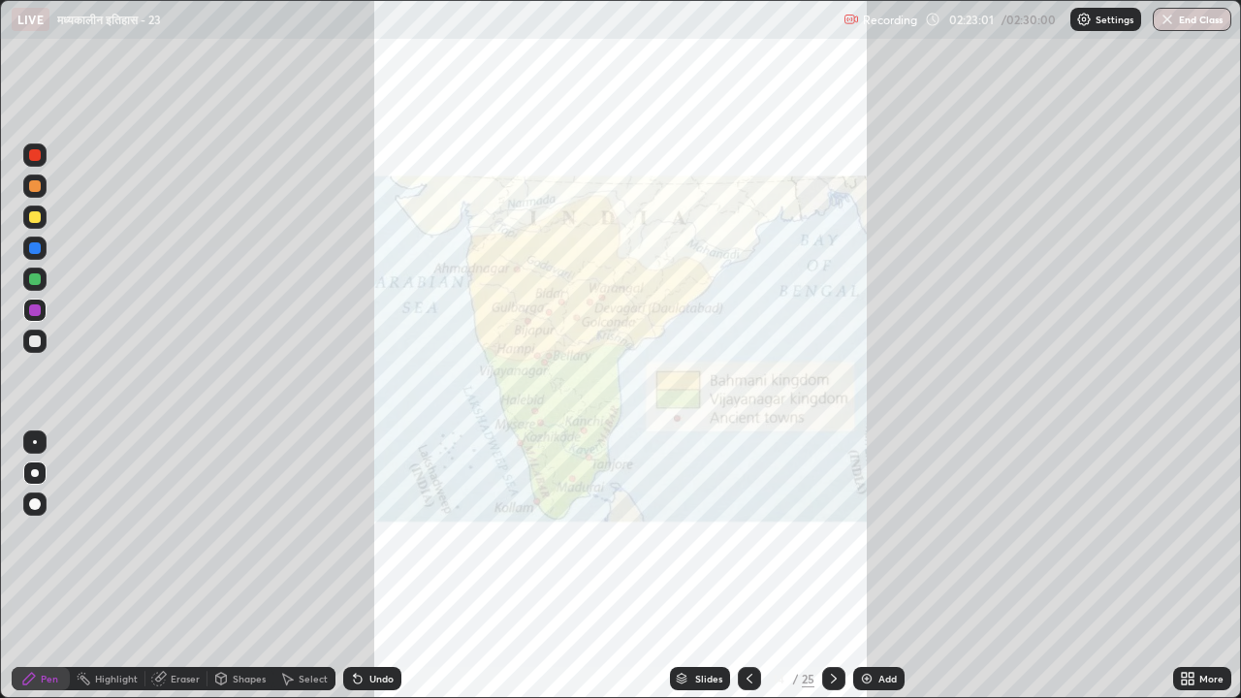
click at [747, 541] on icon at bounding box center [749, 679] width 16 height 16
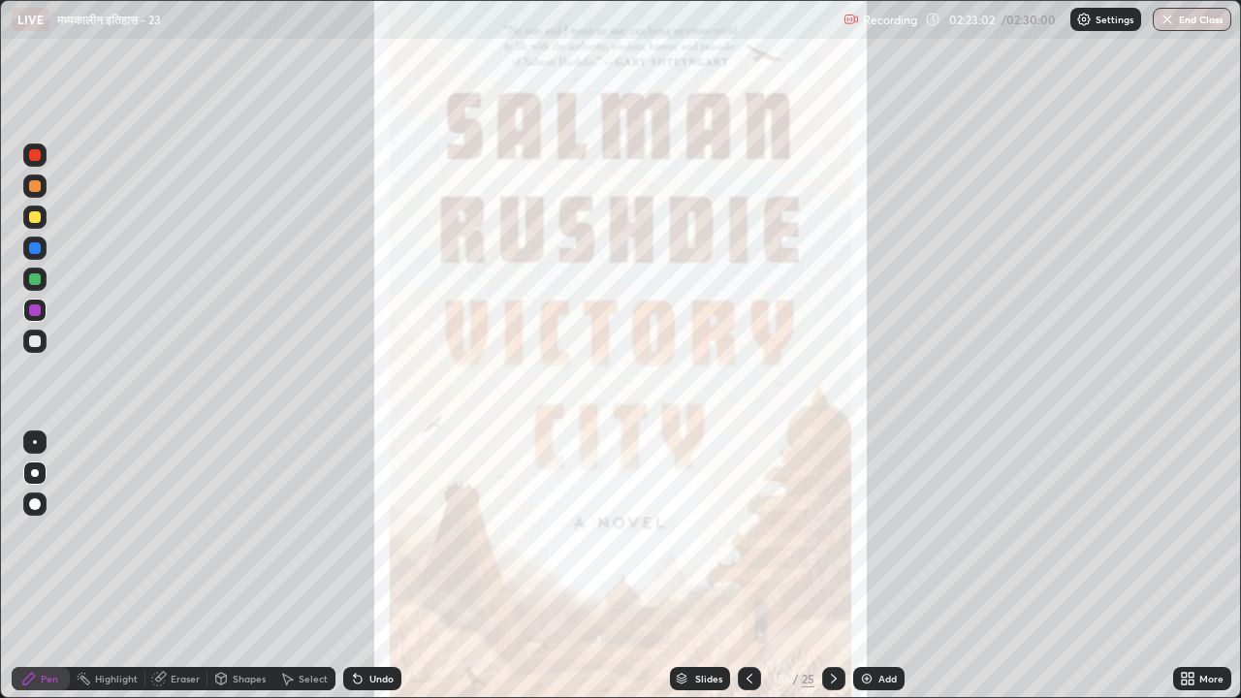
click at [747, 541] on icon at bounding box center [749, 679] width 16 height 16
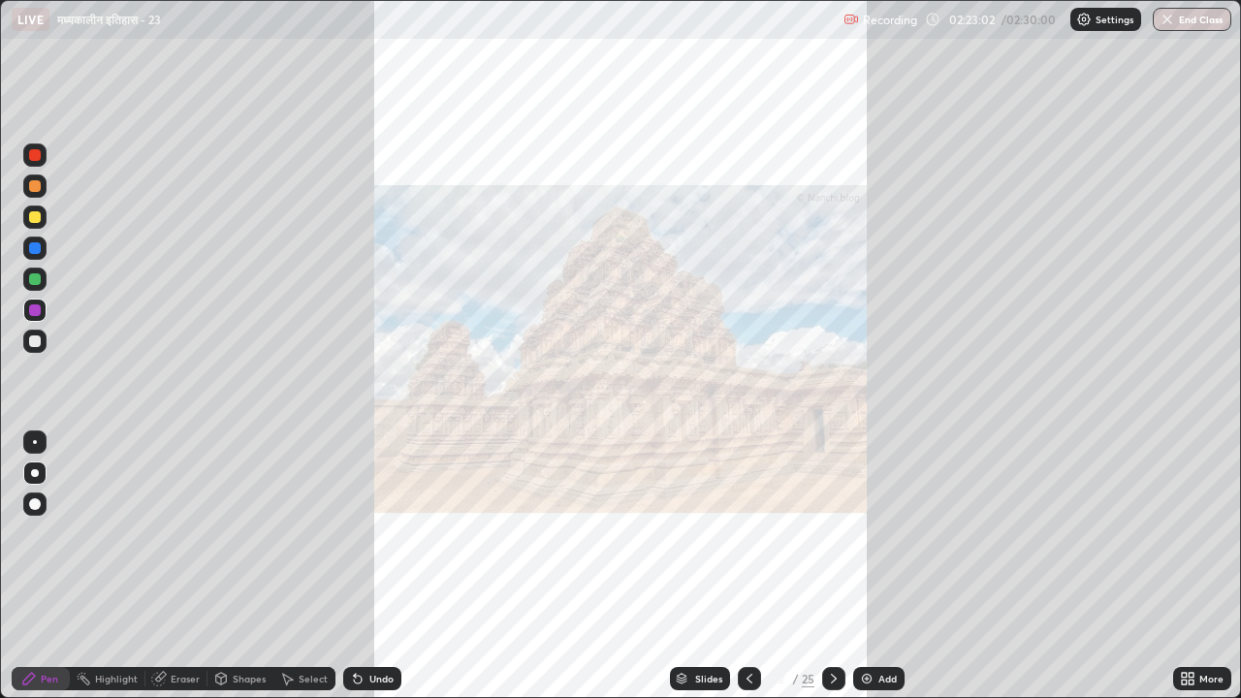
click at [747, 541] on icon at bounding box center [749, 679] width 16 height 16
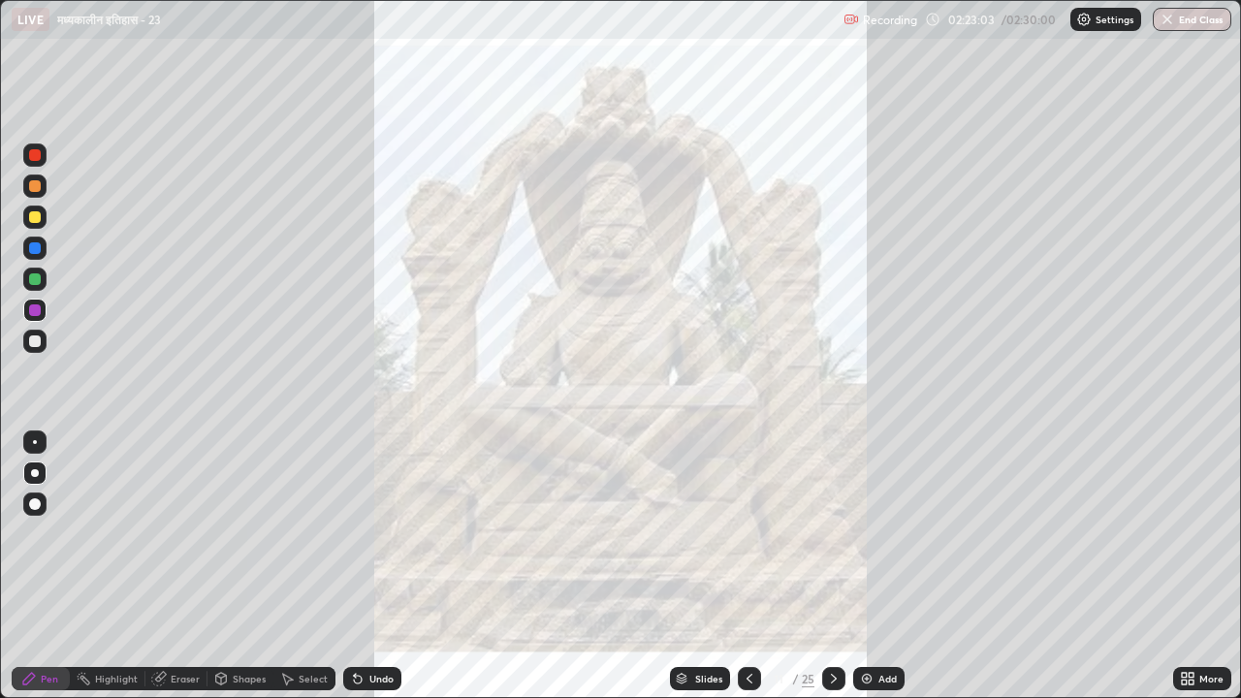
click at [741, 541] on icon at bounding box center [749, 679] width 16 height 16
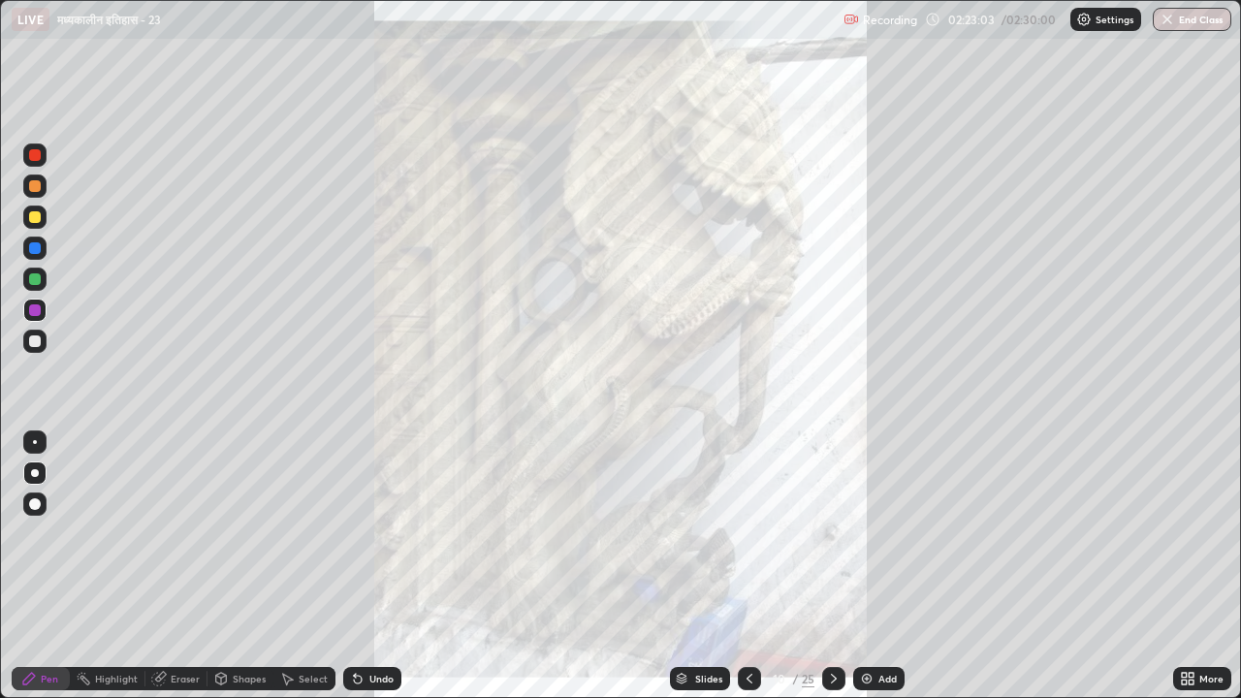
click at [739, 541] on div at bounding box center [749, 678] width 23 height 23
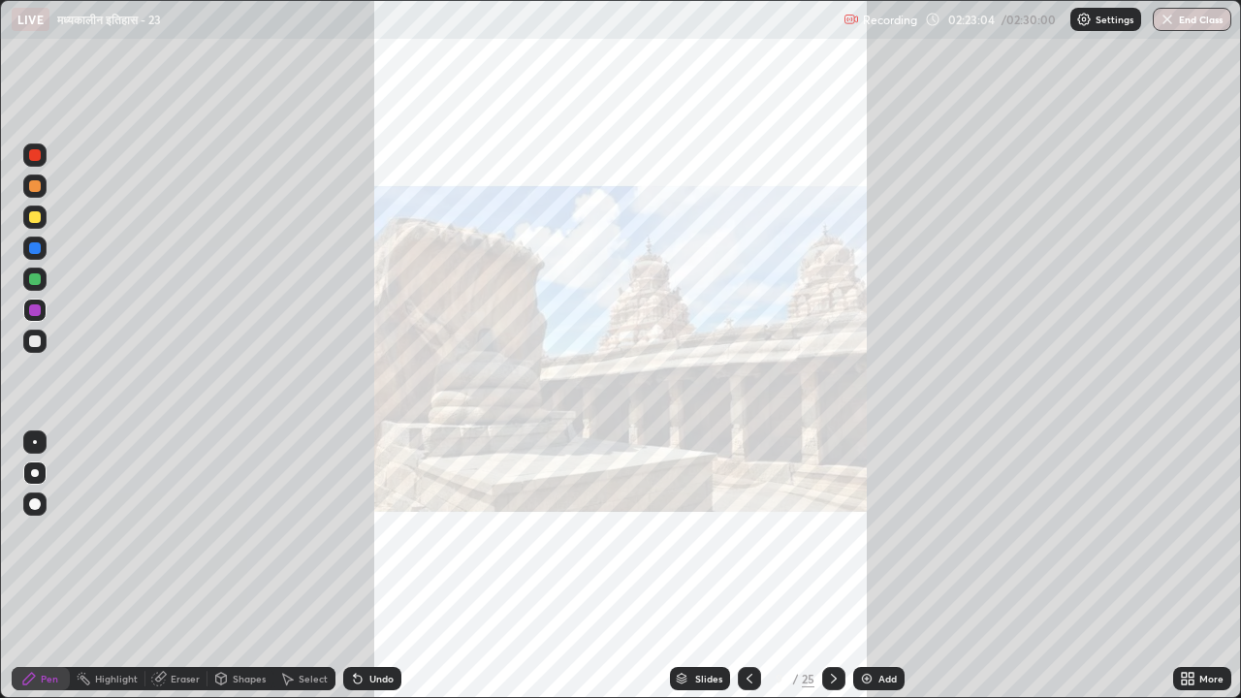
click at [739, 541] on div at bounding box center [749, 678] width 23 height 23
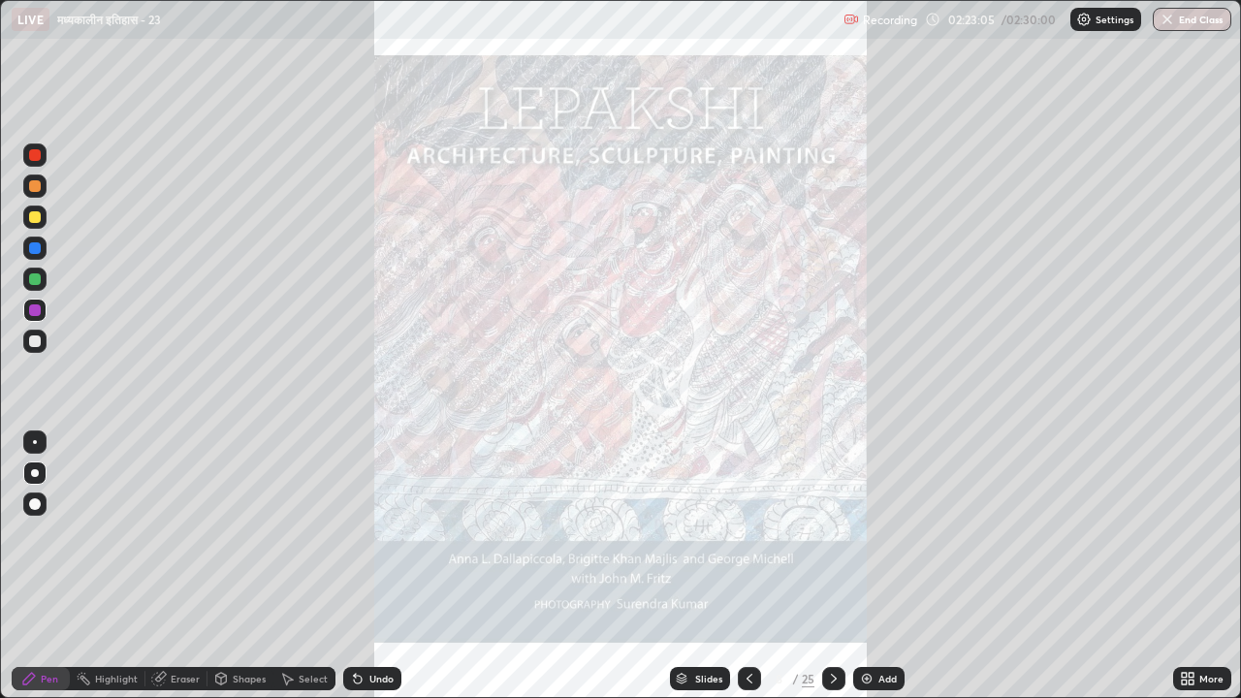
click at [738, 541] on div at bounding box center [749, 678] width 23 height 23
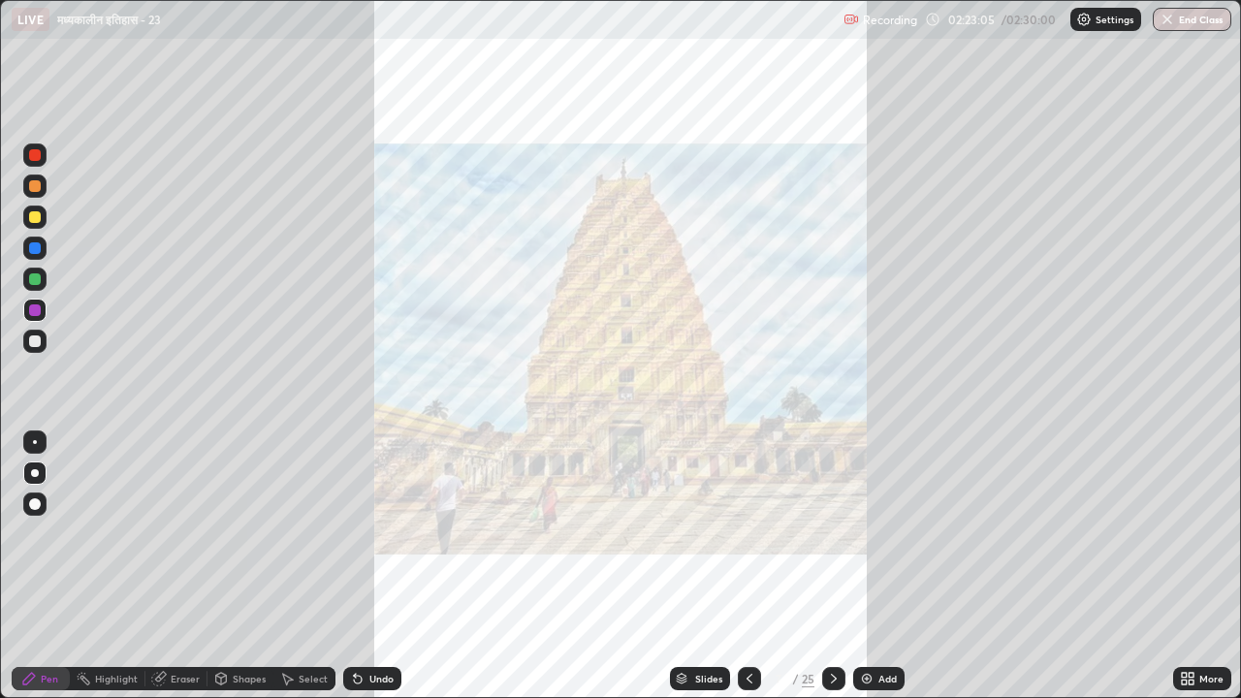
click at [741, 541] on icon at bounding box center [749, 679] width 16 height 16
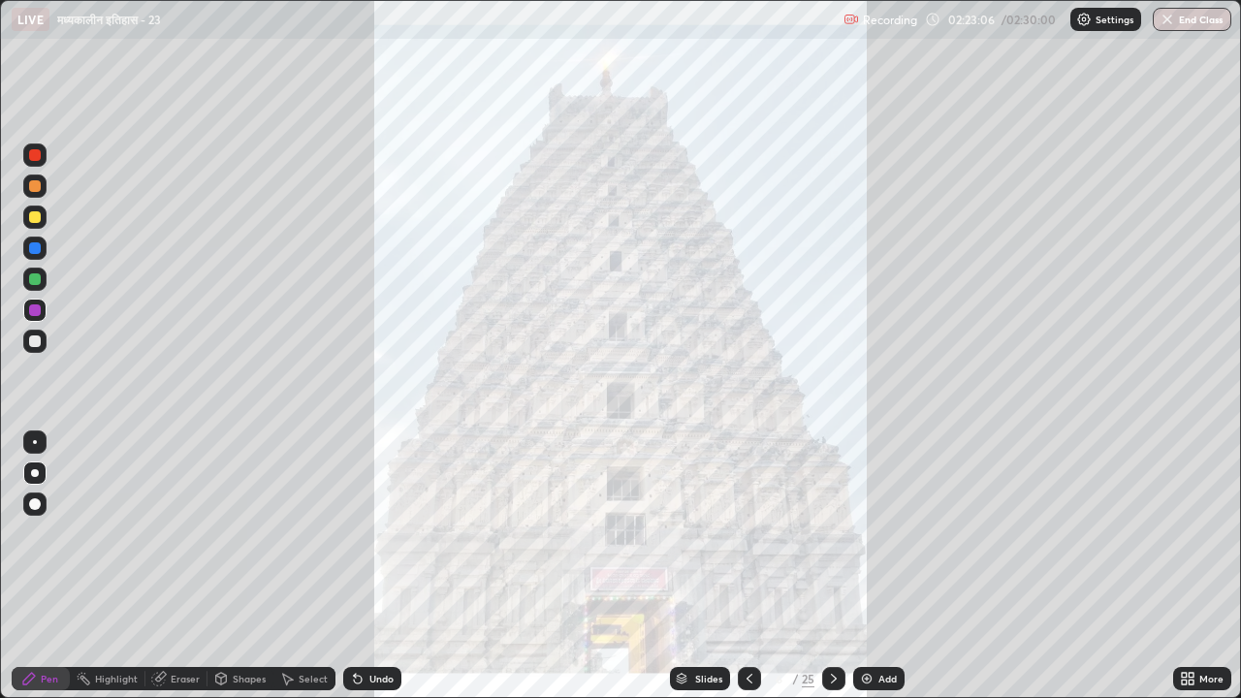
click at [741, 541] on icon at bounding box center [749, 679] width 16 height 16
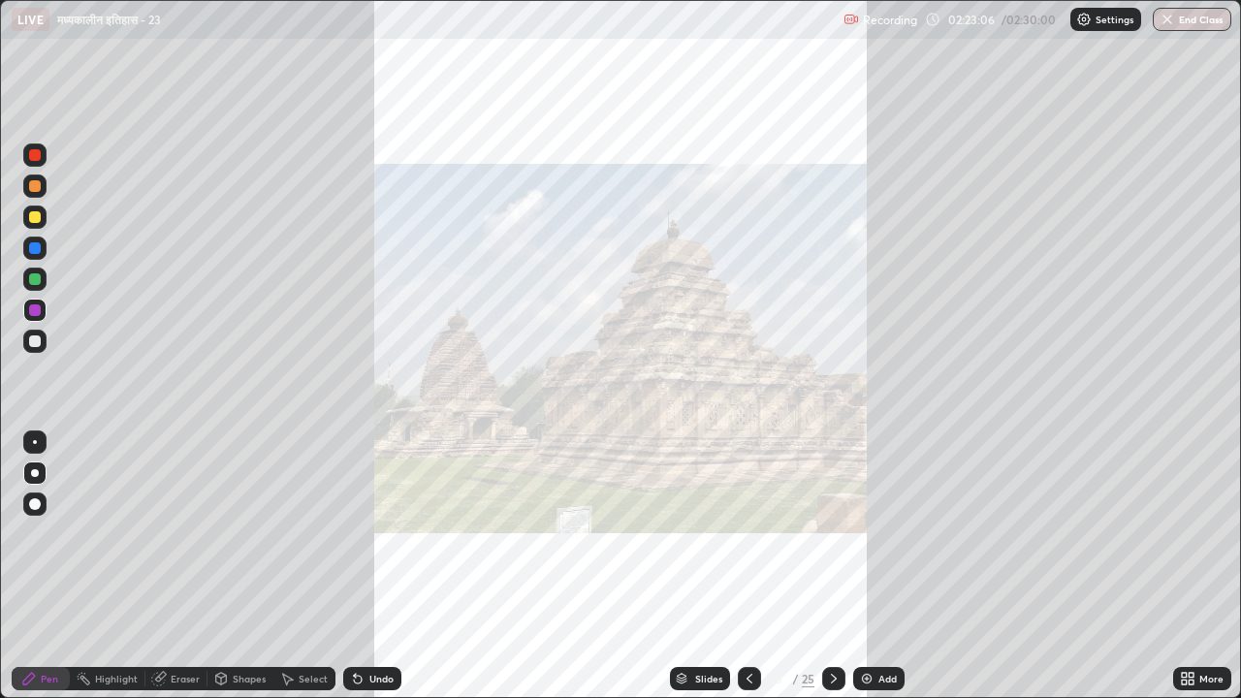
click at [739, 541] on div at bounding box center [749, 678] width 23 height 23
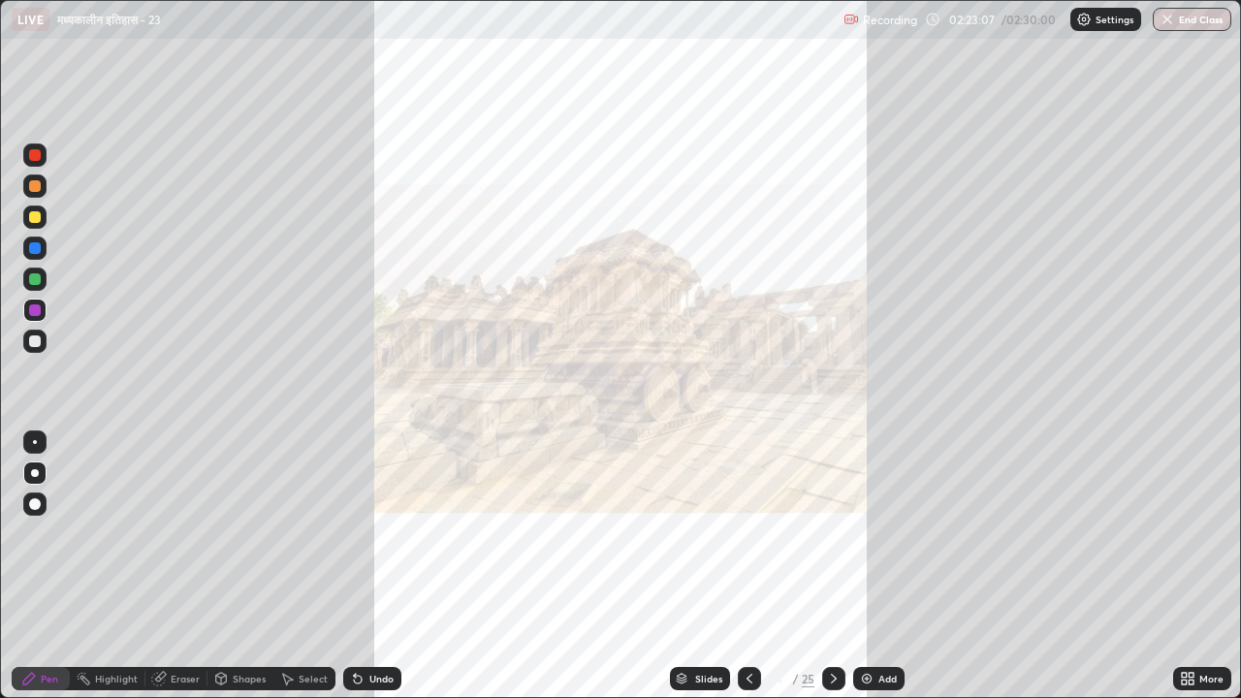
click at [739, 541] on div at bounding box center [749, 678] width 23 height 23
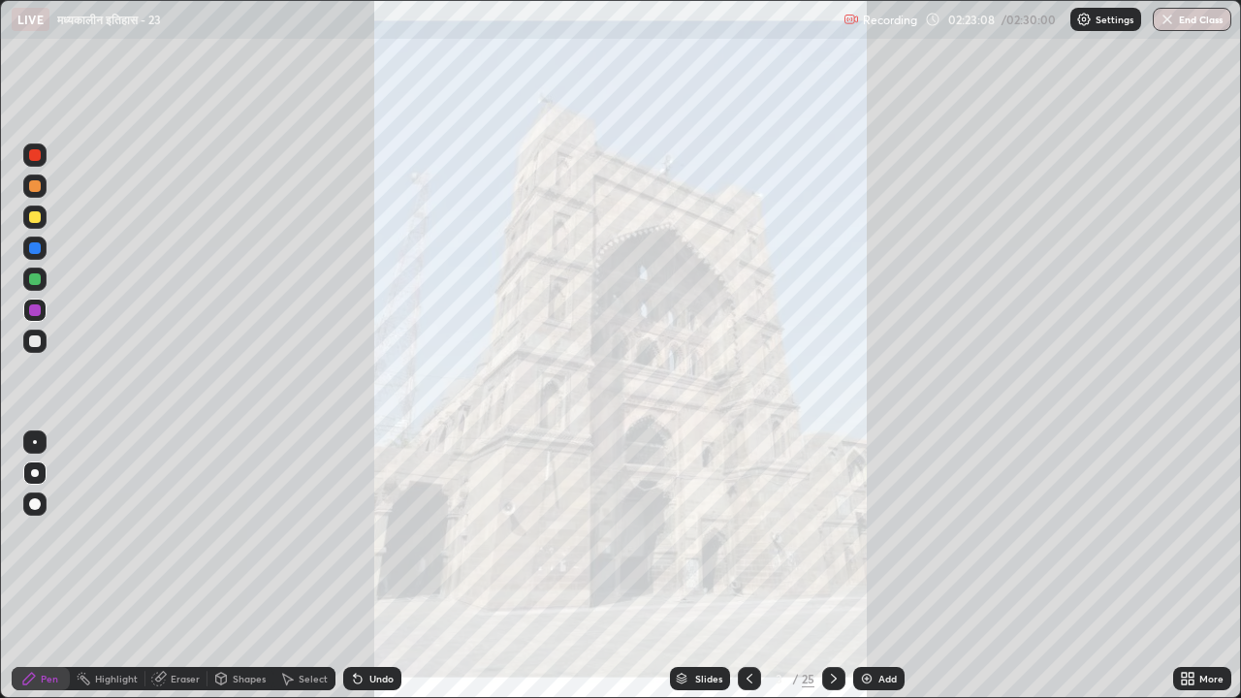
click at [739, 541] on div at bounding box center [749, 678] width 23 height 23
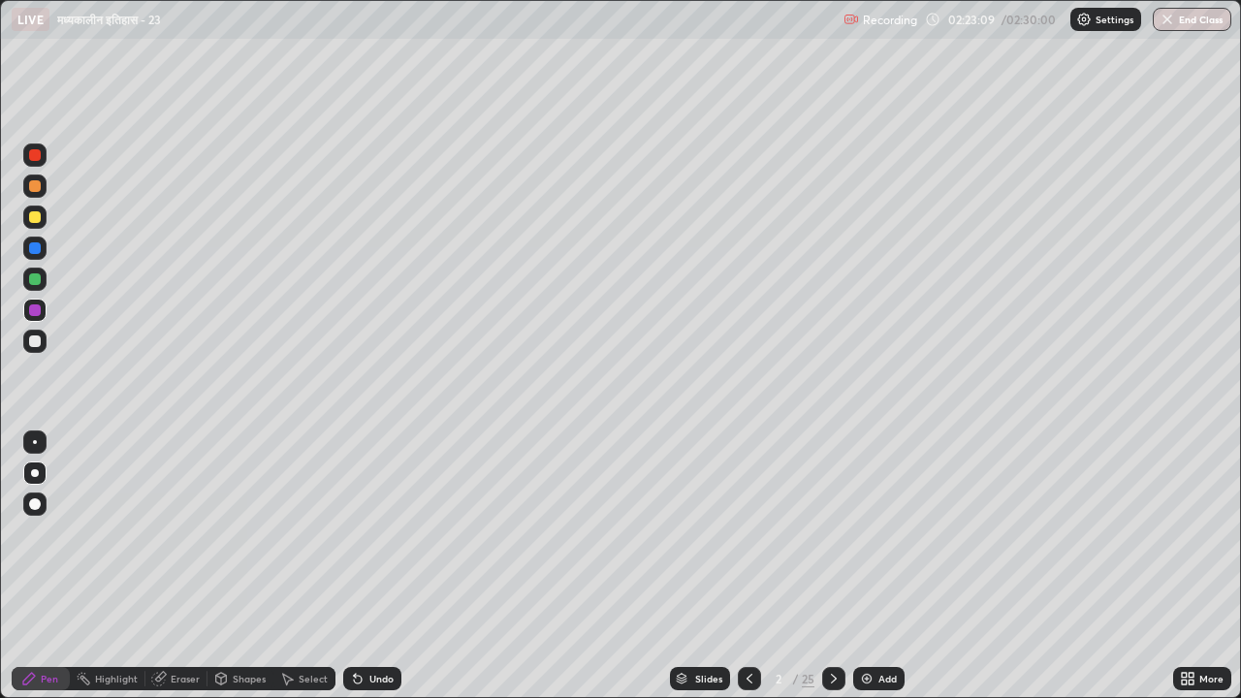
click at [748, 541] on icon at bounding box center [749, 679] width 16 height 16
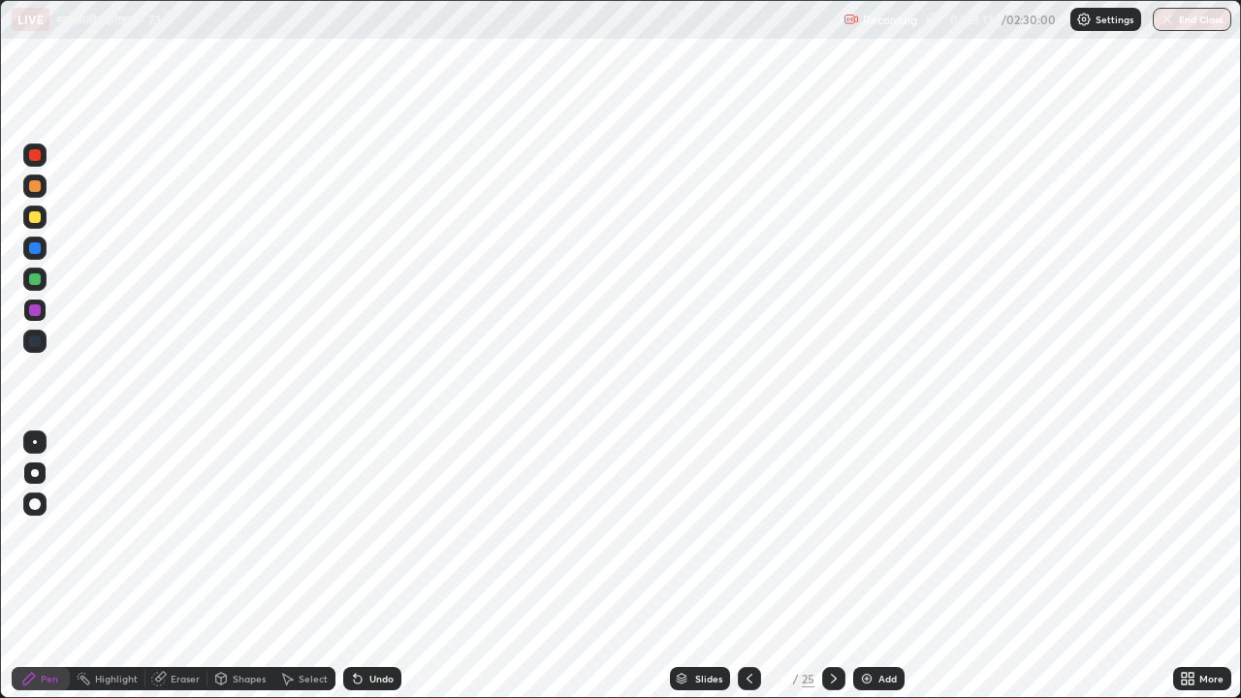
click at [885, 541] on div "Add" at bounding box center [887, 679] width 18 height 10
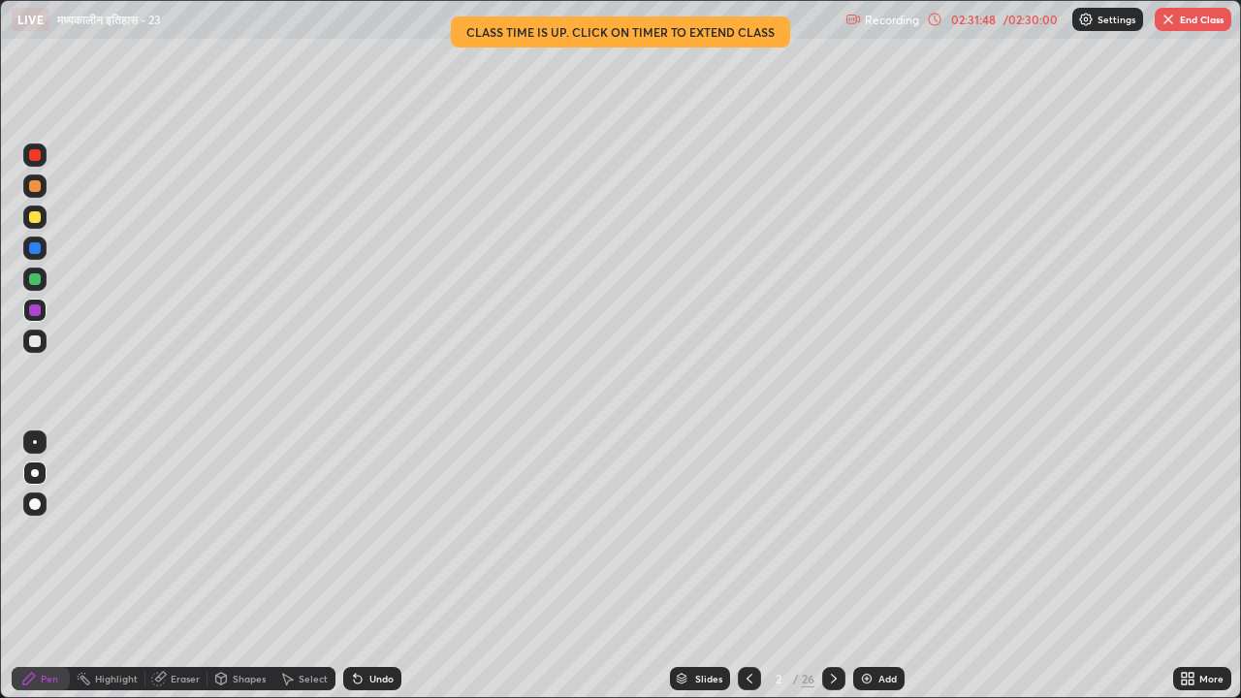
click at [886, 541] on div "Add" at bounding box center [887, 679] width 18 height 10
click at [1195, 27] on button "End Class" at bounding box center [1192, 19] width 77 height 23
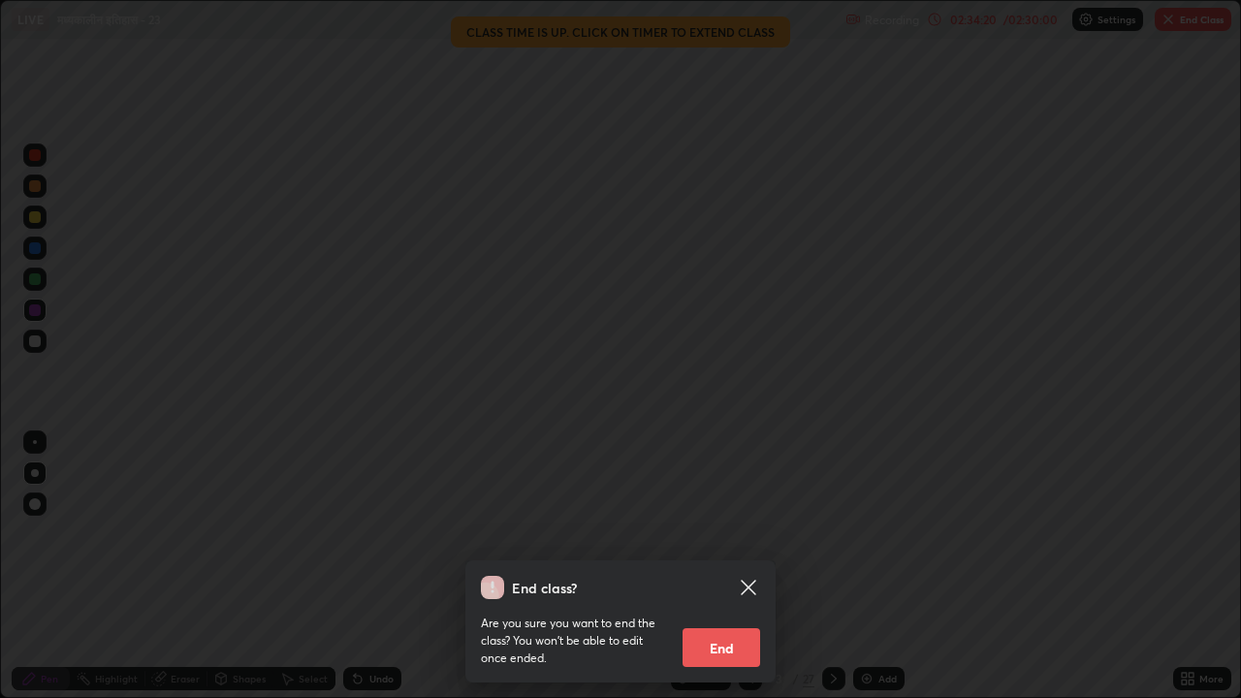
click at [738, 541] on button "End" at bounding box center [721, 647] width 78 height 39
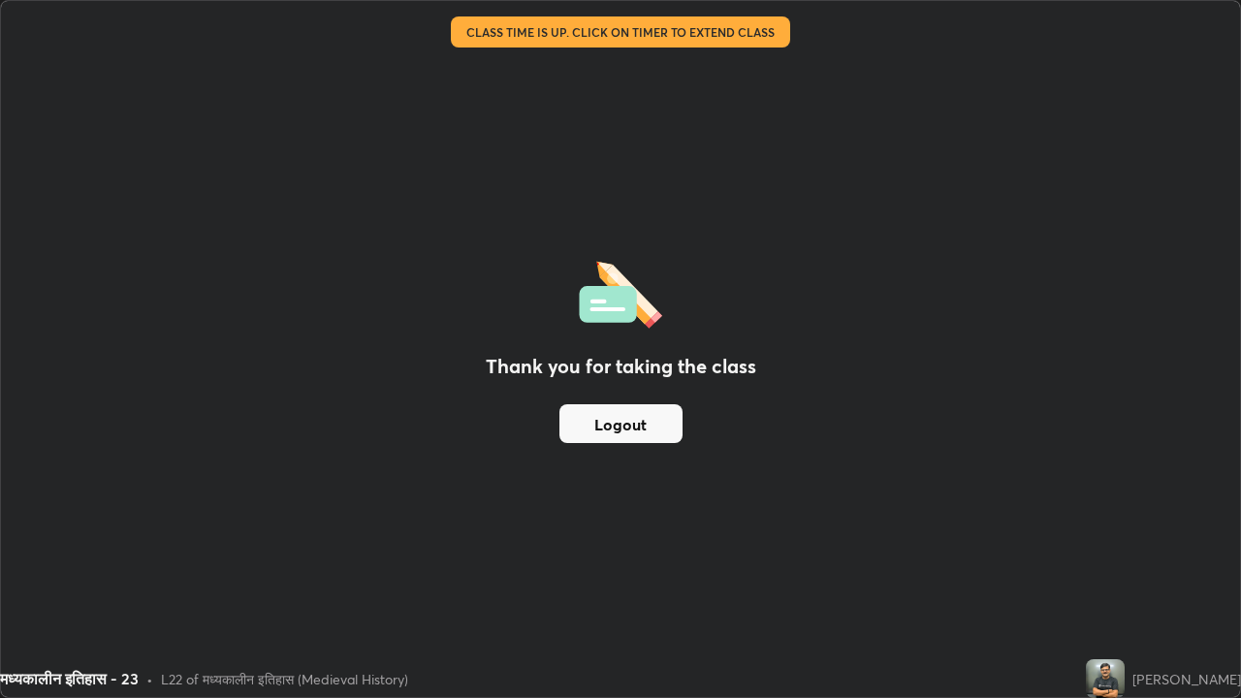
click at [625, 424] on button "Logout" at bounding box center [620, 423] width 123 height 39
click at [618, 418] on button "Logout" at bounding box center [620, 423] width 123 height 39
